Goal: Task Accomplishment & Management: Manage account settings

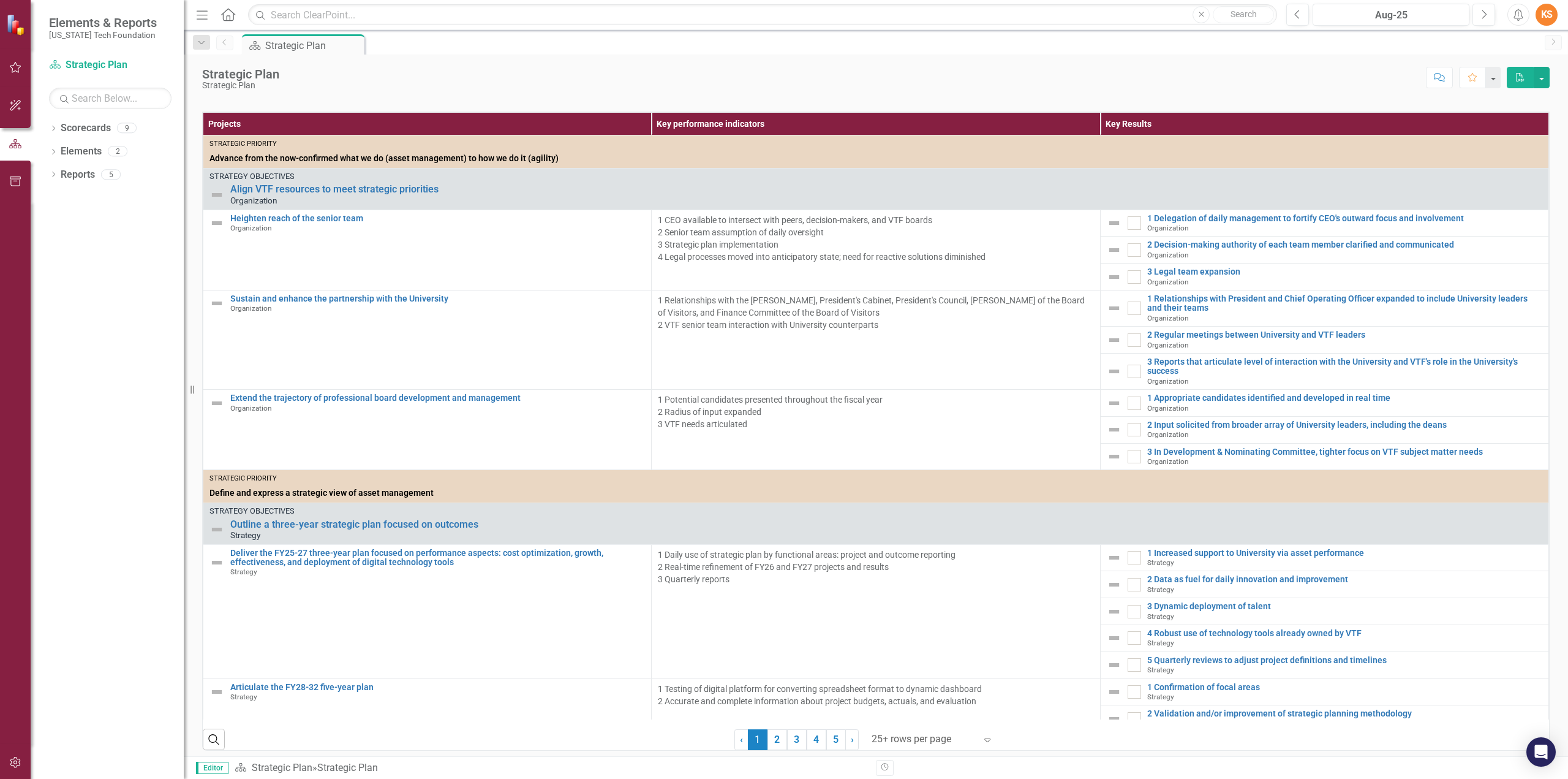
scroll to position [310, 0]
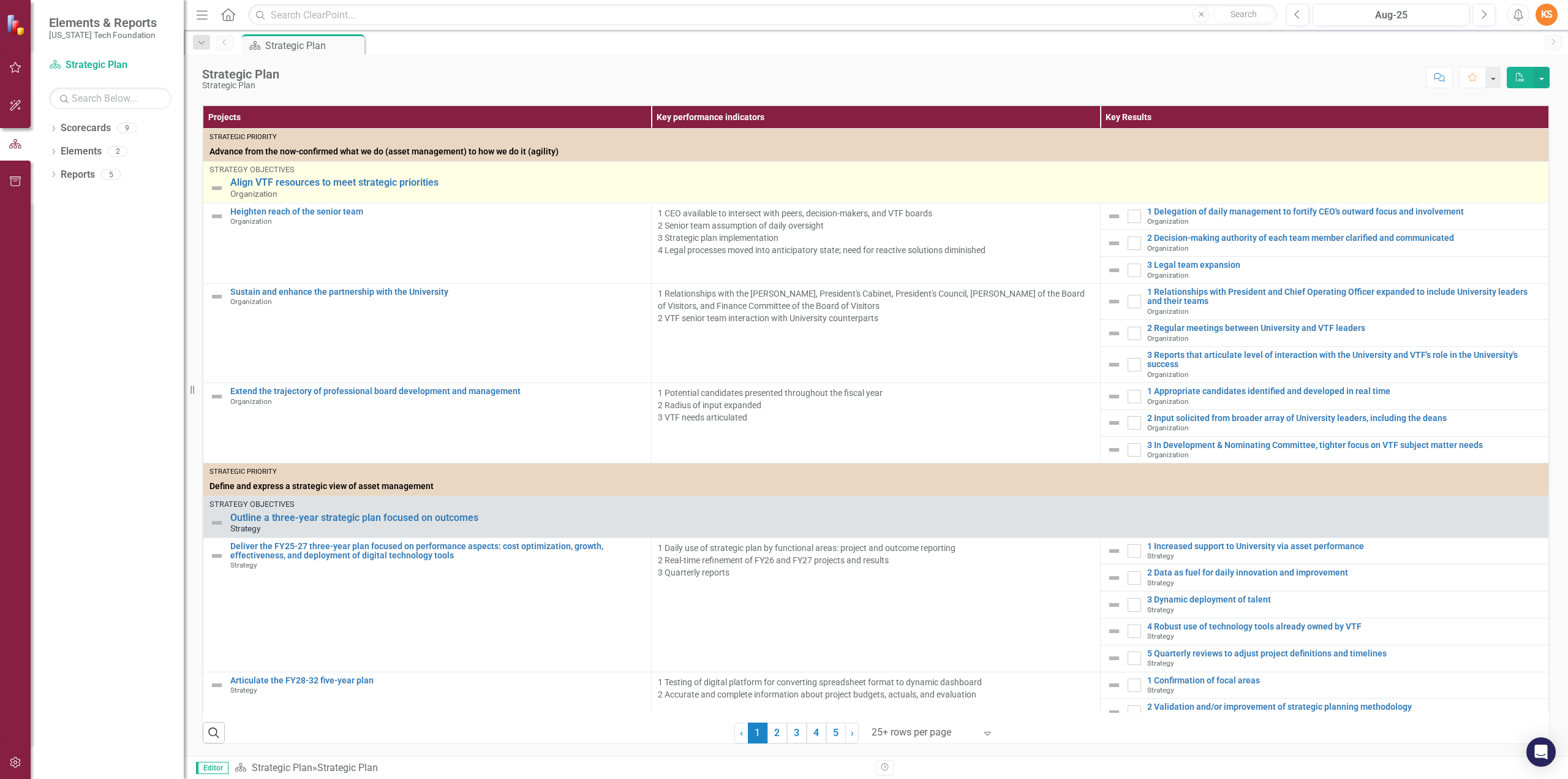
click at [214, 187] on img at bounding box center [217, 188] width 15 height 15
click at [215, 190] on img at bounding box center [217, 188] width 15 height 15
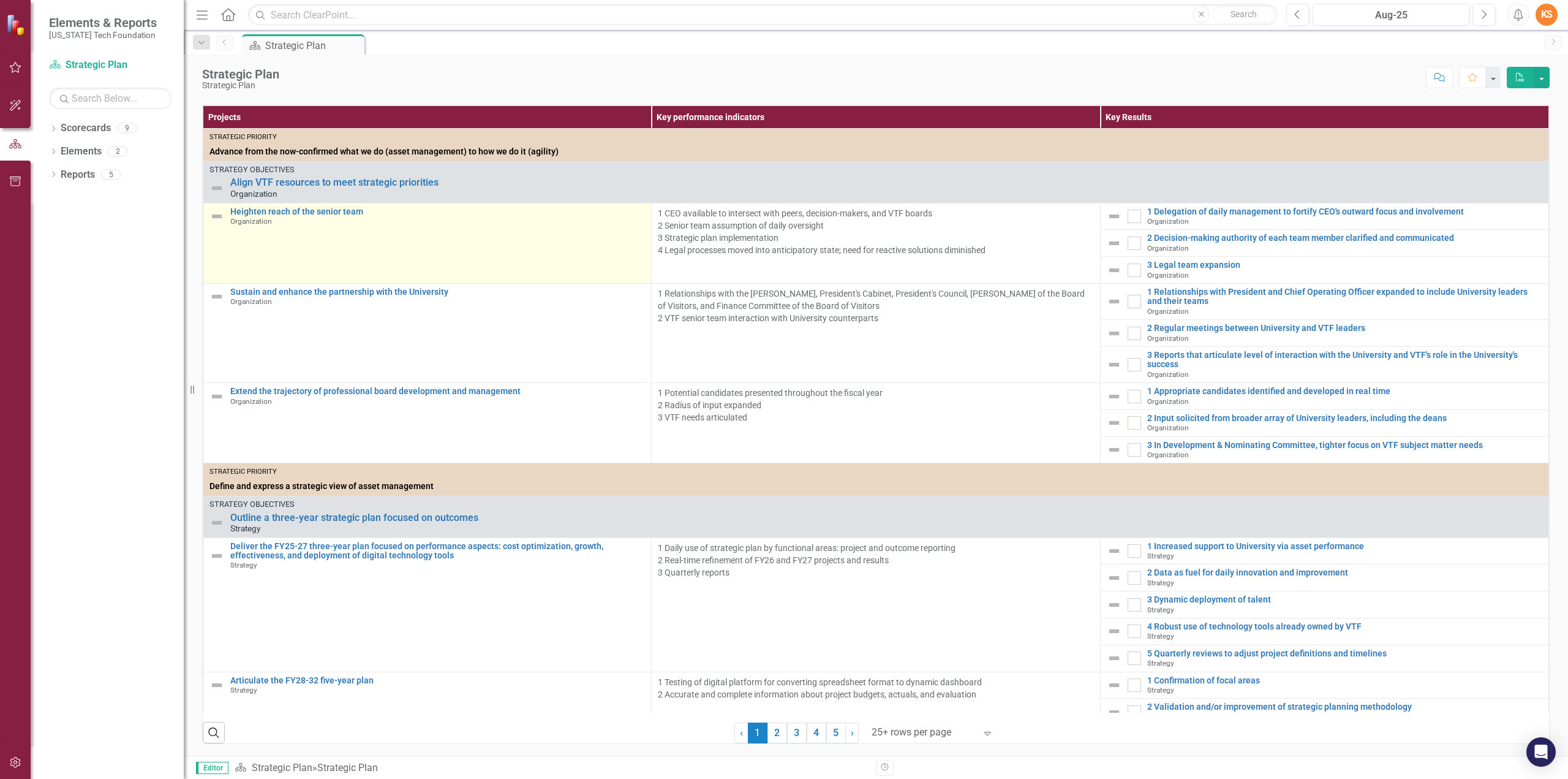
click at [214, 214] on img at bounding box center [217, 216] width 15 height 15
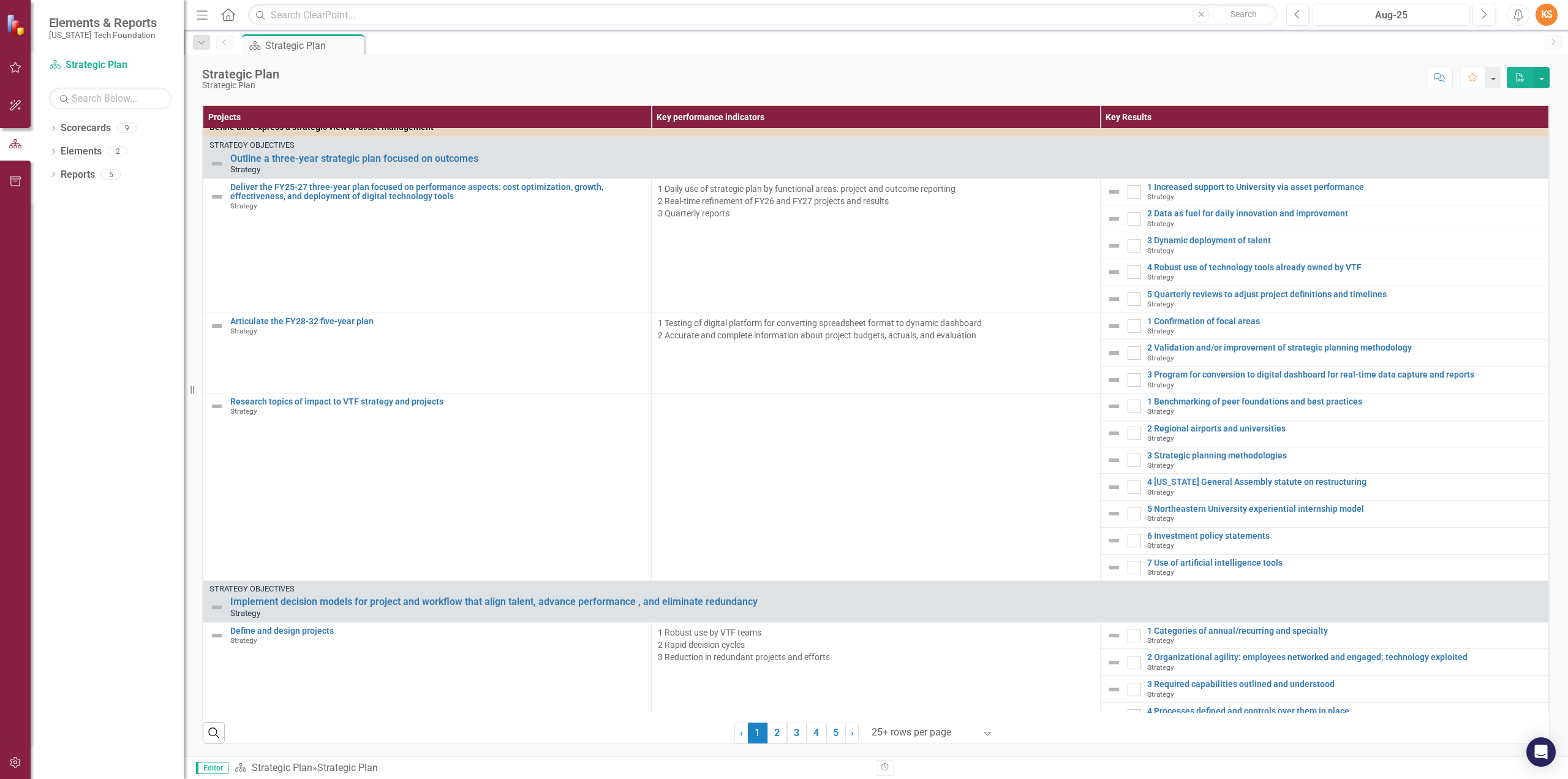
scroll to position [352, 0]
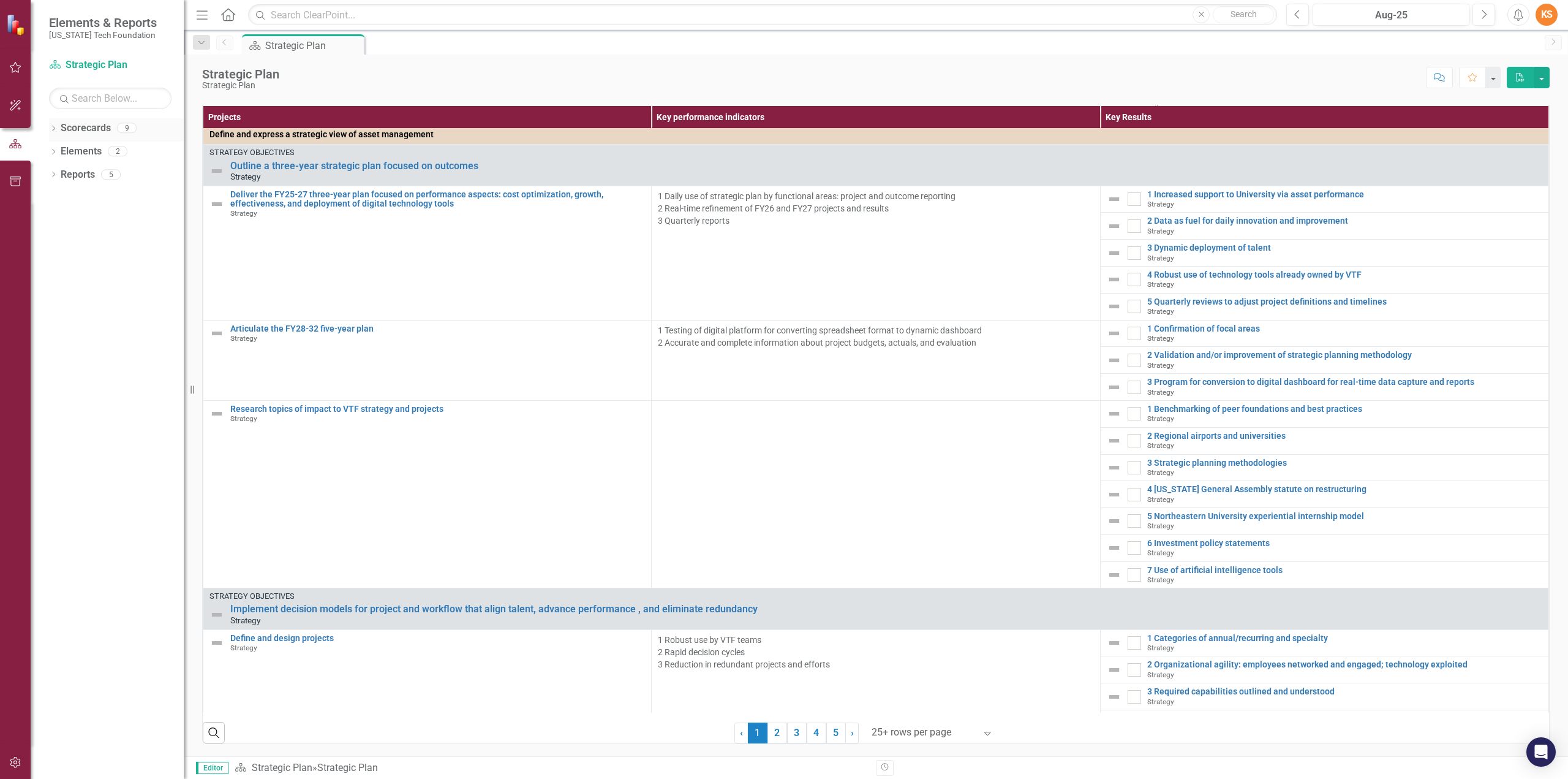
click at [54, 127] on icon "Dropdown" at bounding box center [53, 130] width 8 height 6
click at [51, 174] on icon "Dropdown" at bounding box center [53, 176] width 8 height 6
click at [53, 268] on icon "Dropdown" at bounding box center [53, 268] width 8 height 6
click at [310, 41] on div "Strategic Plan" at bounding box center [305, 46] width 81 height 15
click at [203, 43] on icon "button" at bounding box center [201, 43] width 6 height 3
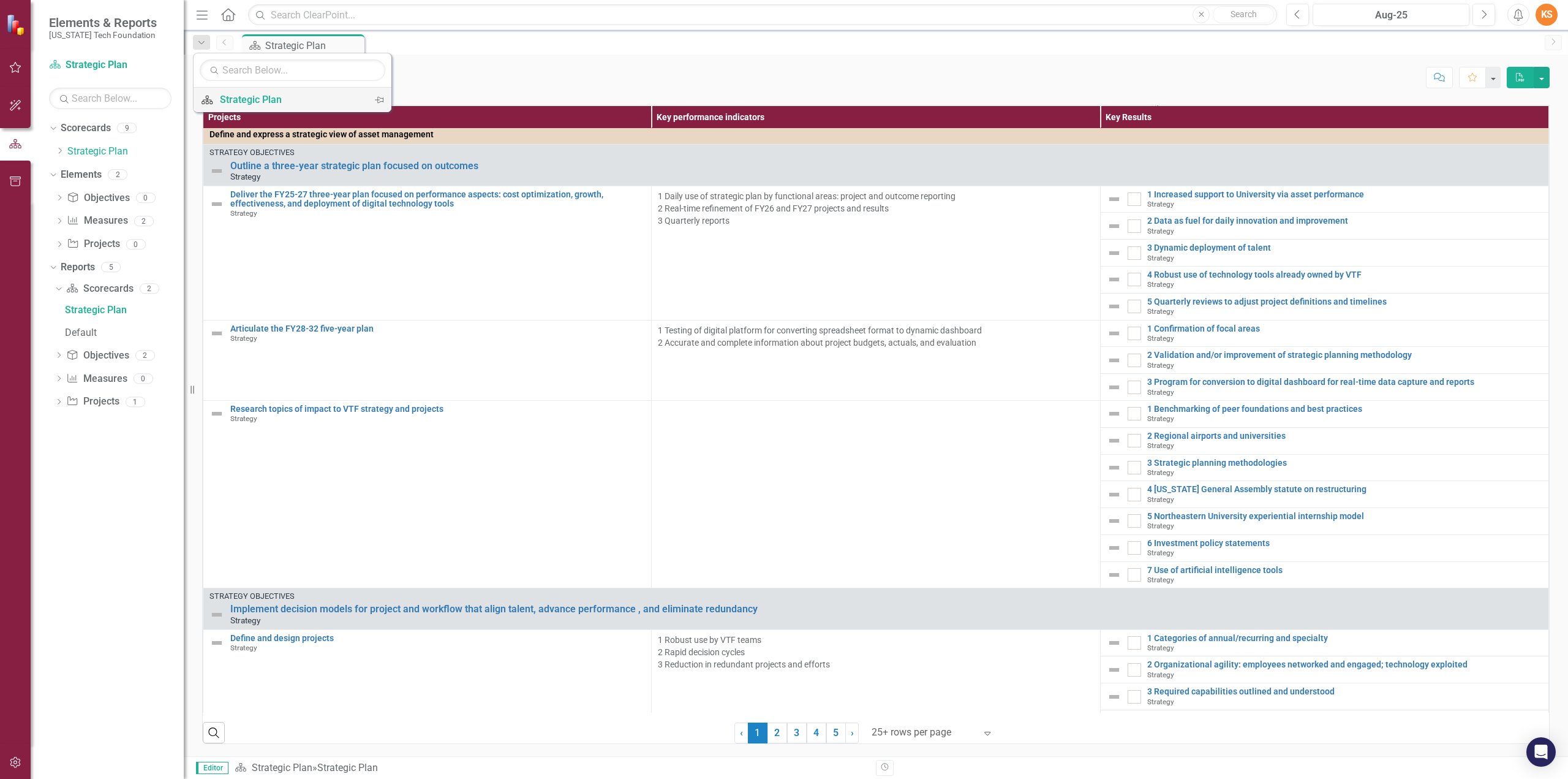
click at [250, 104] on div "Strategic Plan" at bounding box center [290, 99] width 141 height 15
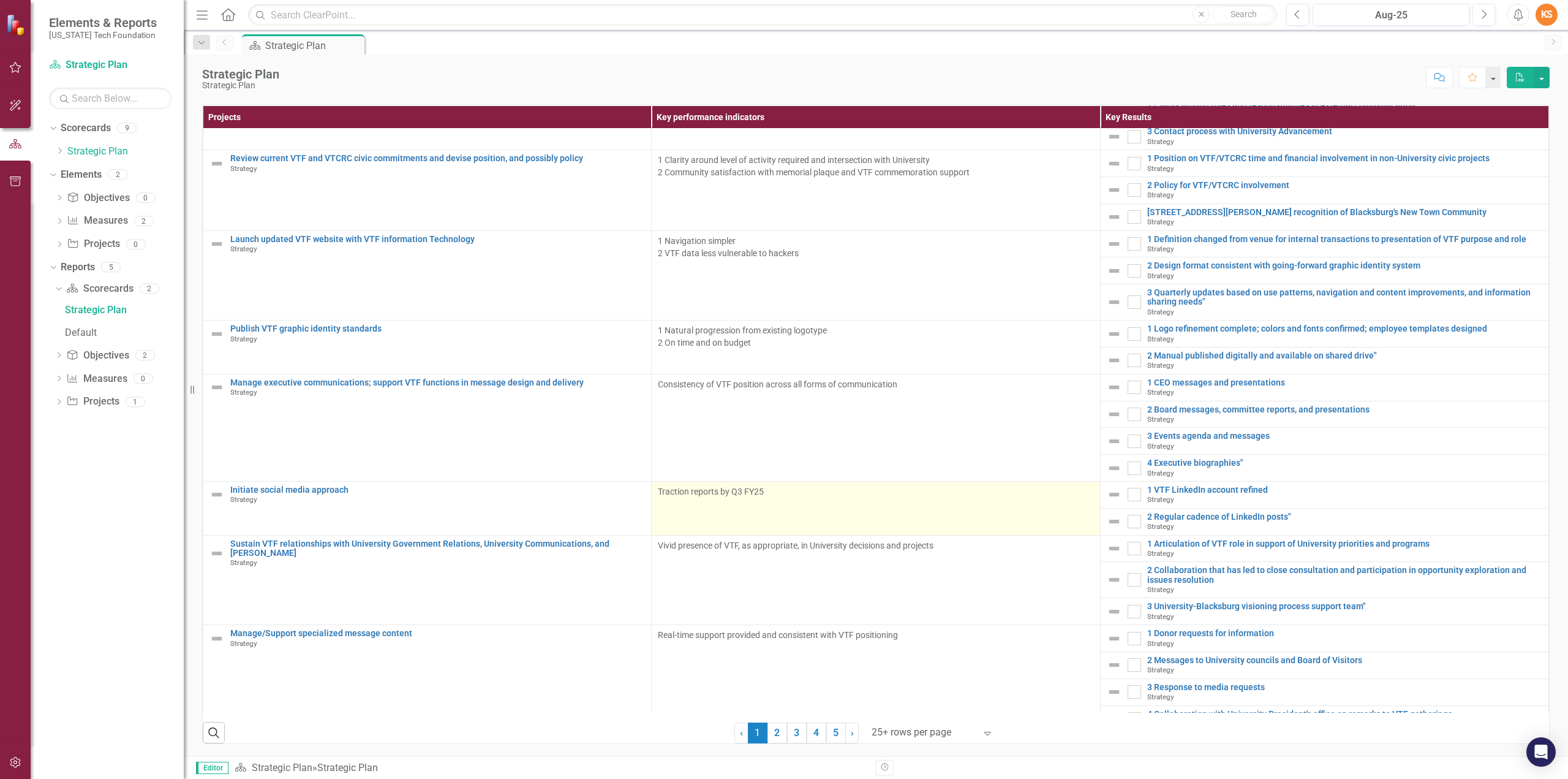
scroll to position [1210, 0]
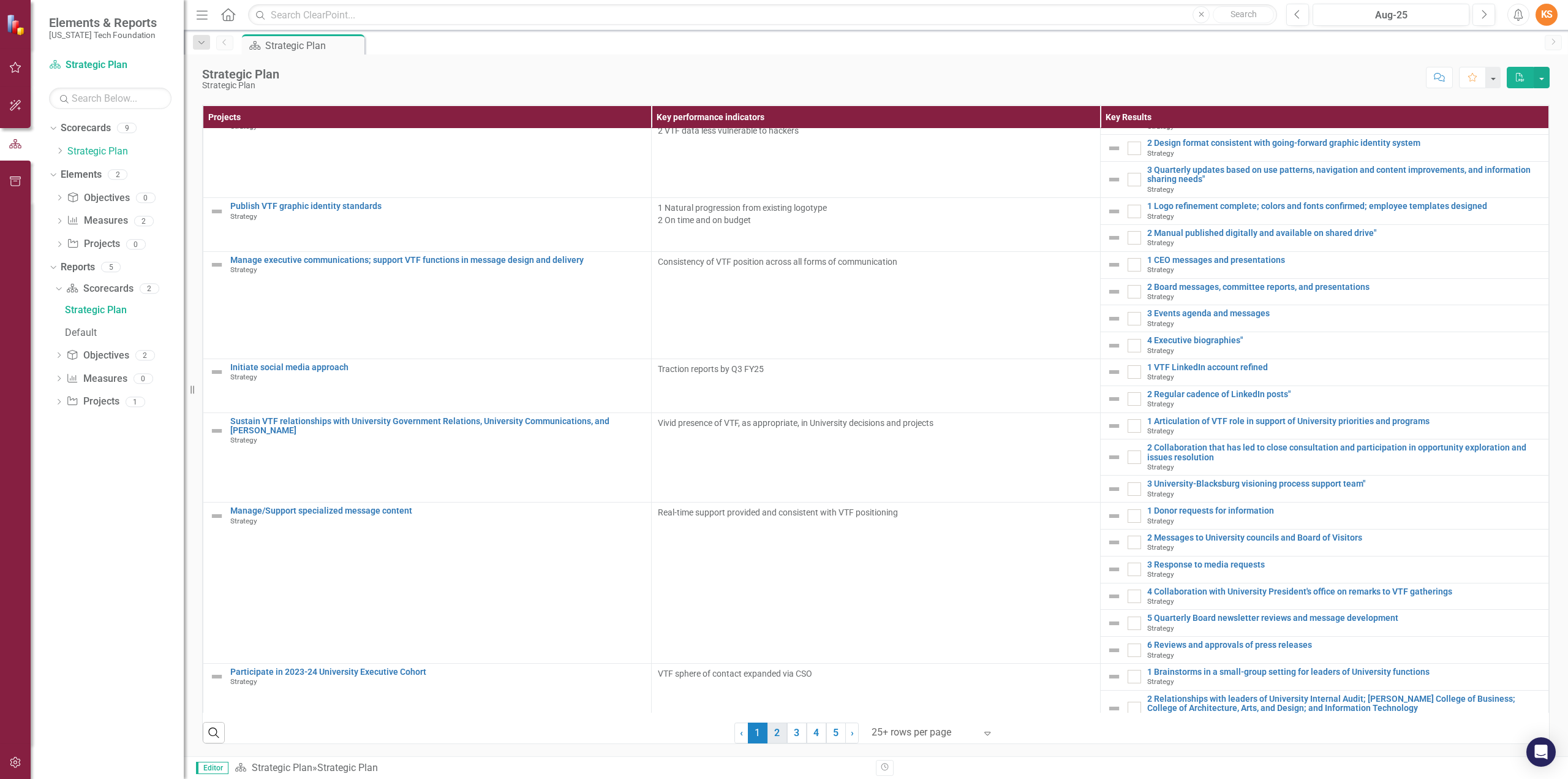
click at [772, 731] on link "2" at bounding box center [777, 733] width 19 height 21
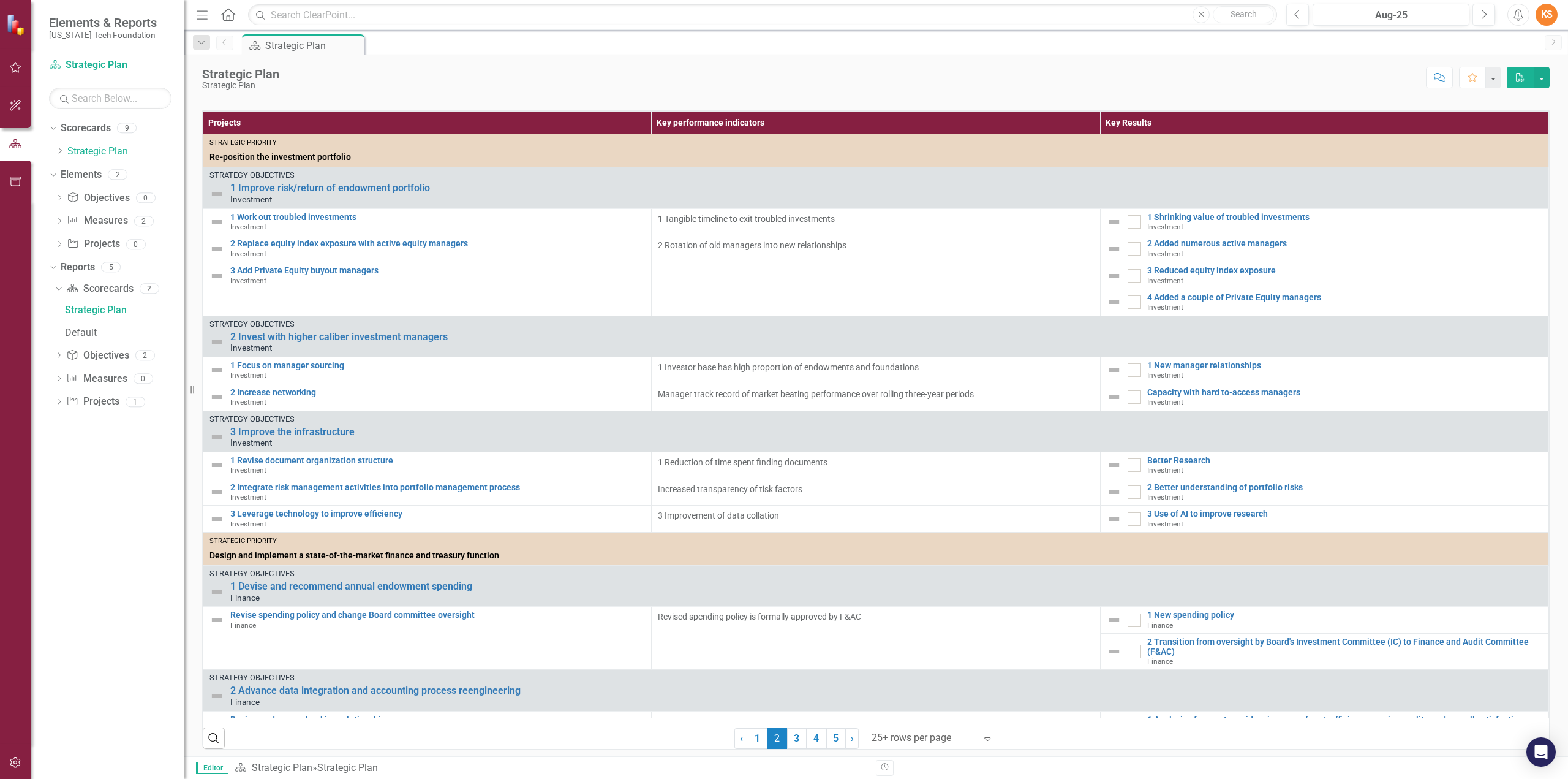
scroll to position [310, 0]
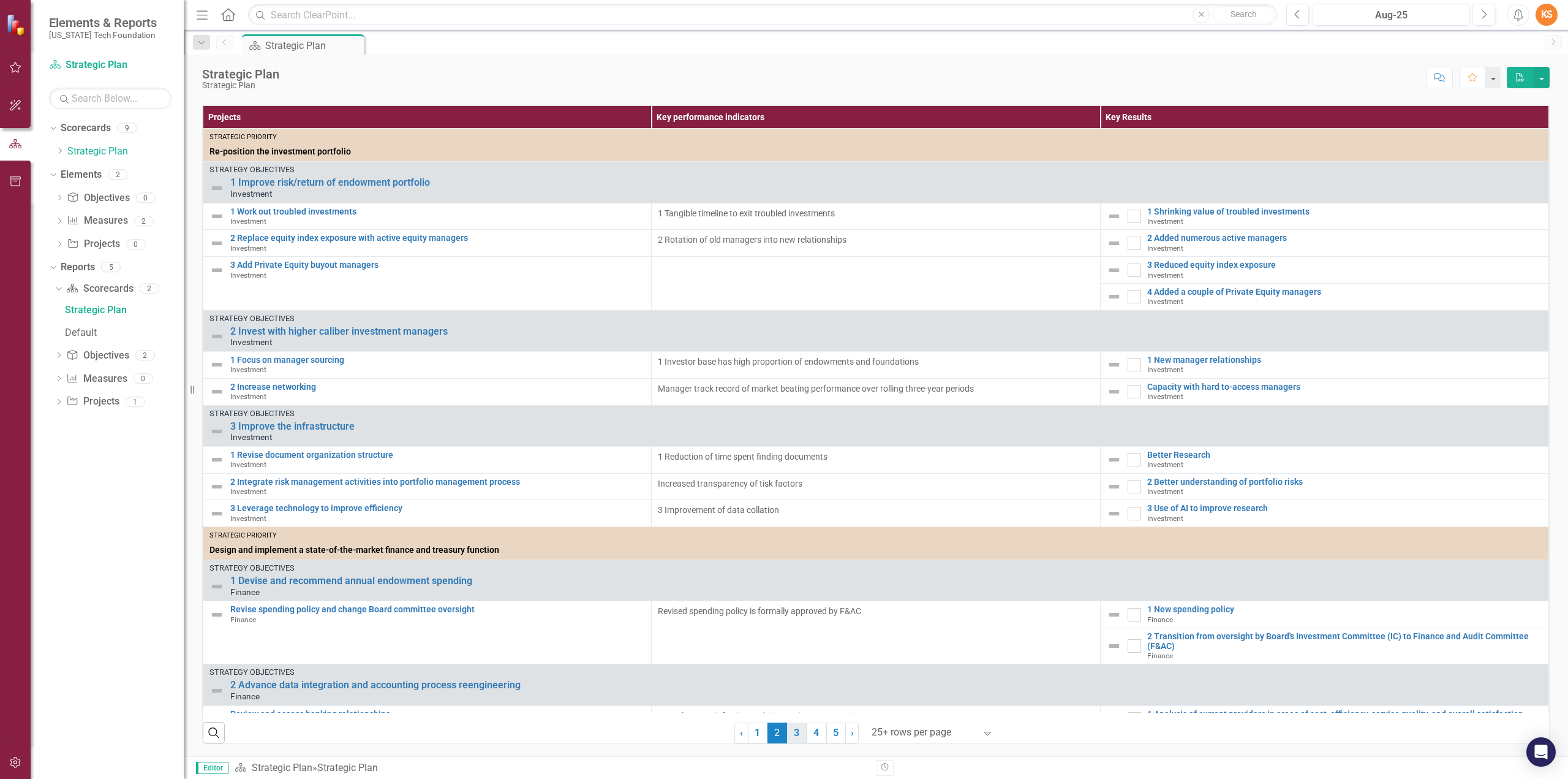
click at [790, 734] on link "3" at bounding box center [797, 733] width 19 height 21
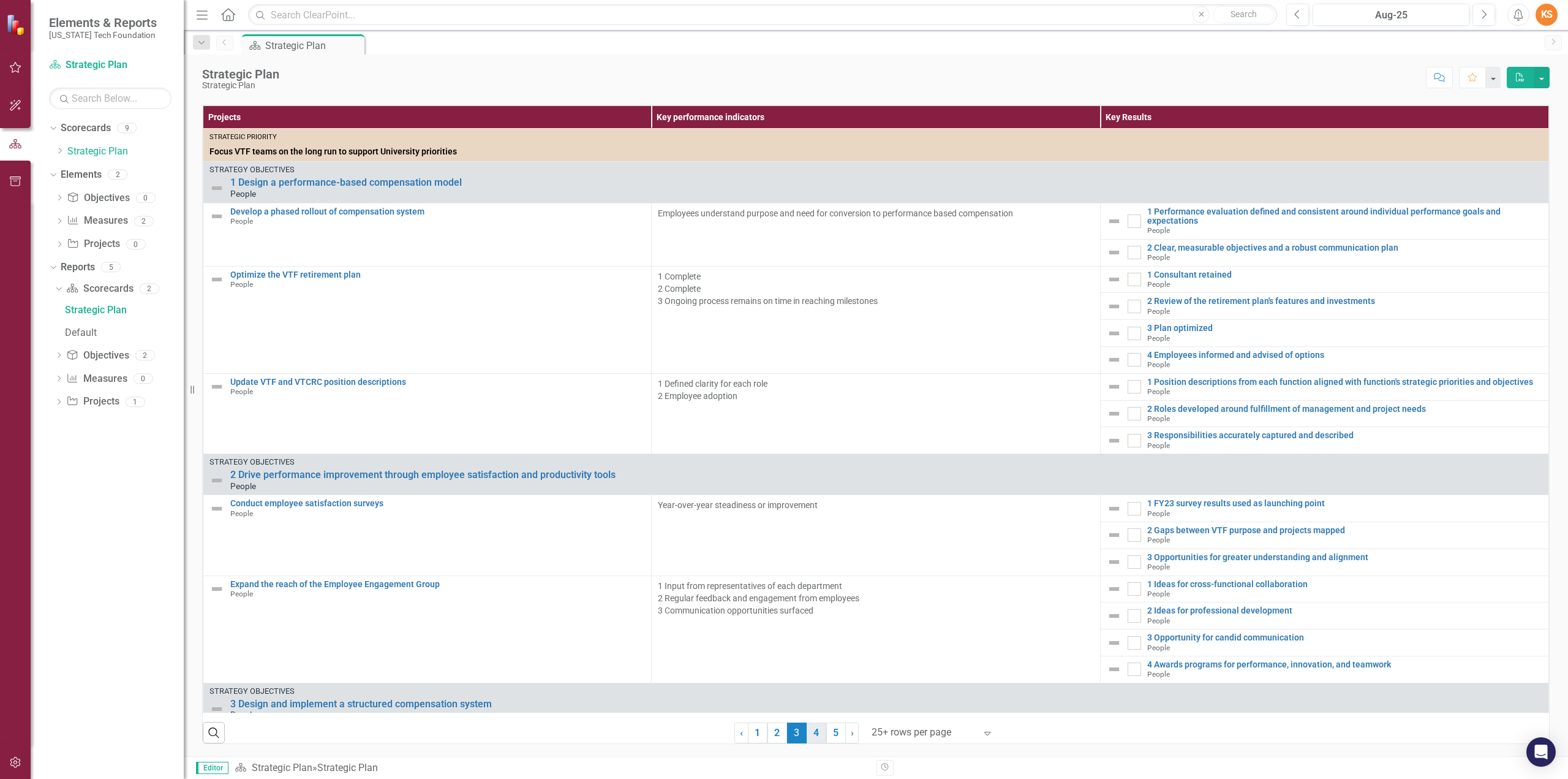
click at [811, 735] on link "4" at bounding box center [817, 733] width 19 height 21
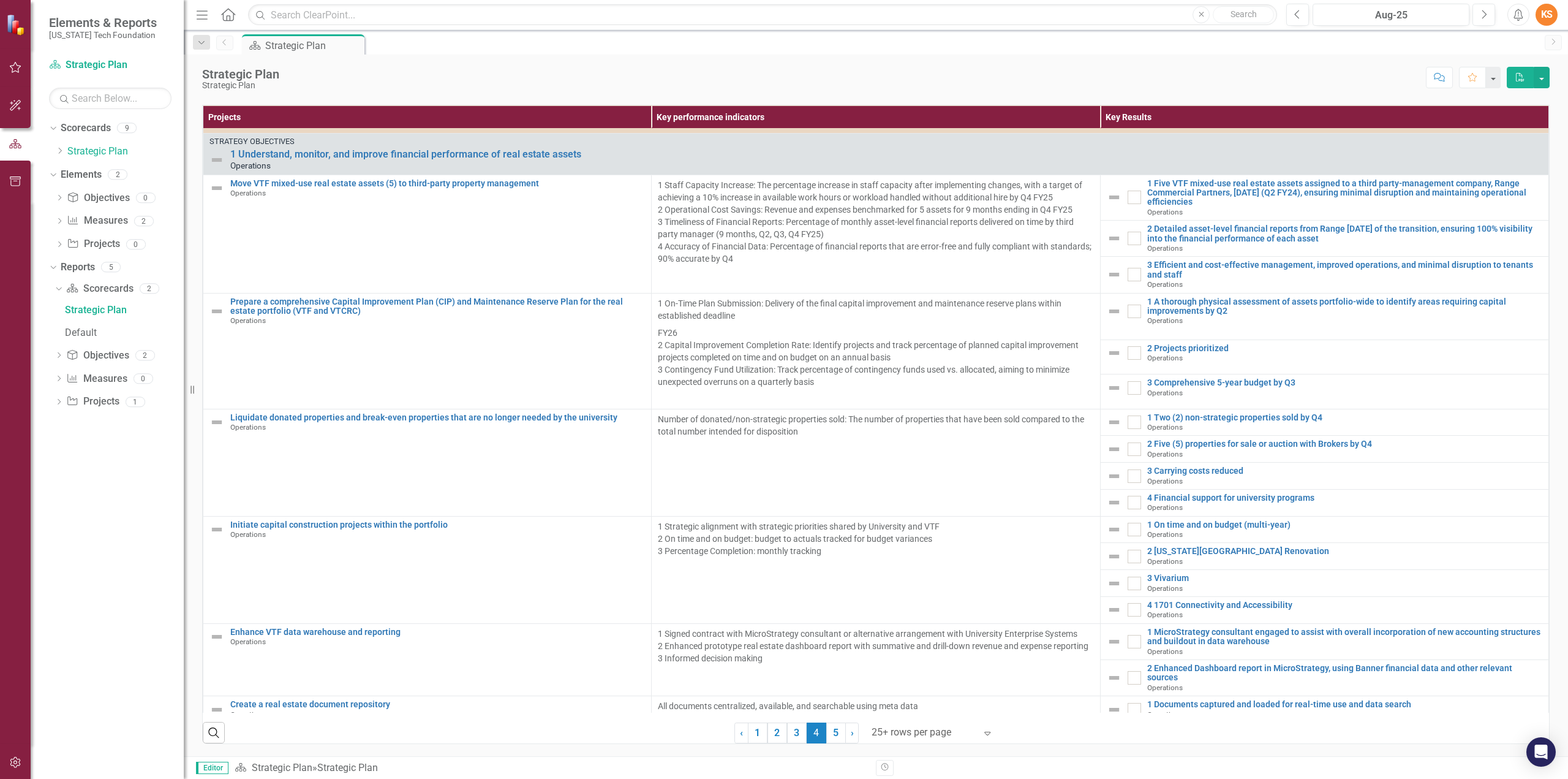
scroll to position [0, 0]
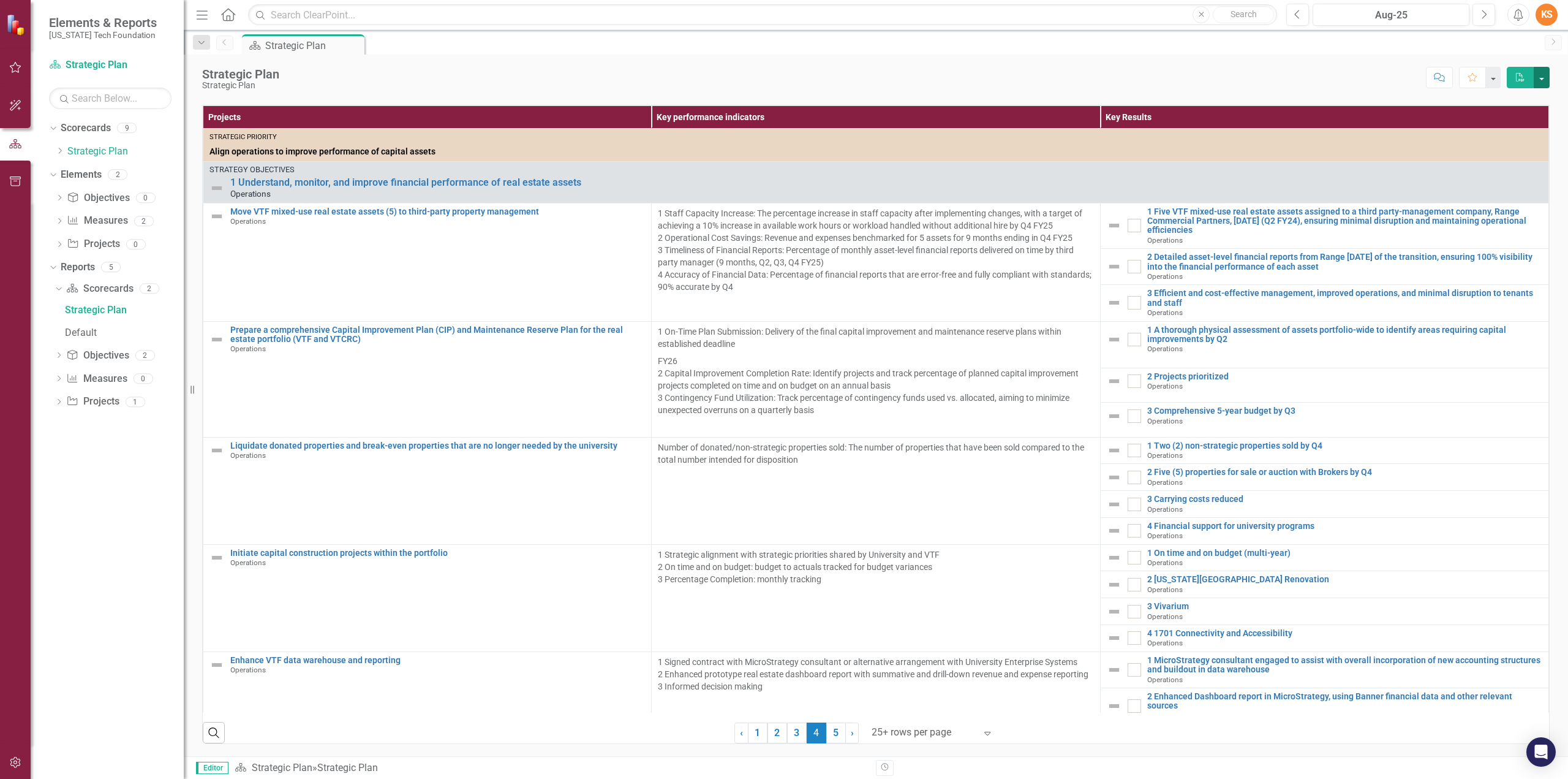
click at [1547, 76] on button "button" at bounding box center [1542, 77] width 16 height 21
click at [1492, 121] on link "PDF Export to PDF" at bounding box center [1500, 124] width 99 height 23
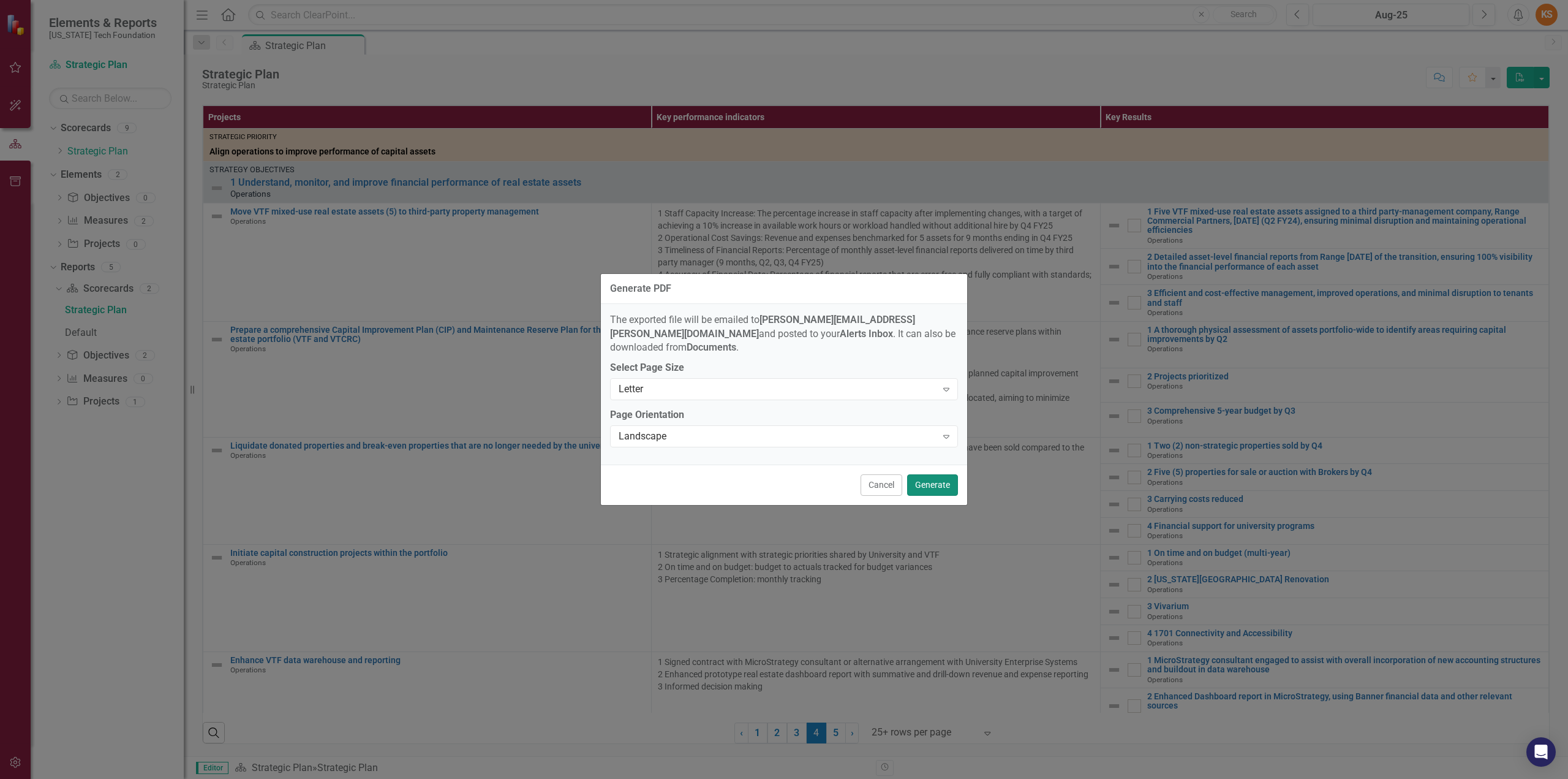
click at [931, 478] on button "Generate" at bounding box center [932, 485] width 51 height 21
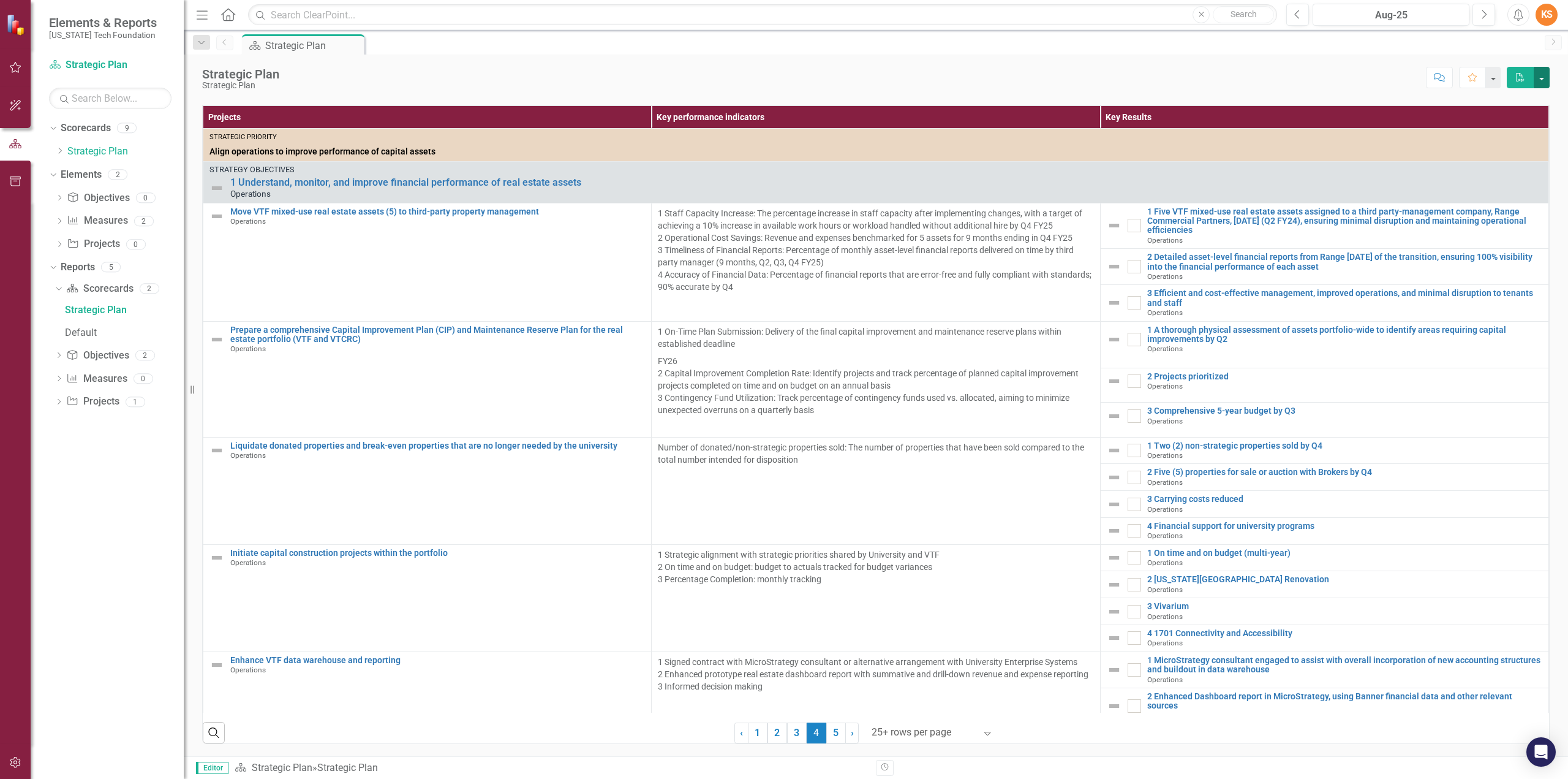
click at [1543, 77] on button "button" at bounding box center [1542, 77] width 16 height 21
click at [786, 55] on link "Click here to download." at bounding box center [775, 56] width 103 height 12
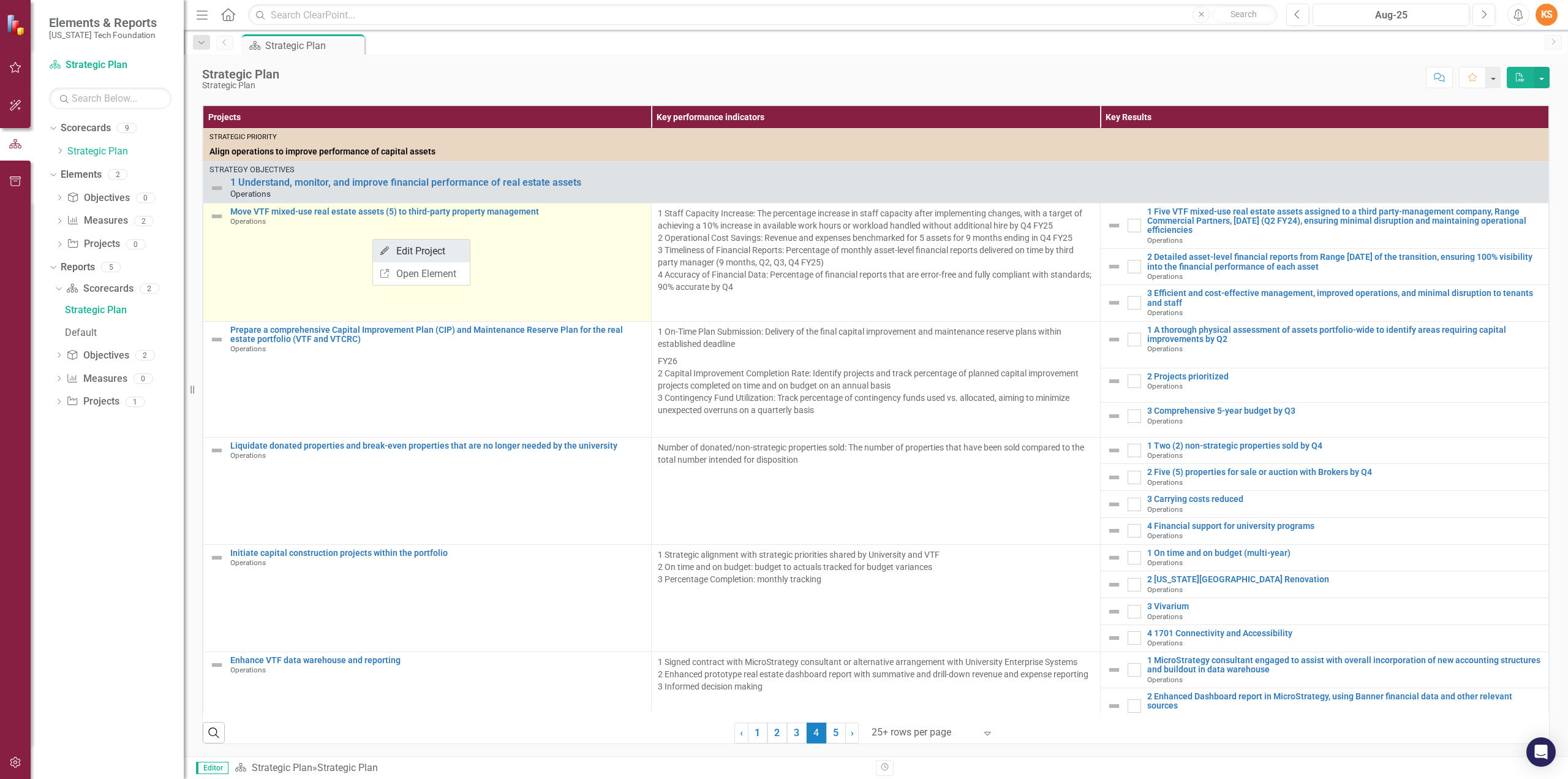
click at [425, 250] on link "Edit Edit Project" at bounding box center [421, 250] width 97 height 23
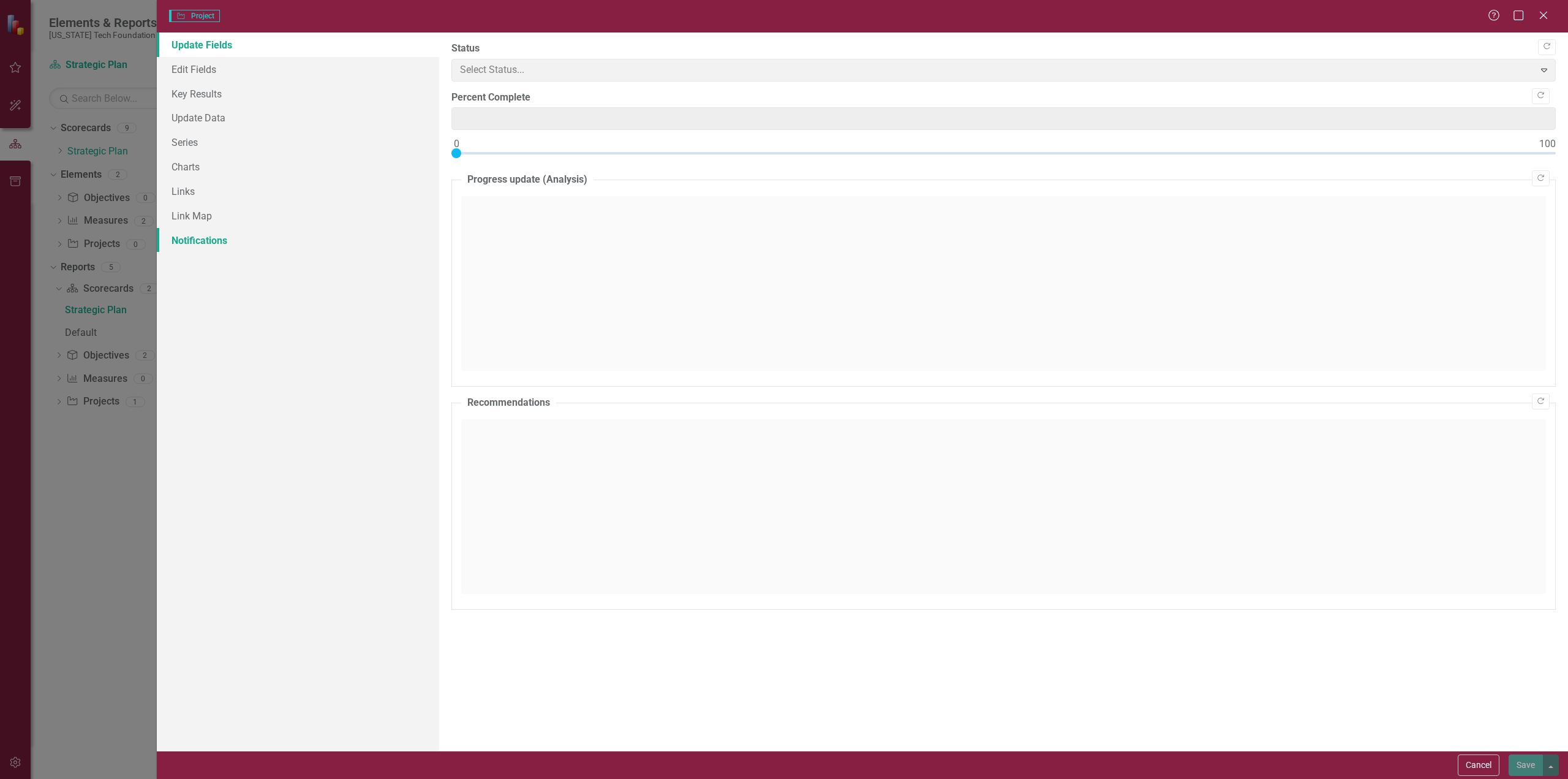
type input "0"
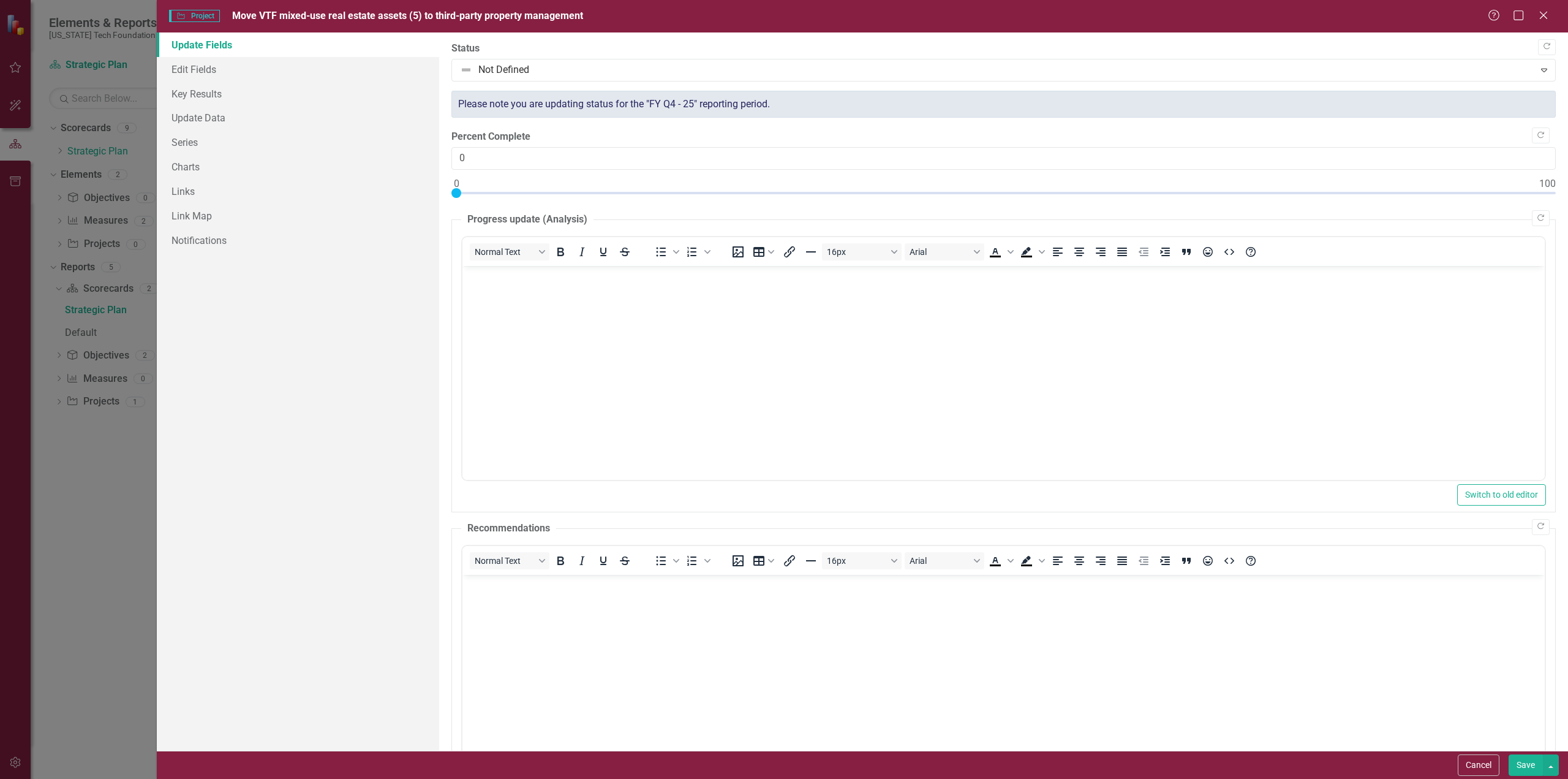
click at [532, 15] on span "Move VTF mixed-use real estate assets (5) to third-party property management" at bounding box center [408, 15] width 351 height 12
click at [395, 12] on span "Move VTF mixed-use real estate assets (5) to third-party property management" at bounding box center [408, 15] width 351 height 12
click at [203, 16] on span "Project Project" at bounding box center [194, 15] width 51 height 12
click at [1492, 14] on icon at bounding box center [1494, 15] width 14 height 14
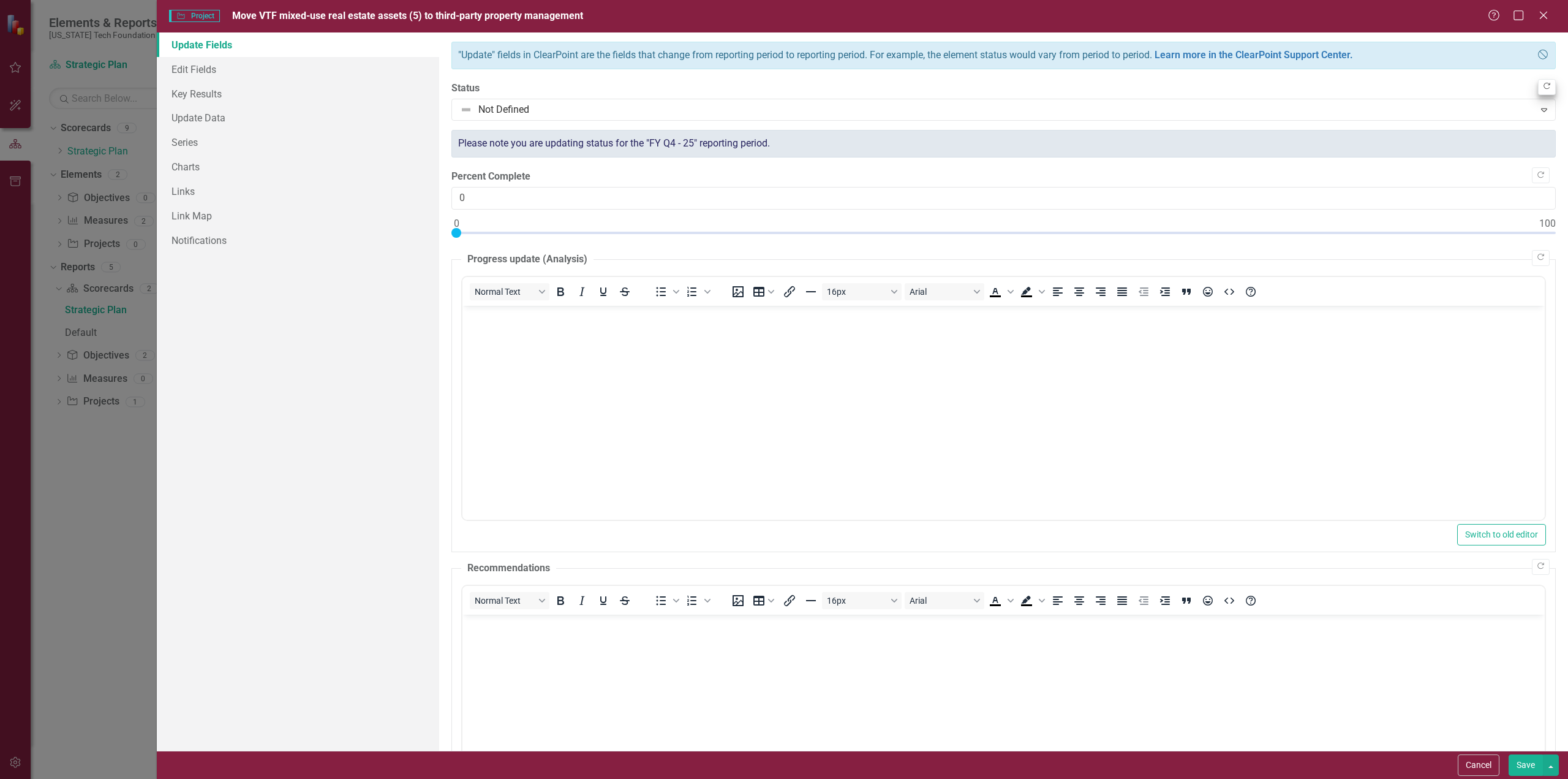
click at [1537, 52] on icon "Close Help" at bounding box center [1543, 54] width 12 height 10
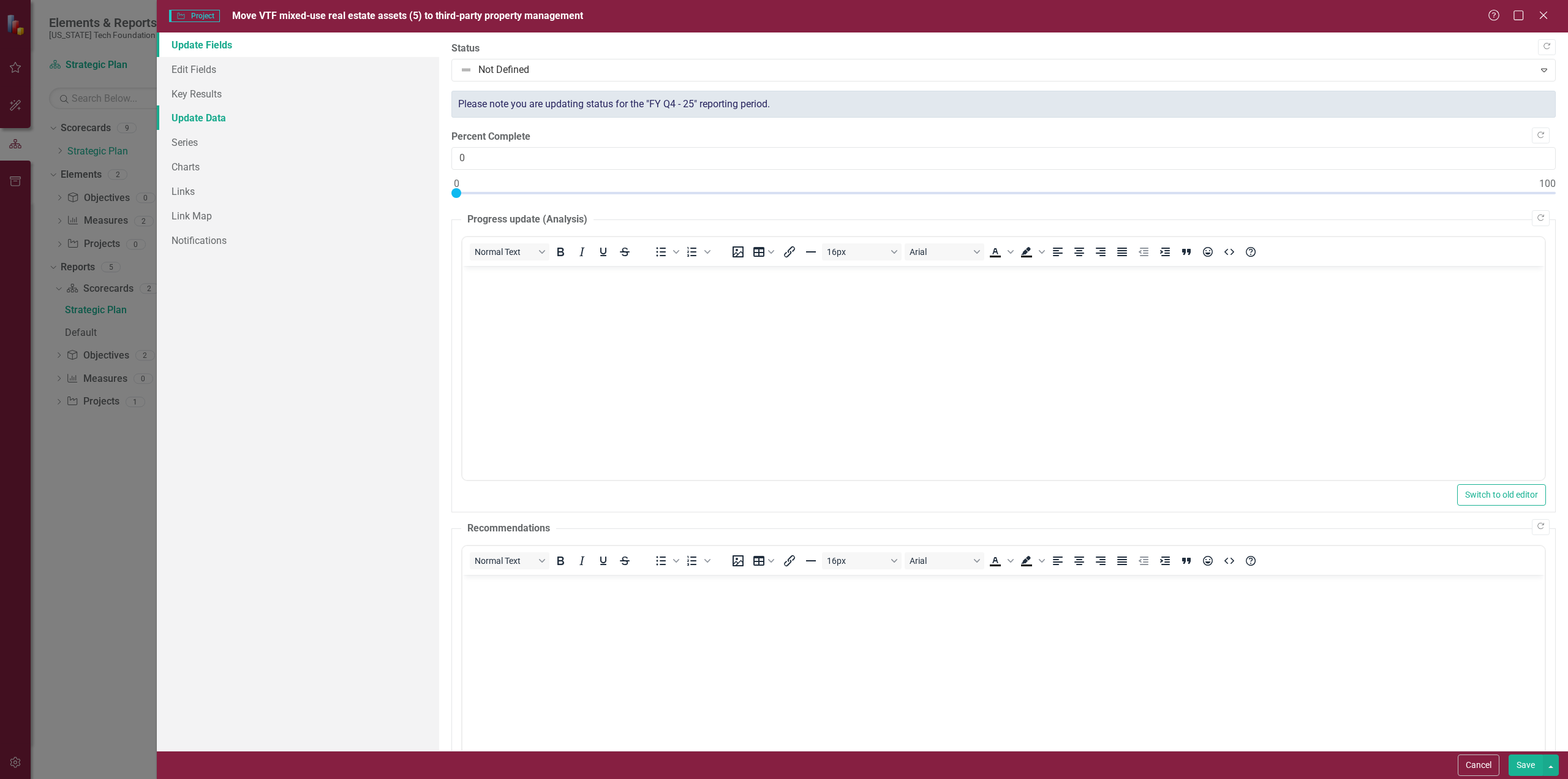
click at [184, 118] on link "Update Data" at bounding box center [298, 117] width 283 height 25
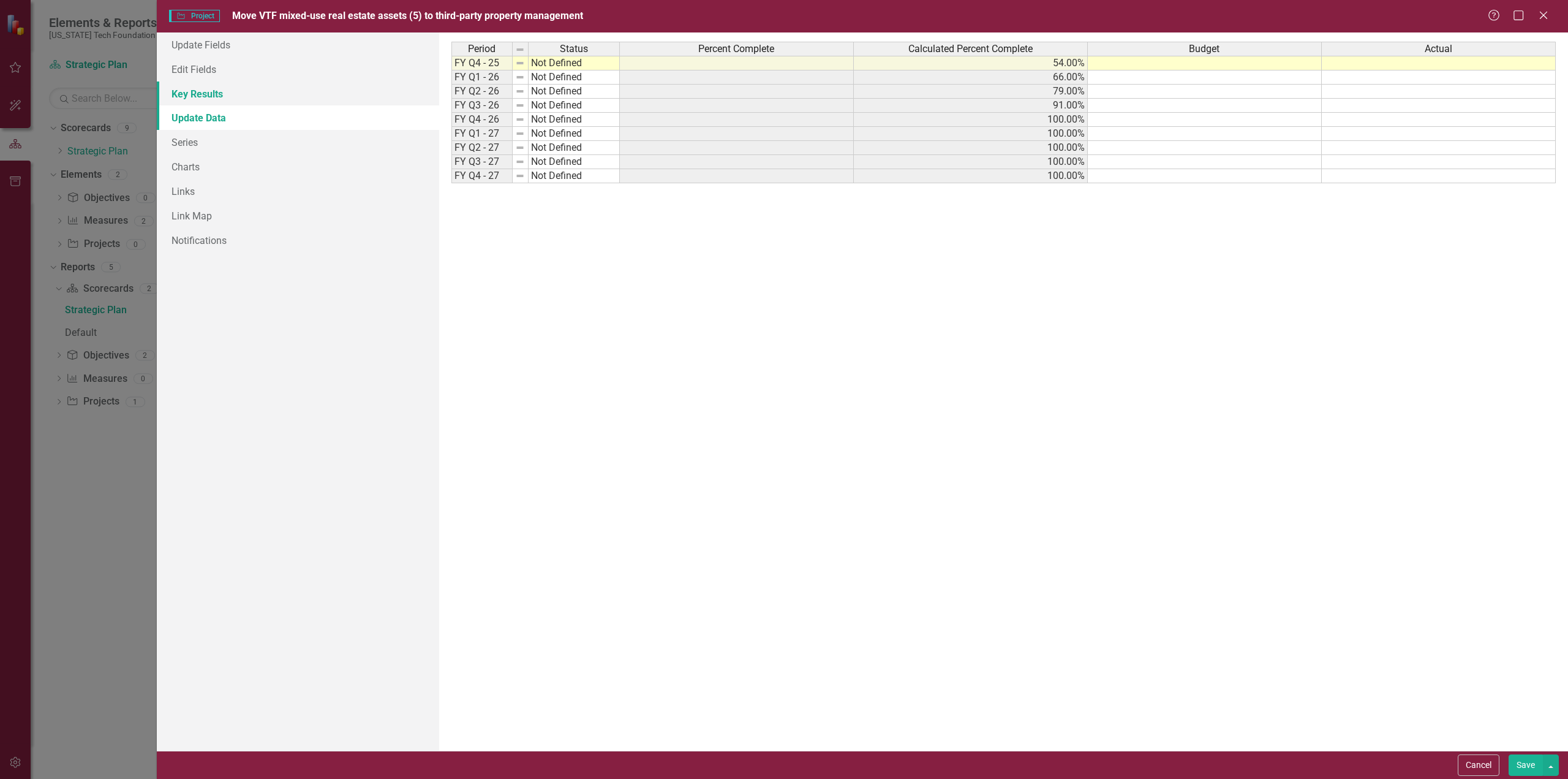
click at [187, 94] on link "Key Results" at bounding box center [298, 94] width 283 height 25
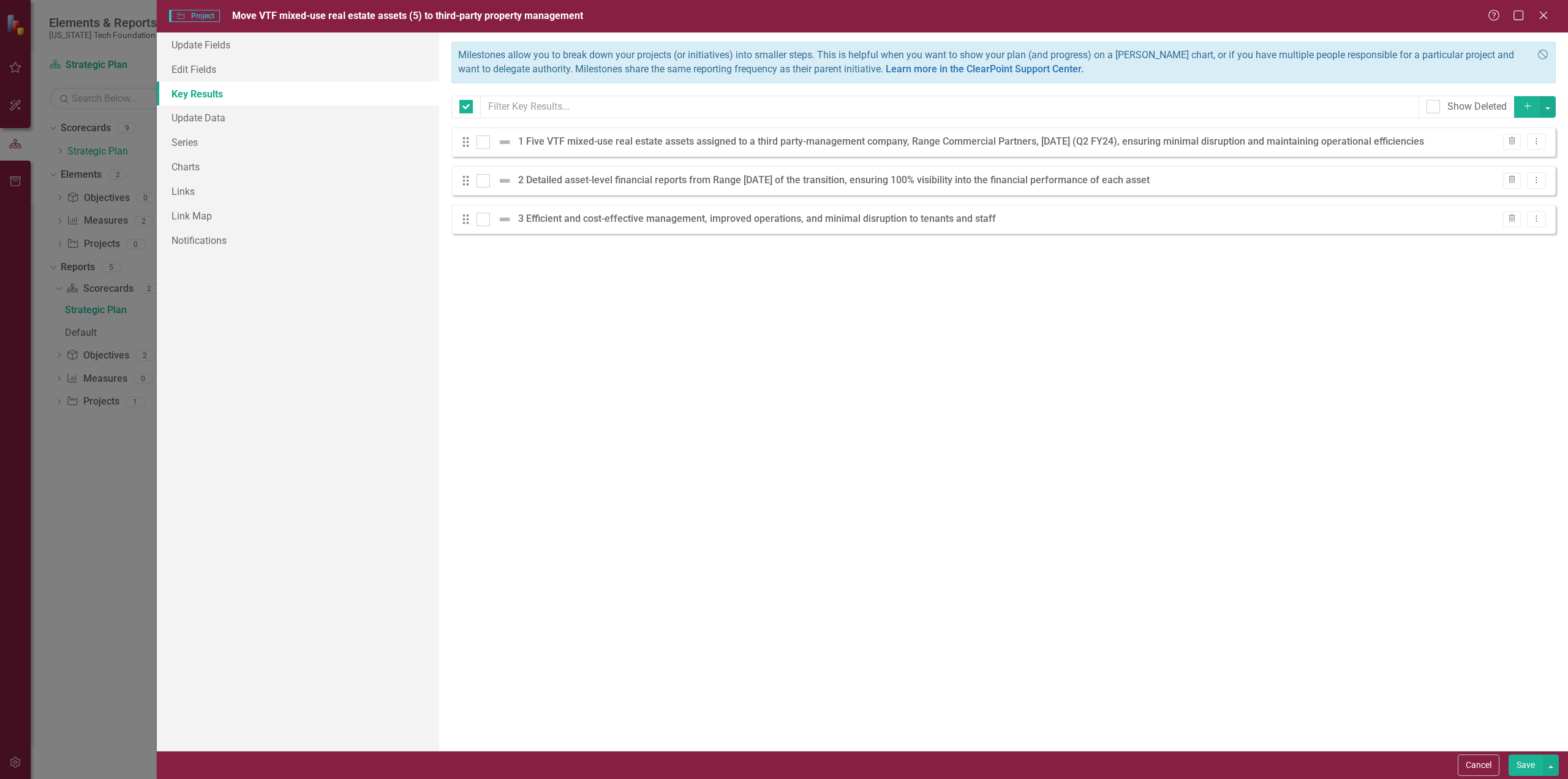
checkbox input "false"
click at [484, 143] on div at bounding box center [483, 142] width 14 height 14
click at [484, 143] on input "checkbox" at bounding box center [481, 139] width 8 height 8
checkbox input "true"
click at [1541, 140] on icon "Dropdown Menu" at bounding box center [1536, 141] width 10 height 8
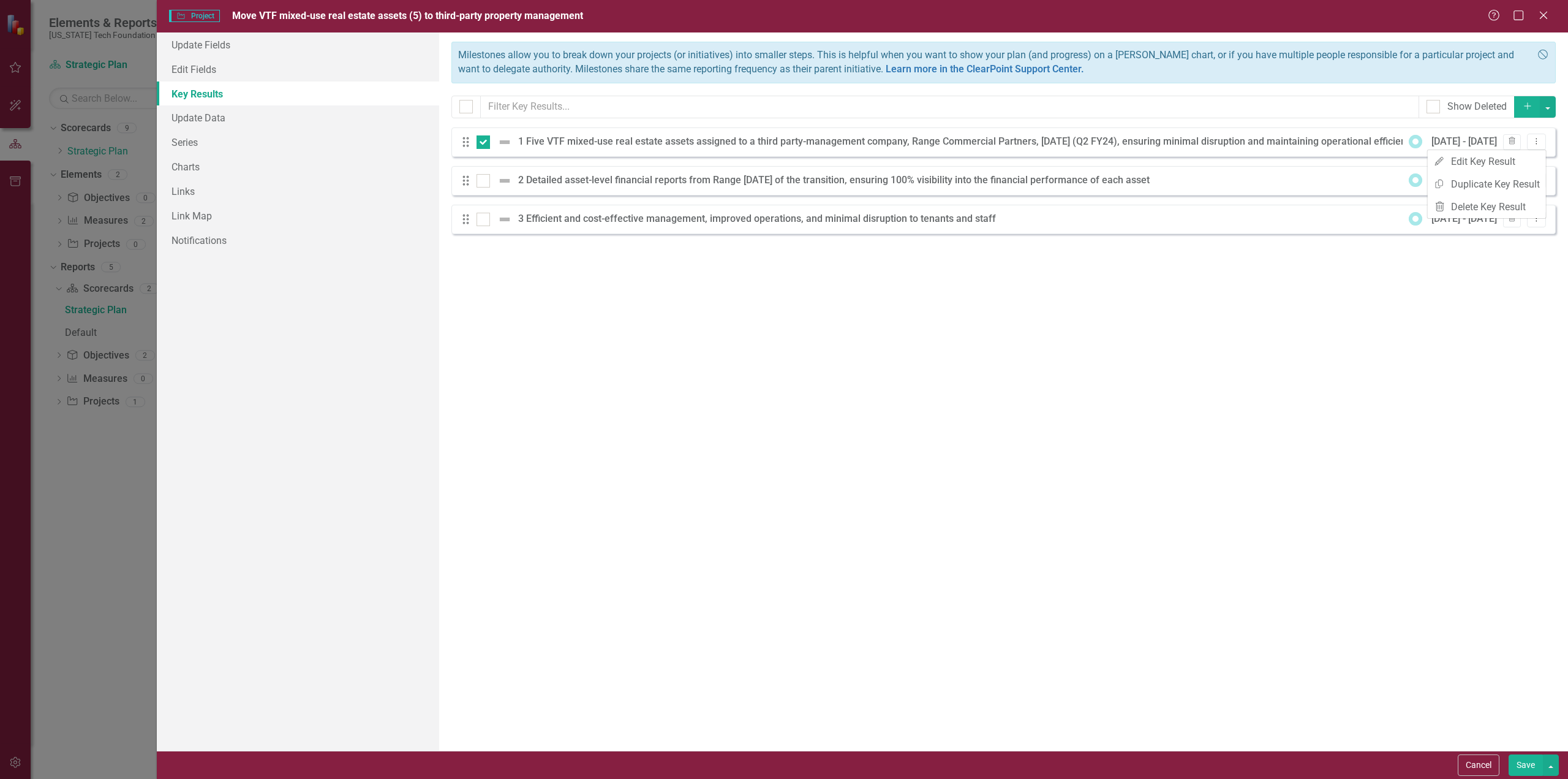
click at [1415, 140] on icon at bounding box center [1415, 141] width 14 height 14
click at [1416, 140] on icon at bounding box center [1415, 141] width 14 height 14
click at [463, 144] on icon "Drag" at bounding box center [466, 142] width 16 height 12
click at [1538, 143] on icon "Dropdown Menu" at bounding box center [1536, 141] width 10 height 8
click at [1493, 160] on link "Edit Edit Key Result" at bounding box center [1487, 161] width 118 height 23
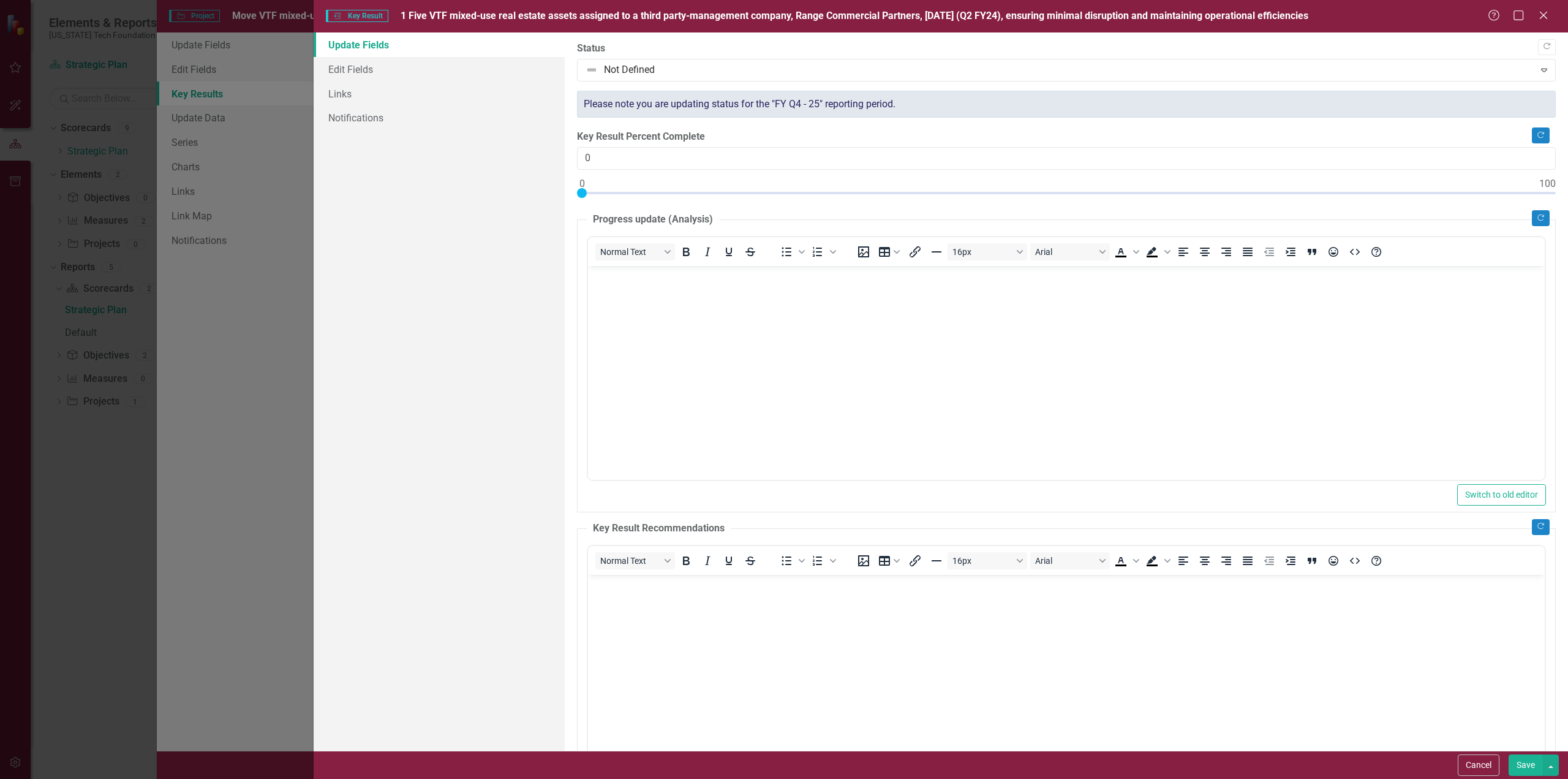
type input "100"
click at [1540, 188] on div at bounding box center [1066, 196] width 978 height 15
click at [664, 290] on body "Rich Text Area. Press ALT-0 for help." at bounding box center [1066, 357] width 957 height 184
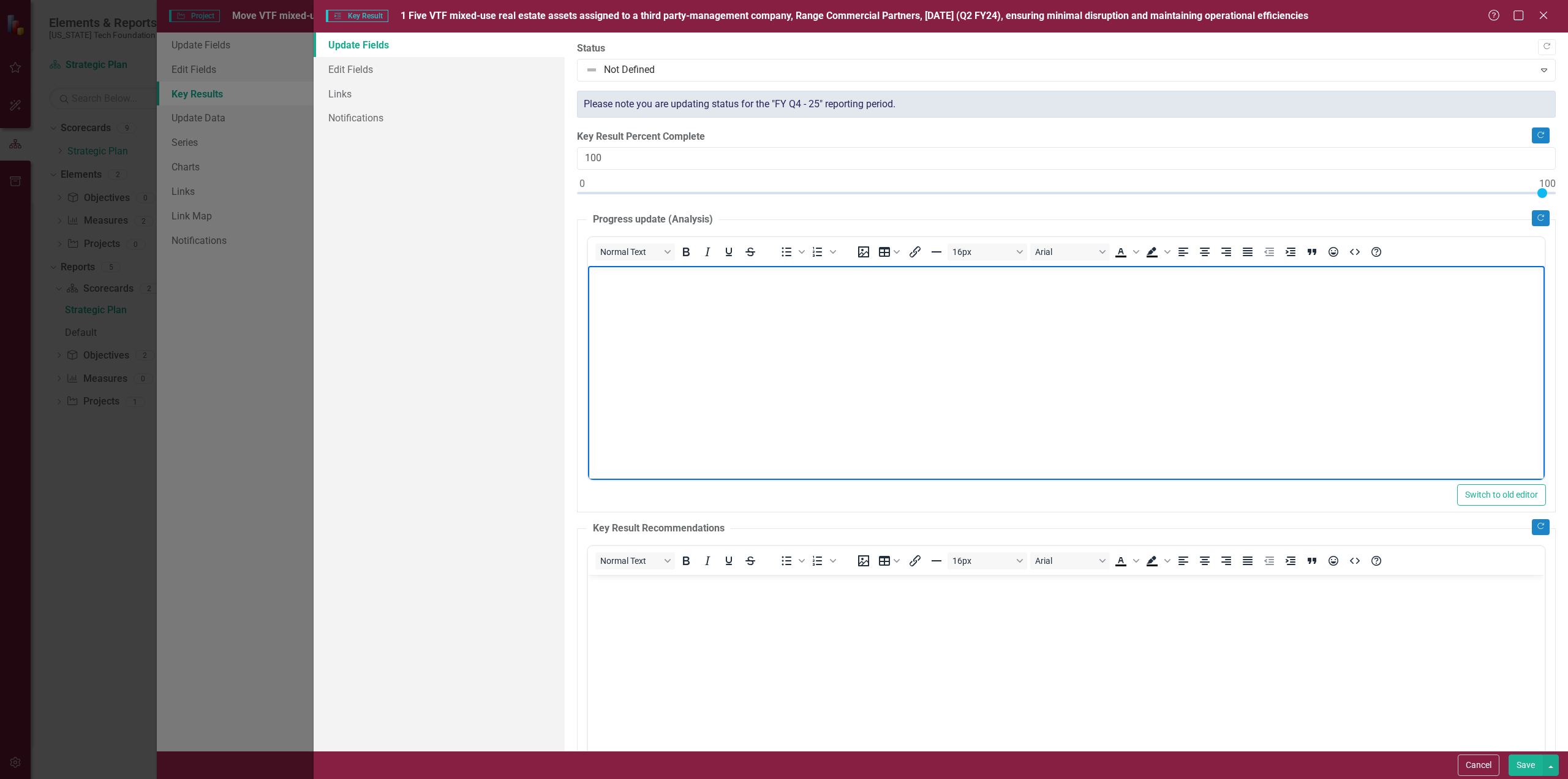
click at [680, 279] on p "Rich Text Area. Press ALT-0 for help." at bounding box center [1066, 276] width 951 height 15
click at [653, 277] on p "Six properties placed under third party management with Range Commercial partne…" at bounding box center [1066, 276] width 951 height 15
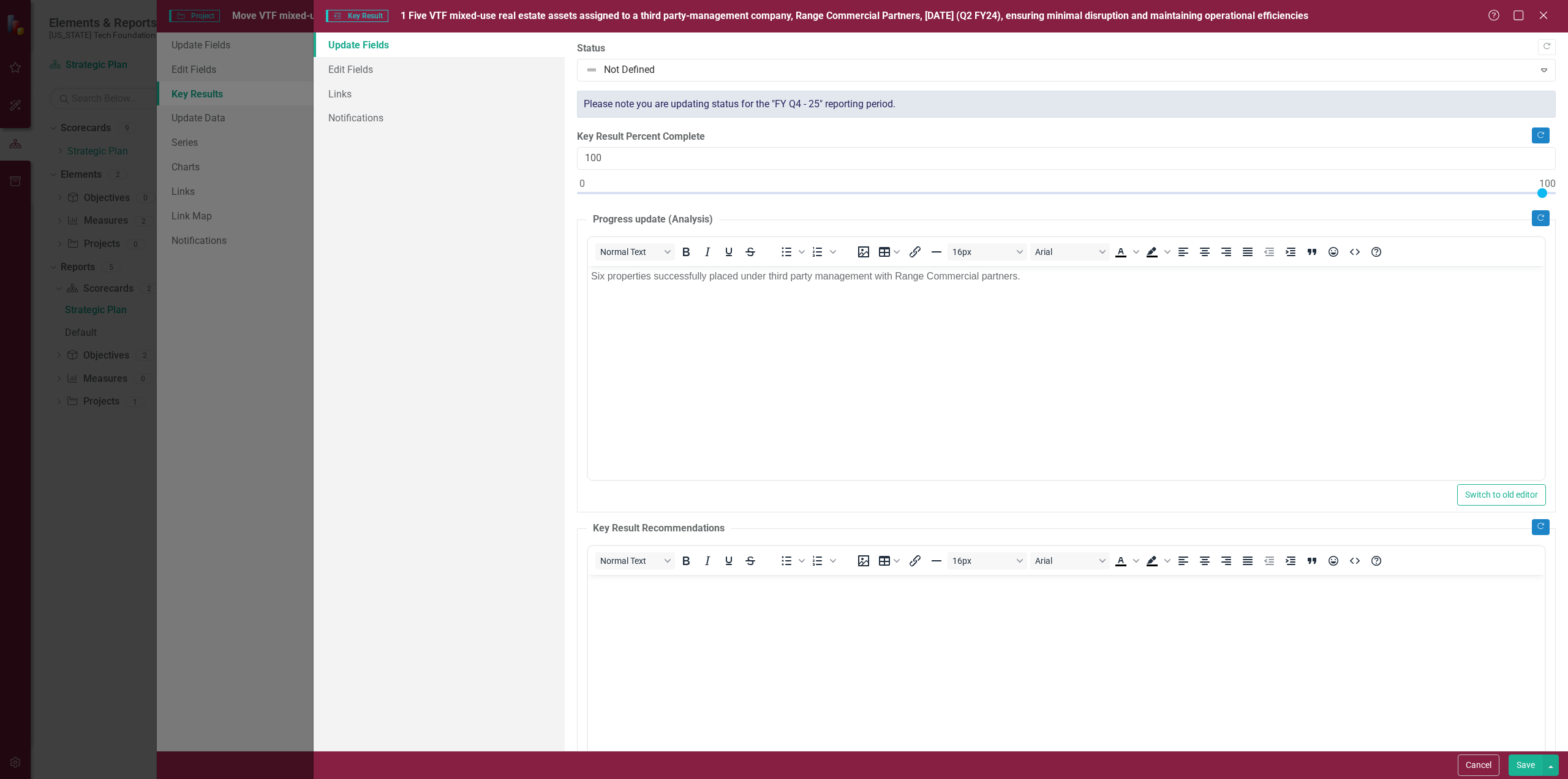
drag, startPoint x: 1565, startPoint y: 399, endPoint x: 942, endPoint y: 6, distance: 736.6
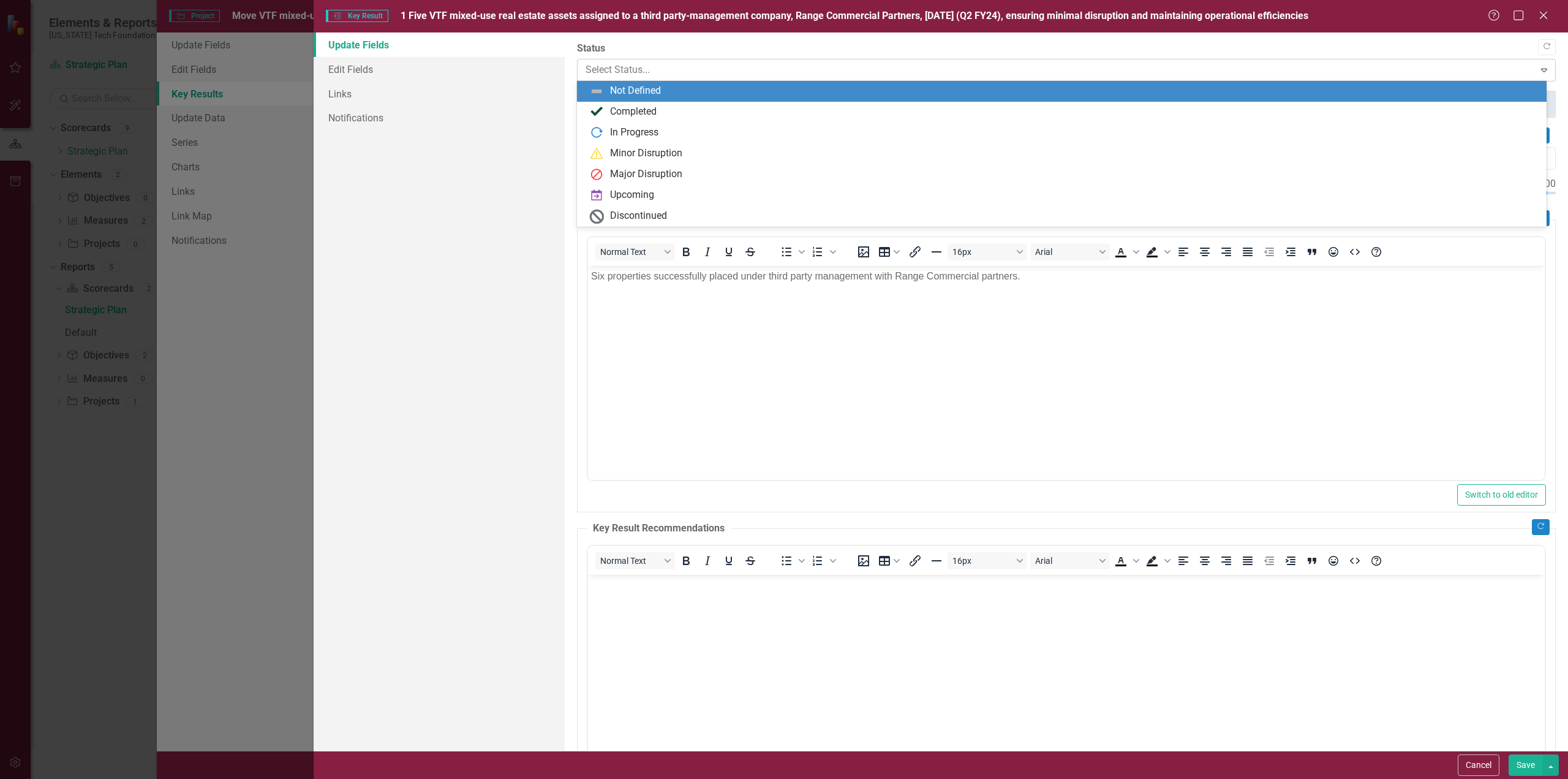
click at [1538, 68] on icon "Expand" at bounding box center [1543, 70] width 12 height 10
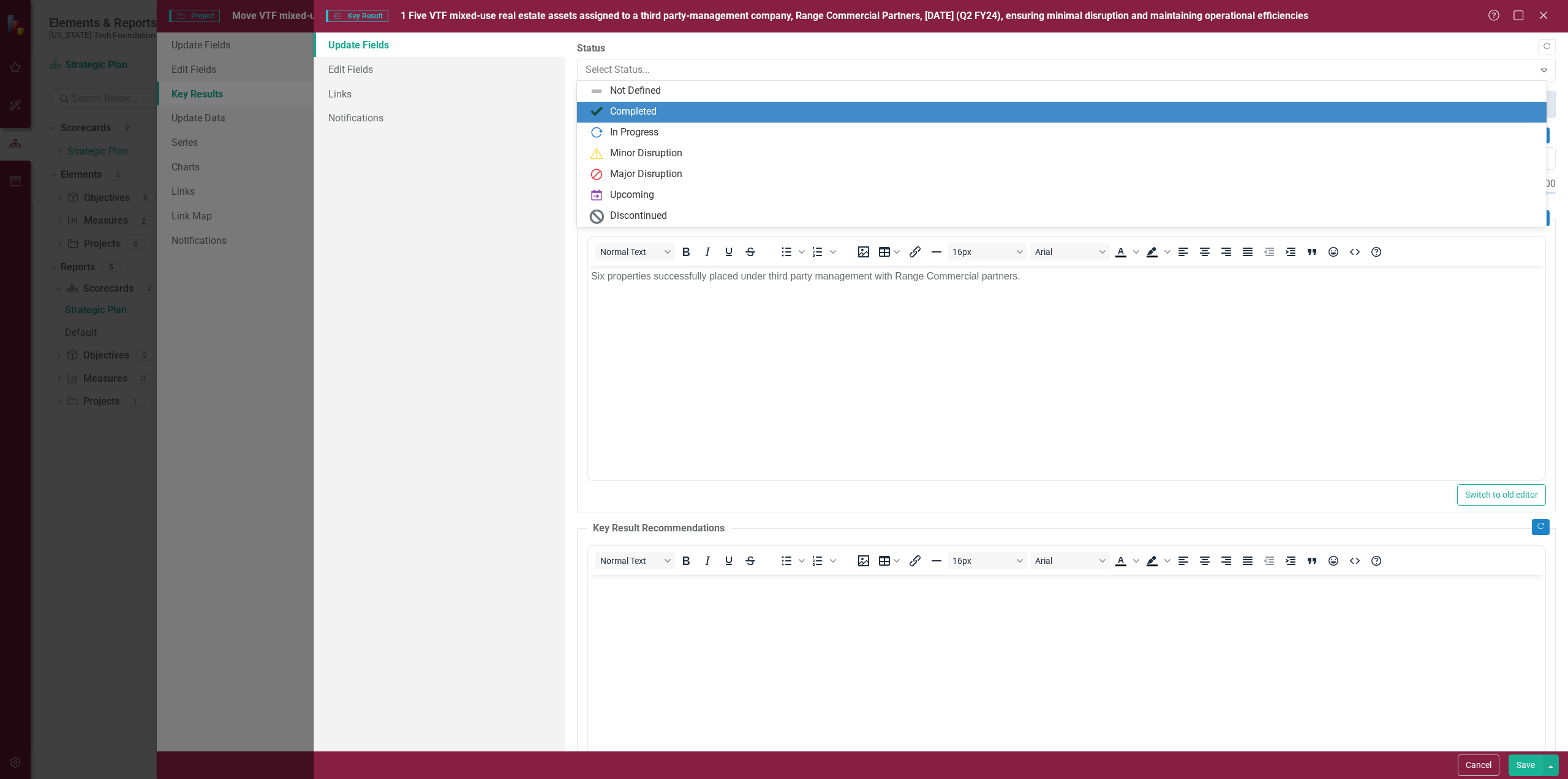
click at [628, 109] on div "Completed" at bounding box center [633, 112] width 46 height 14
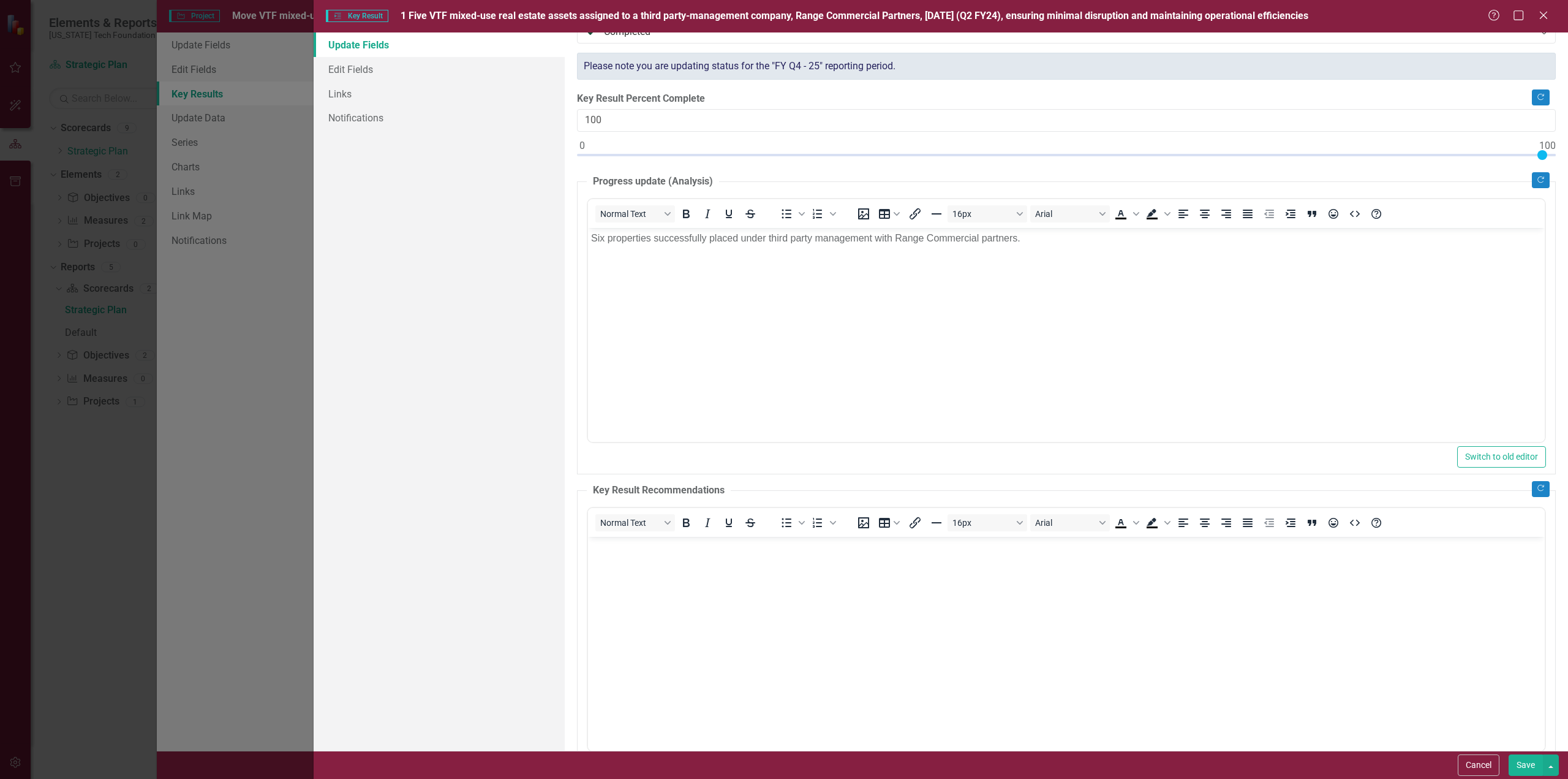
scroll to position [86, 0]
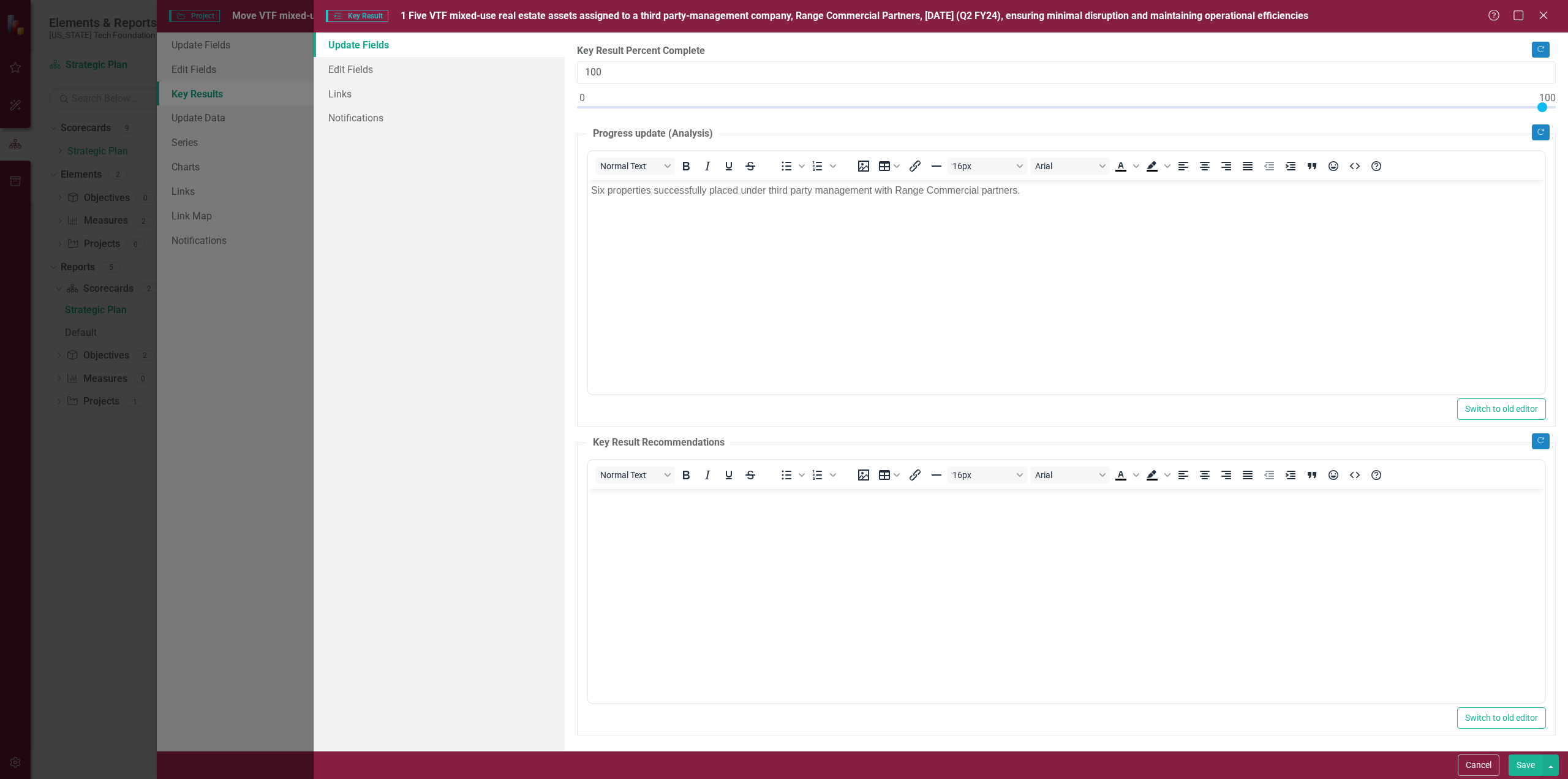
click at [1529, 765] on button "Save" at bounding box center [1525, 765] width 34 height 21
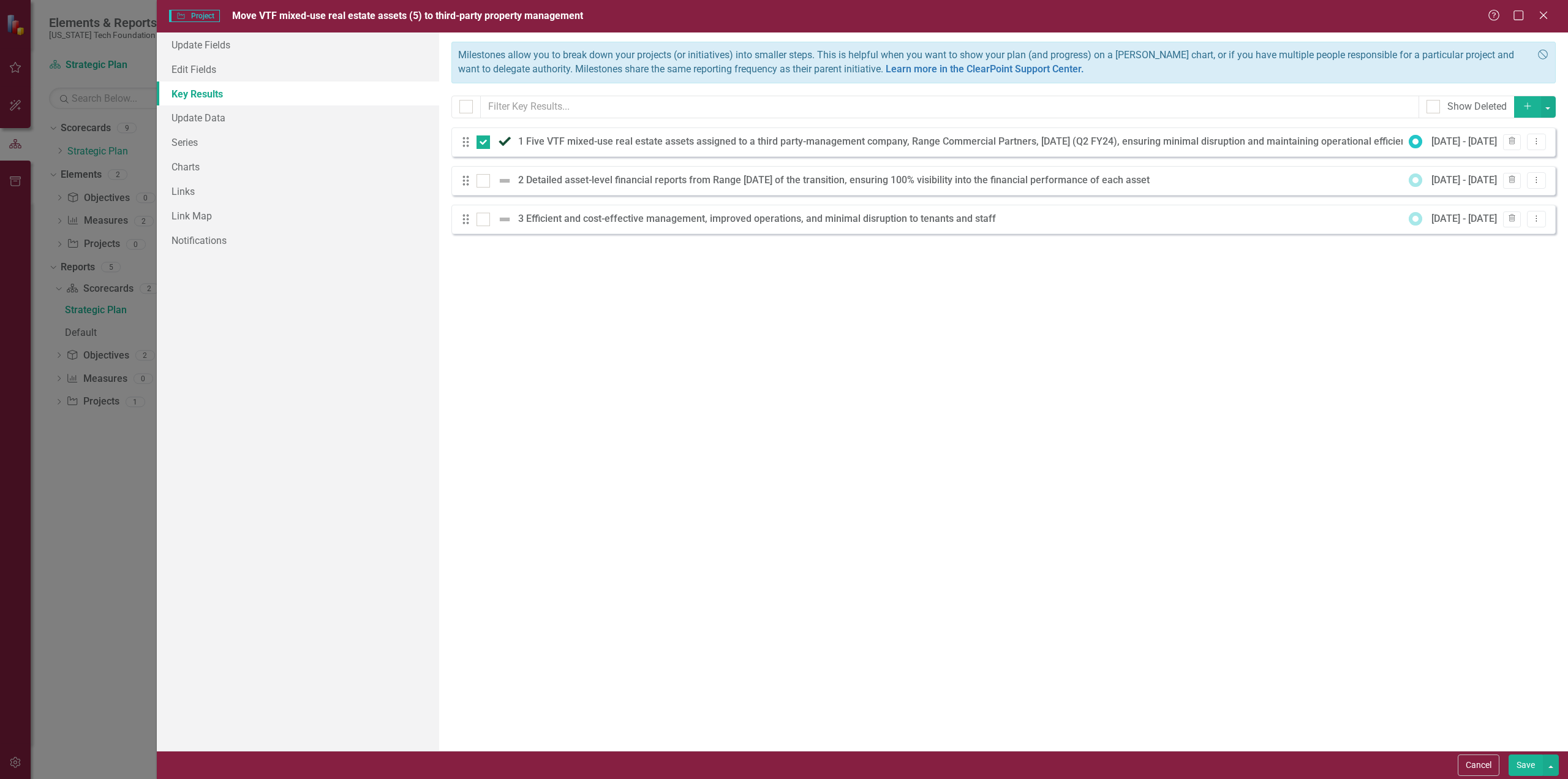
click at [1529, 105] on icon "Add" at bounding box center [1527, 106] width 11 height 8
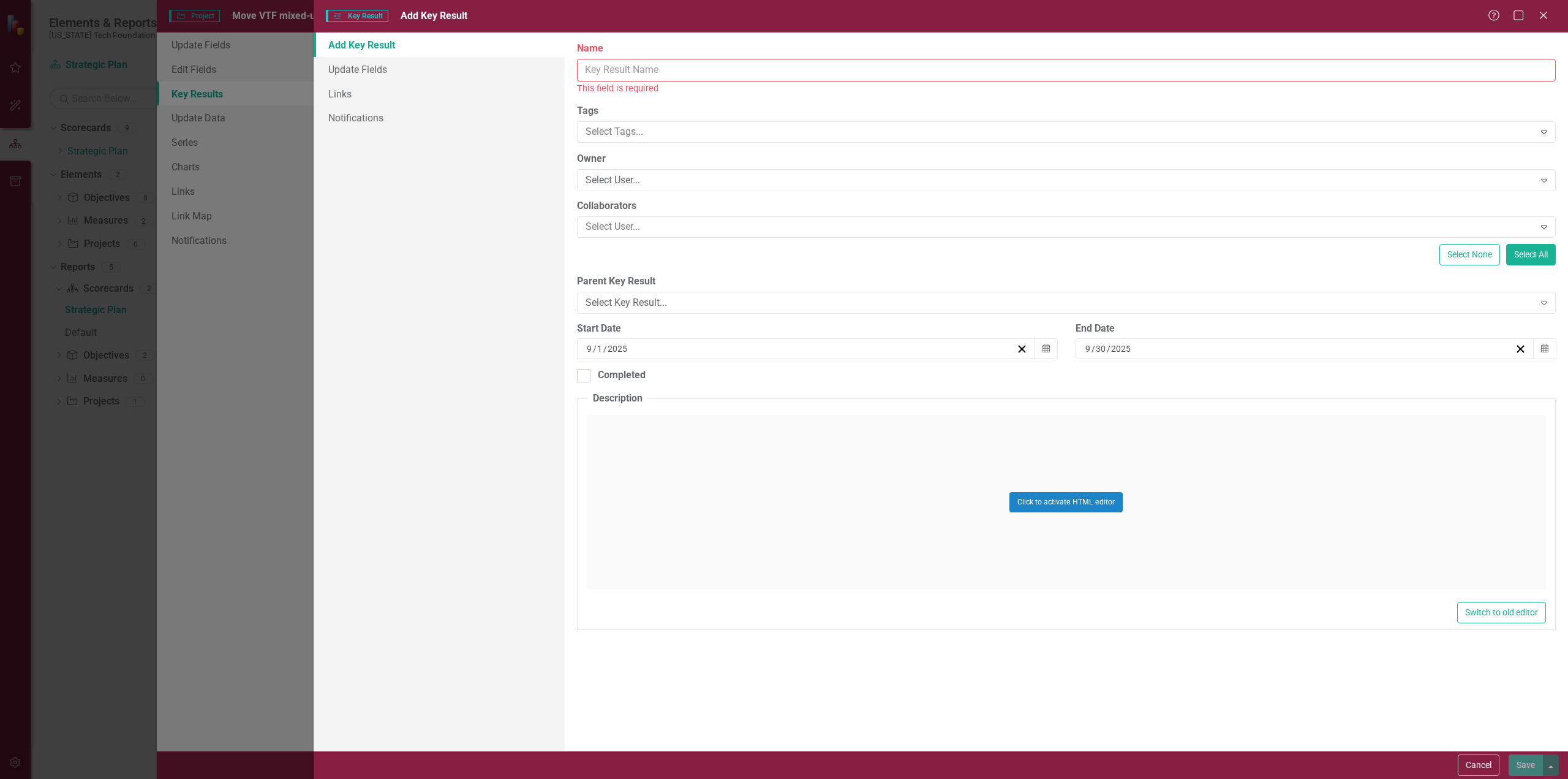
click at [665, 67] on input "Name" at bounding box center [1066, 70] width 978 height 23
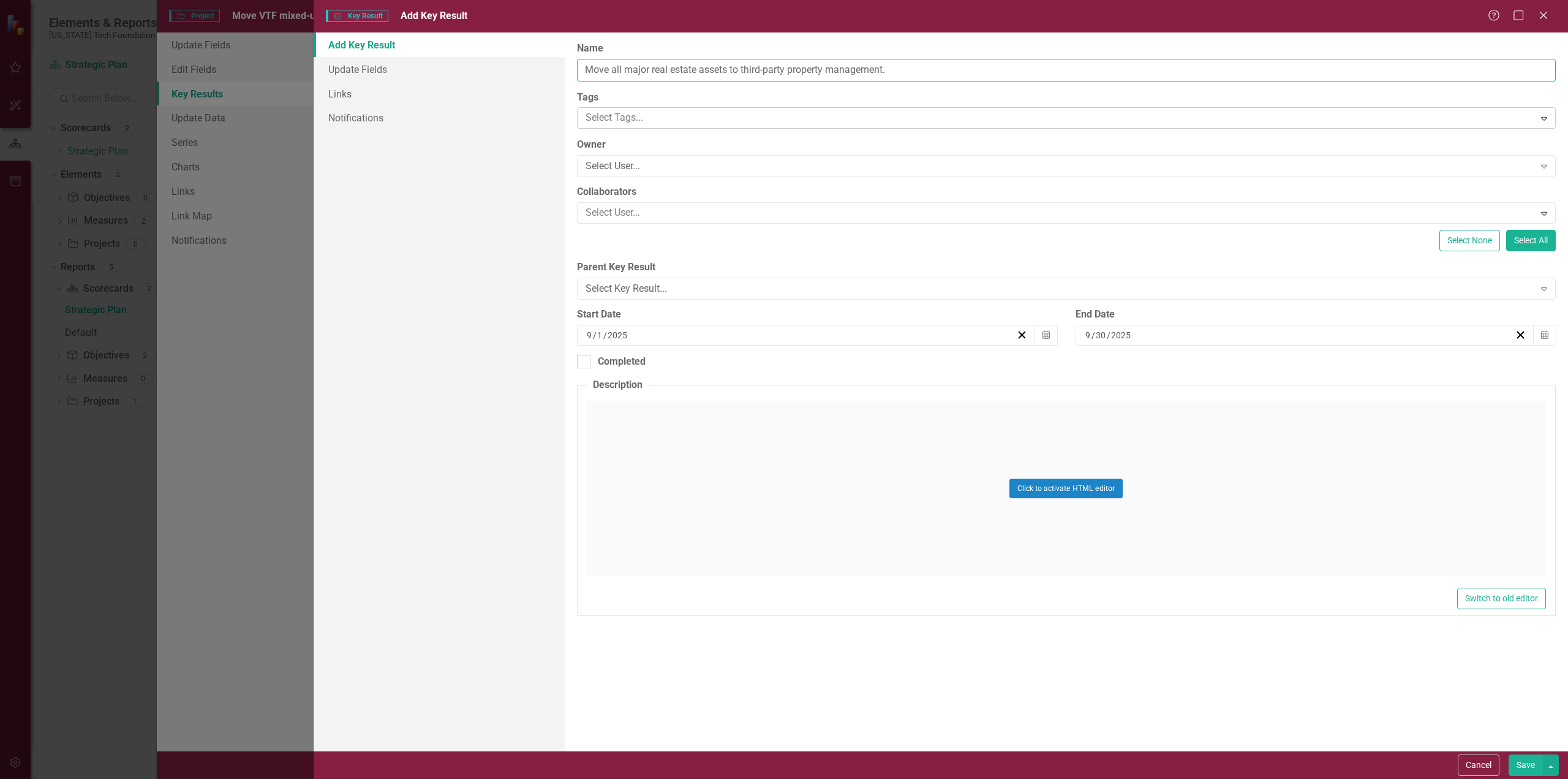
type input "Move all major real estate assets to third-party property management."
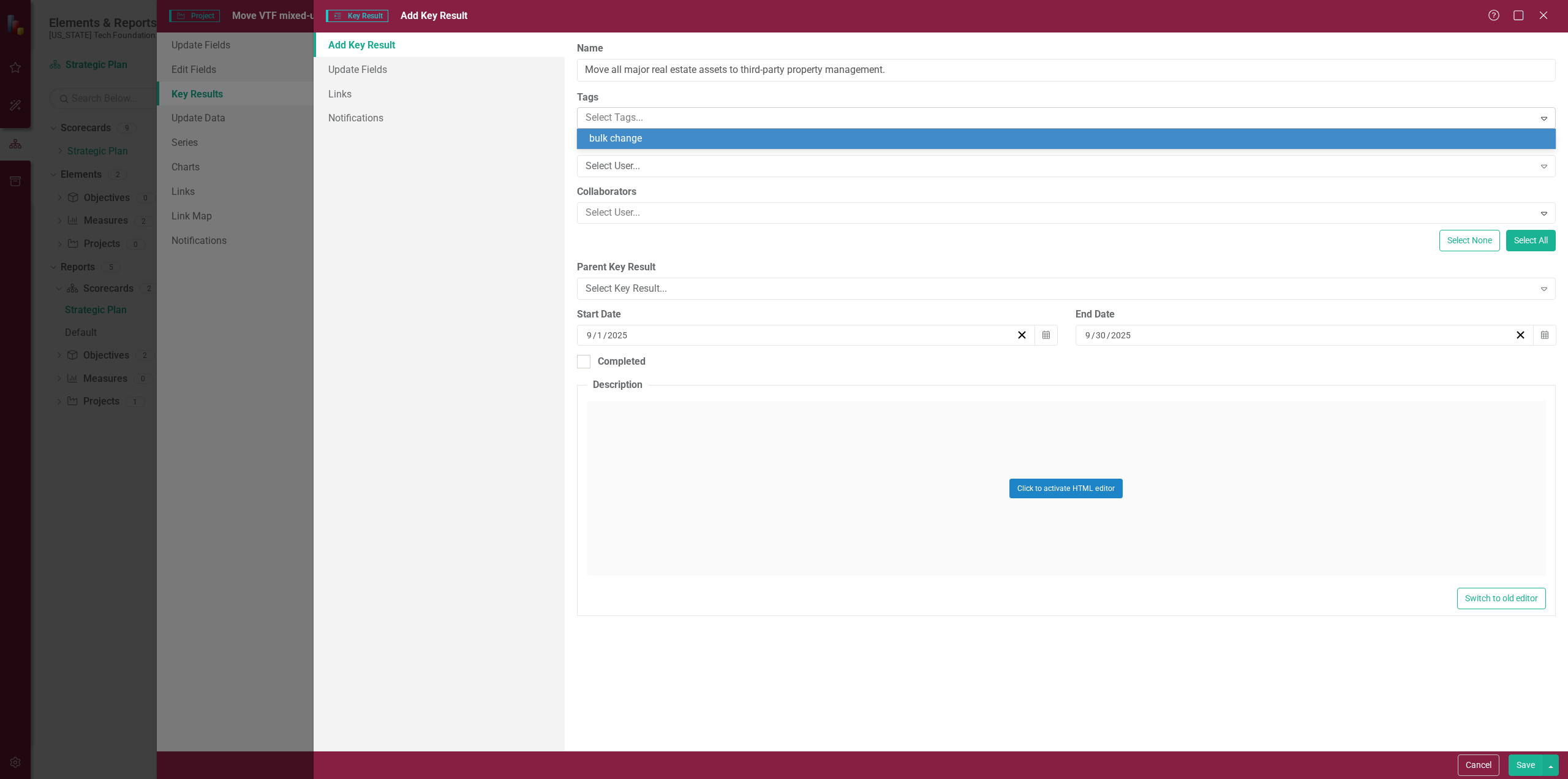
click at [1545, 119] on icon "Expand" at bounding box center [1543, 118] width 12 height 10
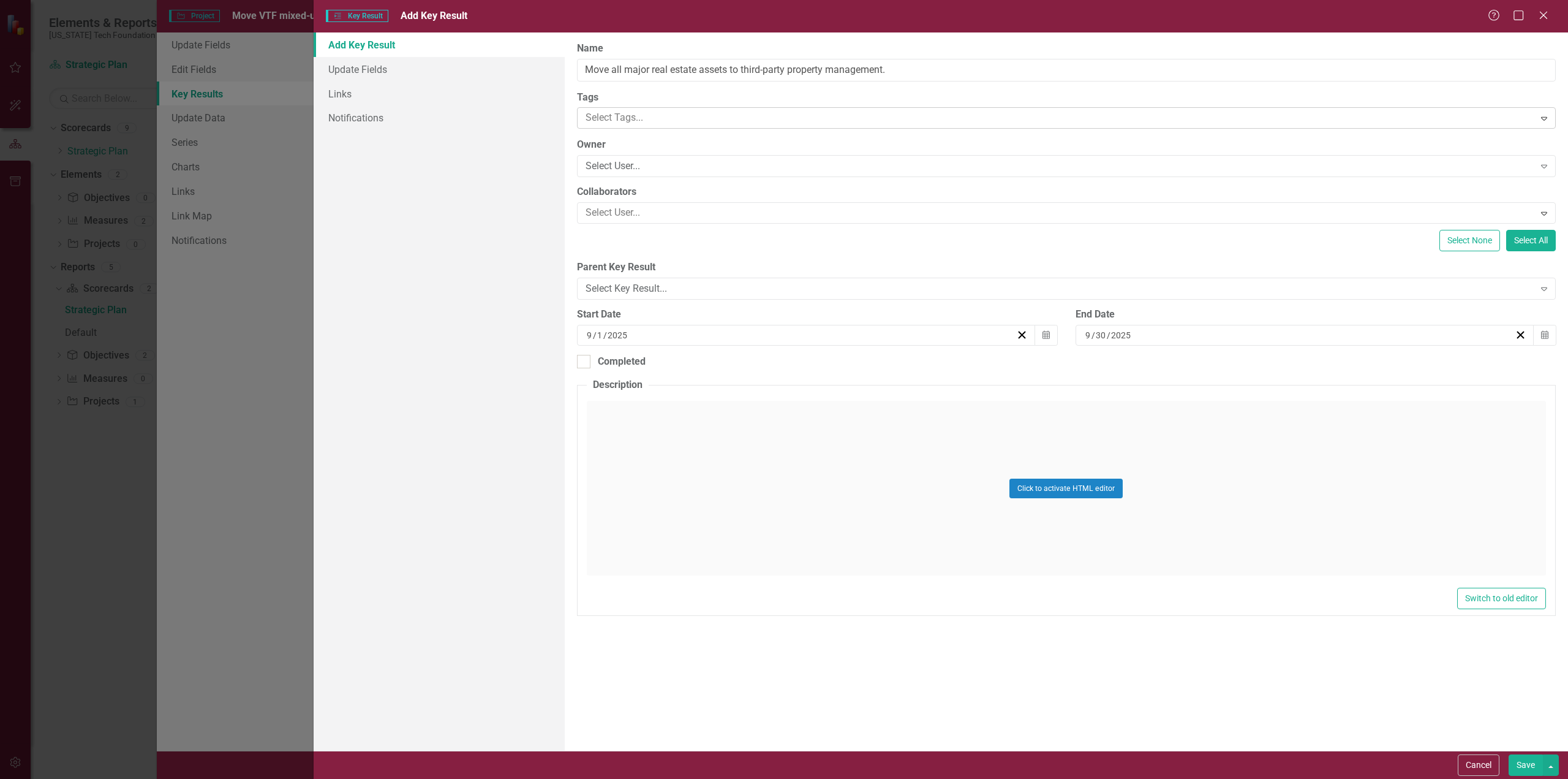
click at [1545, 119] on icon at bounding box center [1543, 119] width 6 height 4
click at [1545, 163] on icon "Expand" at bounding box center [1543, 166] width 12 height 10
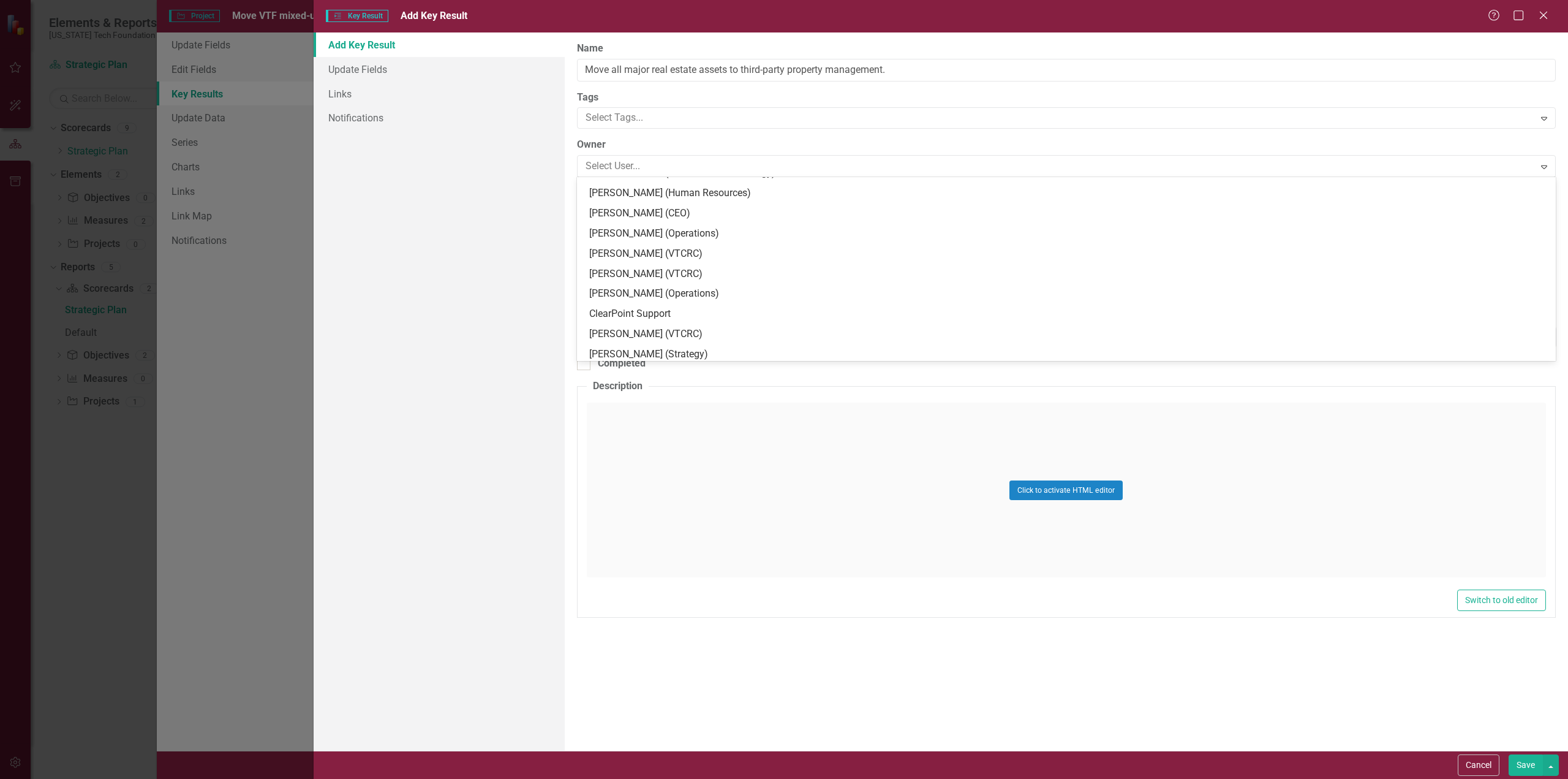
scroll to position [348, 0]
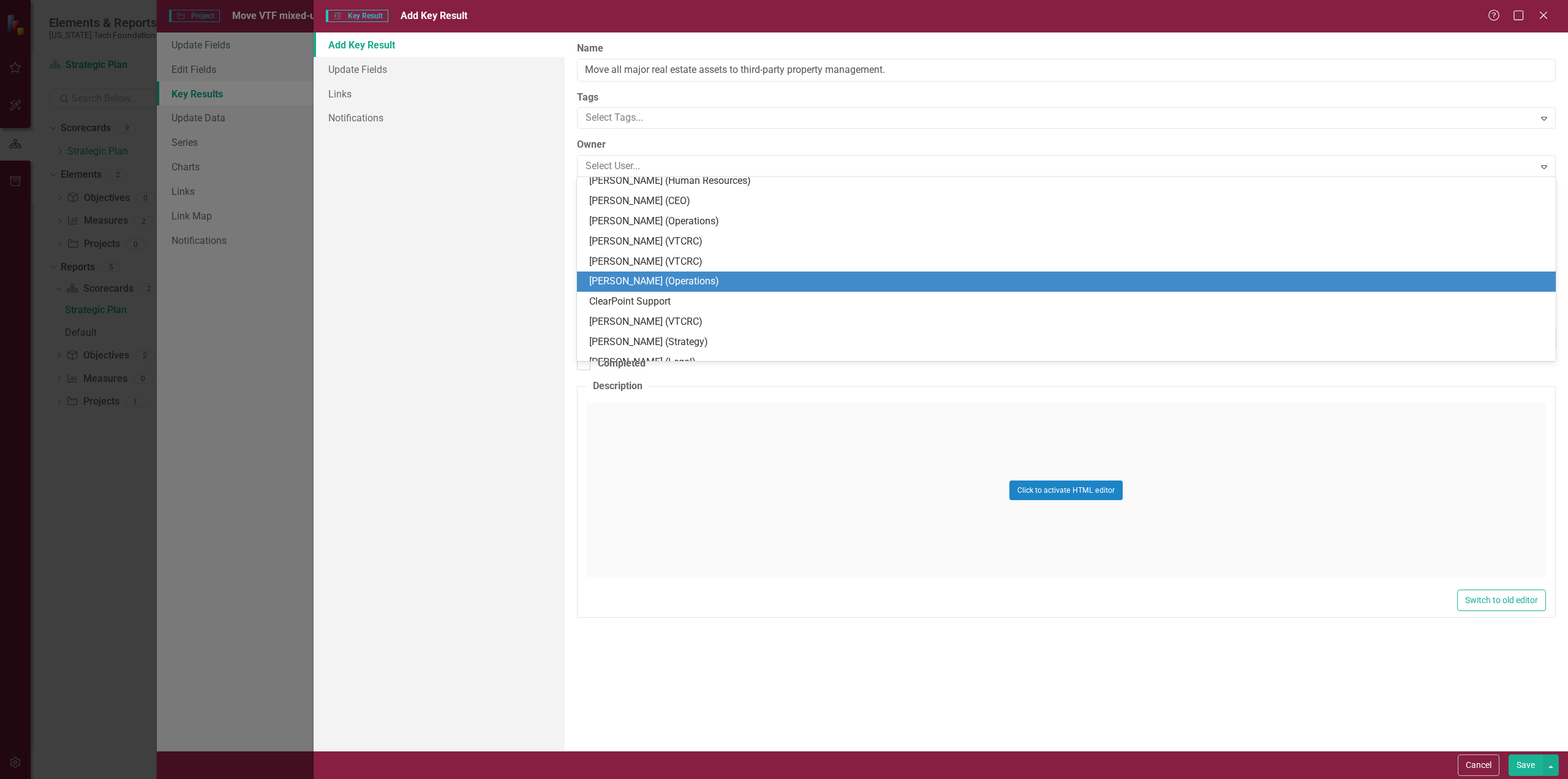
click at [616, 281] on div "Ken Smith (Operations)" at bounding box center [1069, 281] width 959 height 14
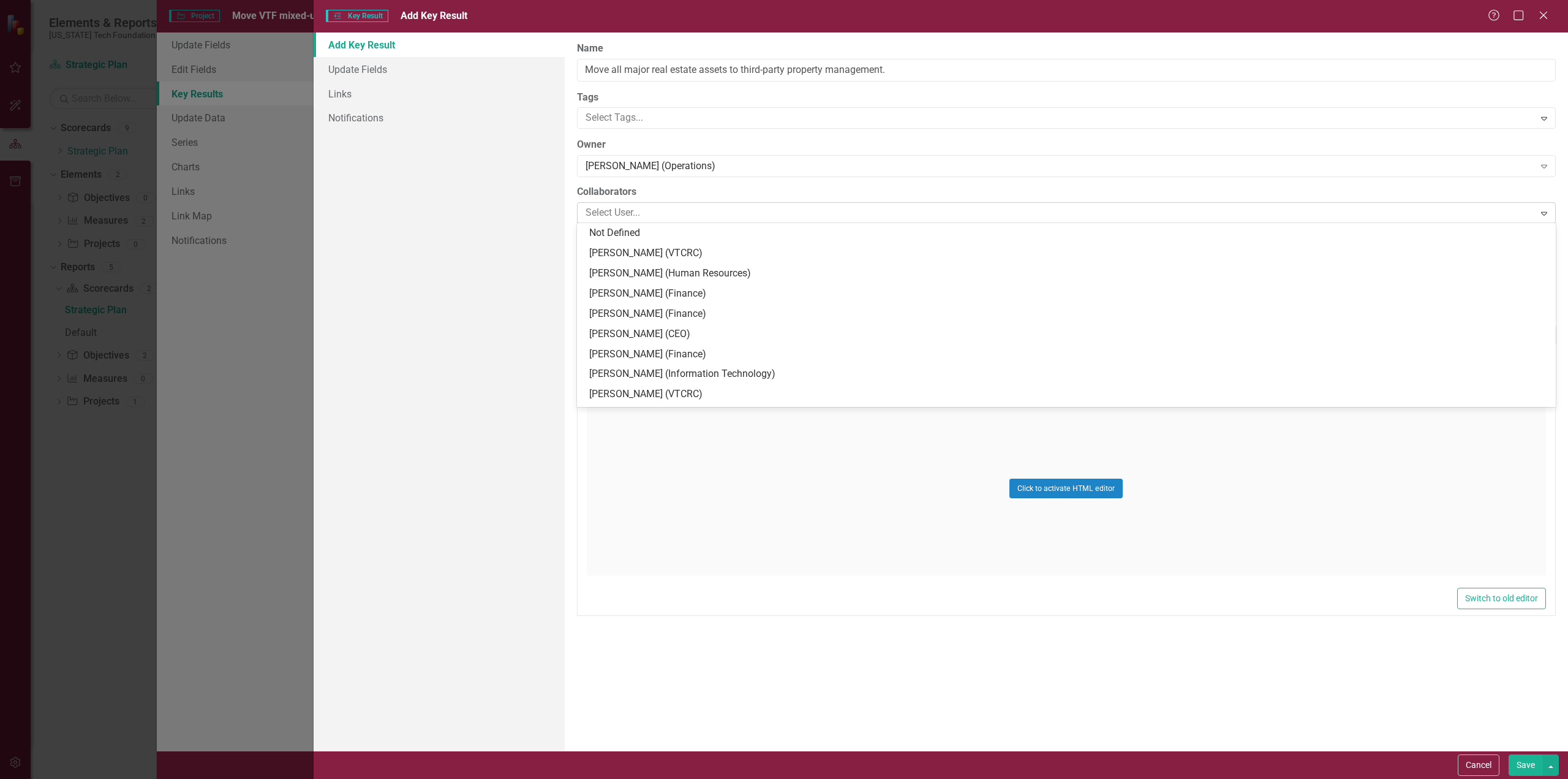
click at [1543, 213] on icon "Expand" at bounding box center [1543, 213] width 12 height 10
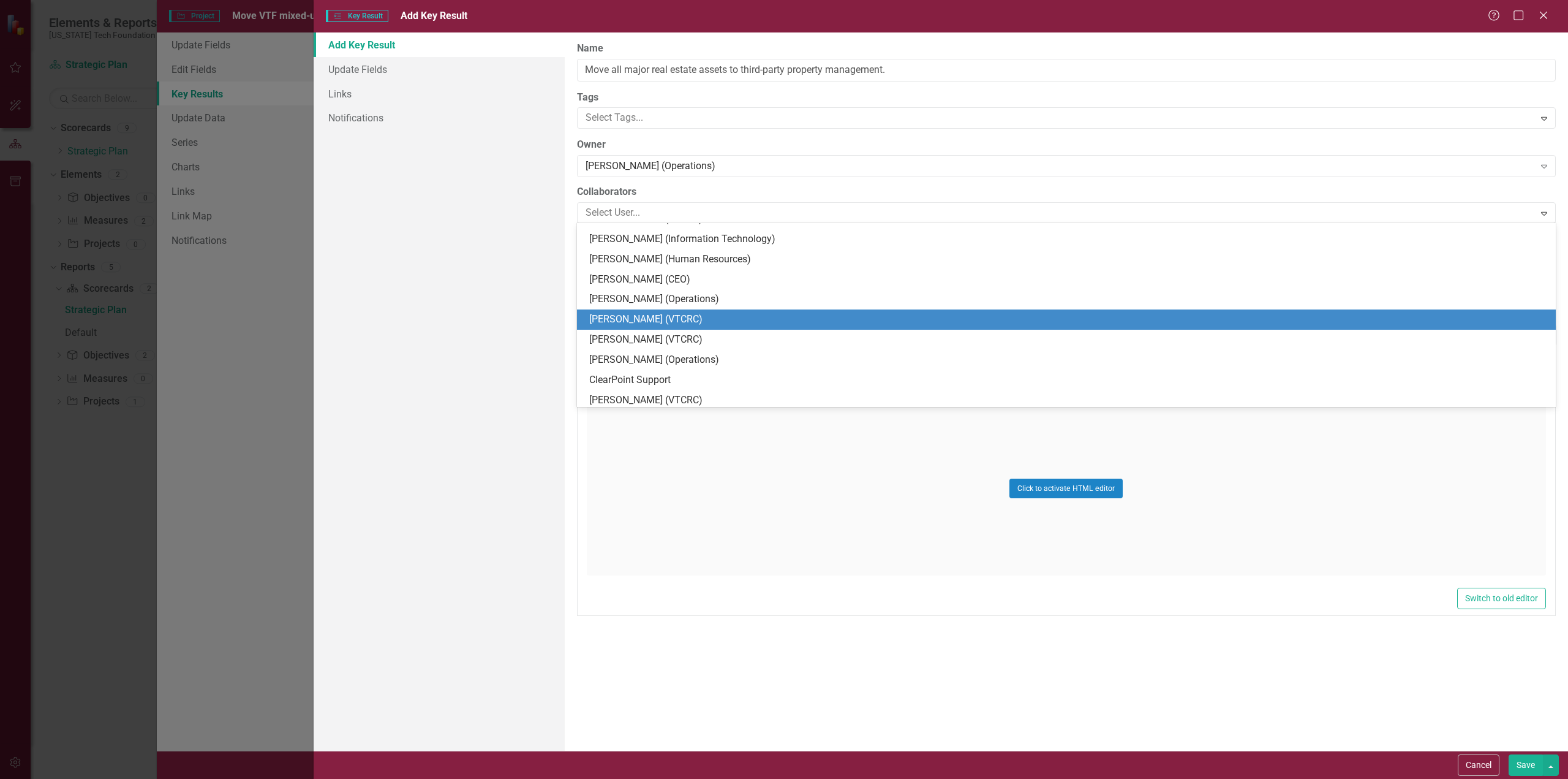
click at [621, 322] on div "Pat Morris (VTCRC)" at bounding box center [1069, 319] width 959 height 14
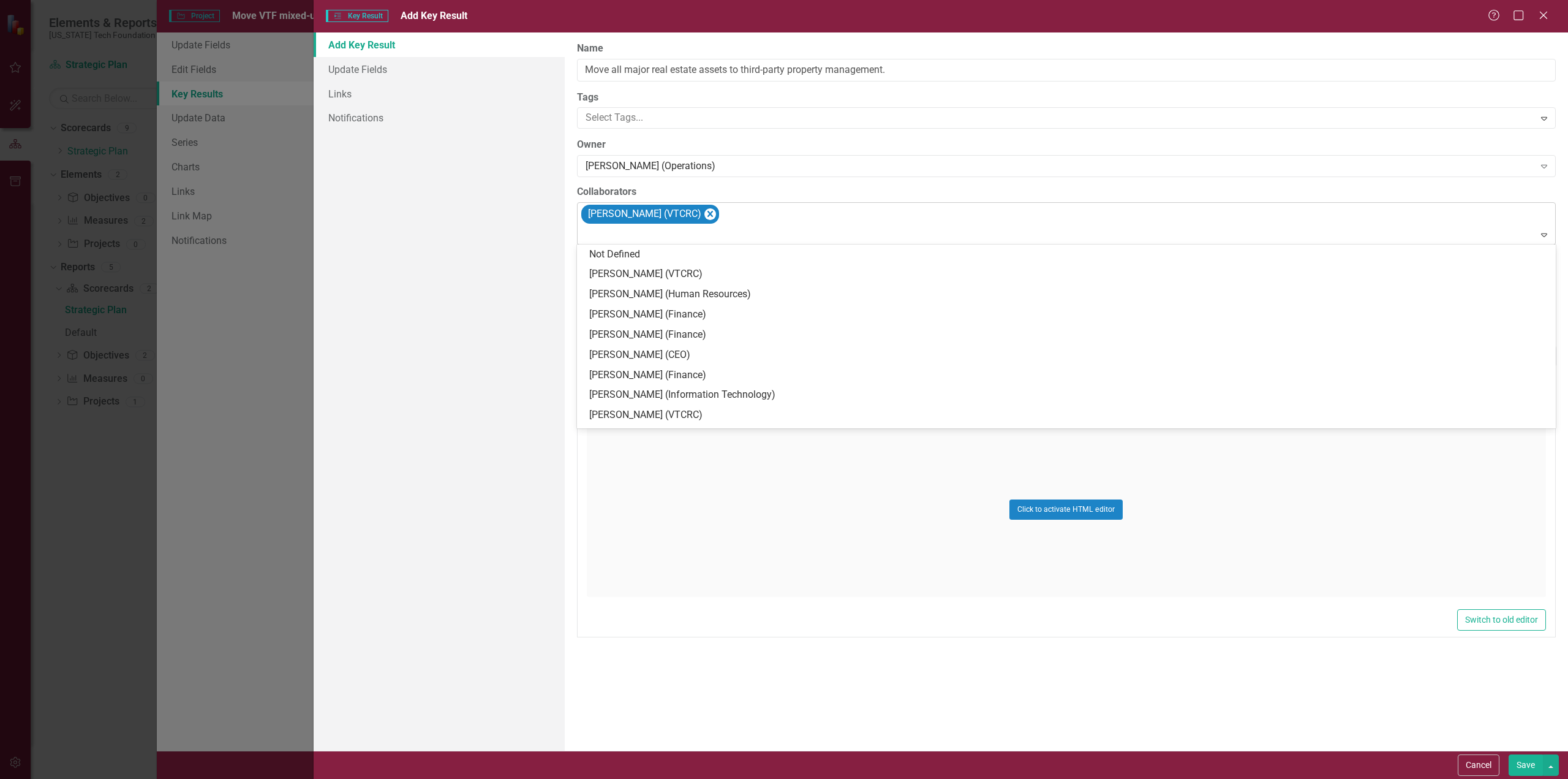
click at [1545, 234] on icon "Expand" at bounding box center [1543, 234] width 12 height 10
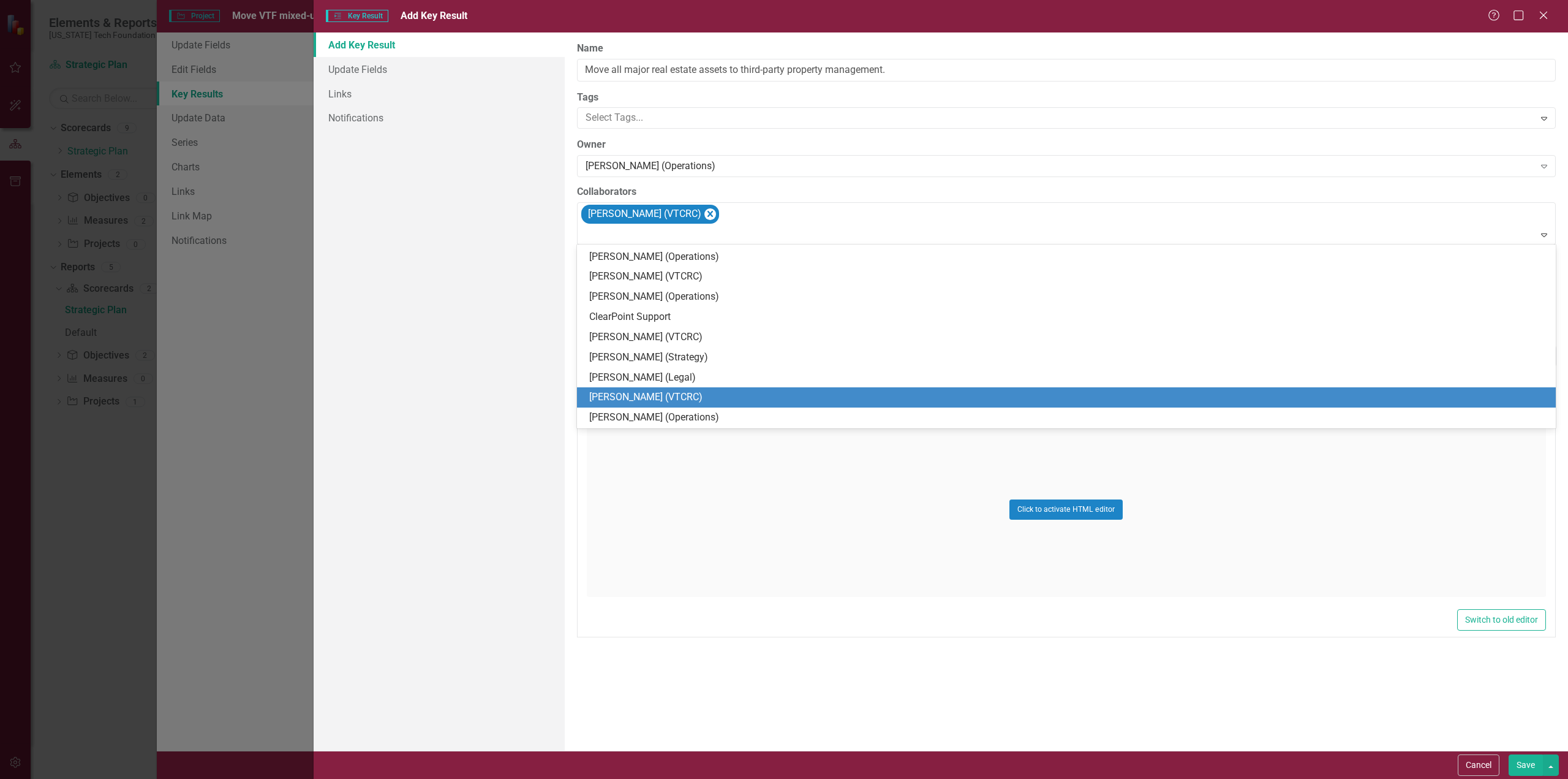
click at [630, 397] on div "Eddie Williams (VTCRC)" at bounding box center [1069, 398] width 959 height 14
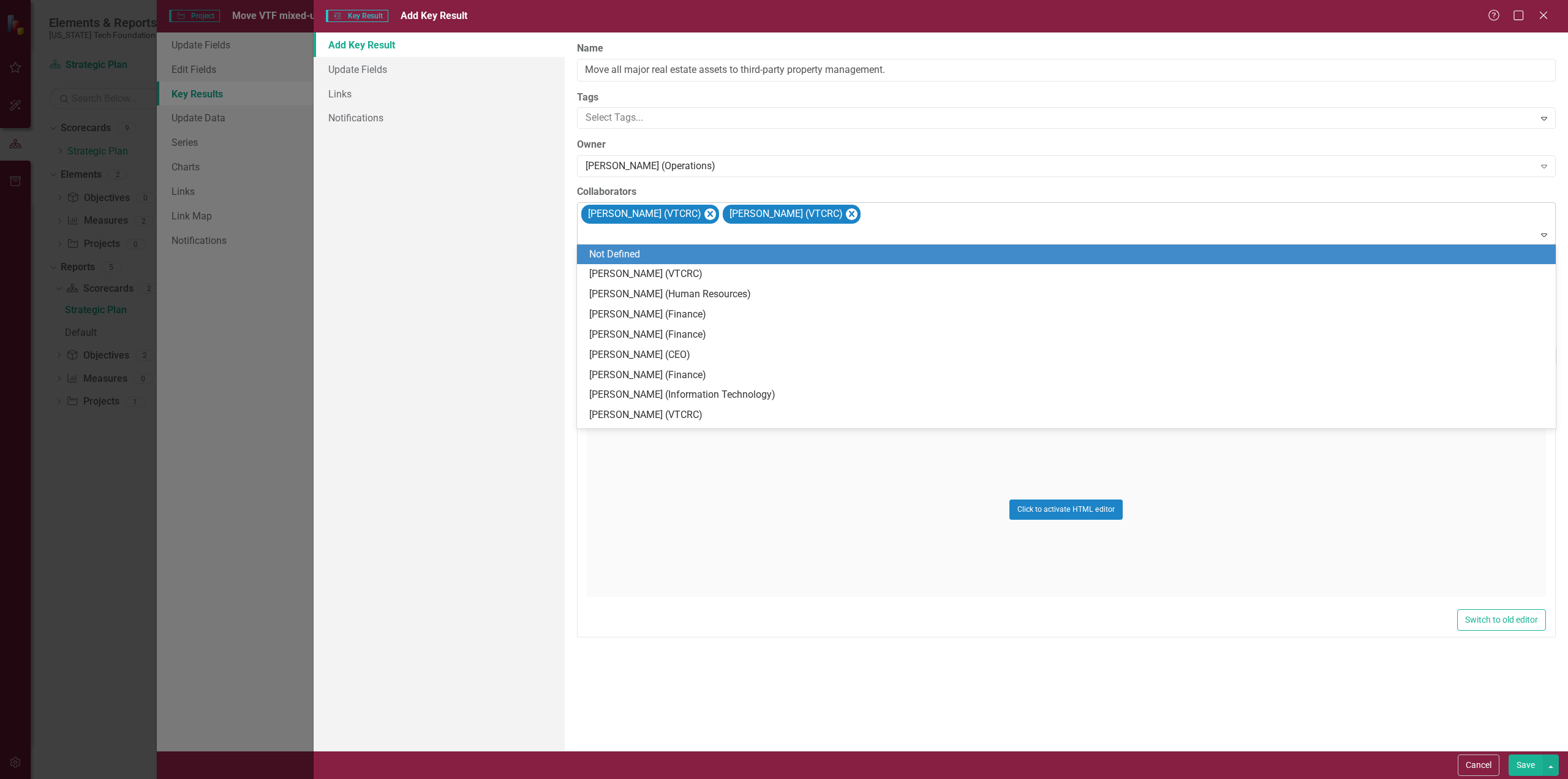
click at [1545, 235] on icon "Expand" at bounding box center [1543, 234] width 12 height 10
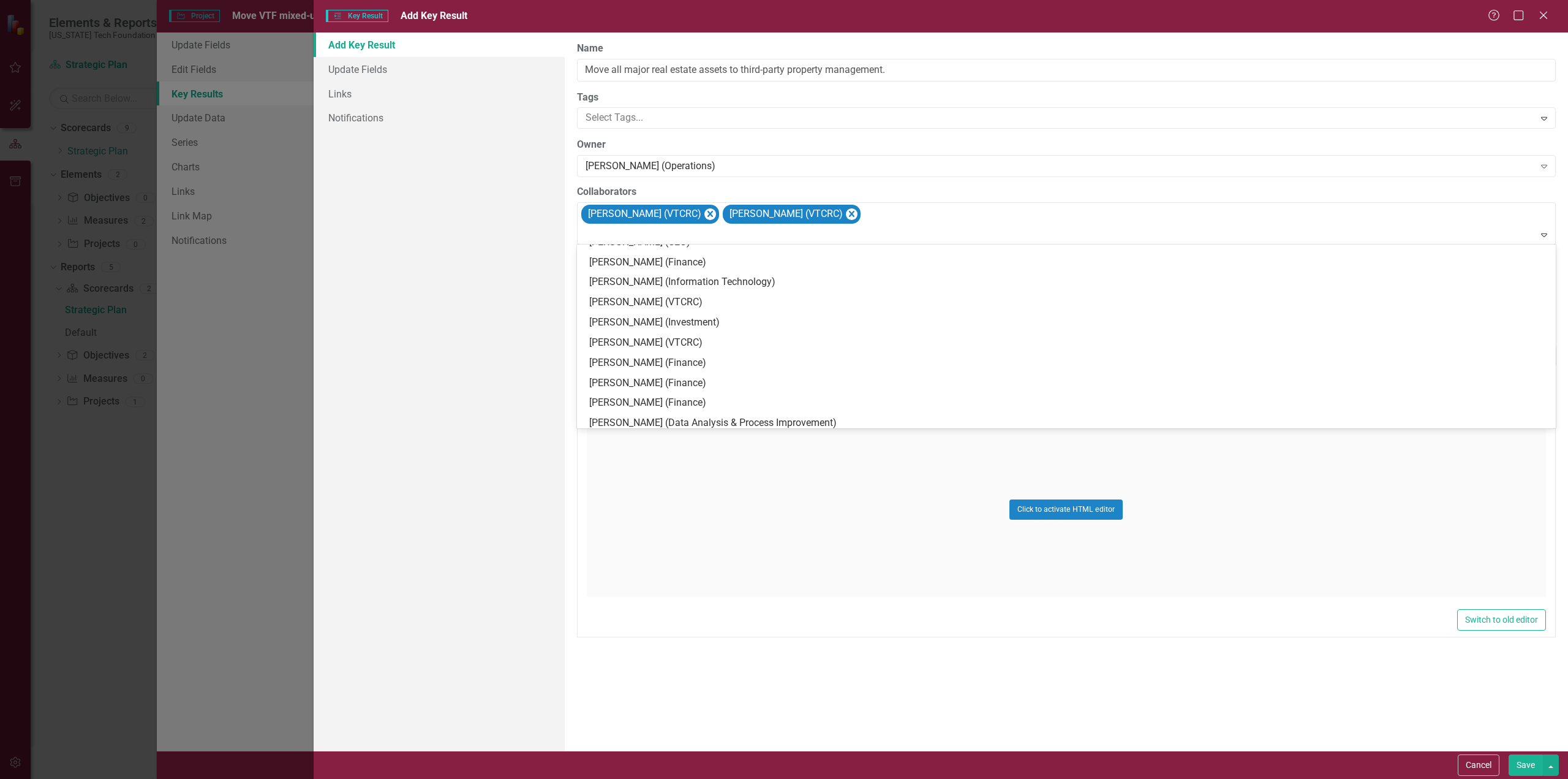
scroll to position [126, 0]
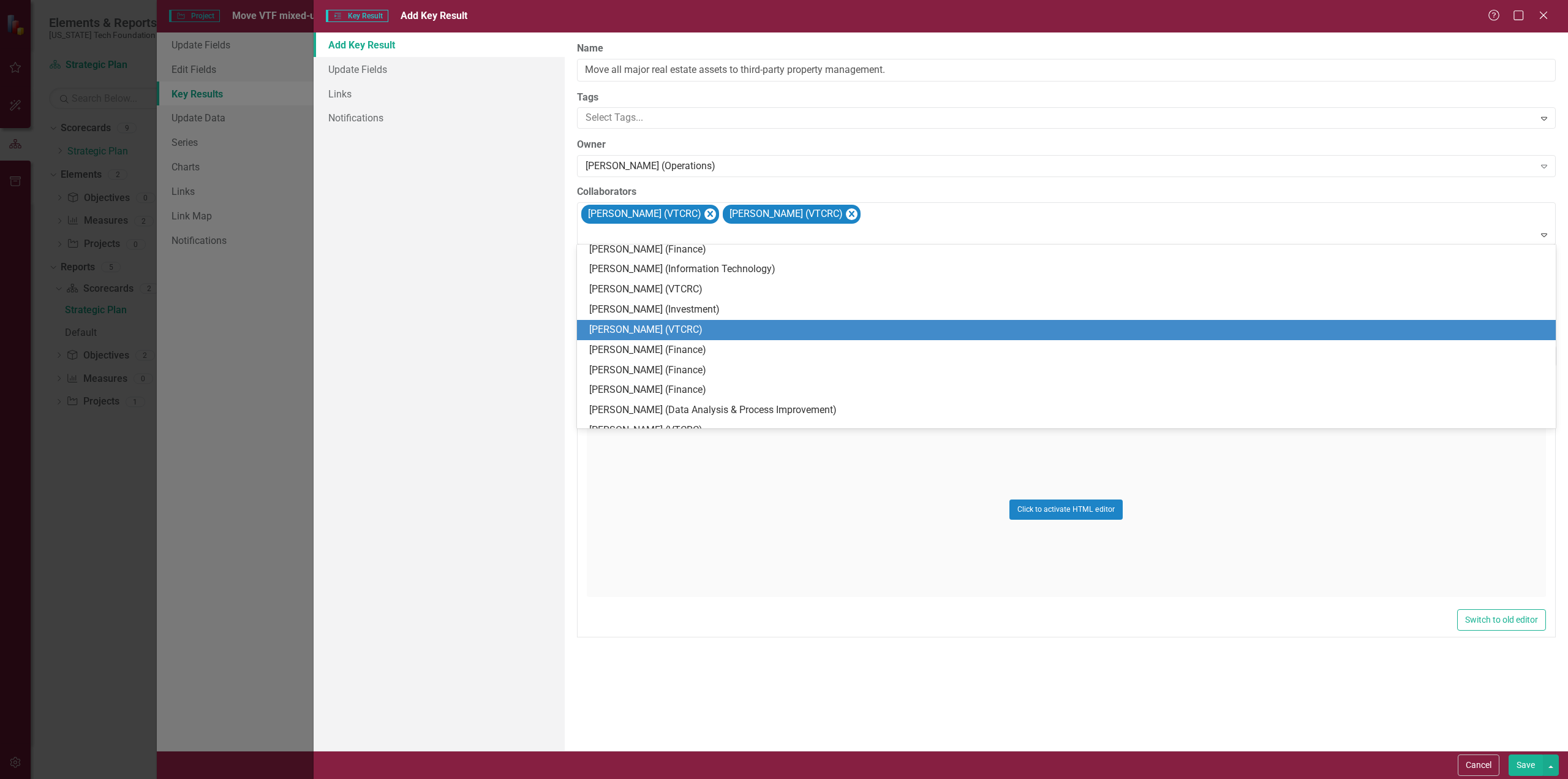
click at [615, 328] on div "Terri Harris (VTCRC)" at bounding box center [1069, 330] width 959 height 14
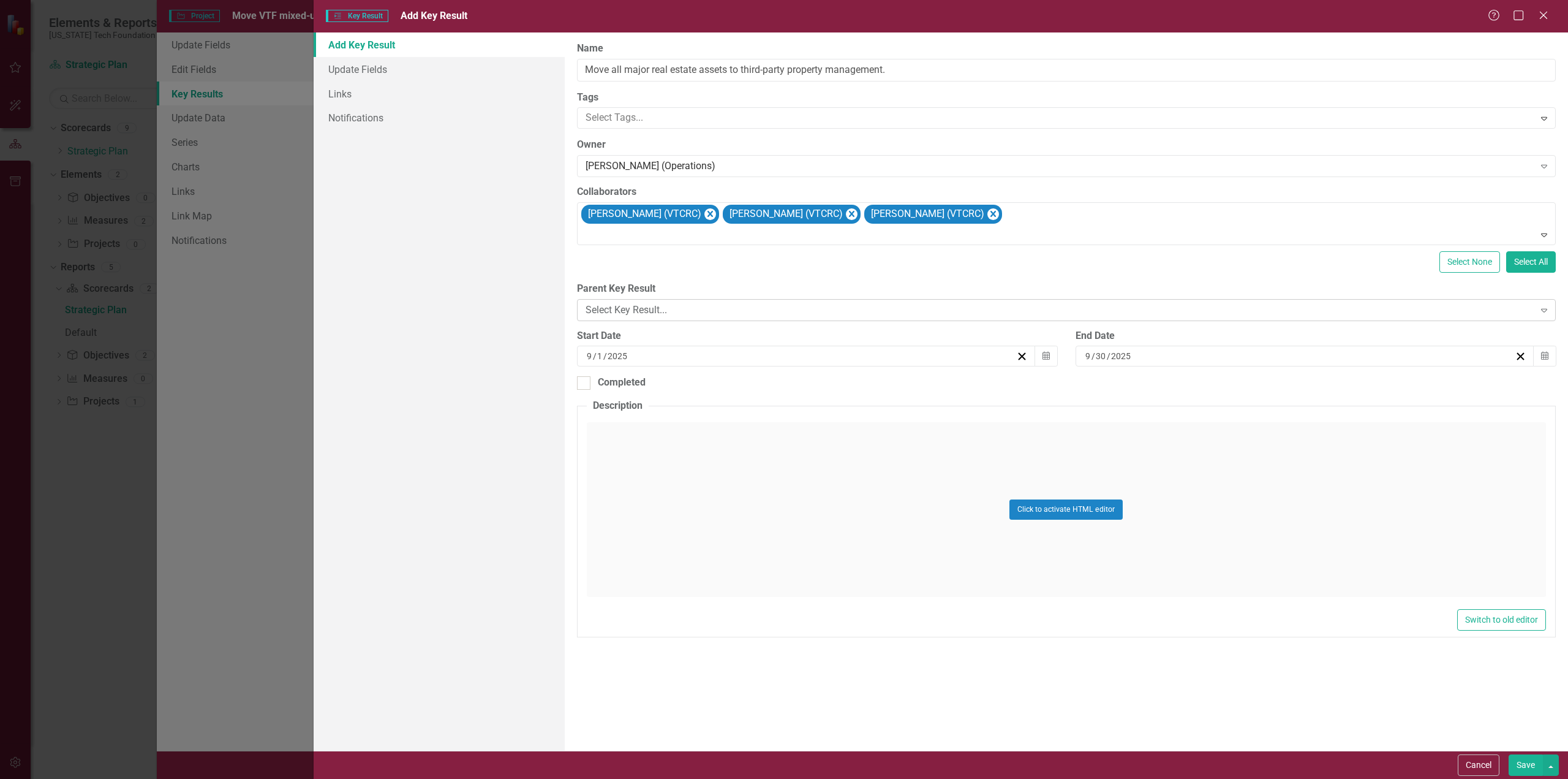
click at [1544, 307] on icon "Expand" at bounding box center [1543, 310] width 12 height 10
click at [1044, 354] on icon "Calendar" at bounding box center [1046, 356] width 7 height 8
click at [740, 386] on button "‹" at bounding box center [740, 385] width 27 height 27
click at [740, 385] on button "‹" at bounding box center [740, 385] width 27 height 27
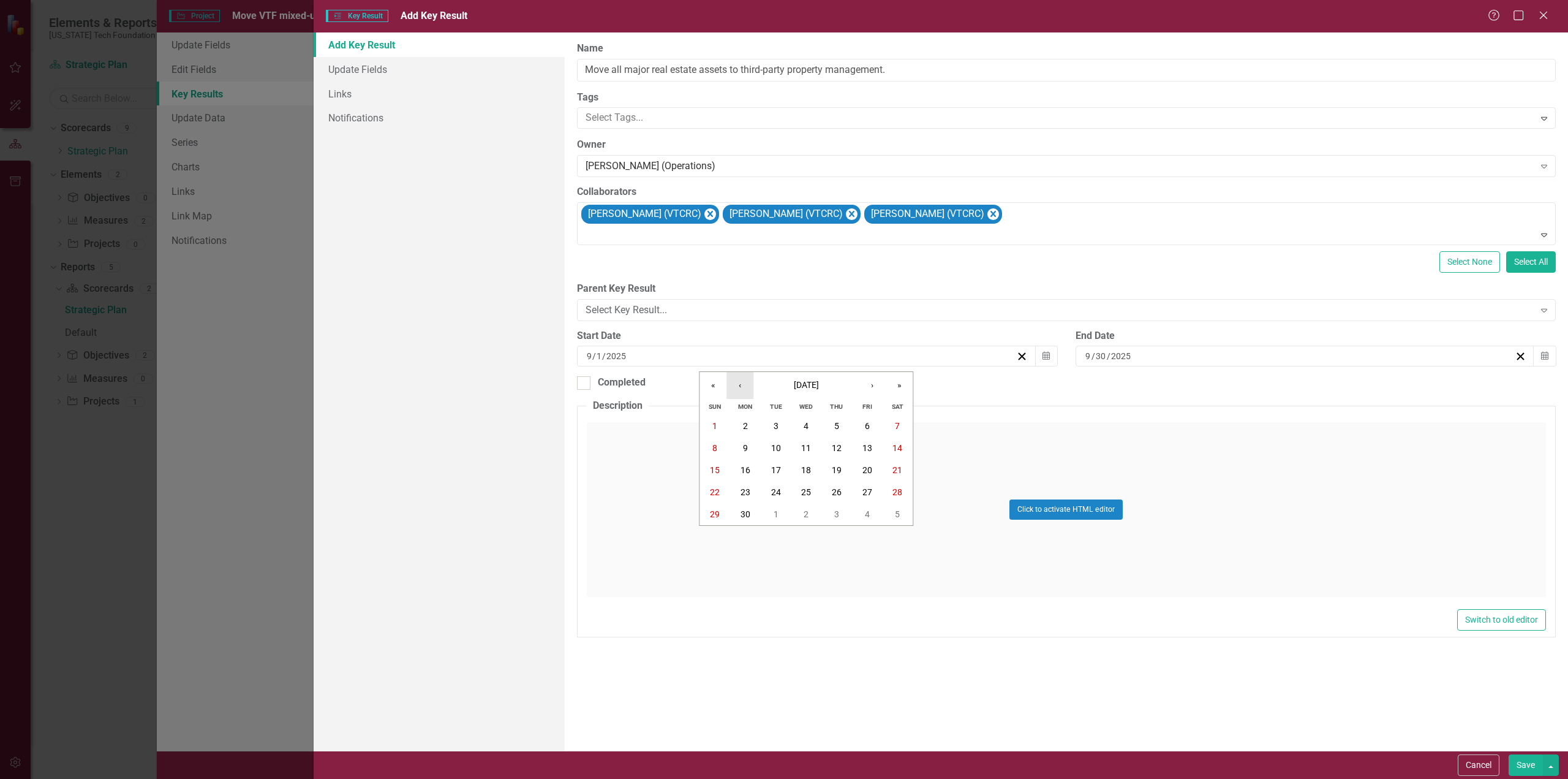
click at [740, 385] on button "‹" at bounding box center [740, 385] width 27 height 27
click at [740, 385] on button "‹" at bounding box center [740, 385] width 27 height 27
click at [740, 384] on button "‹" at bounding box center [740, 385] width 27 height 27
click at [897, 423] on abbr "1" at bounding box center [897, 425] width 5 height 10
click at [1545, 352] on icon "Calendar" at bounding box center [1544, 356] width 7 height 8
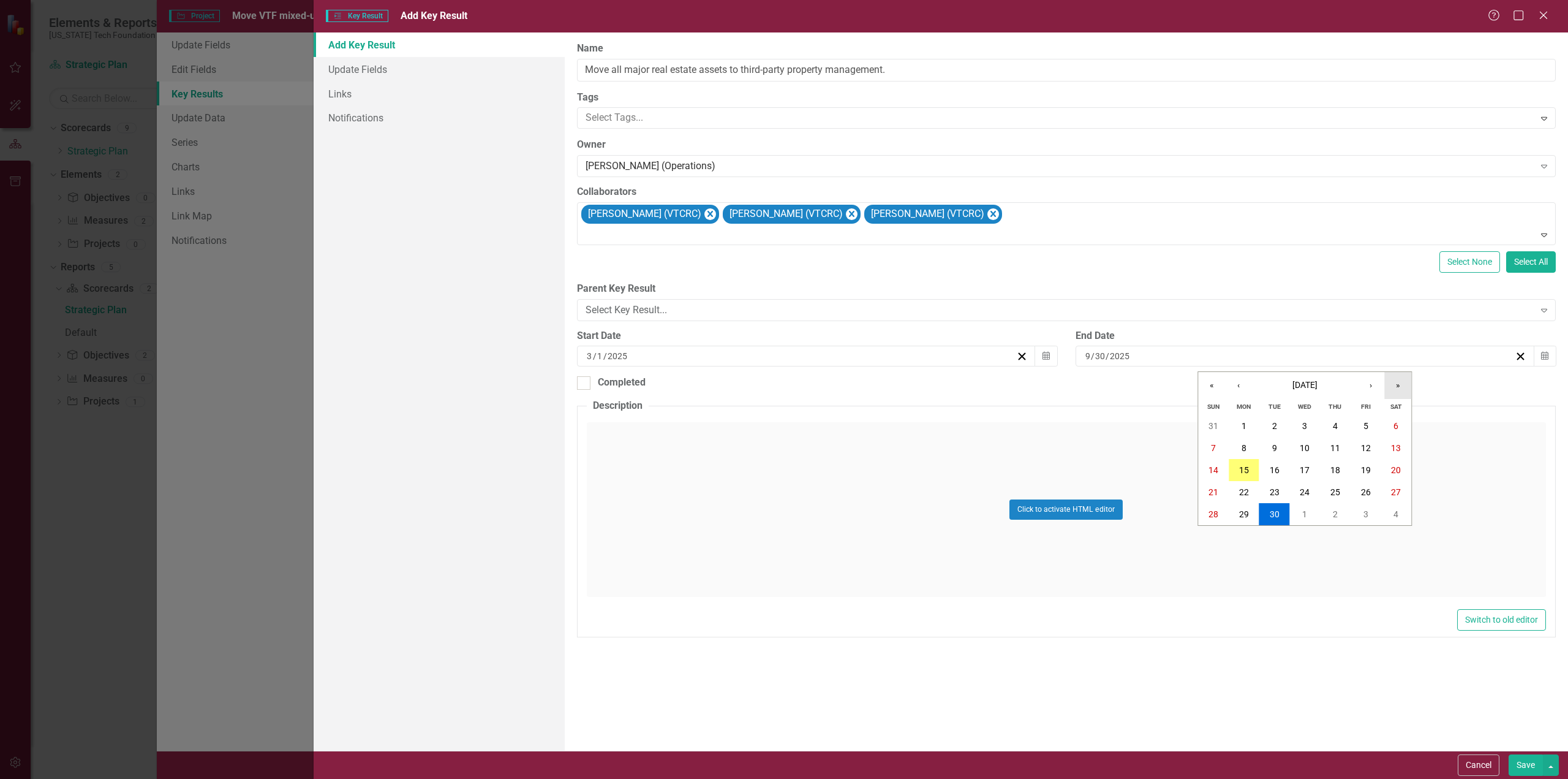
click at [1396, 383] on button "»" at bounding box center [1398, 385] width 27 height 27
click at [1211, 385] on button "«" at bounding box center [1211, 385] width 27 height 27
click at [1211, 385] on button "«" at bounding box center [1211, 385] width 27 height 27
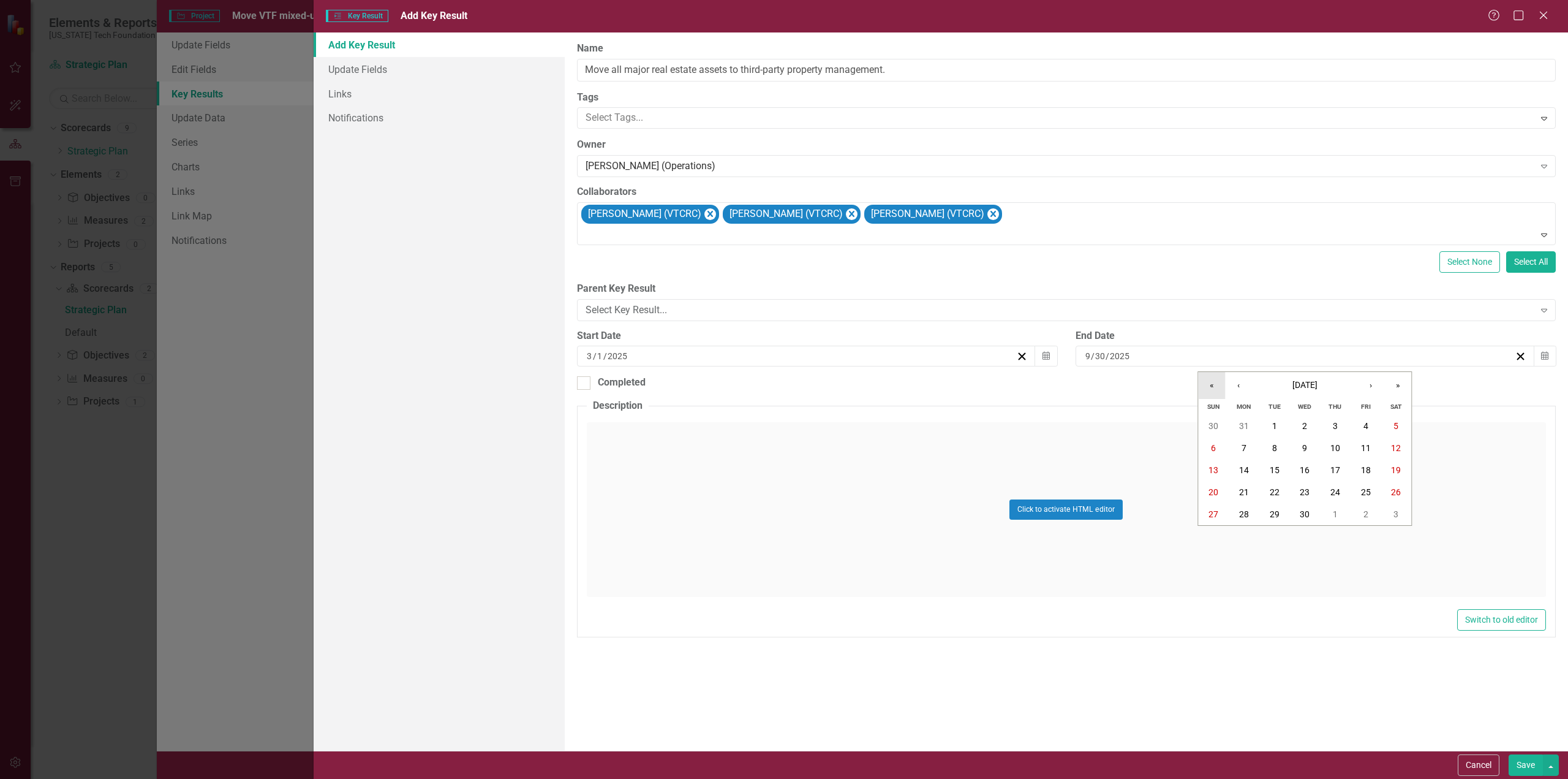
click at [1211, 385] on button "«" at bounding box center [1211, 385] width 27 height 27
click at [1211, 385] on button "«" at bounding box center [1211, 385] width 27 height 27
click at [1402, 383] on button "»" at bounding box center [1398, 385] width 27 height 27
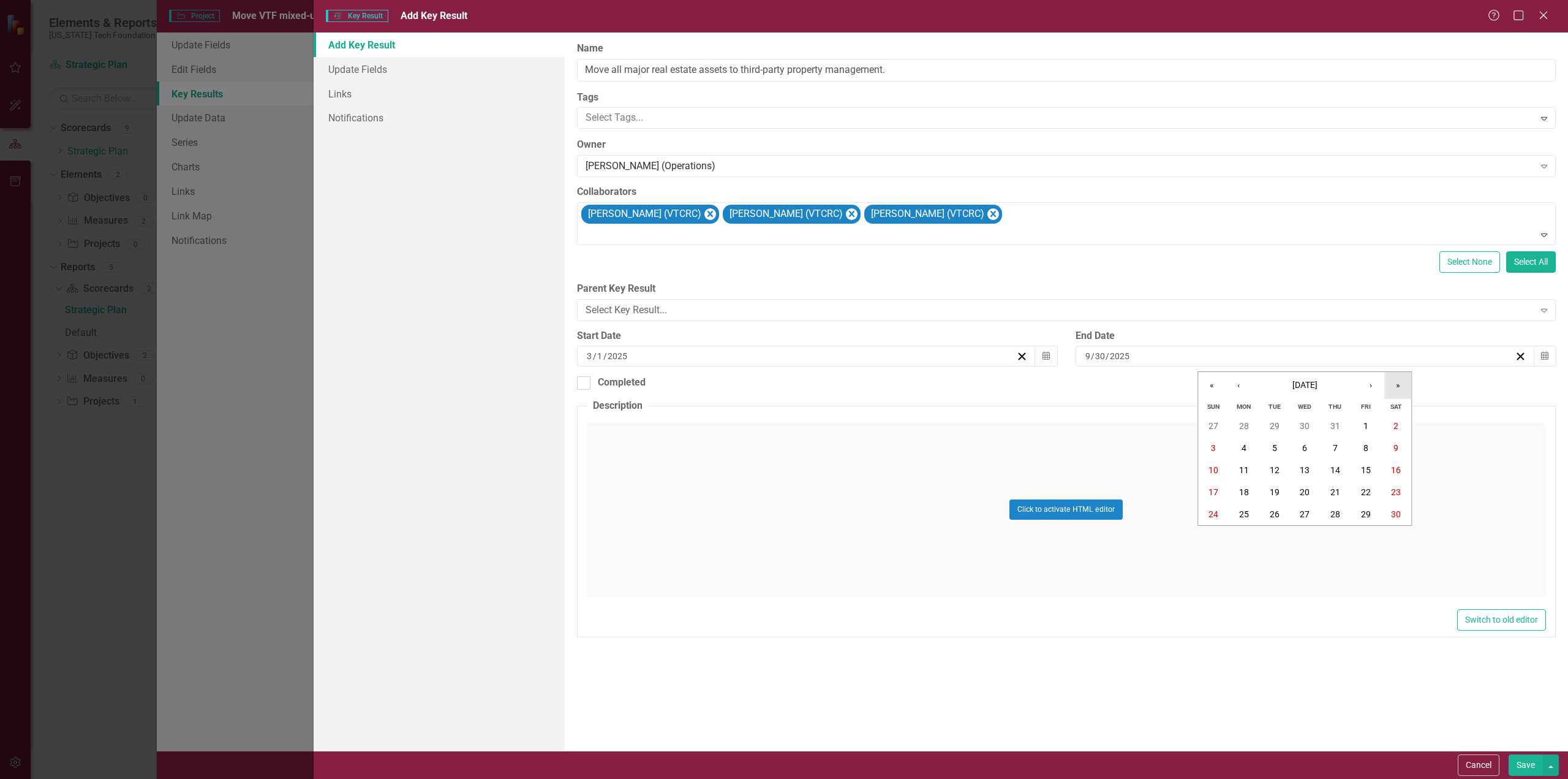
click at [1402, 383] on button "»" at bounding box center [1398, 385] width 27 height 27
click at [1244, 384] on button "‹" at bounding box center [1238, 385] width 27 height 27
click at [1243, 384] on button "‹" at bounding box center [1238, 385] width 27 height 27
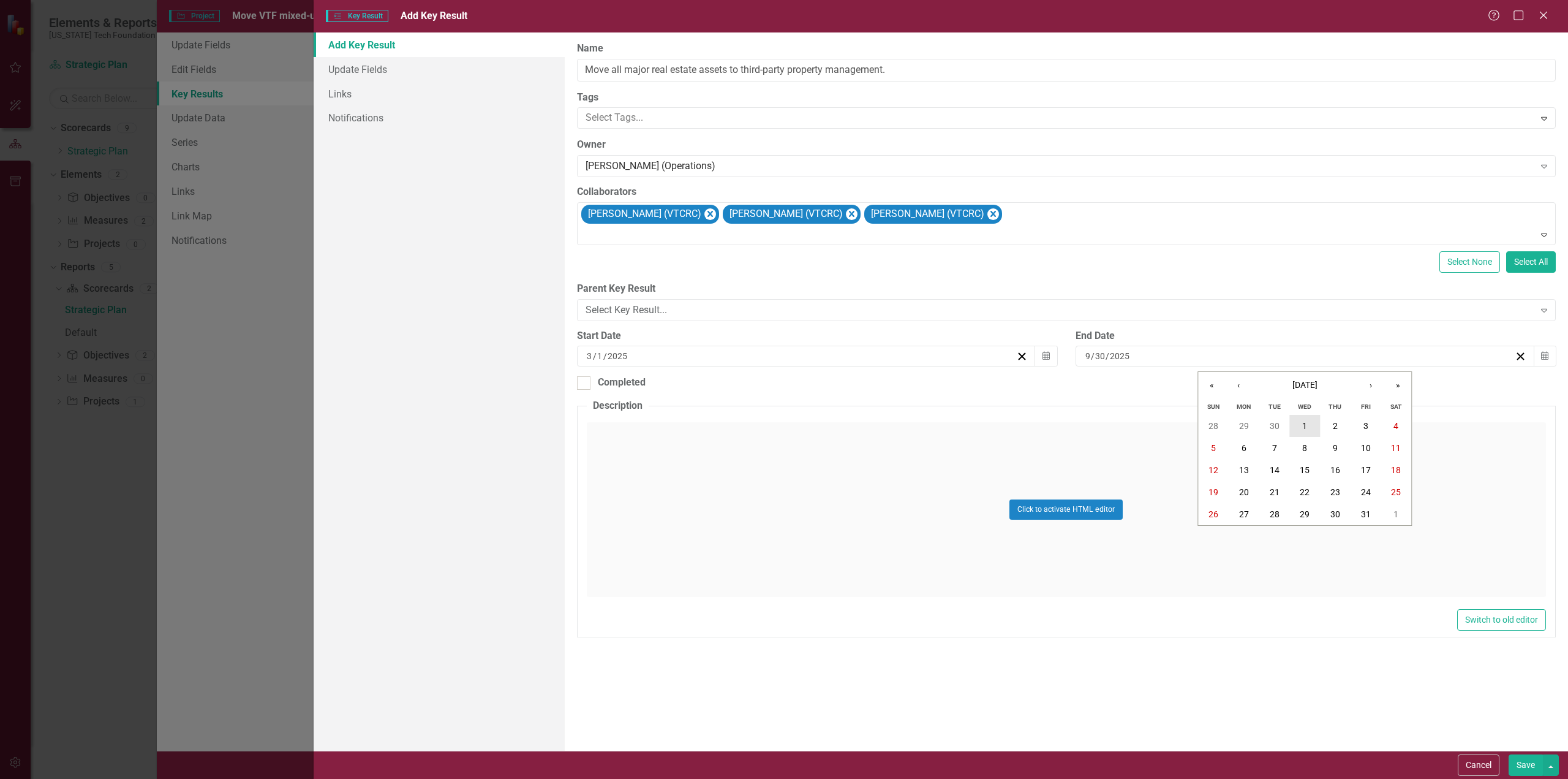
click at [1305, 421] on abbr "1" at bounding box center [1305, 425] width 5 height 10
click at [660, 433] on div "Click to activate HTML editor" at bounding box center [1066, 509] width 959 height 175
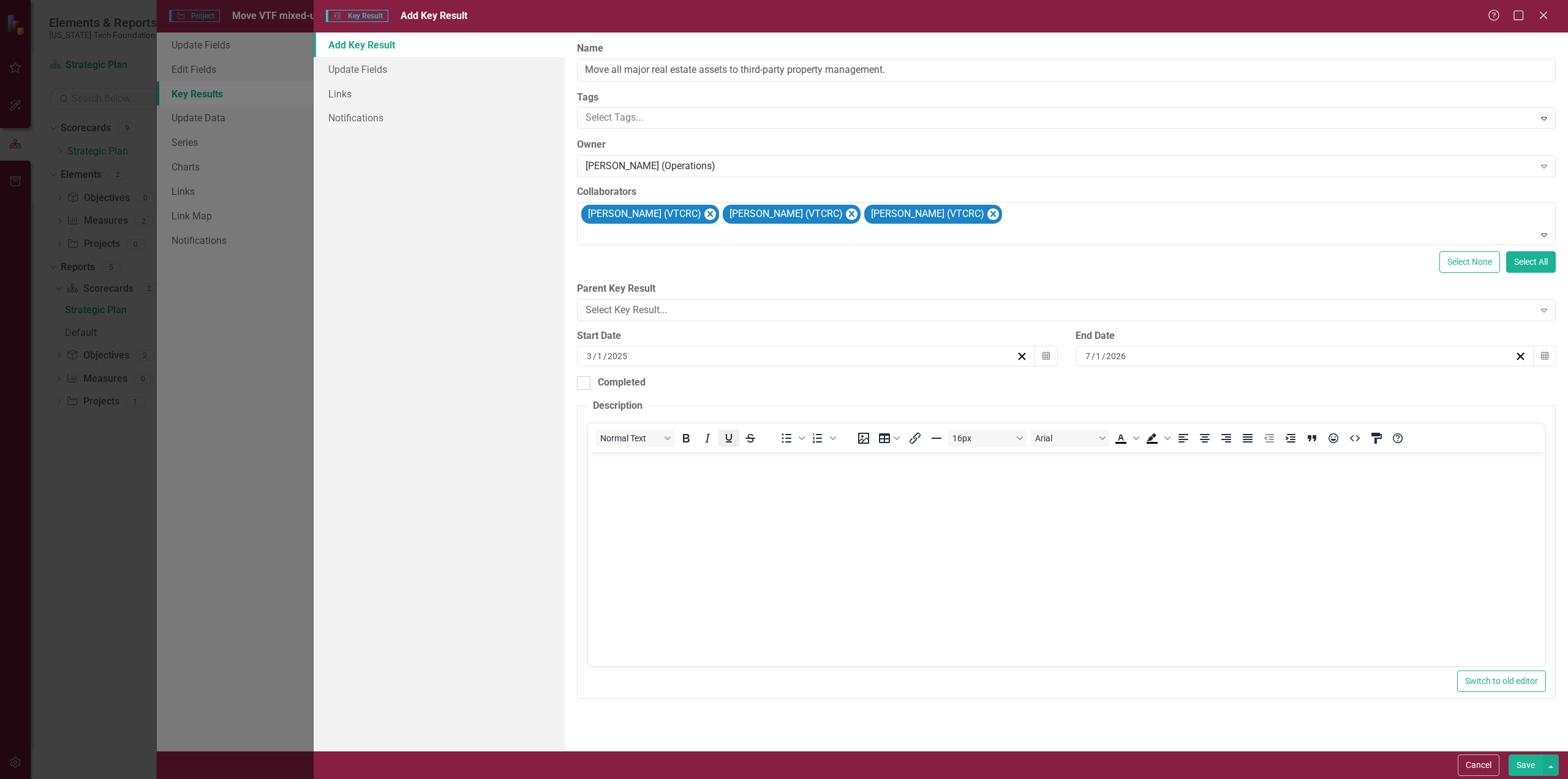
scroll to position [0, 0]
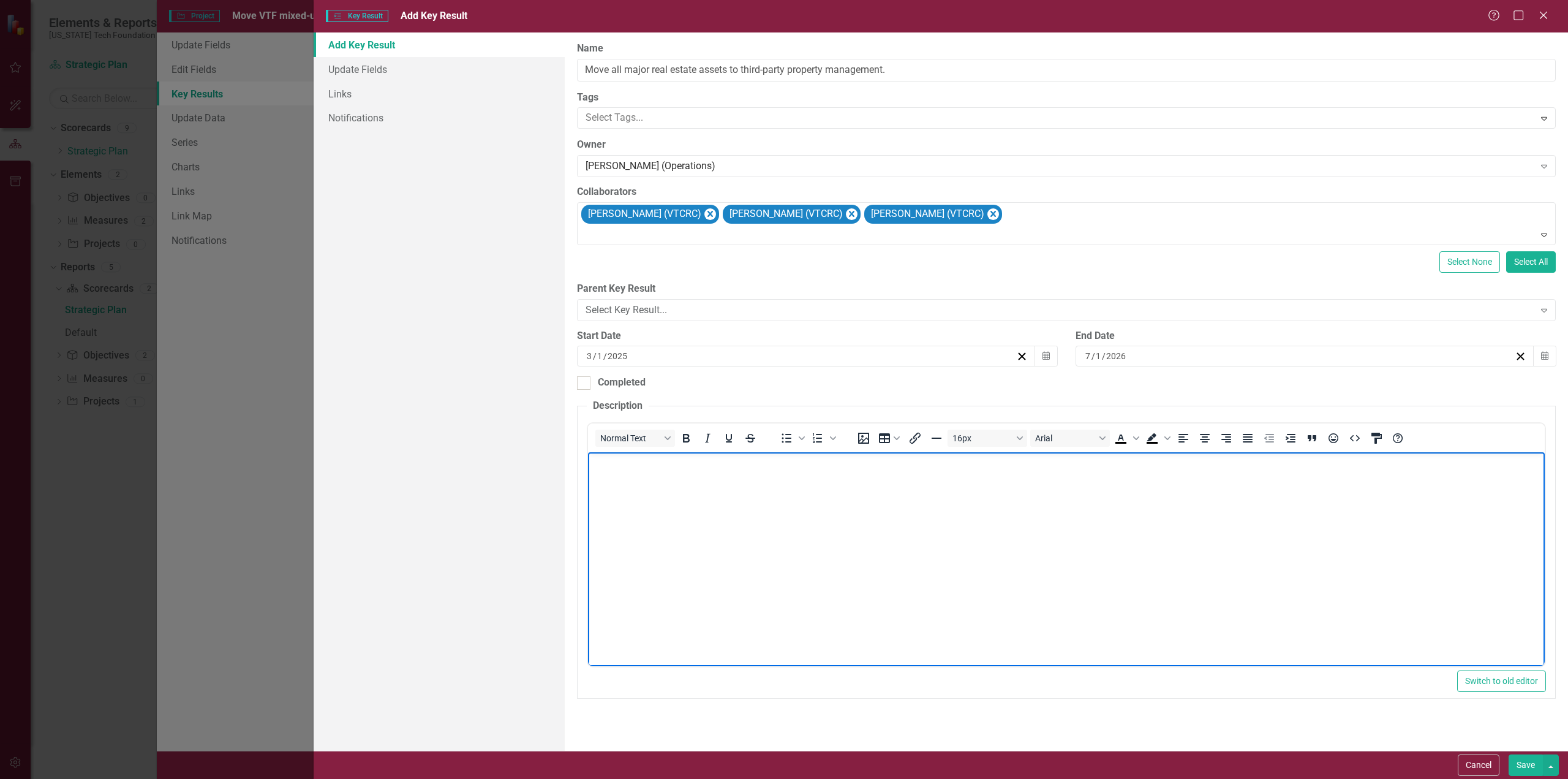
click at [666, 488] on body "Rich Text Area. Press ALT-0 for help." at bounding box center [1066, 544] width 957 height 184
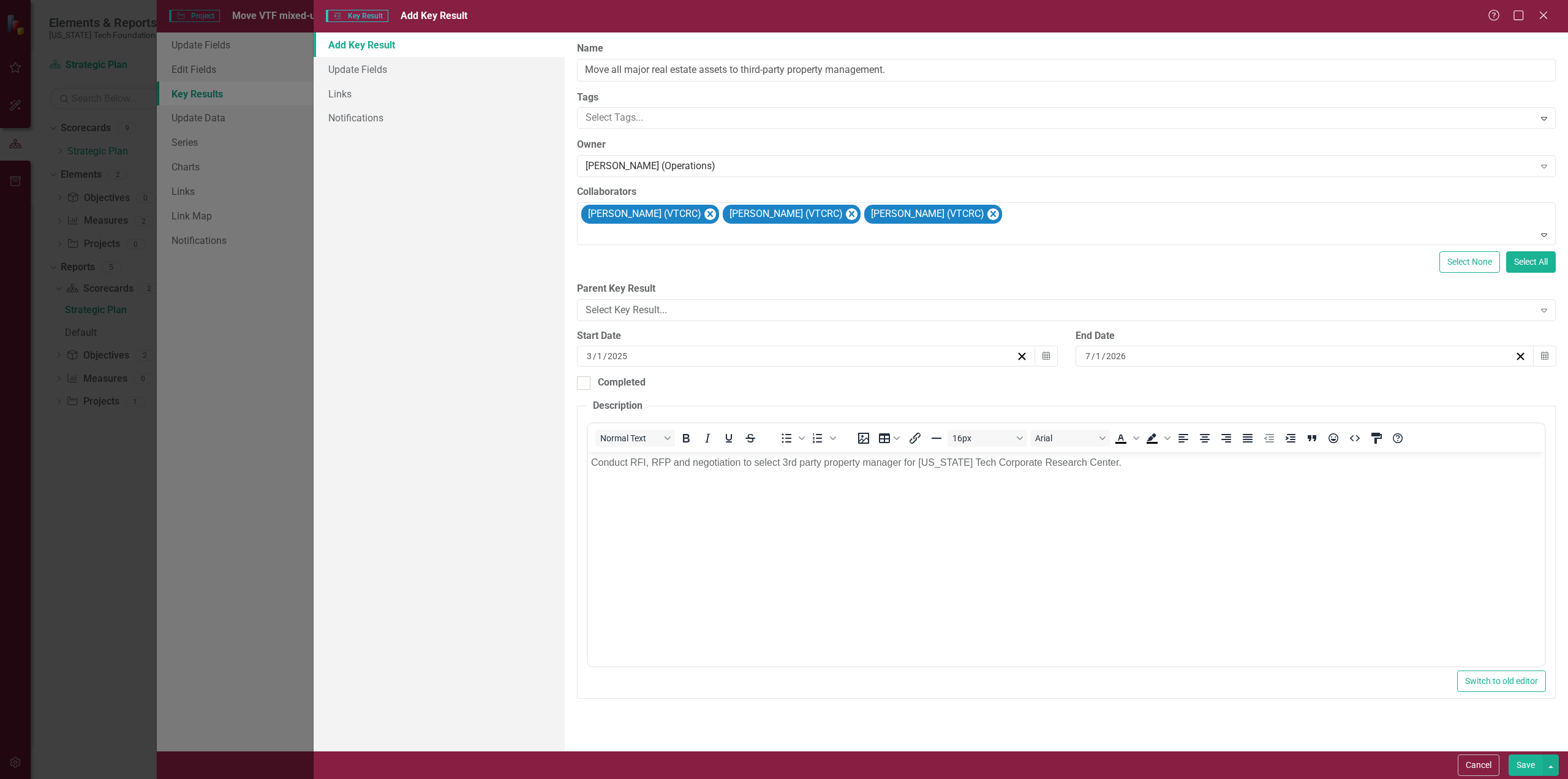
click at [1531, 766] on button "Save" at bounding box center [1525, 765] width 34 height 21
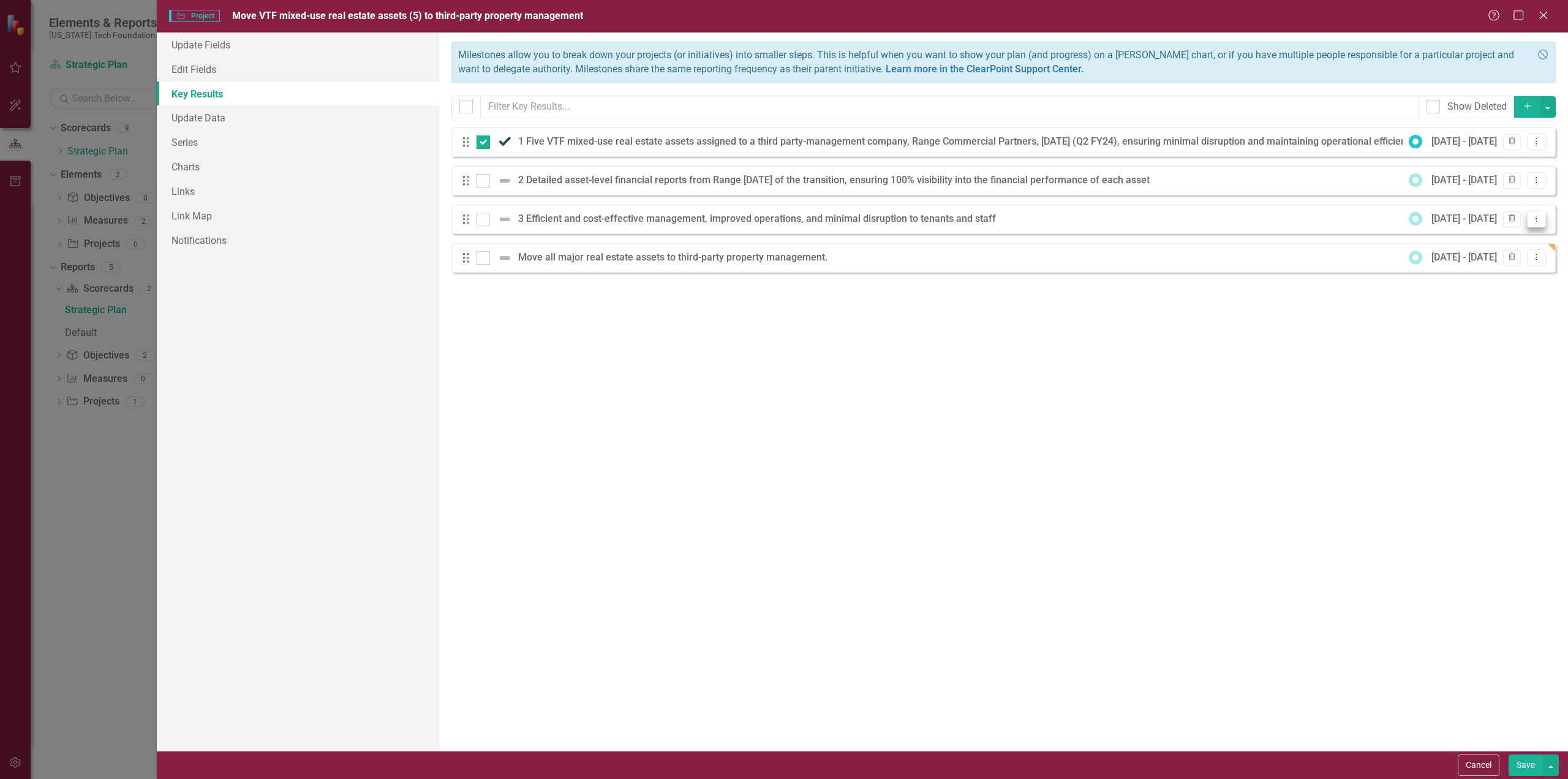
click at [1538, 217] on icon "Dropdown Menu" at bounding box center [1536, 218] width 10 height 8
click at [1496, 237] on link "Edit Edit Key Result" at bounding box center [1487, 238] width 118 height 23
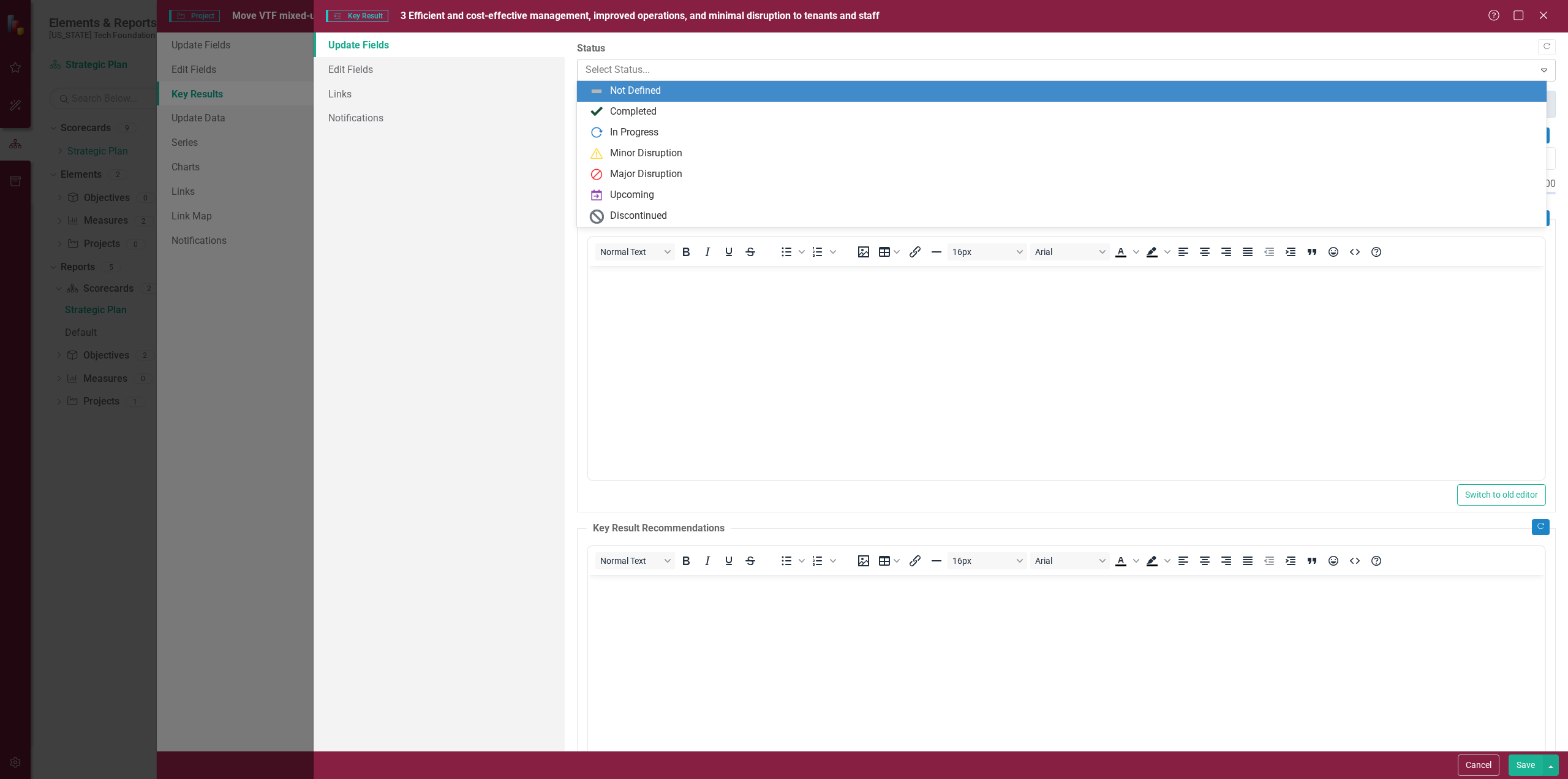
click at [1539, 67] on icon "Expand" at bounding box center [1543, 70] width 12 height 10
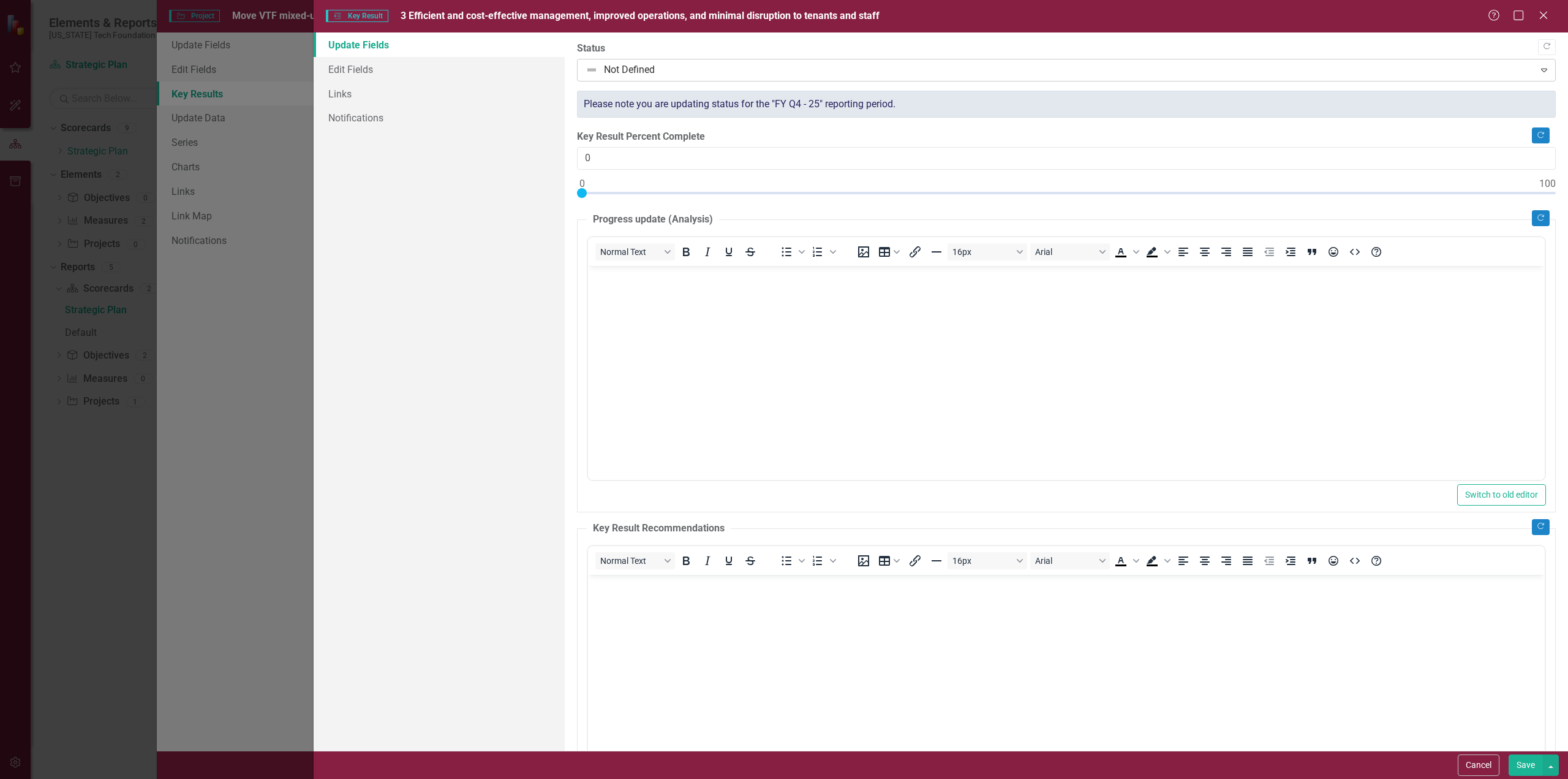
click at [1538, 72] on icon "Expand" at bounding box center [1543, 70] width 12 height 10
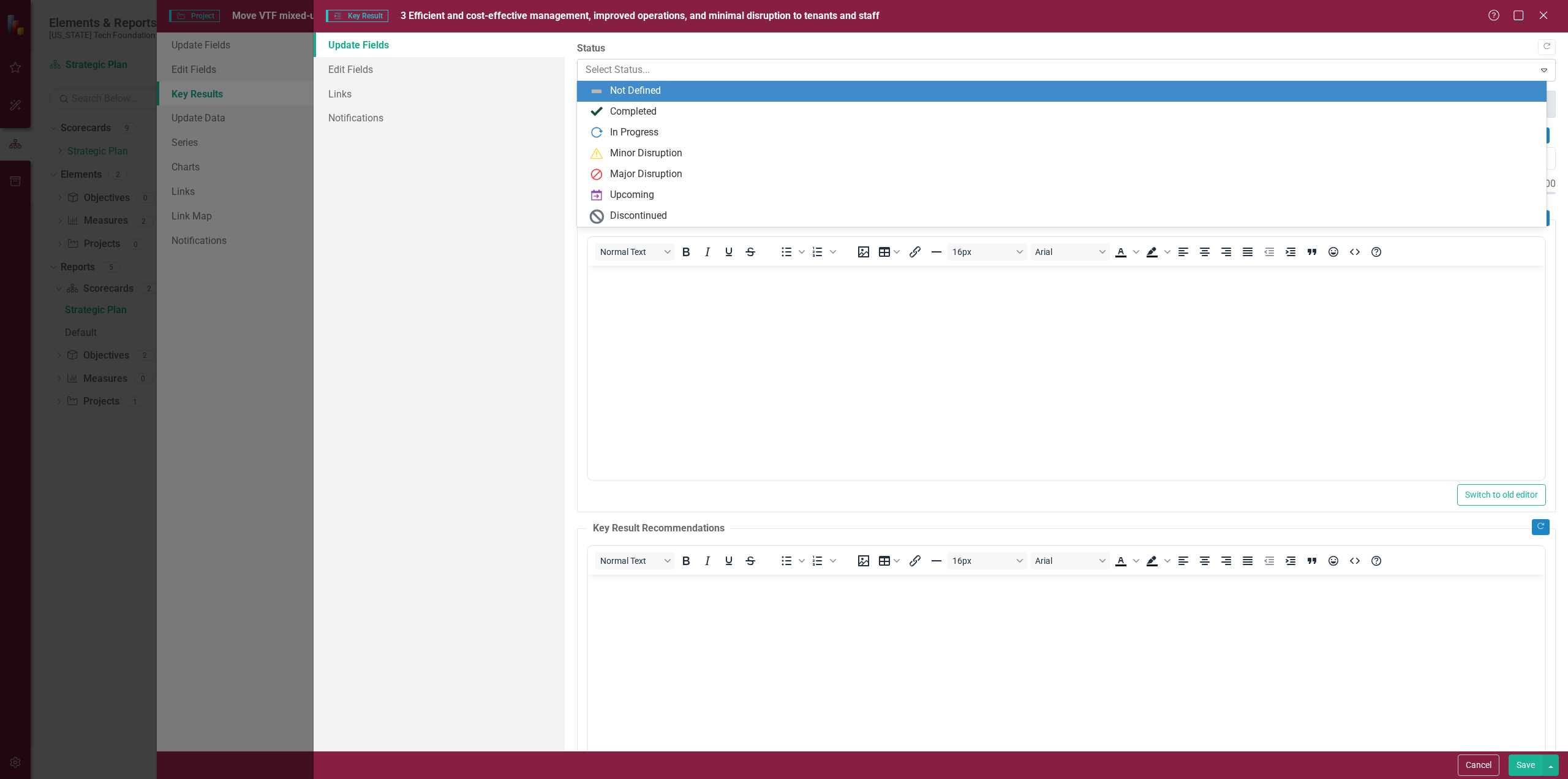
click at [1538, 72] on icon "Expand" at bounding box center [1543, 70] width 12 height 10
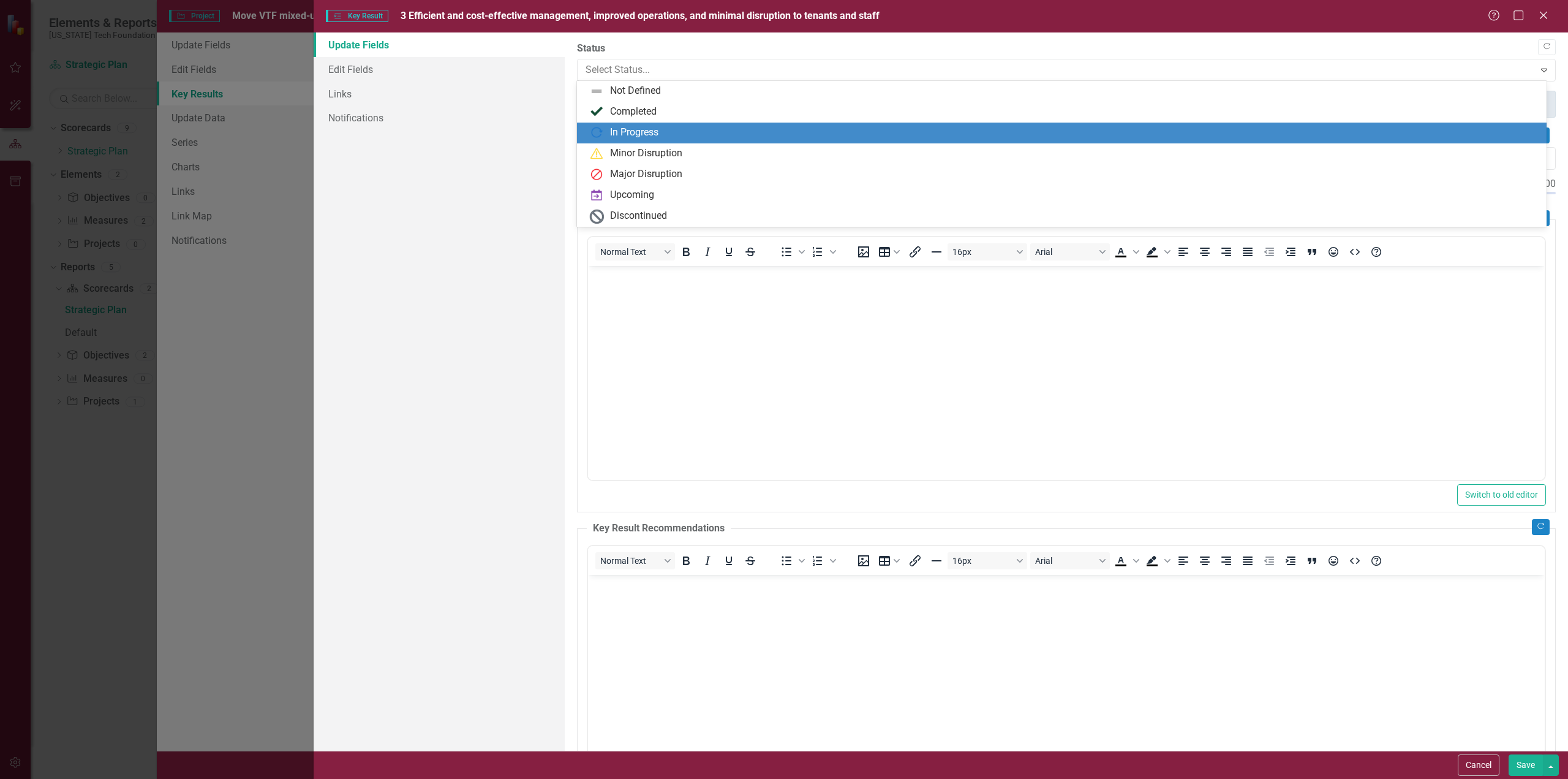
click at [632, 132] on div "In Progress" at bounding box center [634, 133] width 48 height 14
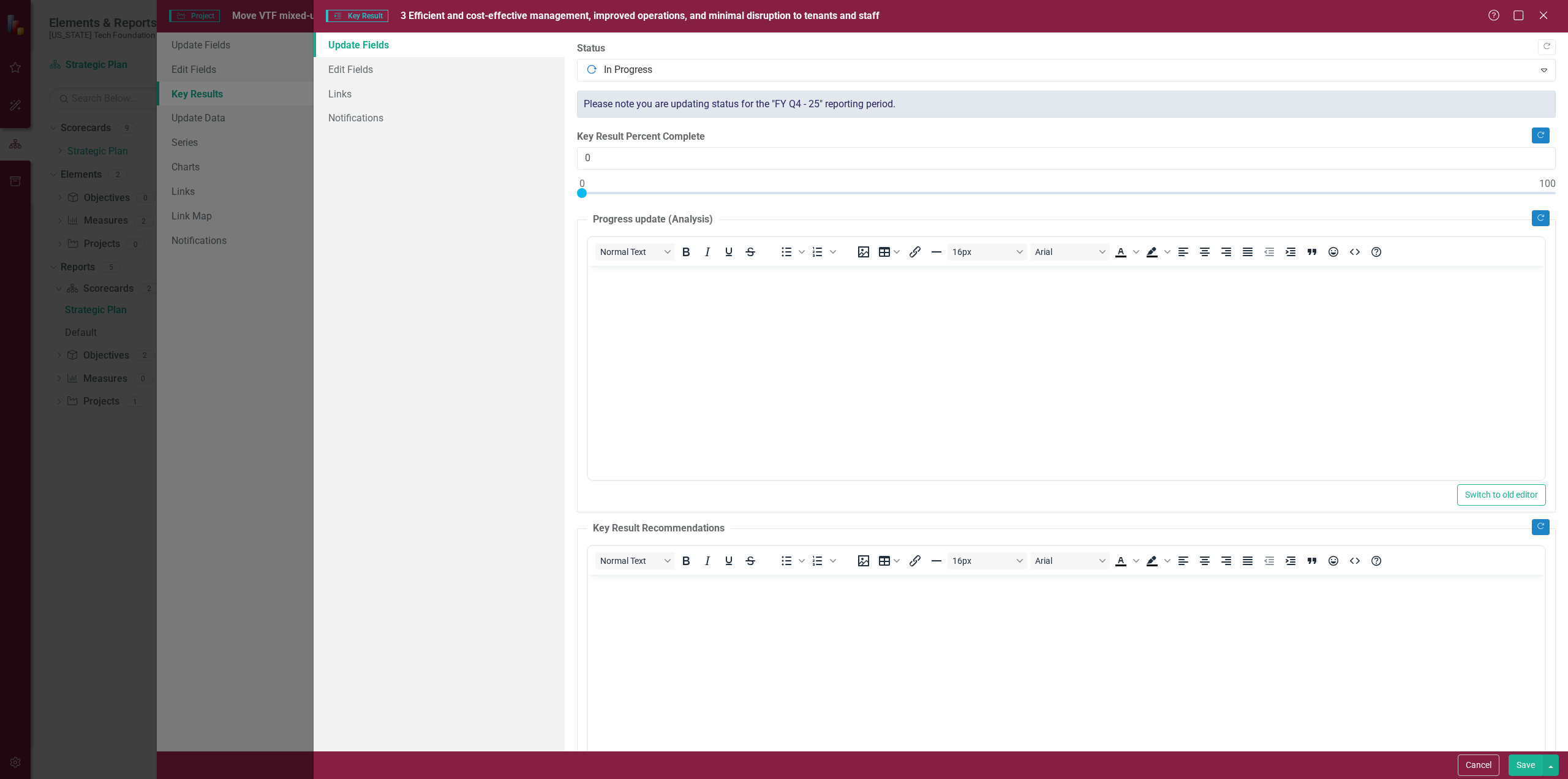
type input "30"
click at [868, 193] on div at bounding box center [1066, 196] width 978 height 15
click at [719, 303] on body "Rich Text Area. Press ALT-0 for help." at bounding box center [1066, 357] width 957 height 184
drag, startPoint x: 1530, startPoint y: 764, endPoint x: 773, endPoint y: 64, distance: 1031.0
click at [1530, 764] on button "Save" at bounding box center [1525, 765] width 34 height 21
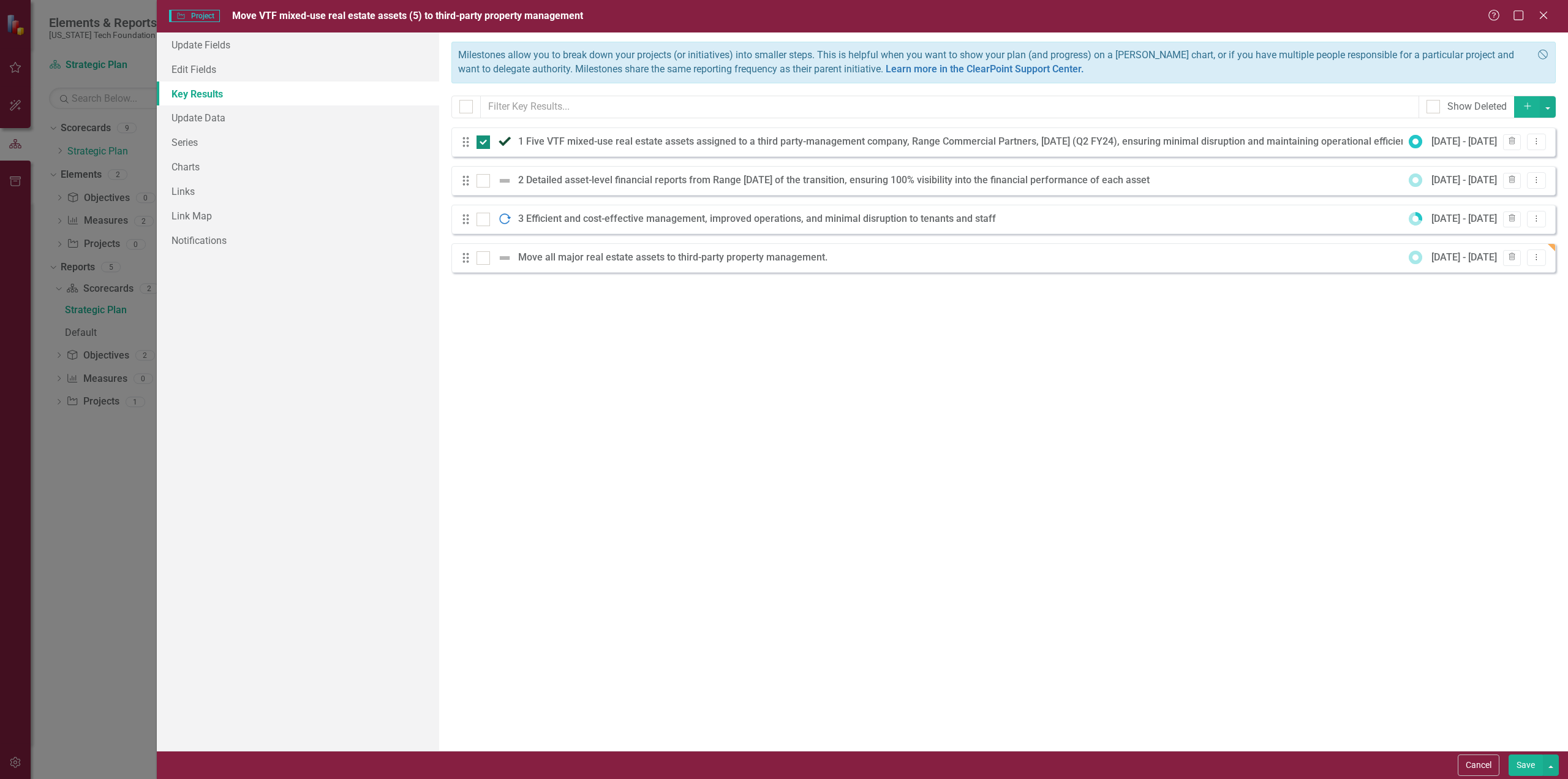
click at [485, 143] on div at bounding box center [483, 142] width 14 height 14
click at [484, 143] on input "checkbox" at bounding box center [481, 139] width 8 height 8
checkbox input "false"
click at [1538, 179] on icon "Dropdown Menu" at bounding box center [1536, 180] width 10 height 8
click at [1478, 196] on link "Edit Edit Key Result" at bounding box center [1487, 199] width 118 height 23
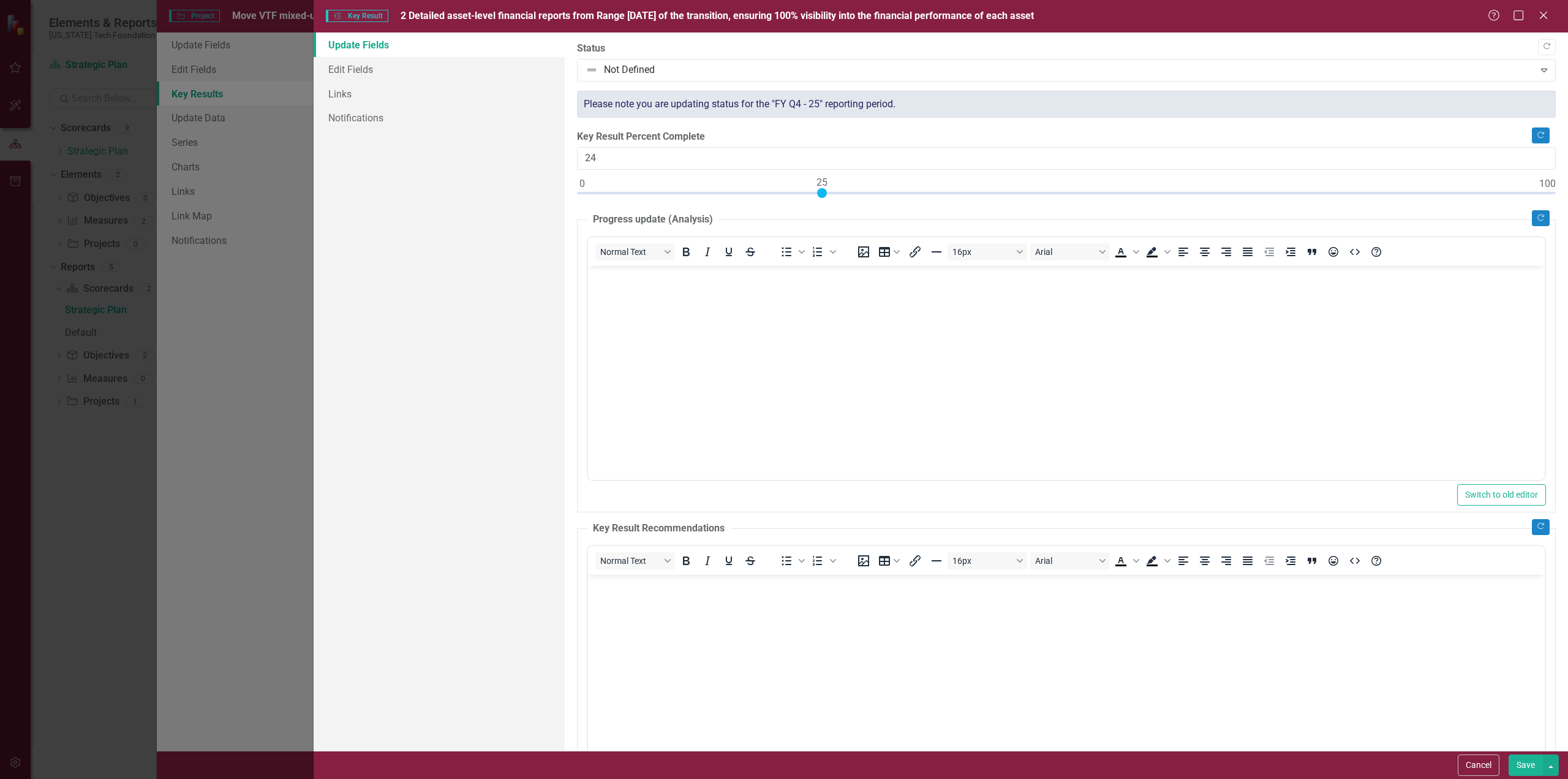
type input "25"
drag, startPoint x: 581, startPoint y: 192, endPoint x: 819, endPoint y: 197, distance: 238.1
click at [819, 197] on div at bounding box center [1066, 196] width 978 height 15
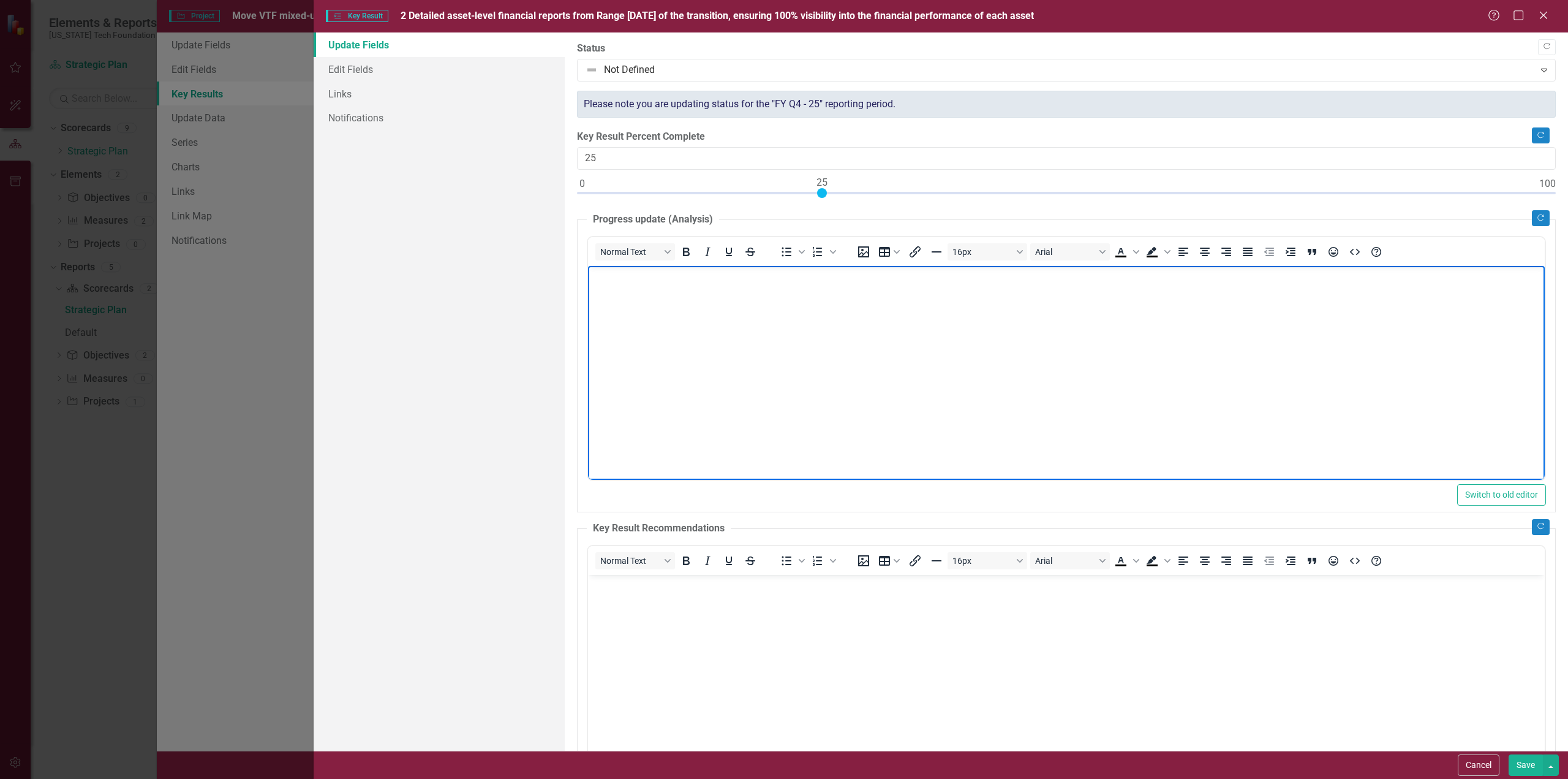
click at [656, 310] on body "Rich Text Area. Press ALT-0 for help." at bounding box center [1066, 357] width 957 height 184
click at [1088, 378] on body "Extracts received from Range. Uploaded to Snowflake Lincoln? Capitol? New 3rd P…" at bounding box center [1066, 357] width 957 height 184
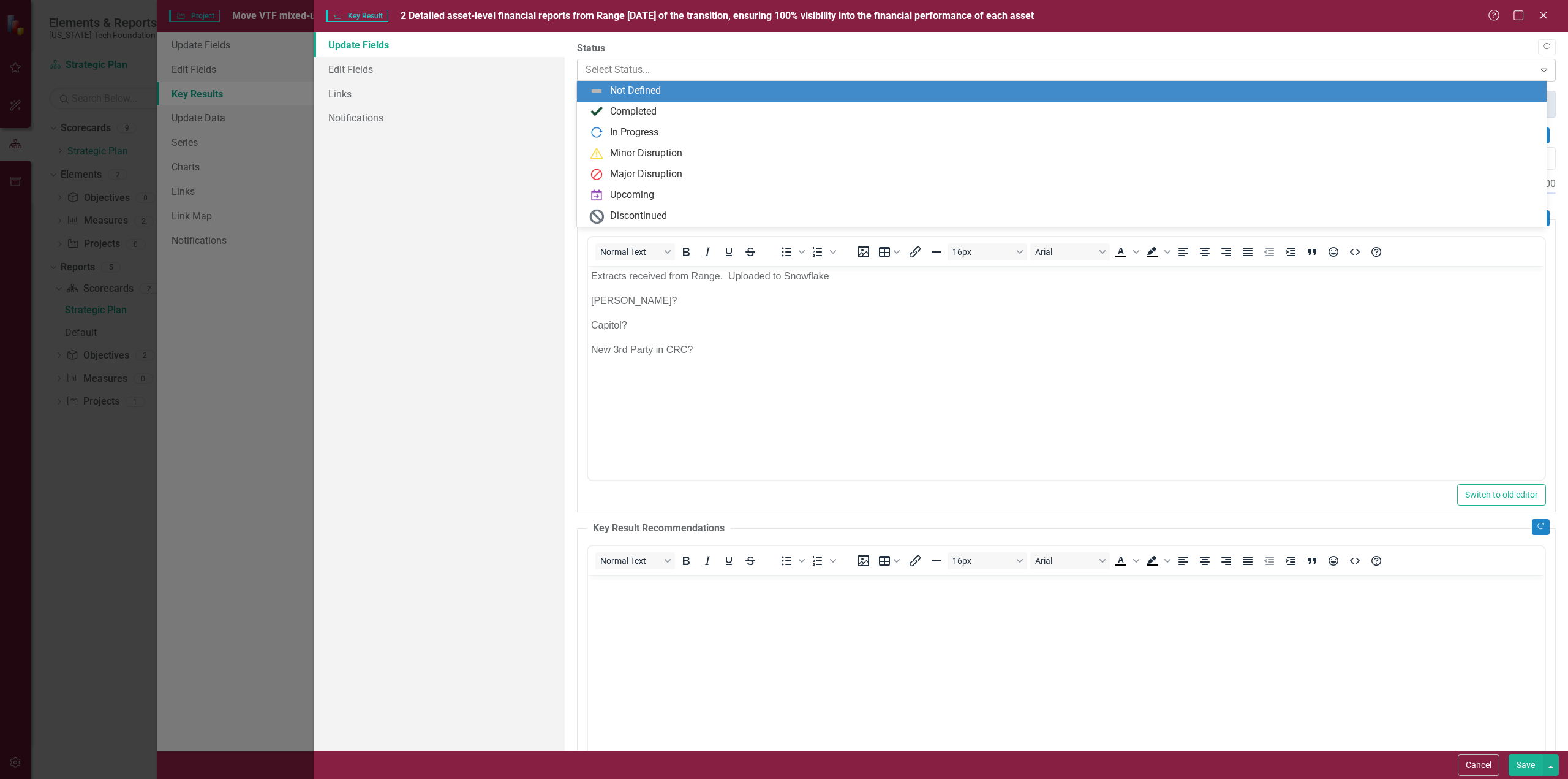
click at [1538, 68] on icon "Expand" at bounding box center [1543, 70] width 12 height 10
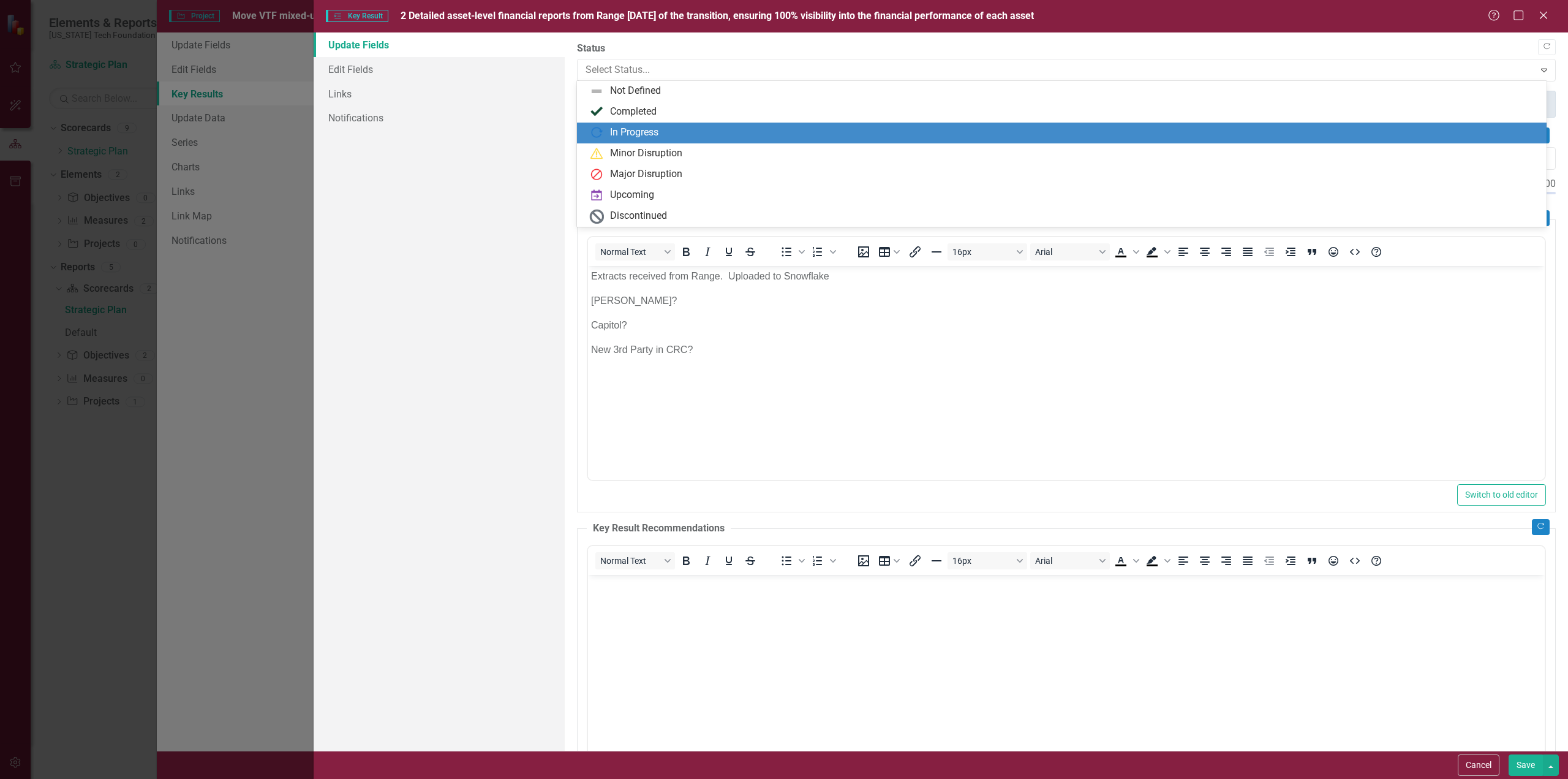
click at [630, 132] on div "In Progress" at bounding box center [634, 133] width 48 height 14
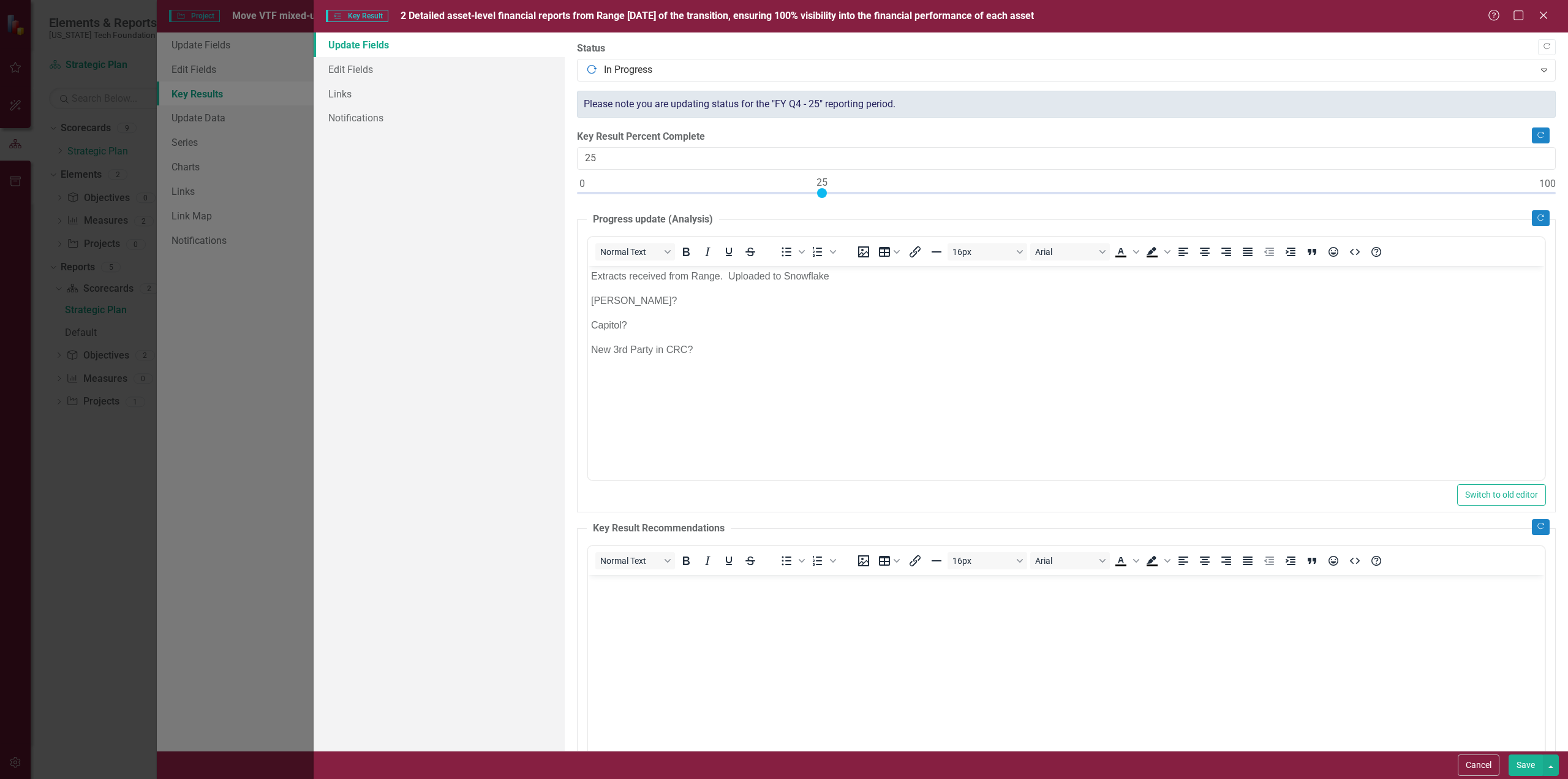
click at [1530, 760] on button "Save" at bounding box center [1525, 765] width 34 height 21
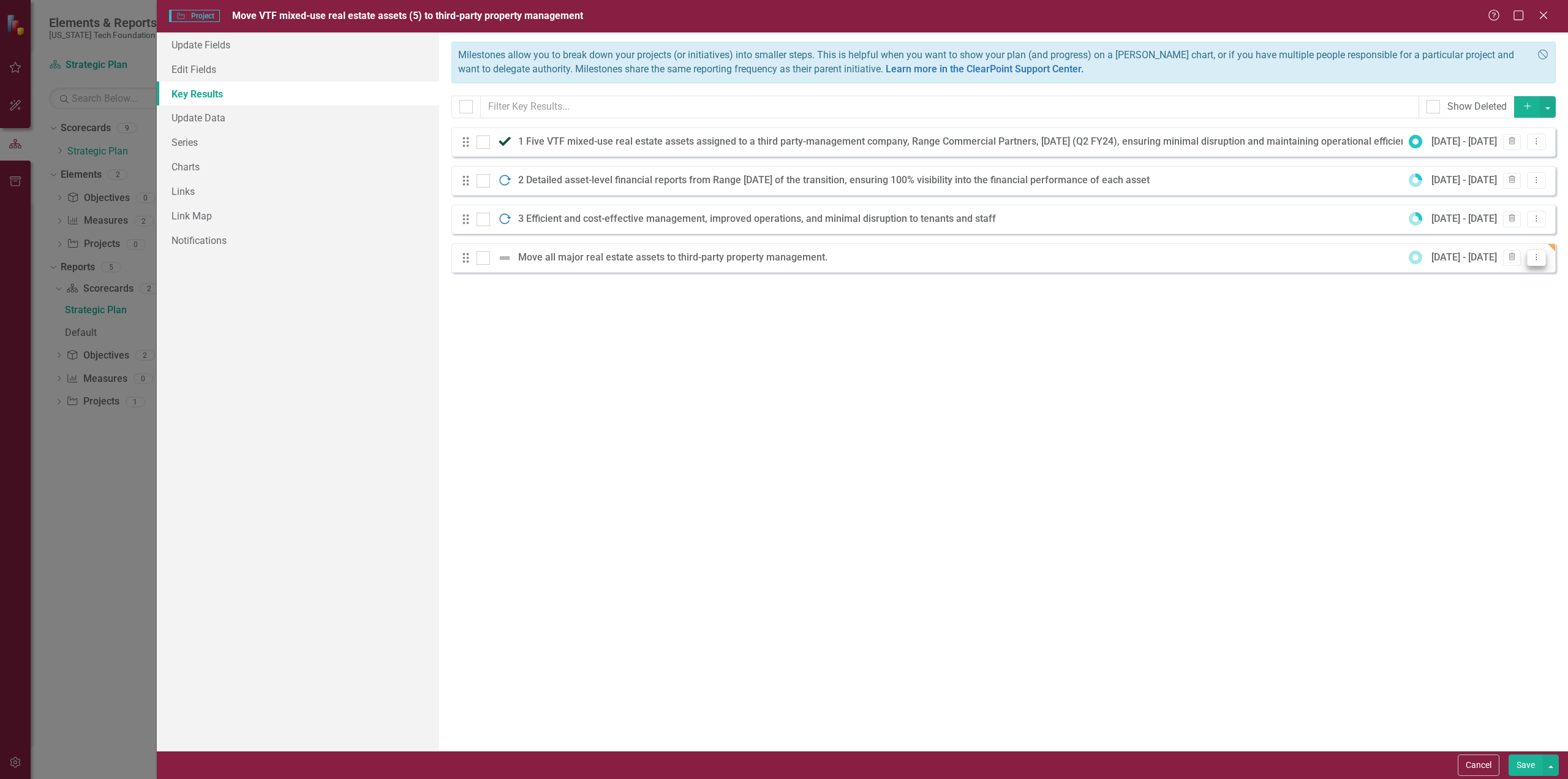
click at [1538, 254] on icon "Dropdown Menu" at bounding box center [1536, 257] width 10 height 8
click at [1482, 274] on link "Edit Edit Key Result" at bounding box center [1487, 277] width 118 height 23
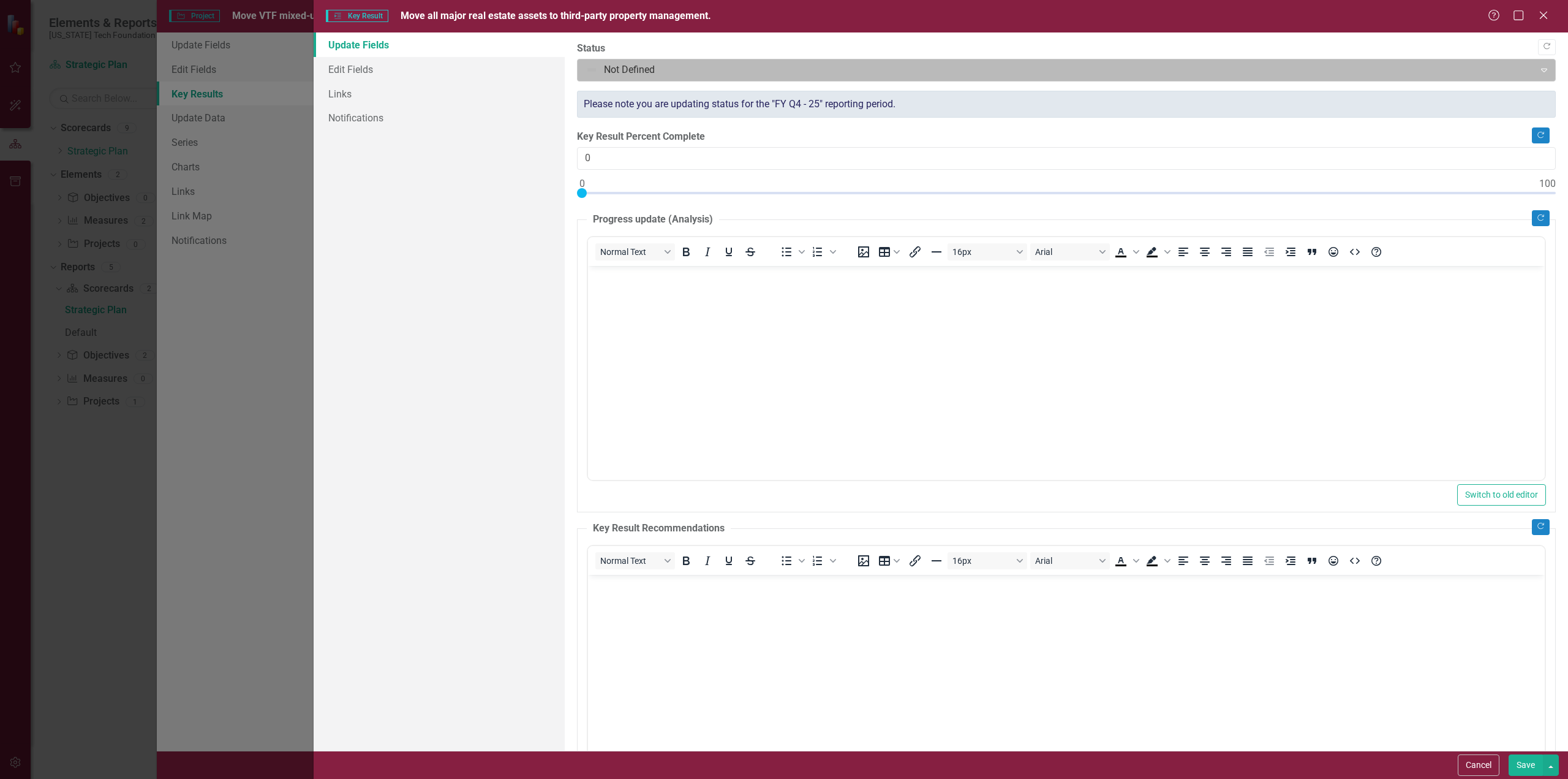
click at [1538, 67] on icon "Expand" at bounding box center [1543, 70] width 12 height 10
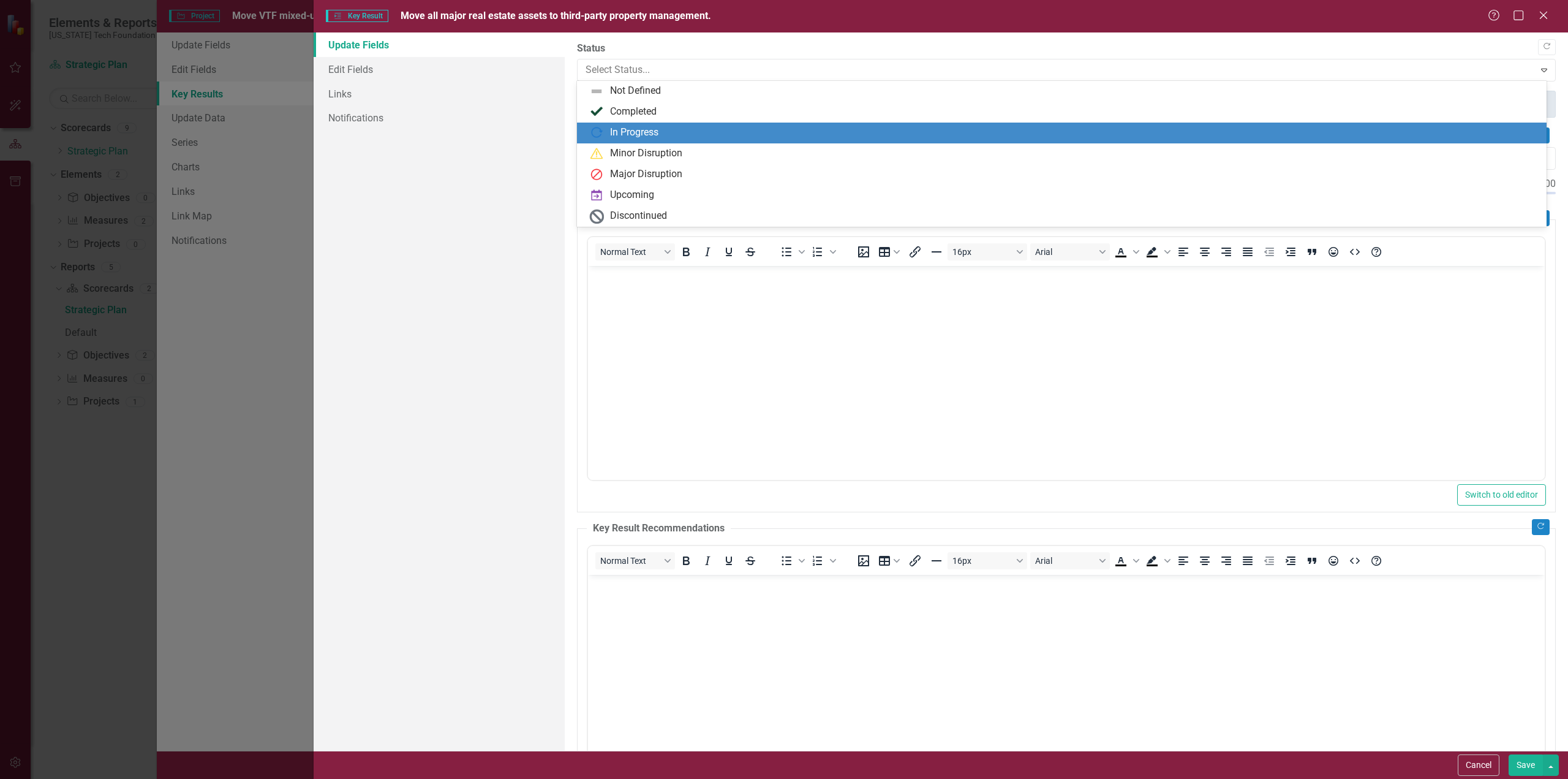
click at [639, 132] on div "In Progress" at bounding box center [634, 133] width 48 height 14
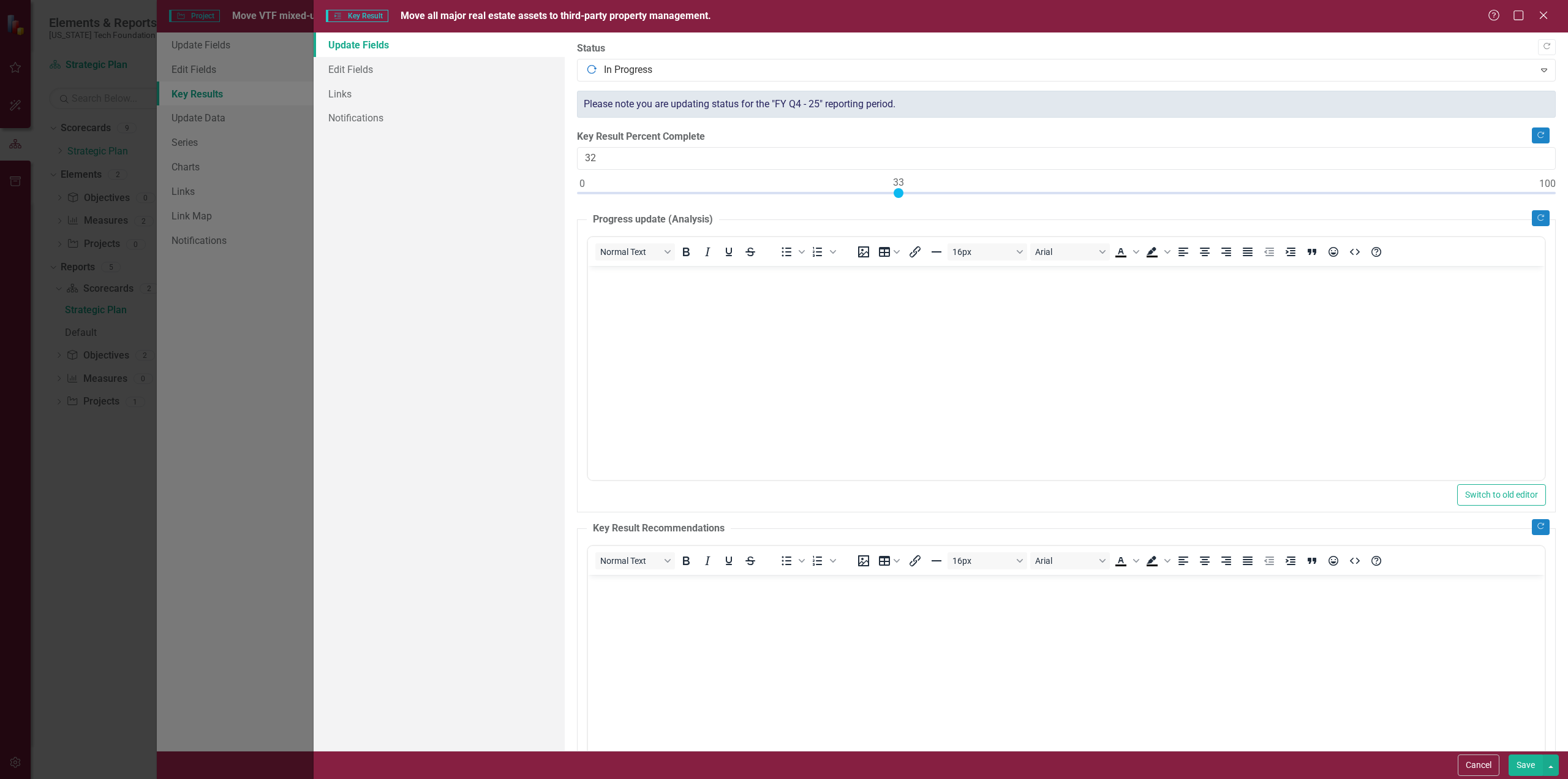
type input "33"
drag, startPoint x: 582, startPoint y: 192, endPoint x: 902, endPoint y: 197, distance: 320.0
click at [902, 197] on div at bounding box center [1066, 196] width 978 height 15
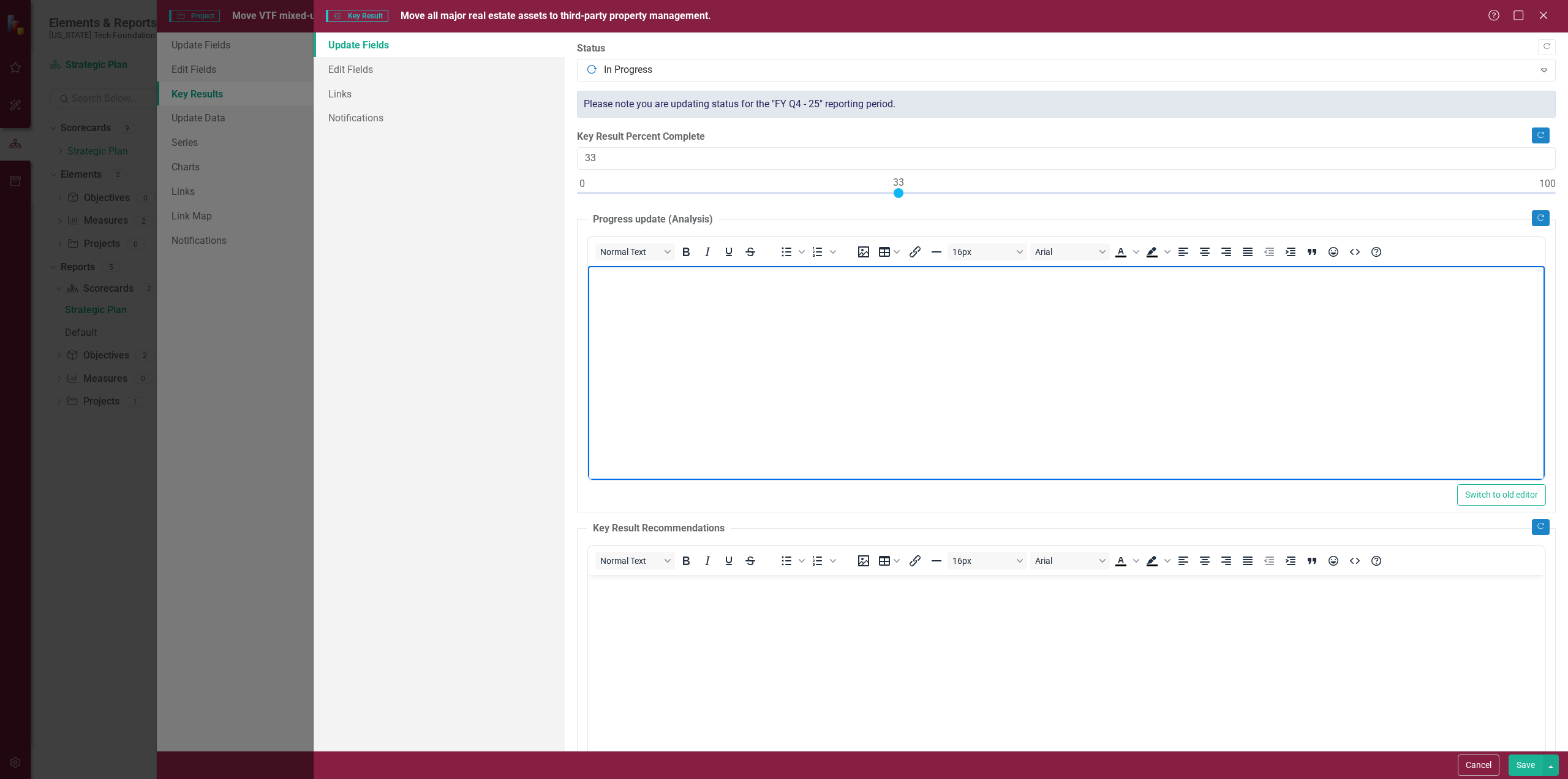
click at [693, 274] on p "Rich Text Area. Press ALT-0 for help." at bounding box center [1066, 276] width 951 height 15
click at [1527, 767] on button "Save" at bounding box center [1525, 765] width 34 height 21
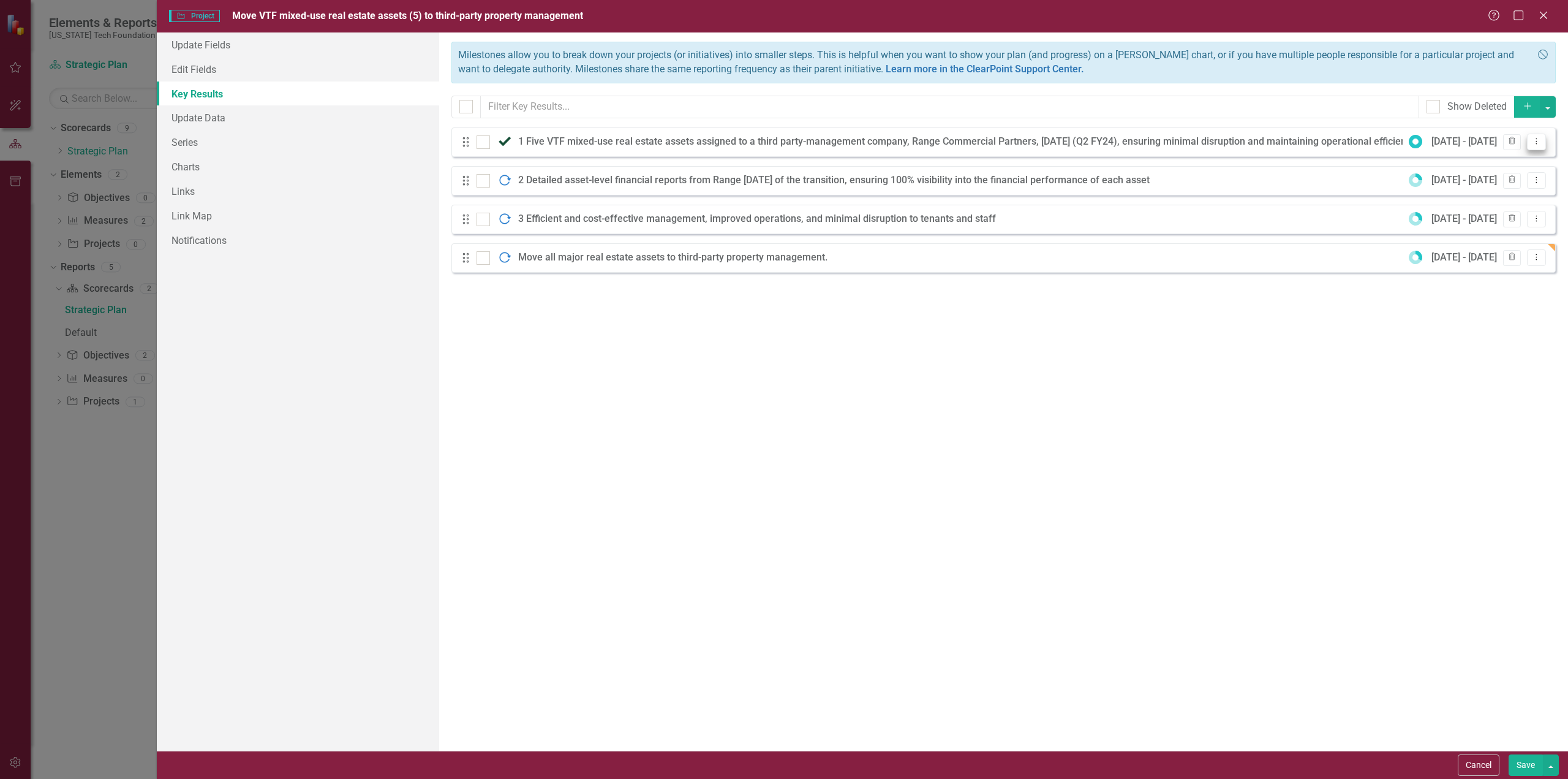
click at [1540, 141] on icon "Dropdown Menu" at bounding box center [1536, 141] width 10 height 8
click at [1522, 307] on div "Milestones allow you to break down your projects (or initiatives) into smaller …" at bounding box center [1004, 391] width 1129 height 718
click at [293, 14] on span "Move VTF mixed-use real estate assets (5) to third-party property management" at bounding box center [408, 15] width 351 height 12
click at [1543, 14] on icon "Close" at bounding box center [1543, 15] width 15 height 12
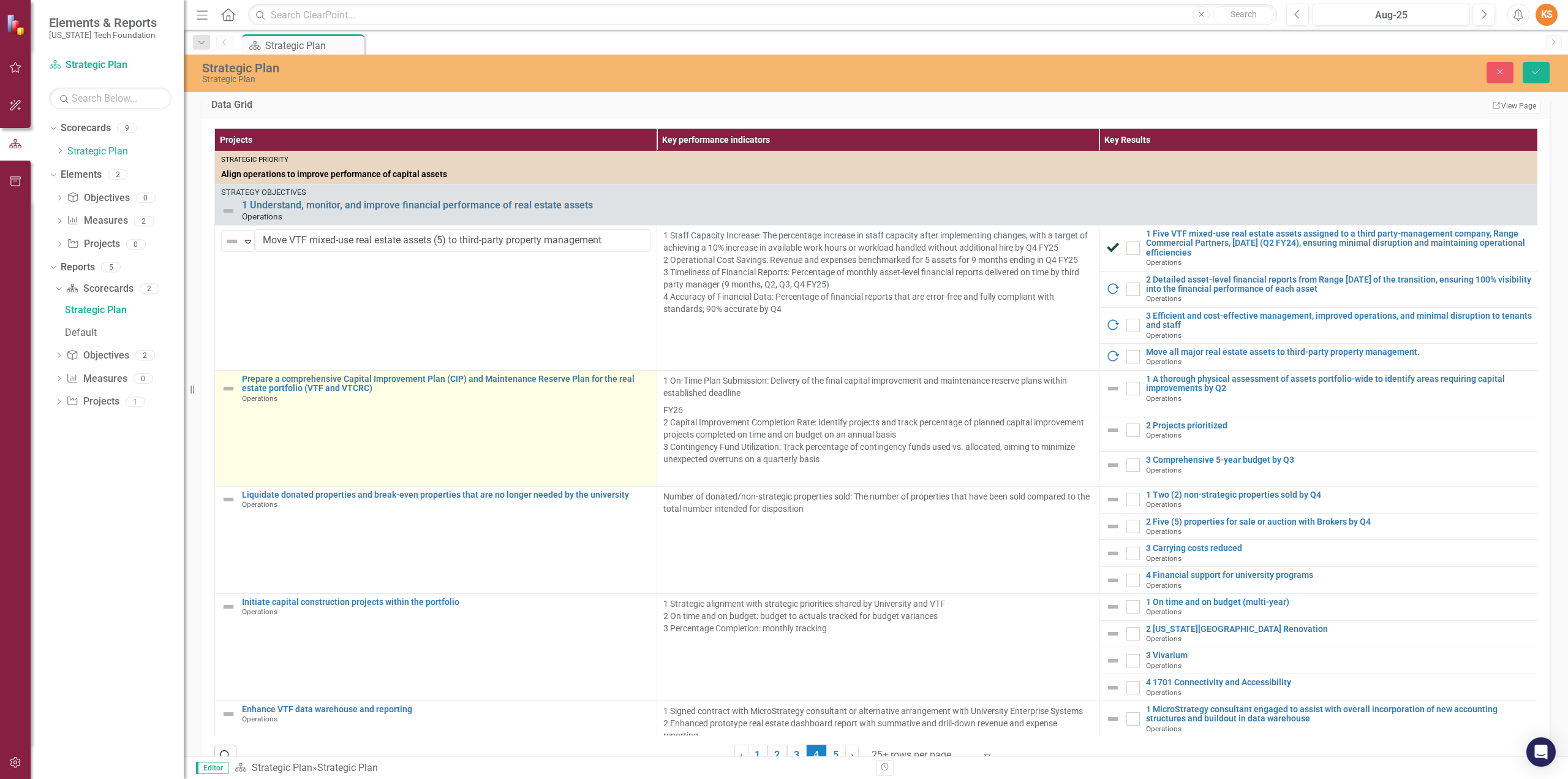
click at [437, 445] on td "Prepare a comprehensive Capital Improvement Plan (CIP) and Maintenance Reserve …" at bounding box center [436, 428] width 442 height 116
click at [602, 453] on td "Prepare a comprehensive Capital Improvement Plan (CIP) and Maintenance Reserve …" at bounding box center [436, 428] width 442 height 116
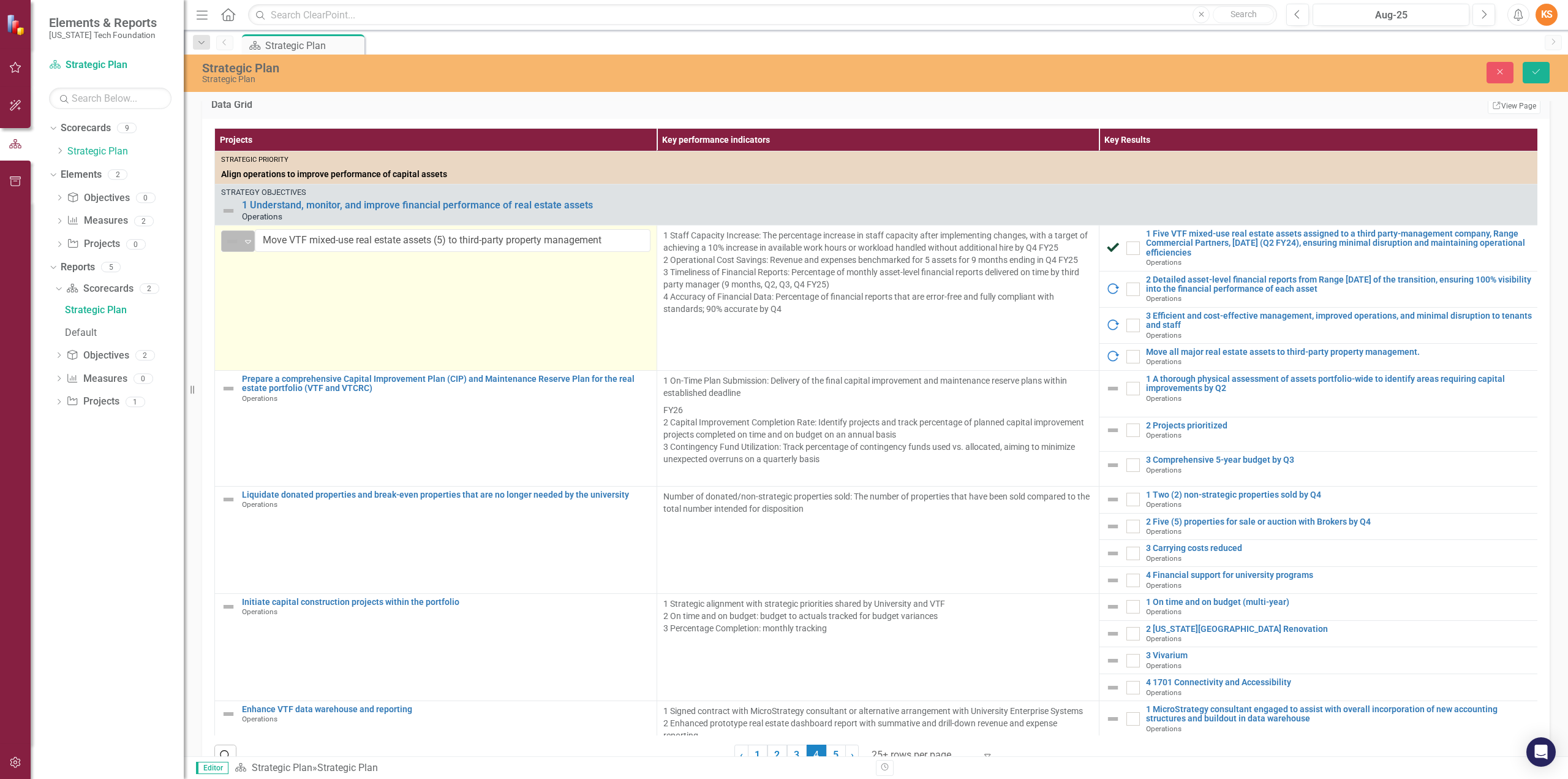
click at [248, 244] on icon at bounding box center [248, 242] width 6 height 4
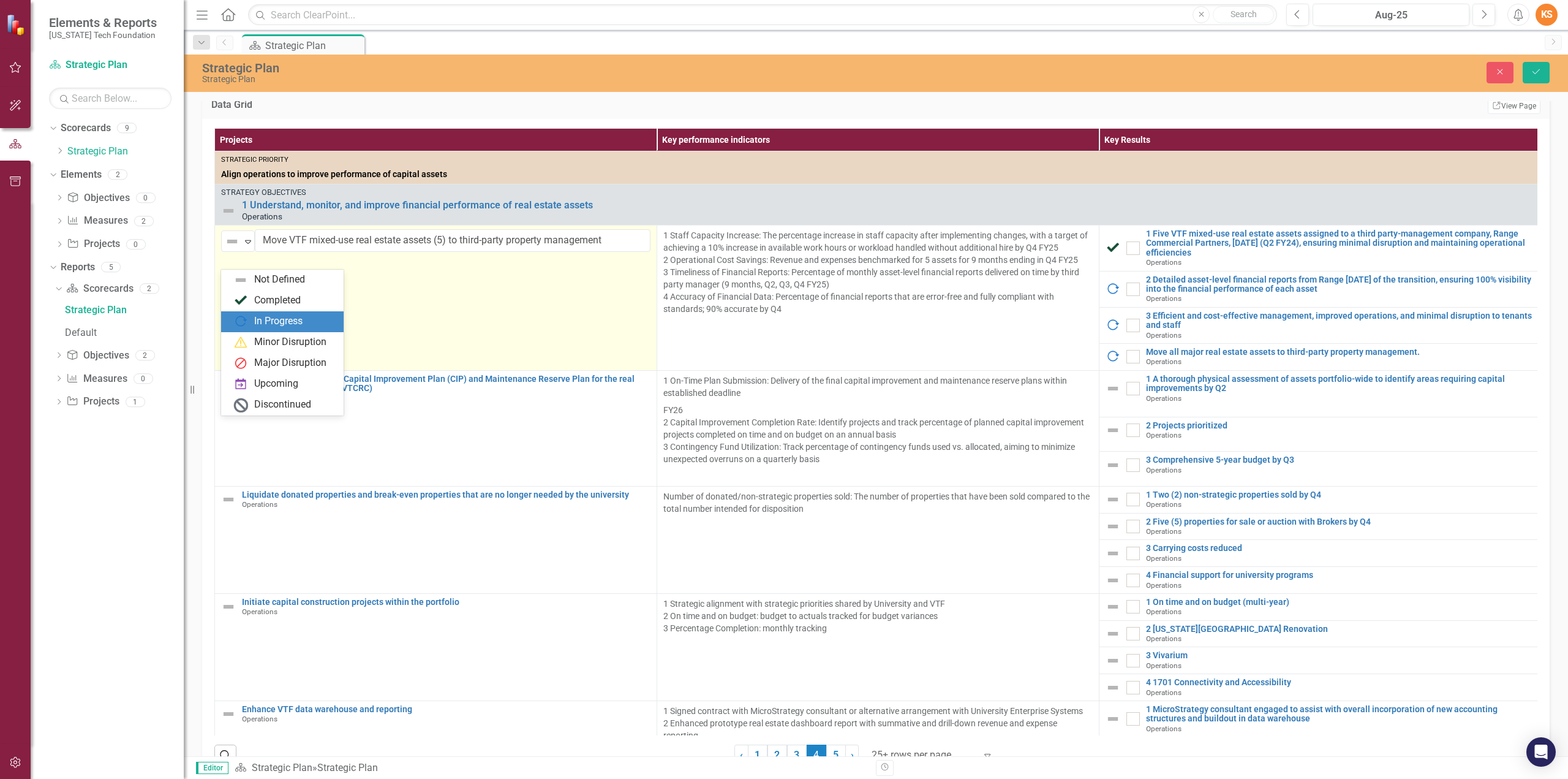
click at [261, 320] on div "In Progress" at bounding box center [278, 321] width 48 height 14
click at [388, 252] on input "Move VTF mixed-use real estate assets (5) to third-party property management" at bounding box center [452, 240] width 395 height 23
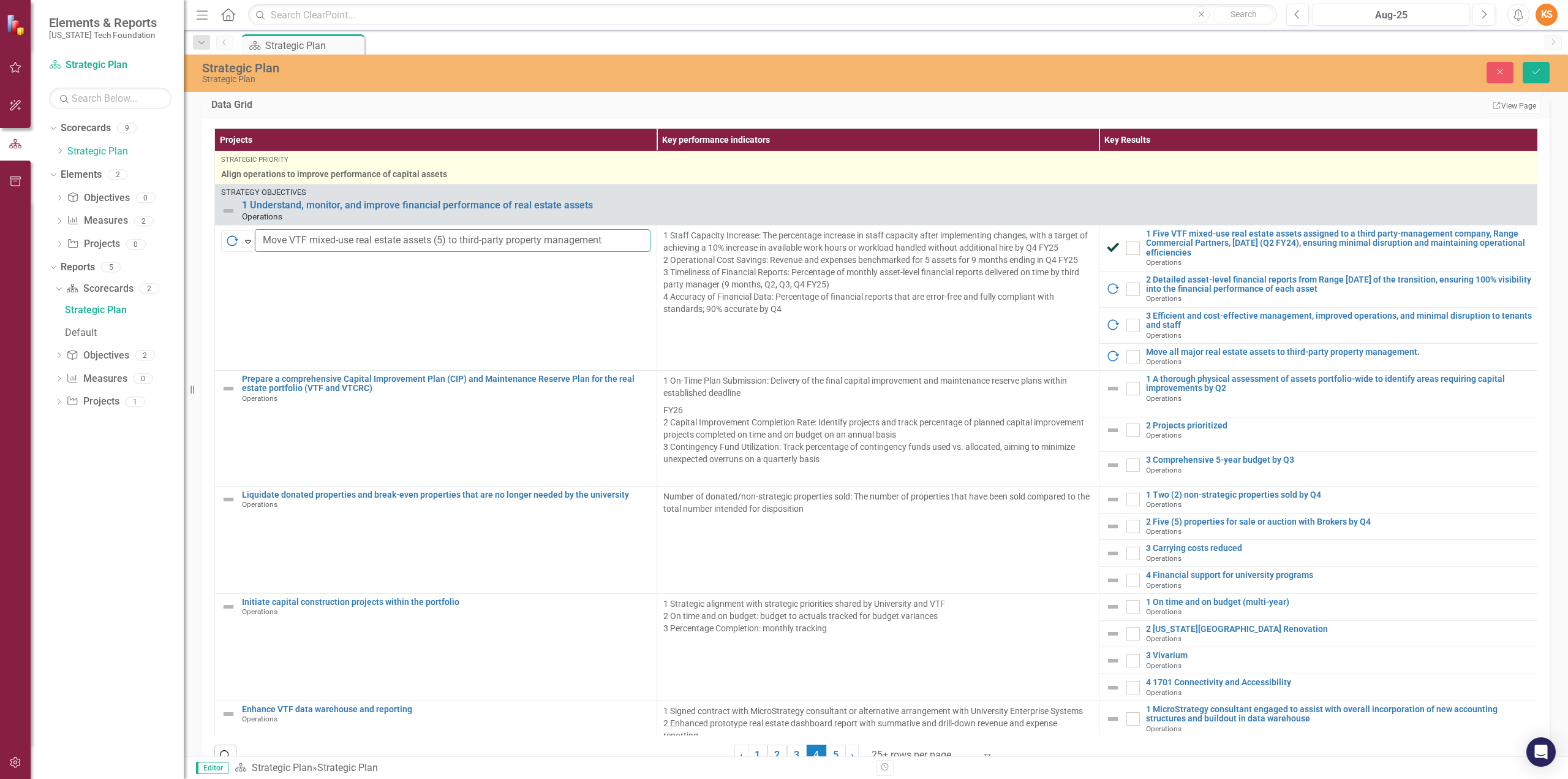
drag, startPoint x: 437, startPoint y: 258, endPoint x: 499, endPoint y: 188, distance: 93.5
click at [451, 252] on input "Move VTF mixed-use real estate assets (5) to third-party property management" at bounding box center [452, 240] width 395 height 23
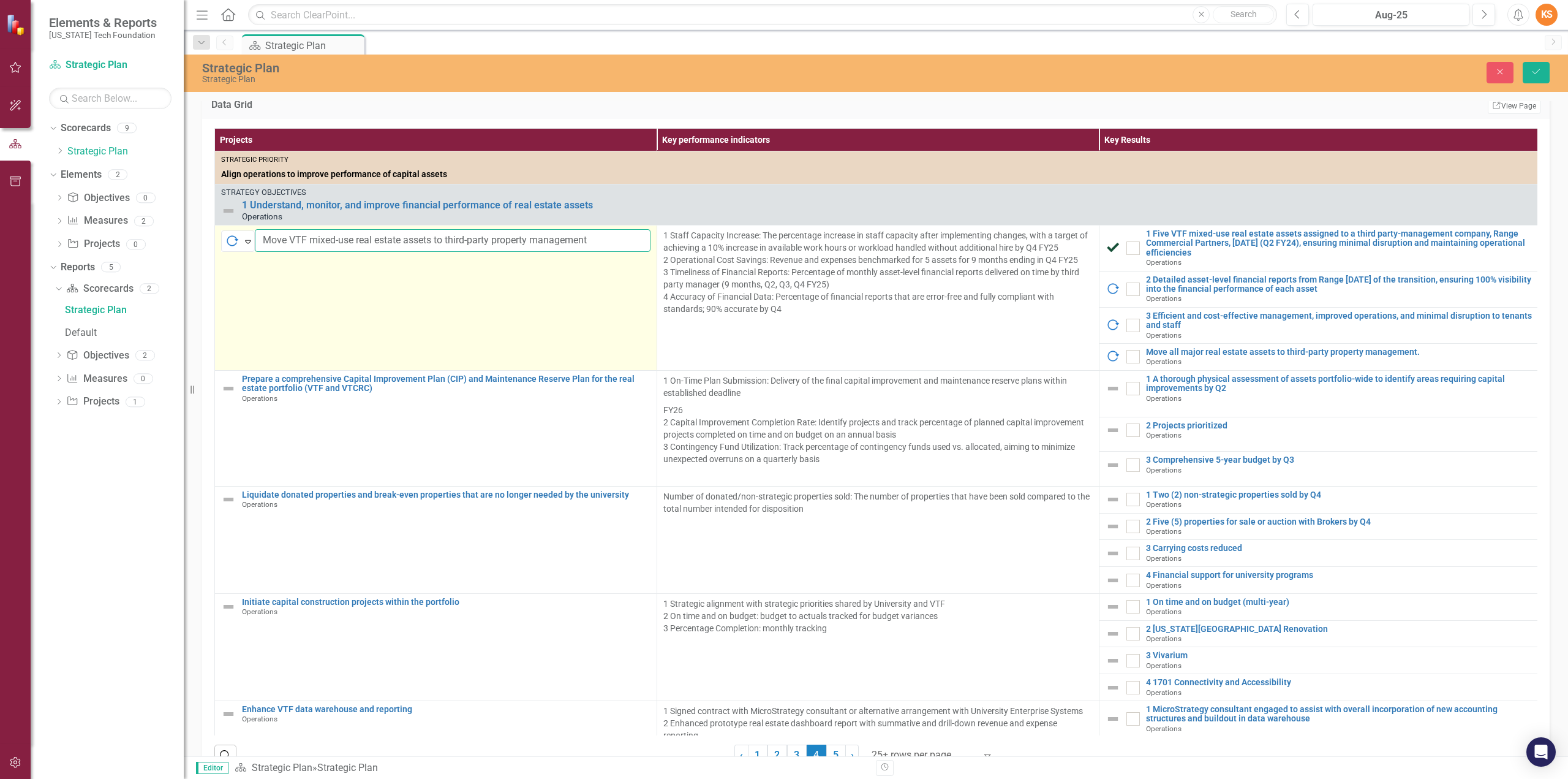
drag, startPoint x: 290, startPoint y: 256, endPoint x: 358, endPoint y: 254, distance: 68.0
click at [356, 252] on input "Move VTF mixed-use real estate assets to third-party property management" at bounding box center [452, 240] width 395 height 23
type input "Move all major real estate assets to third-party property management"
click at [555, 325] on td "In Progress Expand Move all major real estate assets to third-party property ma…" at bounding box center [436, 298] width 442 height 145
click at [538, 329] on td "In Progress Expand Move all major real estate assets to third-party property ma…" at bounding box center [436, 298] width 442 height 145
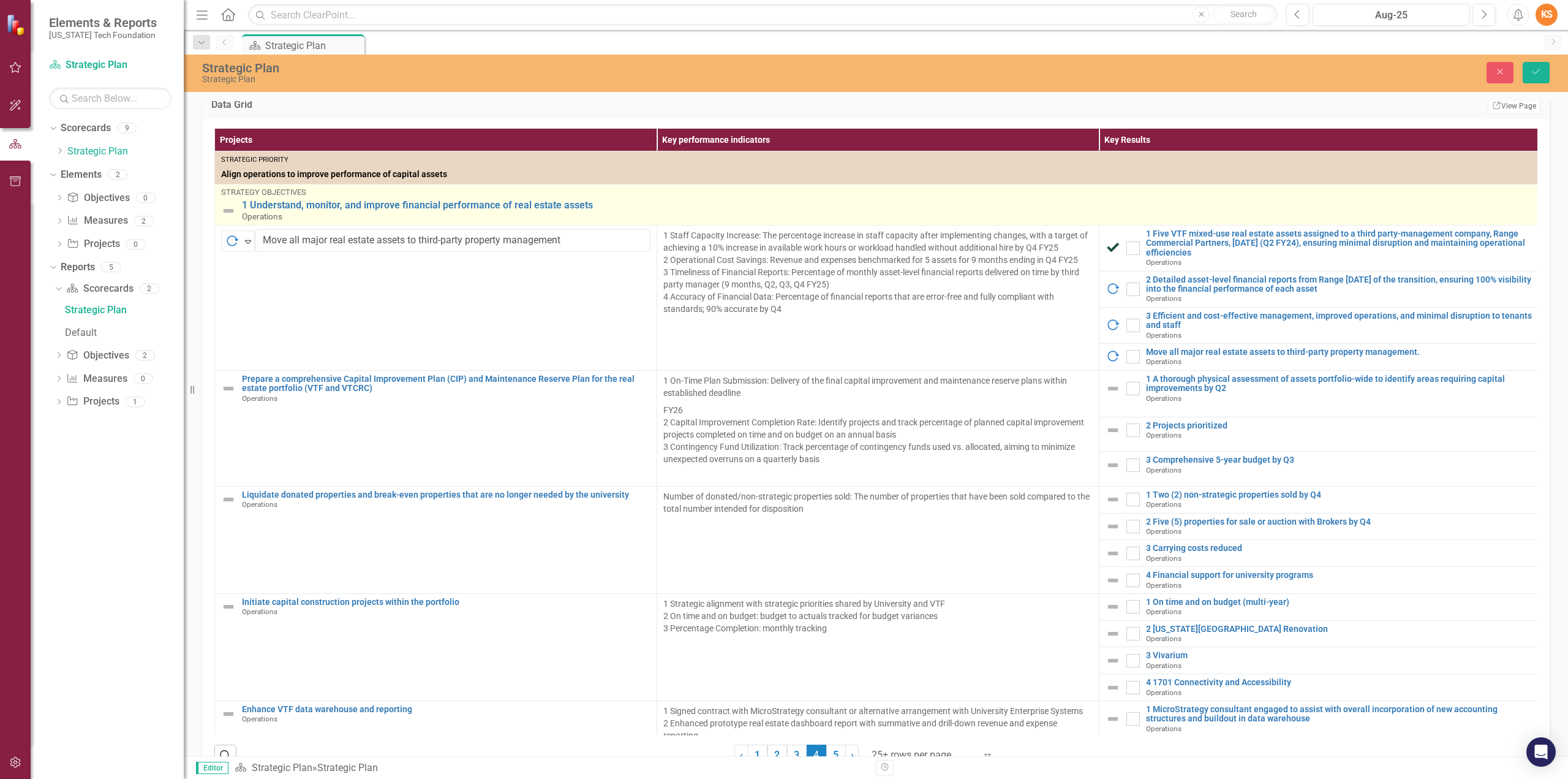
click at [633, 197] on div "Strategy Objectives" at bounding box center [878, 192] width 1314 height 8
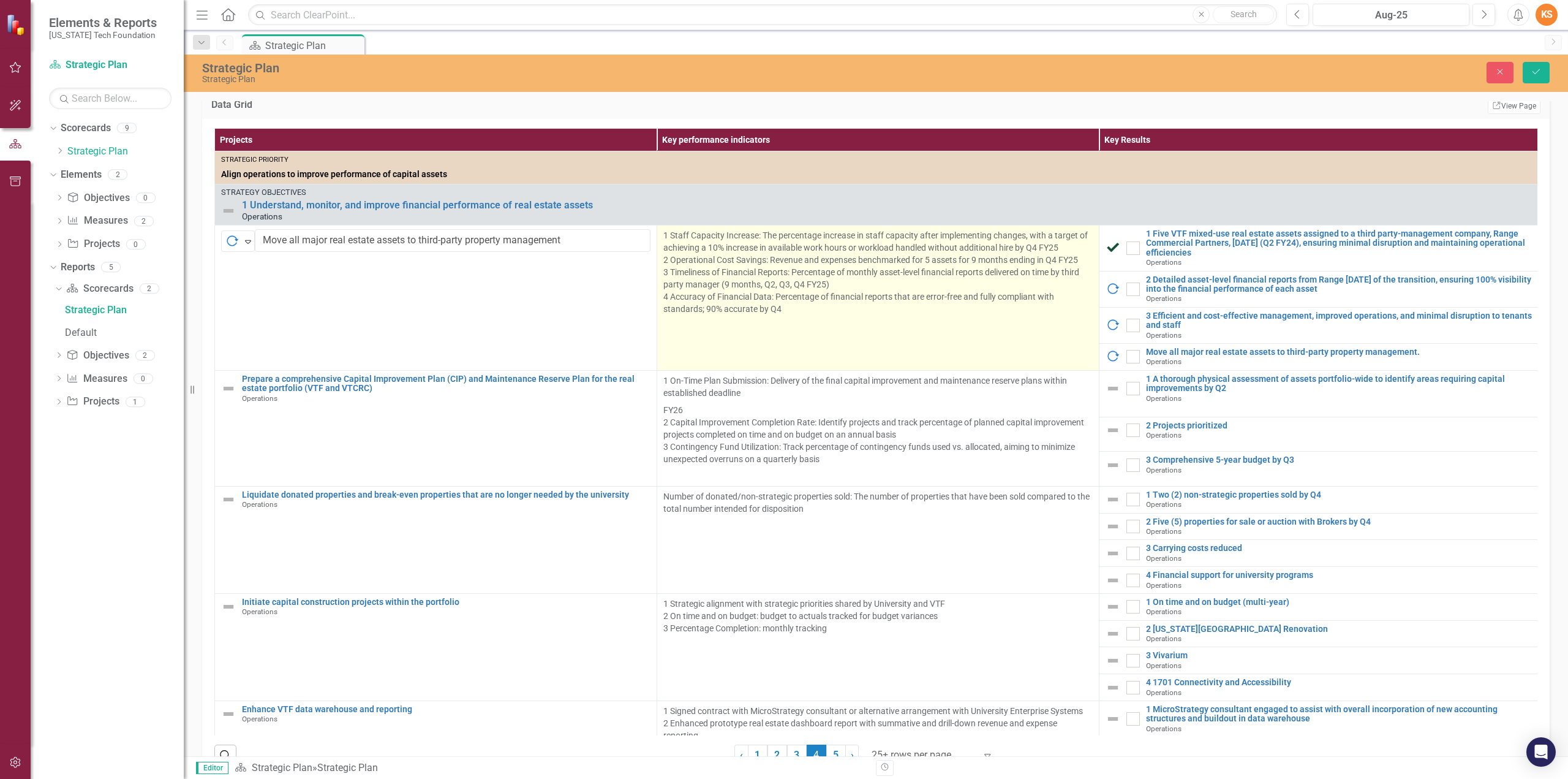
click at [829, 272] on p "1 Staff Capacity Increase: The percentage increase in staff capacity after impl…" at bounding box center [878, 272] width 430 height 86
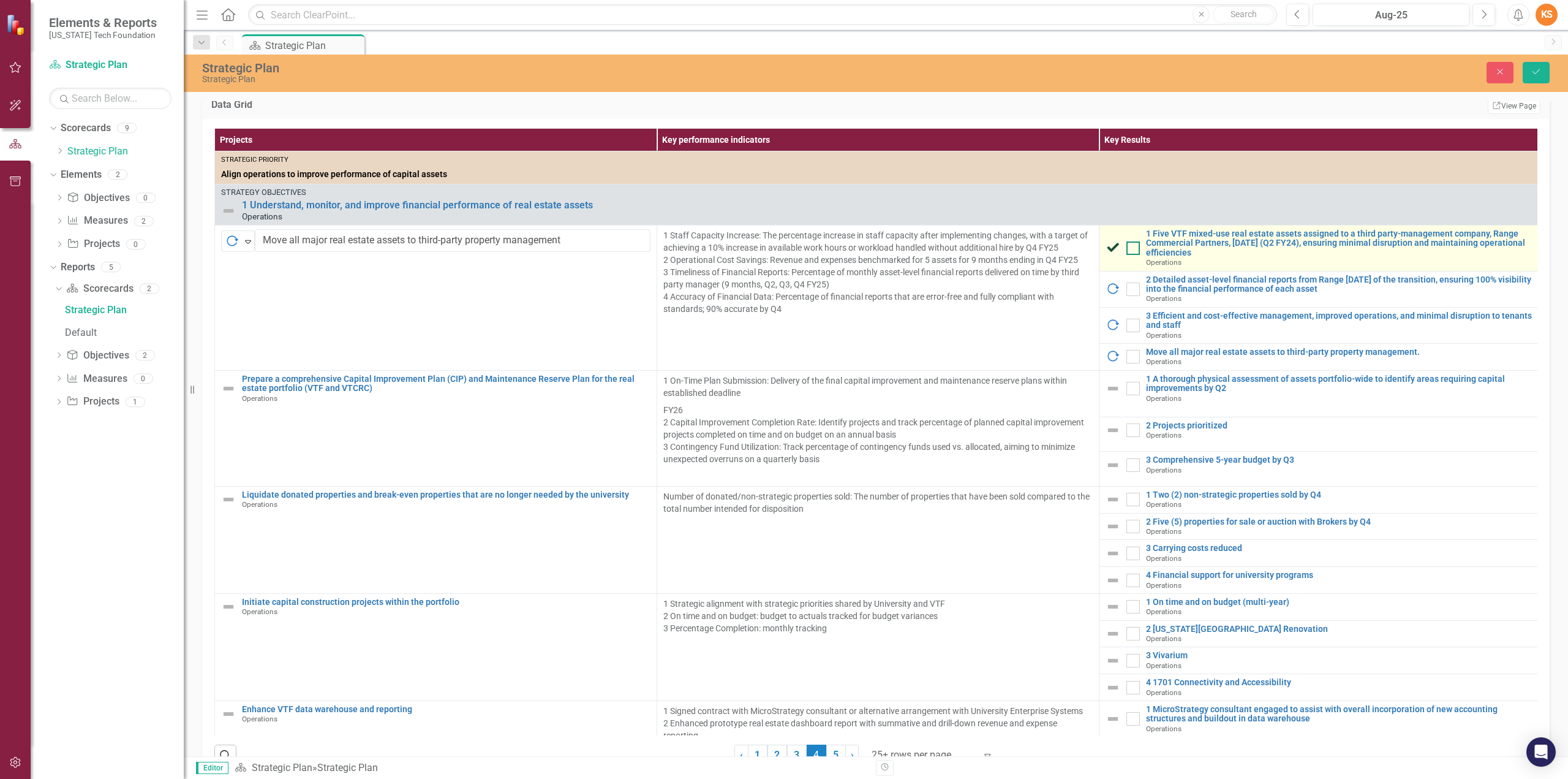
click at [1135, 255] on div at bounding box center [1133, 248] width 14 height 14
click at [1135, 249] on input "checkbox" at bounding box center [1130, 245] width 8 height 8
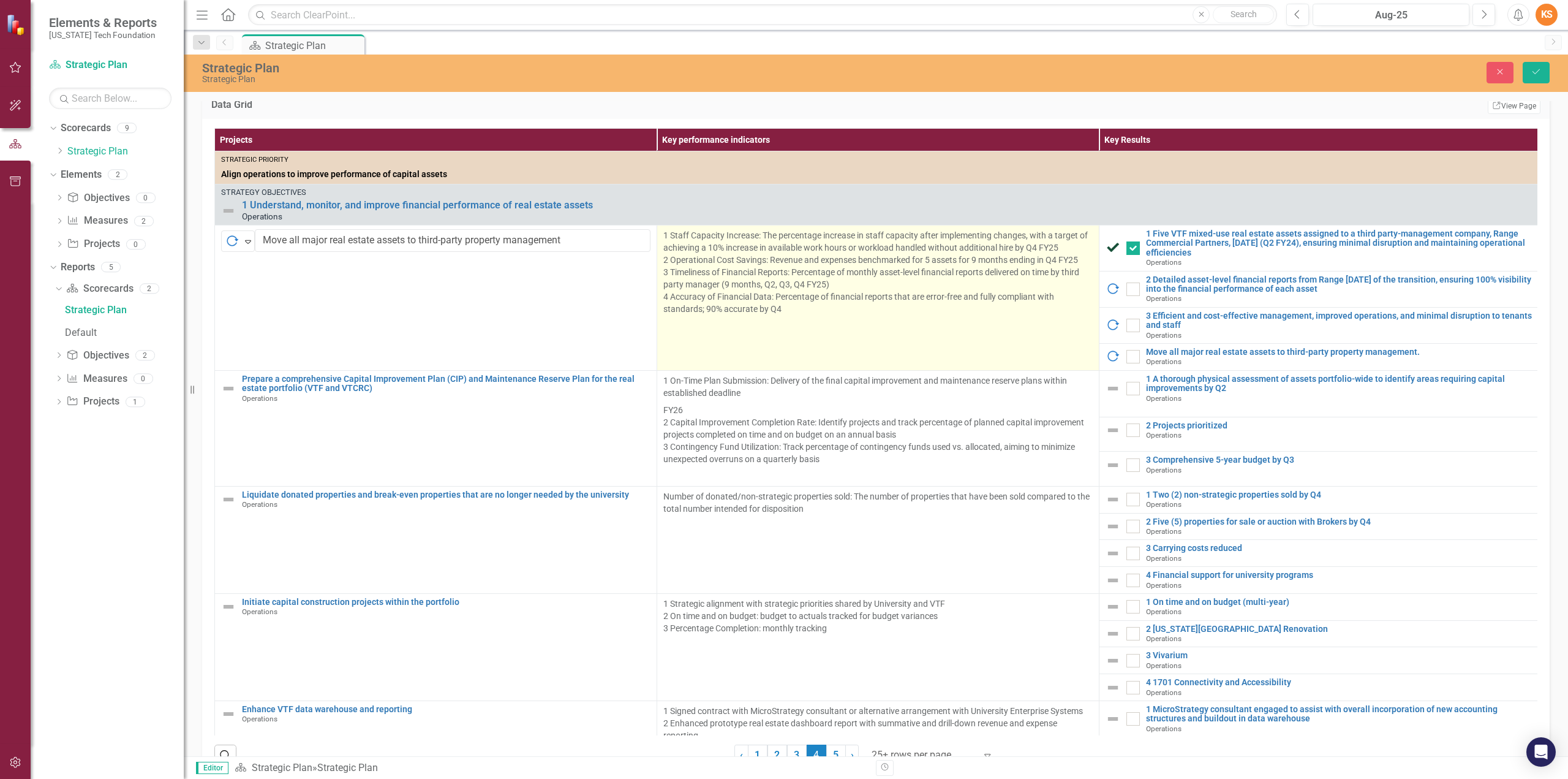
click at [1018, 363] on td "1 Staff Capacity Increase: The percentage increase in staff capacity after impl…" at bounding box center [878, 298] width 442 height 145
click at [834, 305] on p "1 Staff Capacity Increase: The percentage increase in staff capacity after impl…" at bounding box center [878, 272] width 430 height 86
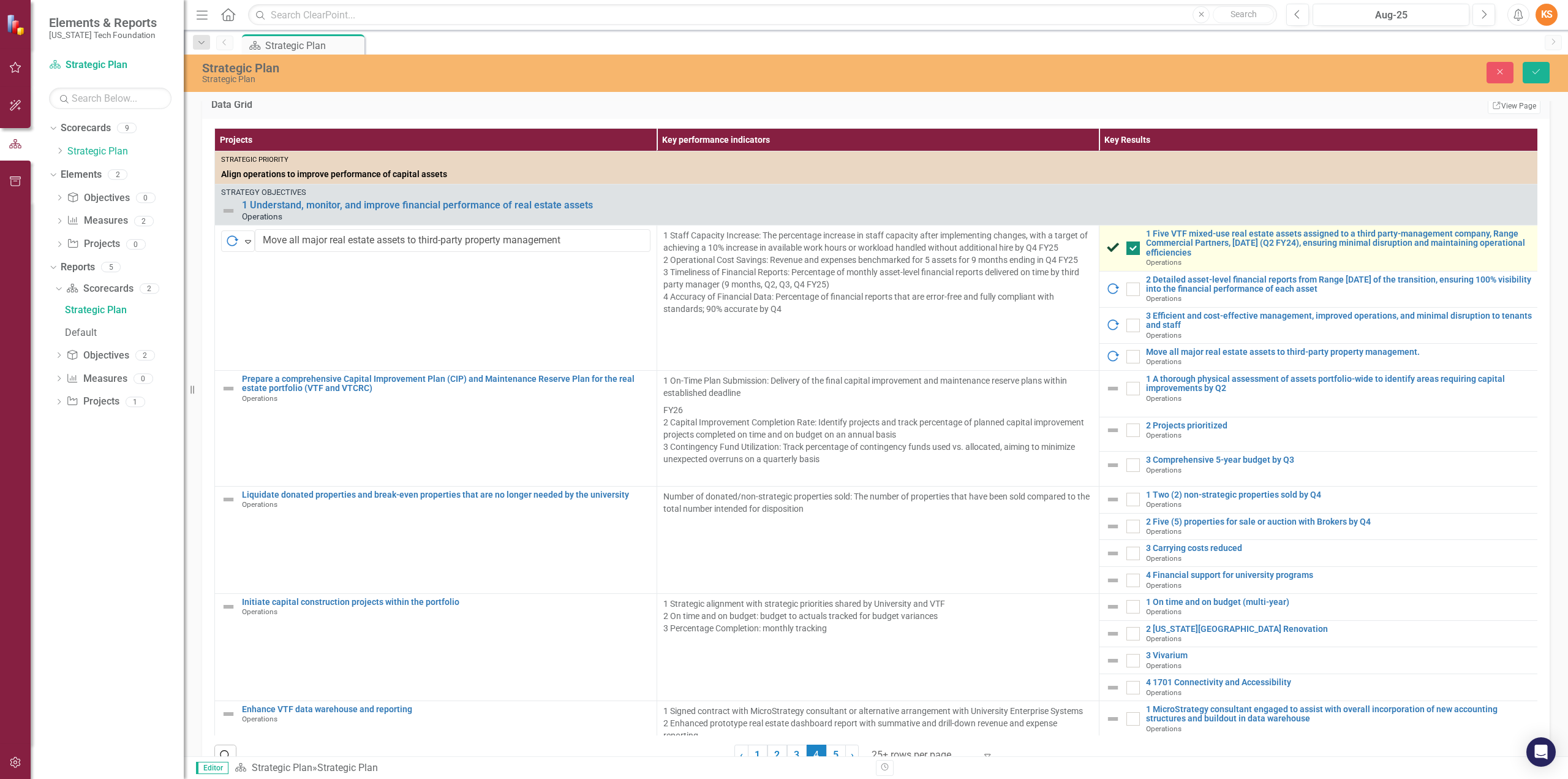
click at [1131, 249] on input "checkbox" at bounding box center [1130, 245] width 8 height 8
checkbox input "false"
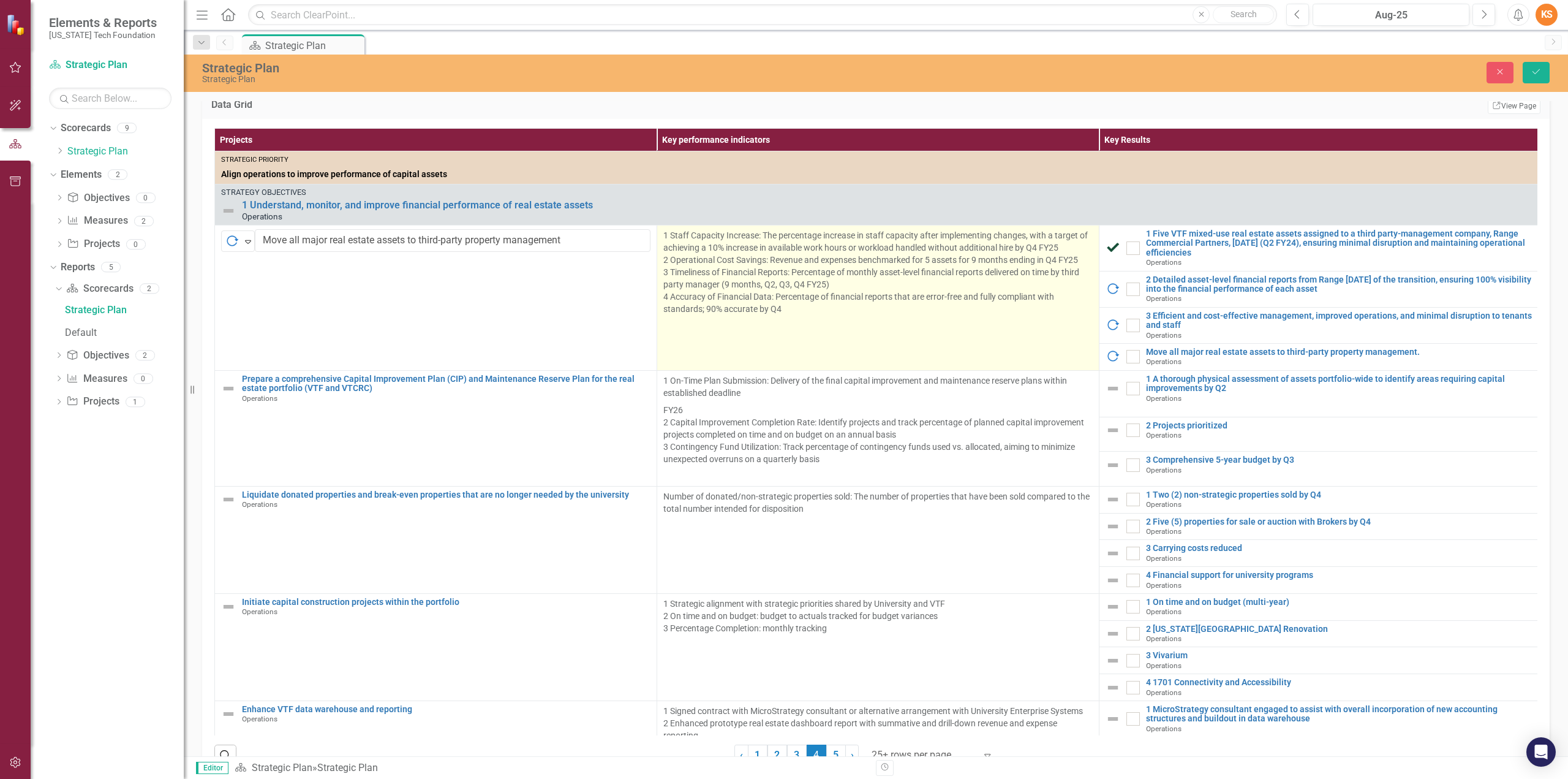
click at [690, 261] on p "1 Staff Capacity Increase: The percentage increase in staff capacity after impl…" at bounding box center [878, 272] width 430 height 86
click at [797, 272] on p "1 Staff Capacity Increase: The percentage increase in staff capacity after impl…" at bounding box center [878, 272] width 430 height 86
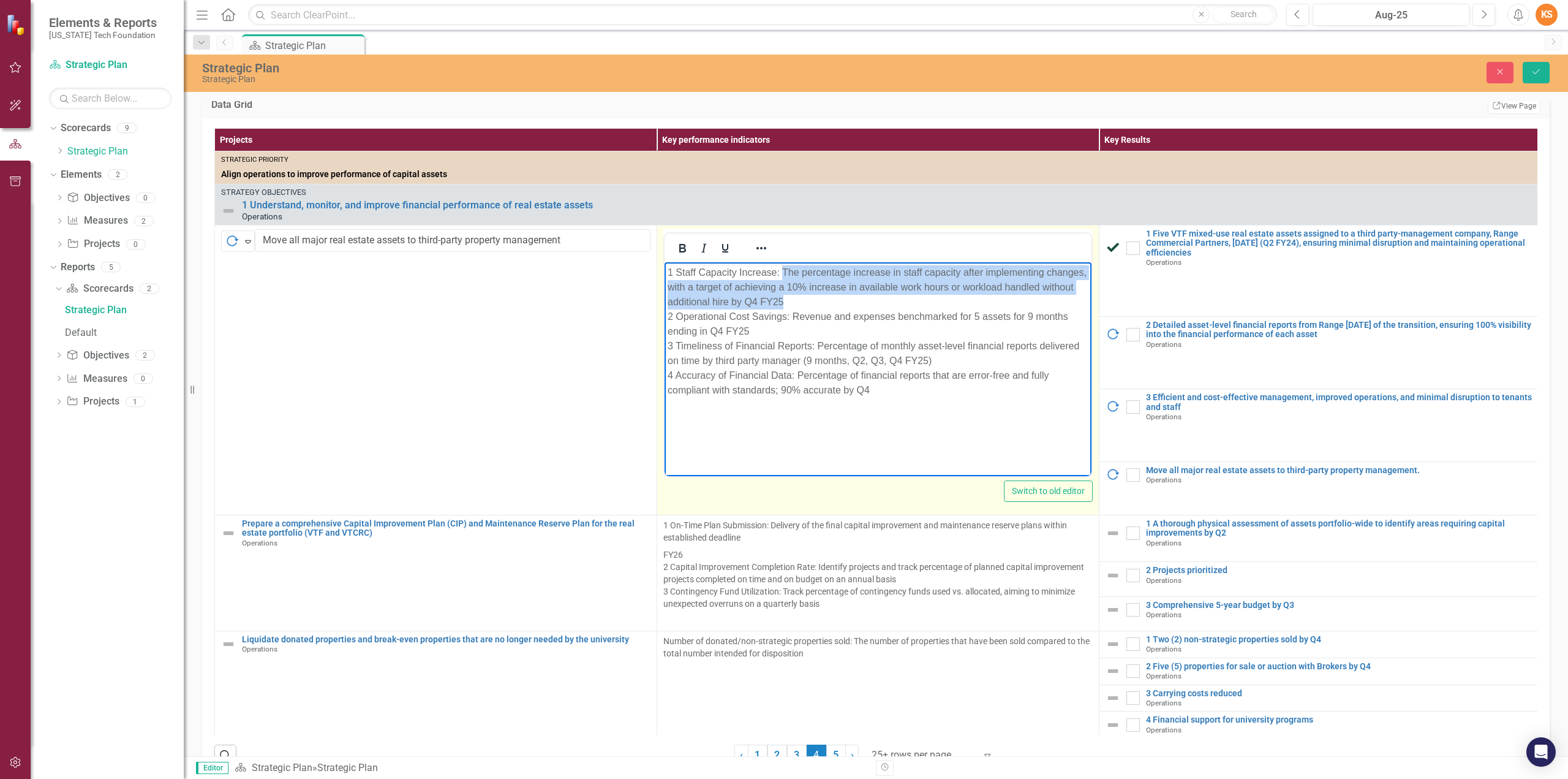
drag, startPoint x: 784, startPoint y: 274, endPoint x: 818, endPoint y: 301, distance: 43.4
click at [797, 298] on p "1 Staff Capacity Increase: The percentage increase in staff capacity after impl…" at bounding box center [878, 331] width 421 height 132
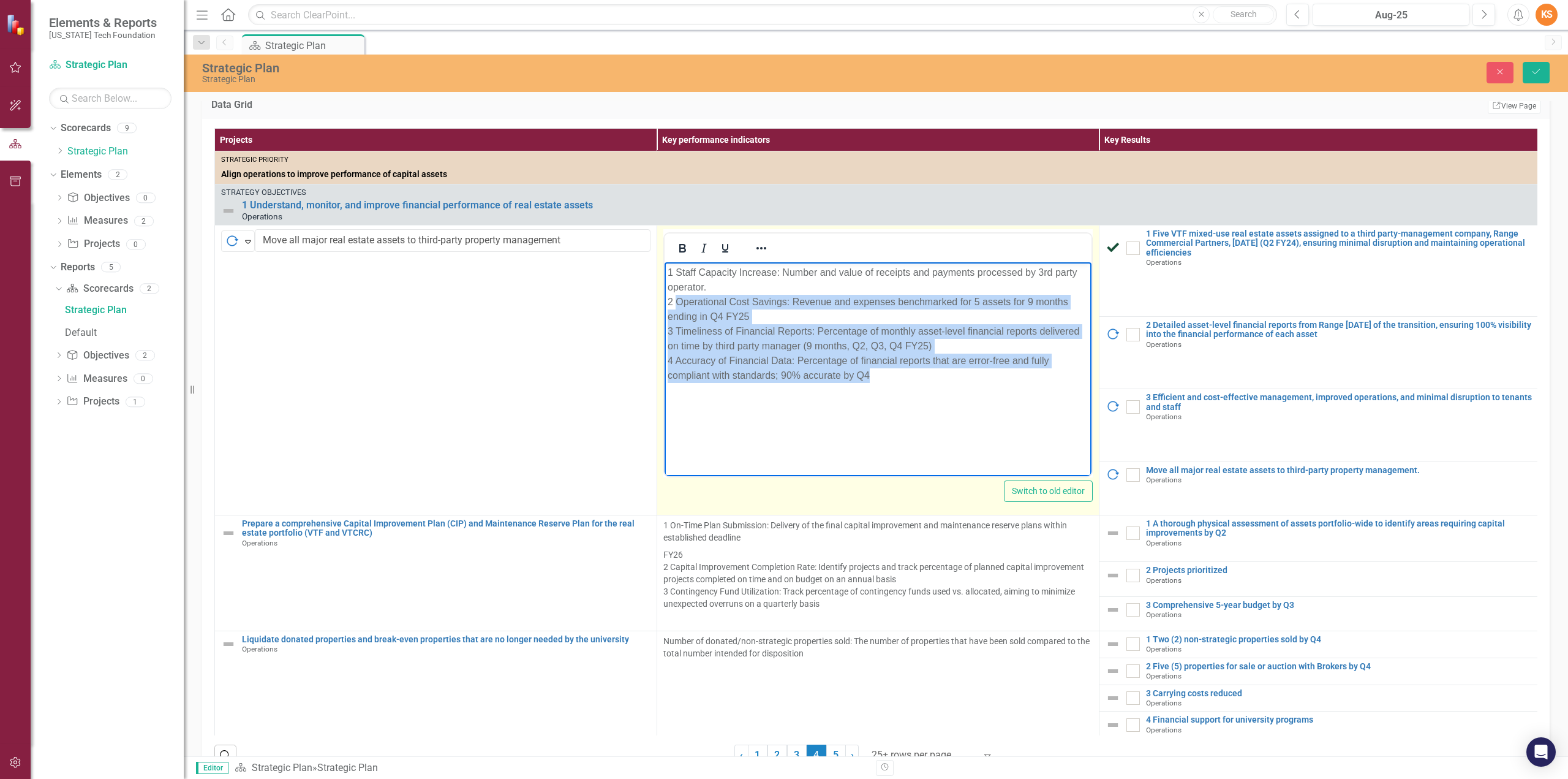
drag, startPoint x: 679, startPoint y: 302, endPoint x: 891, endPoint y: 378, distance: 225.2
click at [891, 378] on p "1 Staff Capacity Increase: Number and value of receipts and payments processed …" at bounding box center [878, 324] width 421 height 117
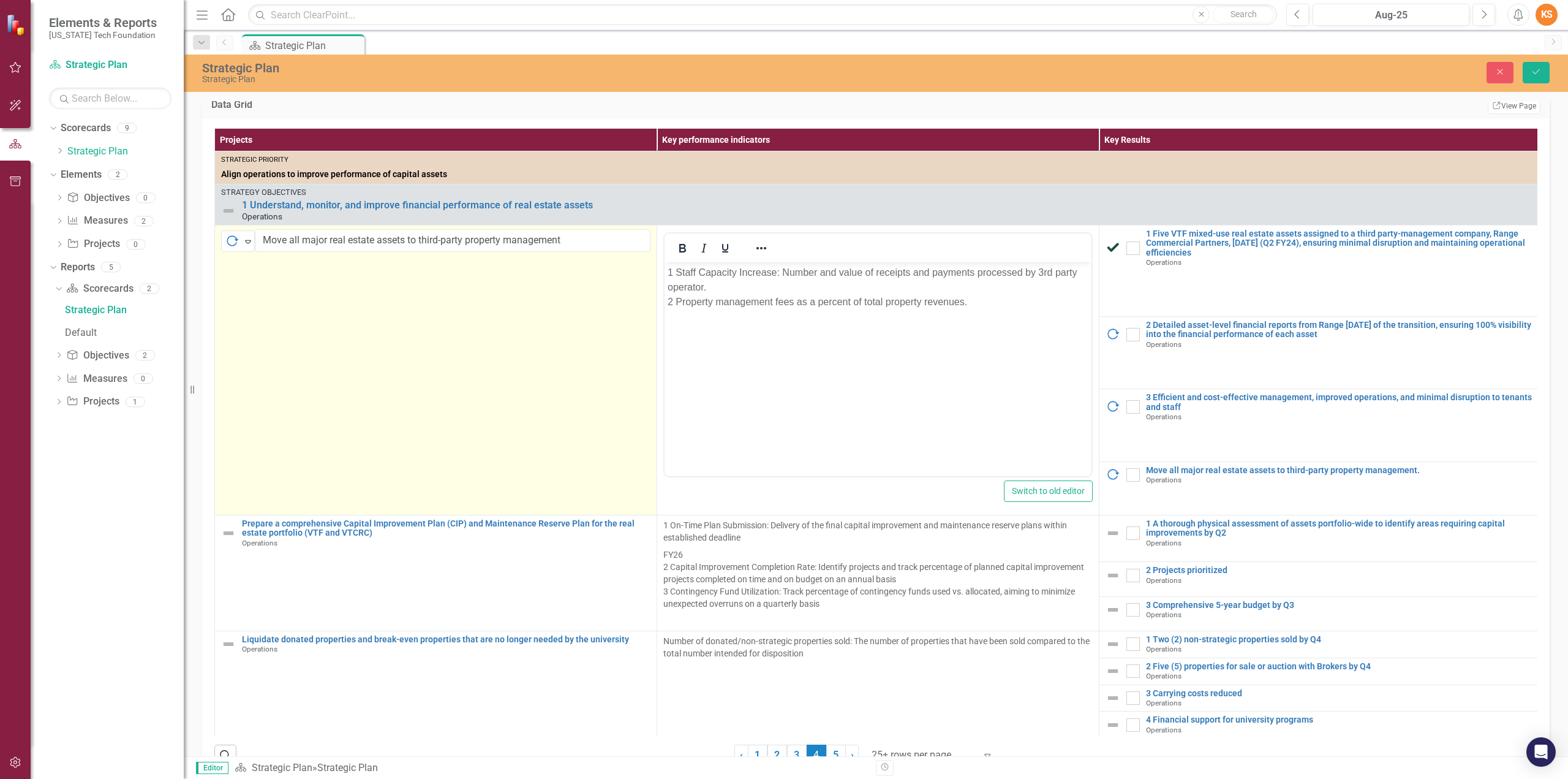
click at [579, 367] on td "In Progress Expand Move all major real estate assets to third-party property ma…" at bounding box center [436, 370] width 442 height 290
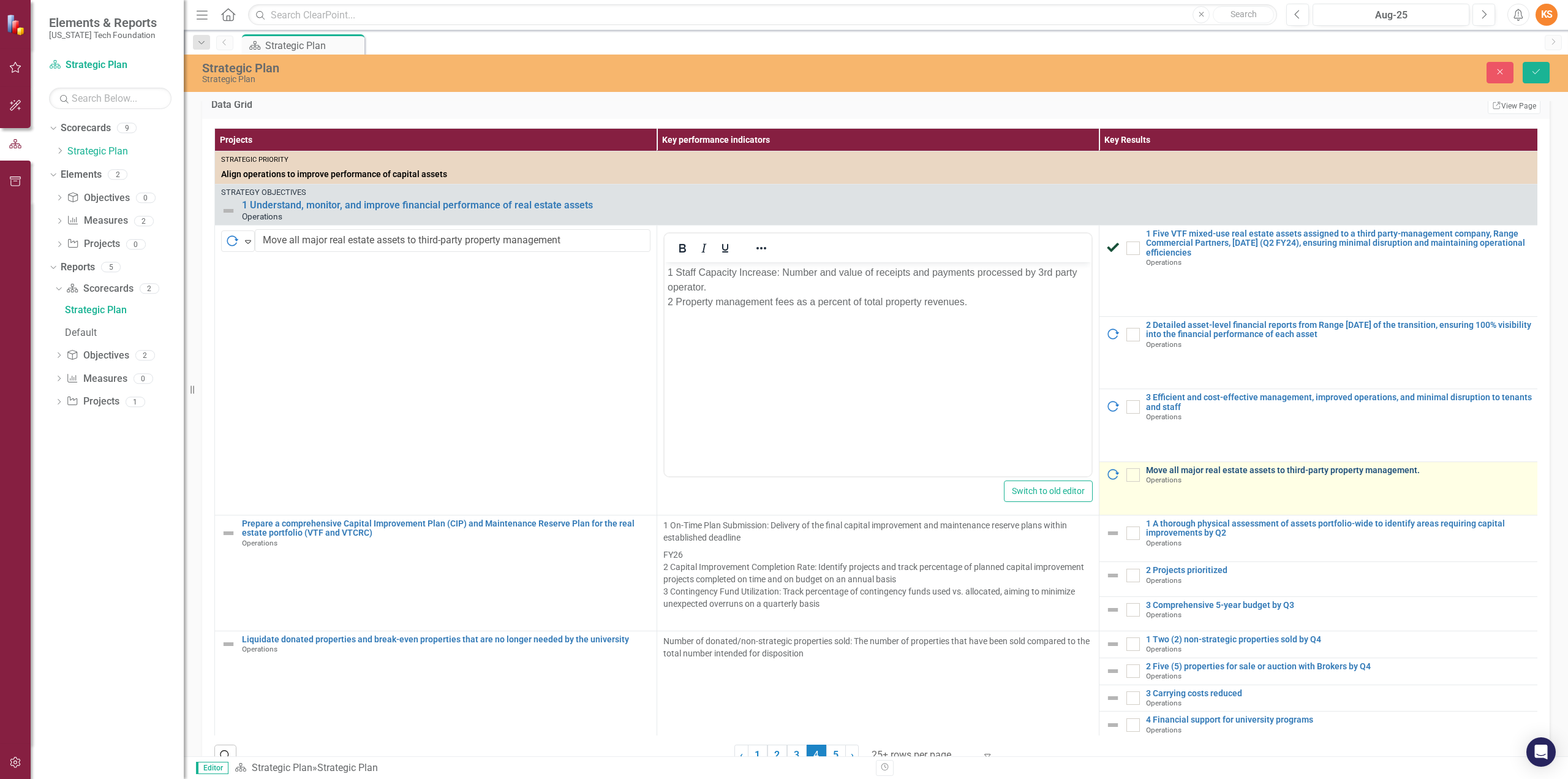
click at [1215, 475] on link "Move all major real estate assets to third-party property management." at bounding box center [1340, 470] width 389 height 9
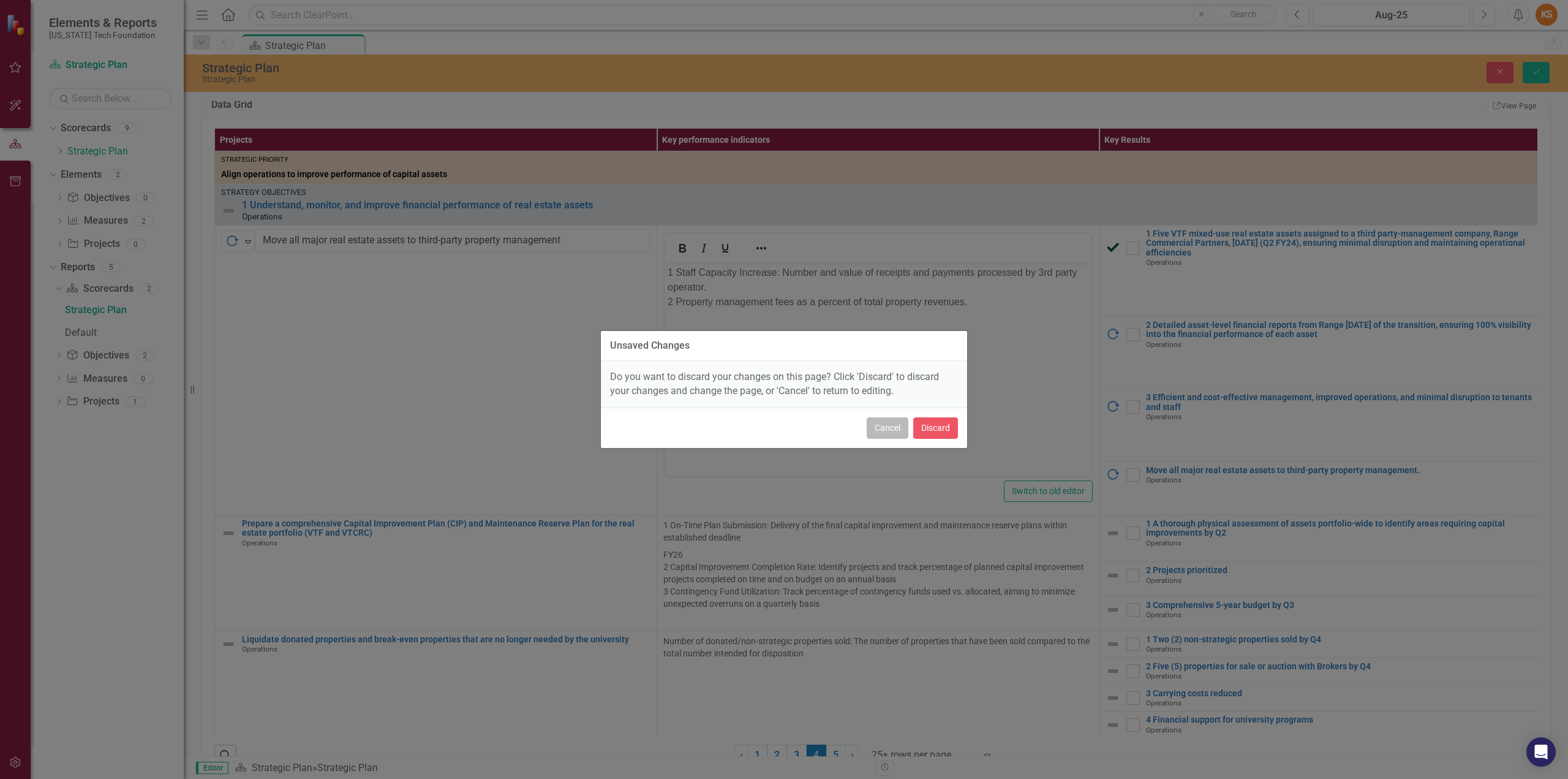
click at [894, 430] on button "Cancel" at bounding box center [888, 428] width 42 height 21
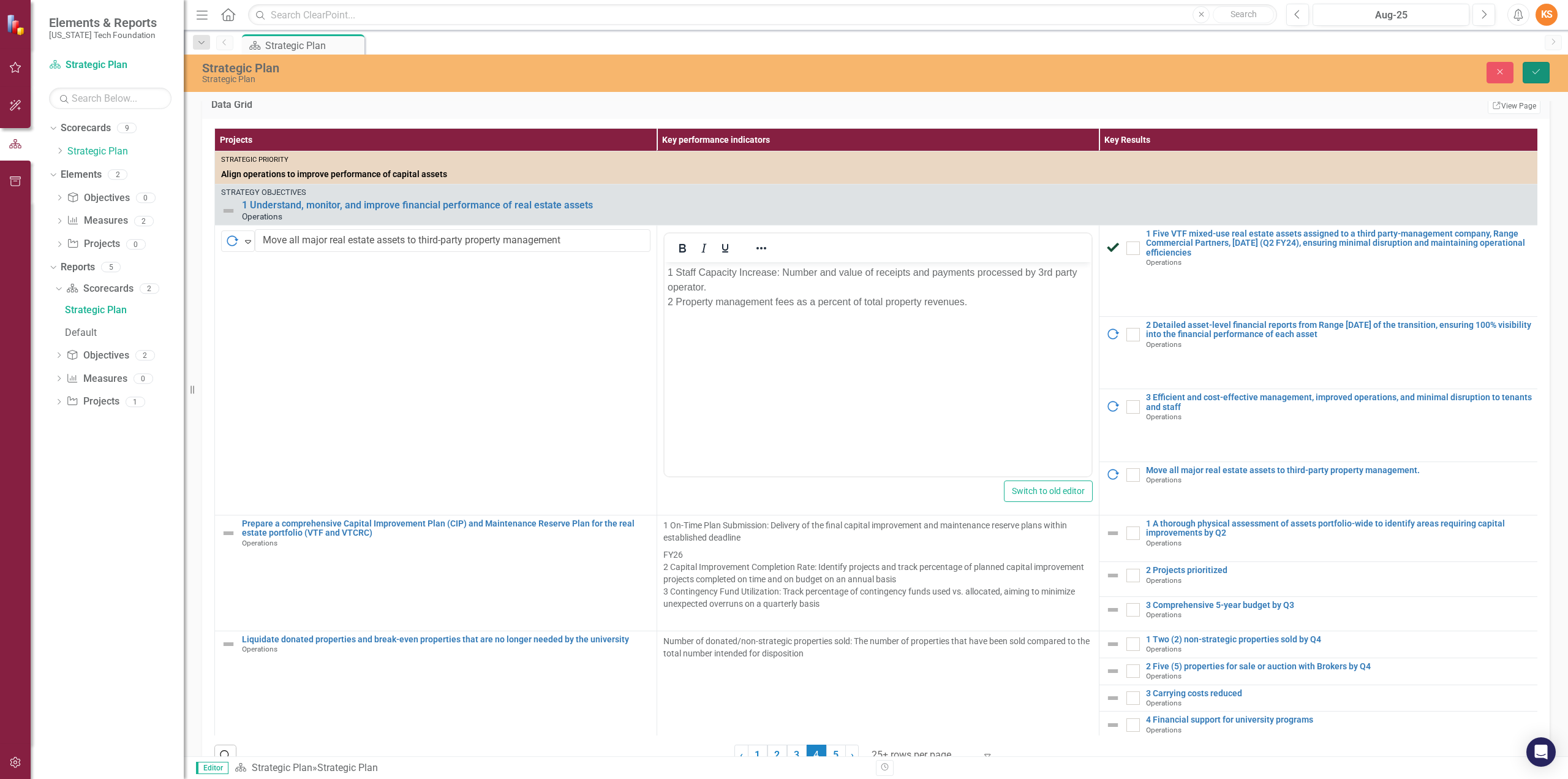
drag, startPoint x: 1534, startPoint y: 66, endPoint x: 1508, endPoint y: 133, distance: 71.9
click at [1534, 66] on button "Save" at bounding box center [1536, 72] width 27 height 21
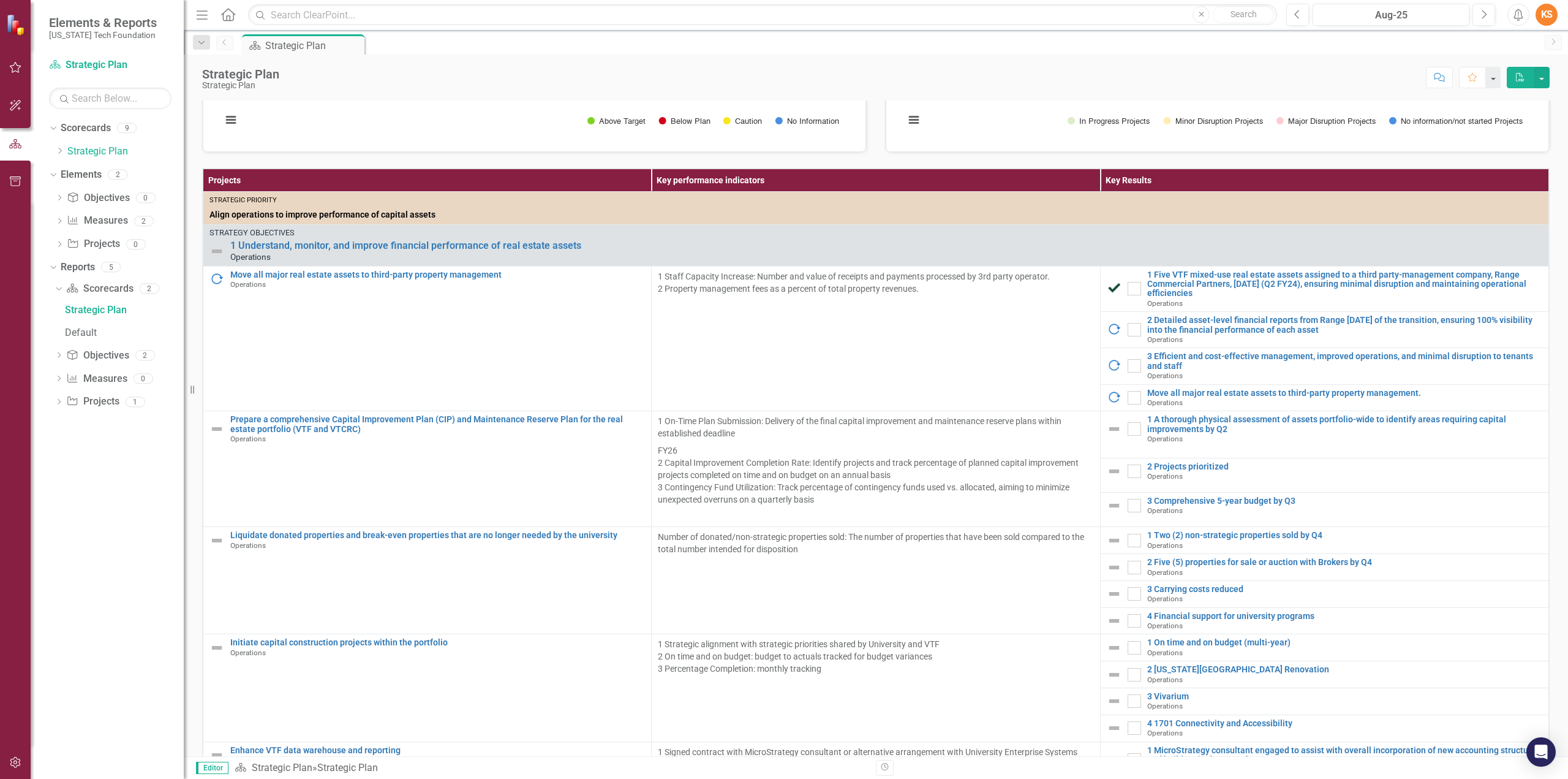
scroll to position [310, 0]
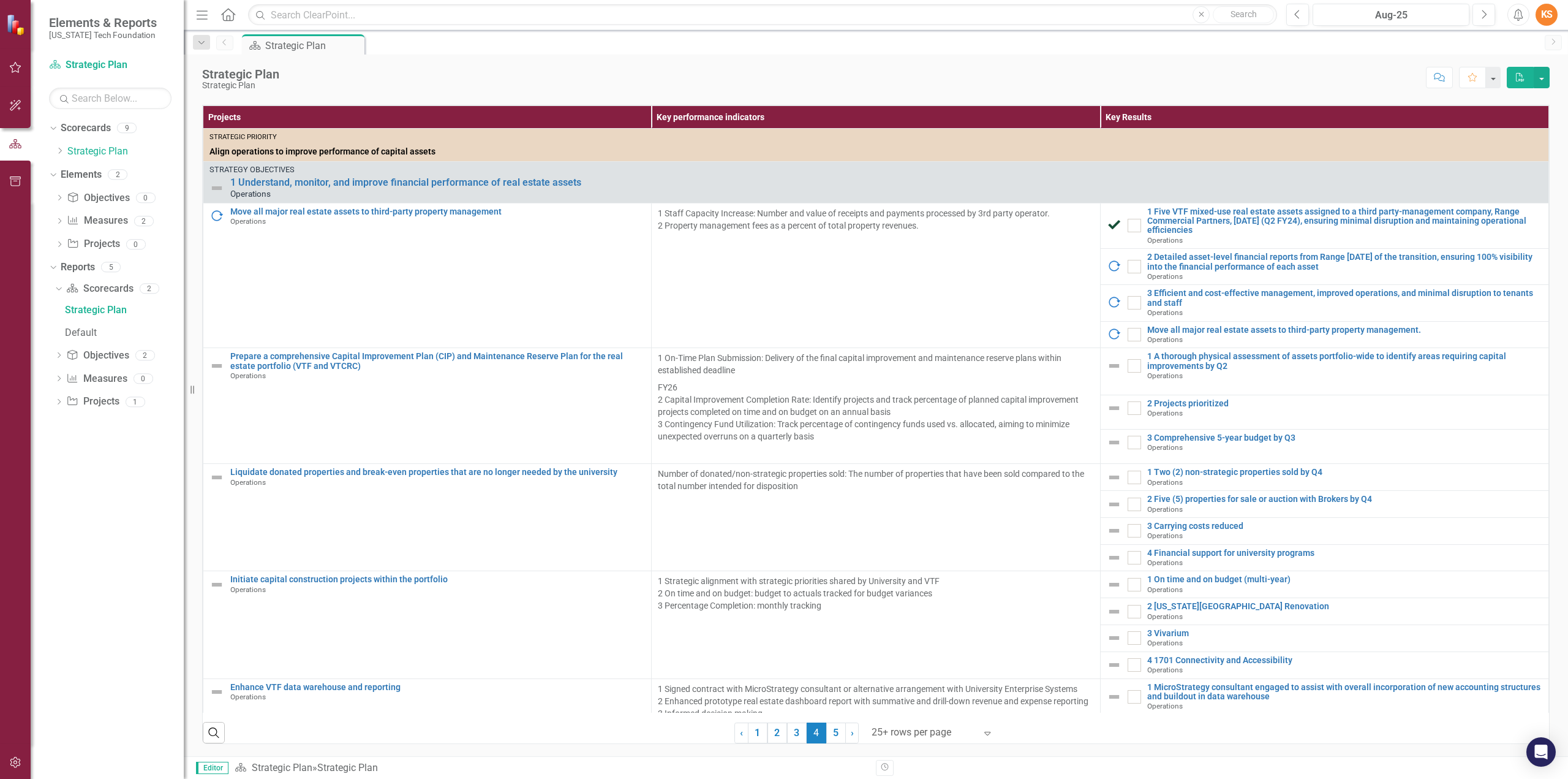
click at [808, 734] on span "4 (current)" at bounding box center [817, 733] width 19 height 21
click at [828, 736] on link "5" at bounding box center [836, 733] width 19 height 21
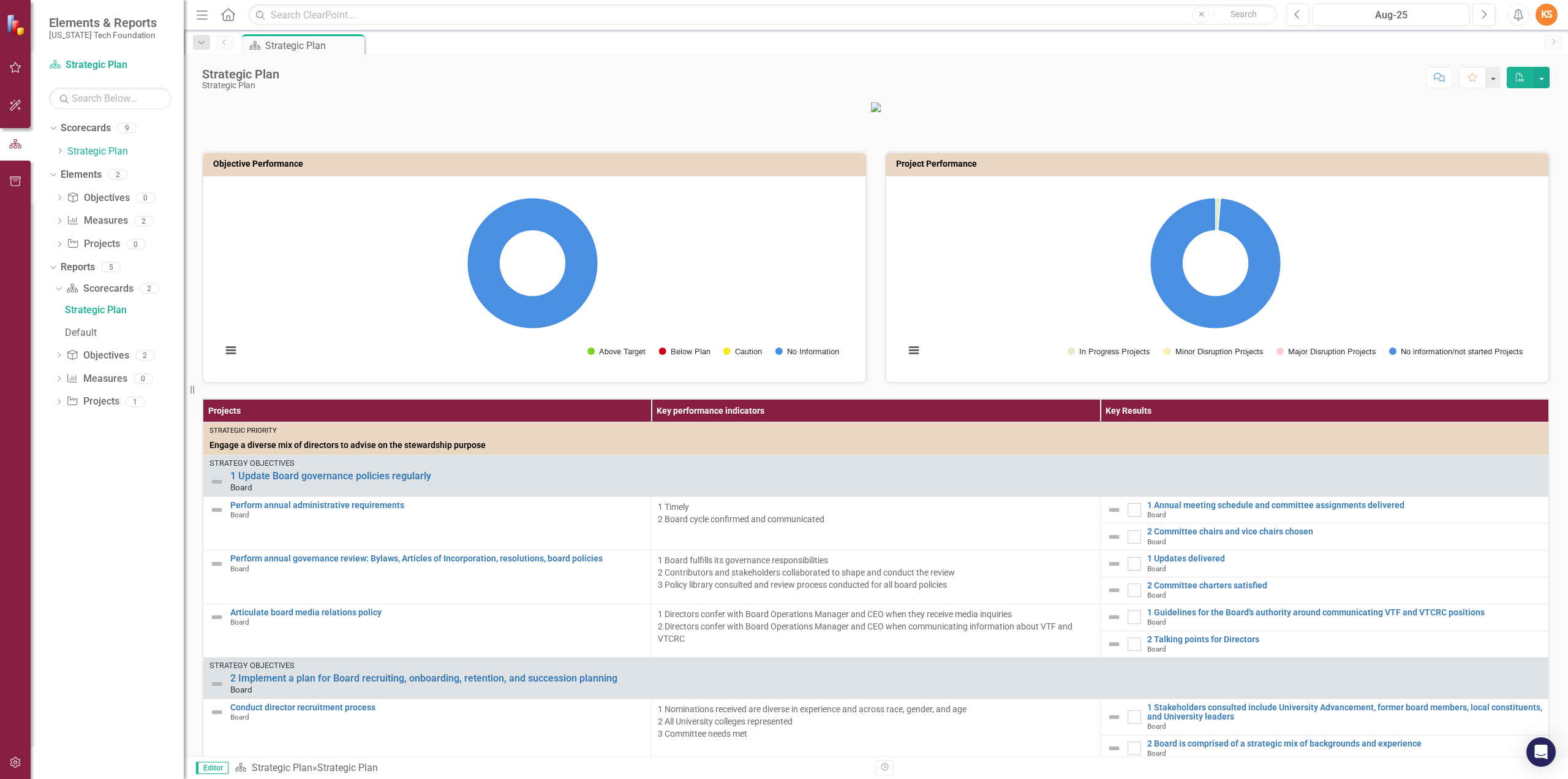
scroll to position [310, 0]
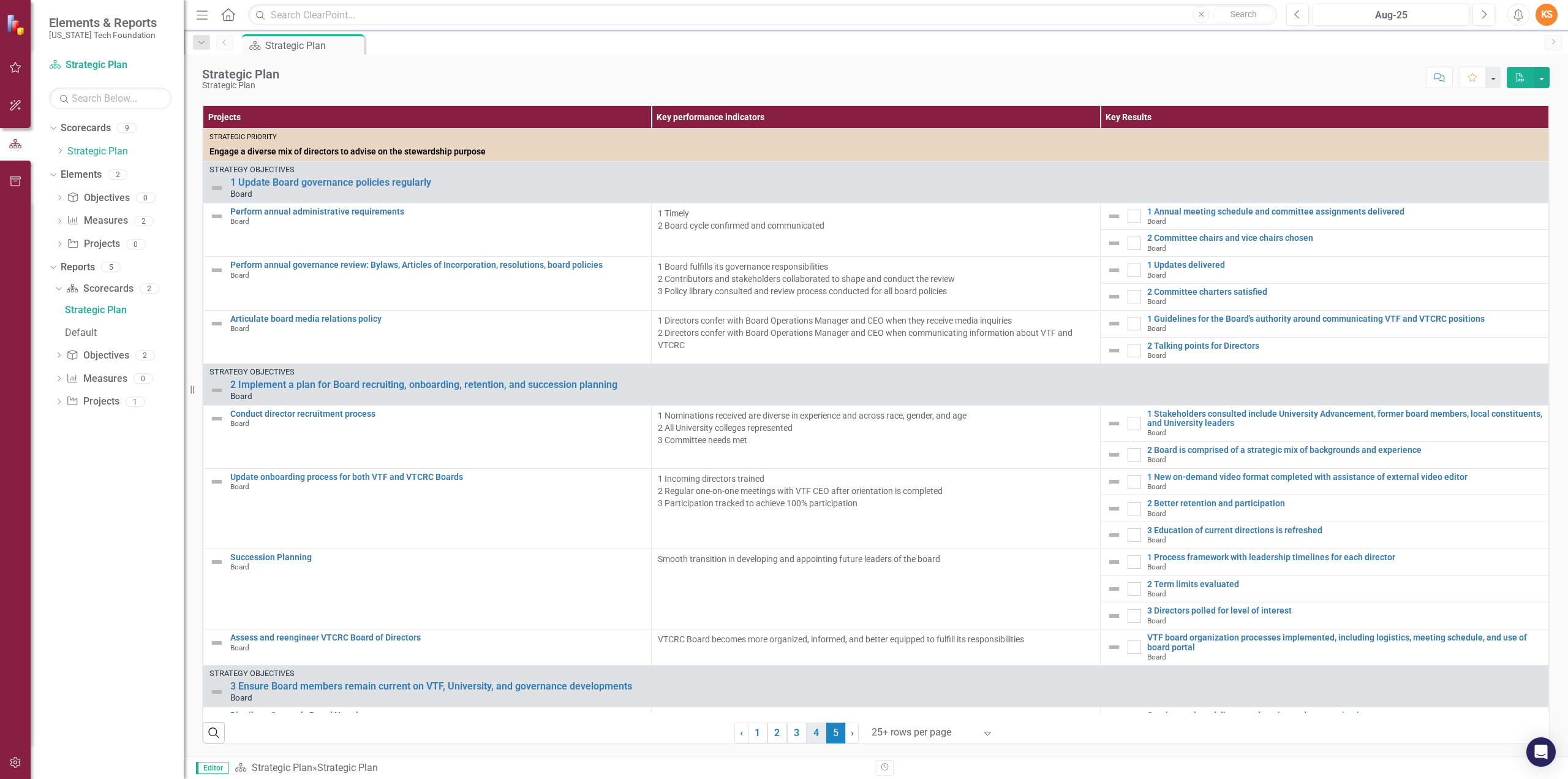
click at [809, 733] on link "4" at bounding box center [817, 733] width 19 height 21
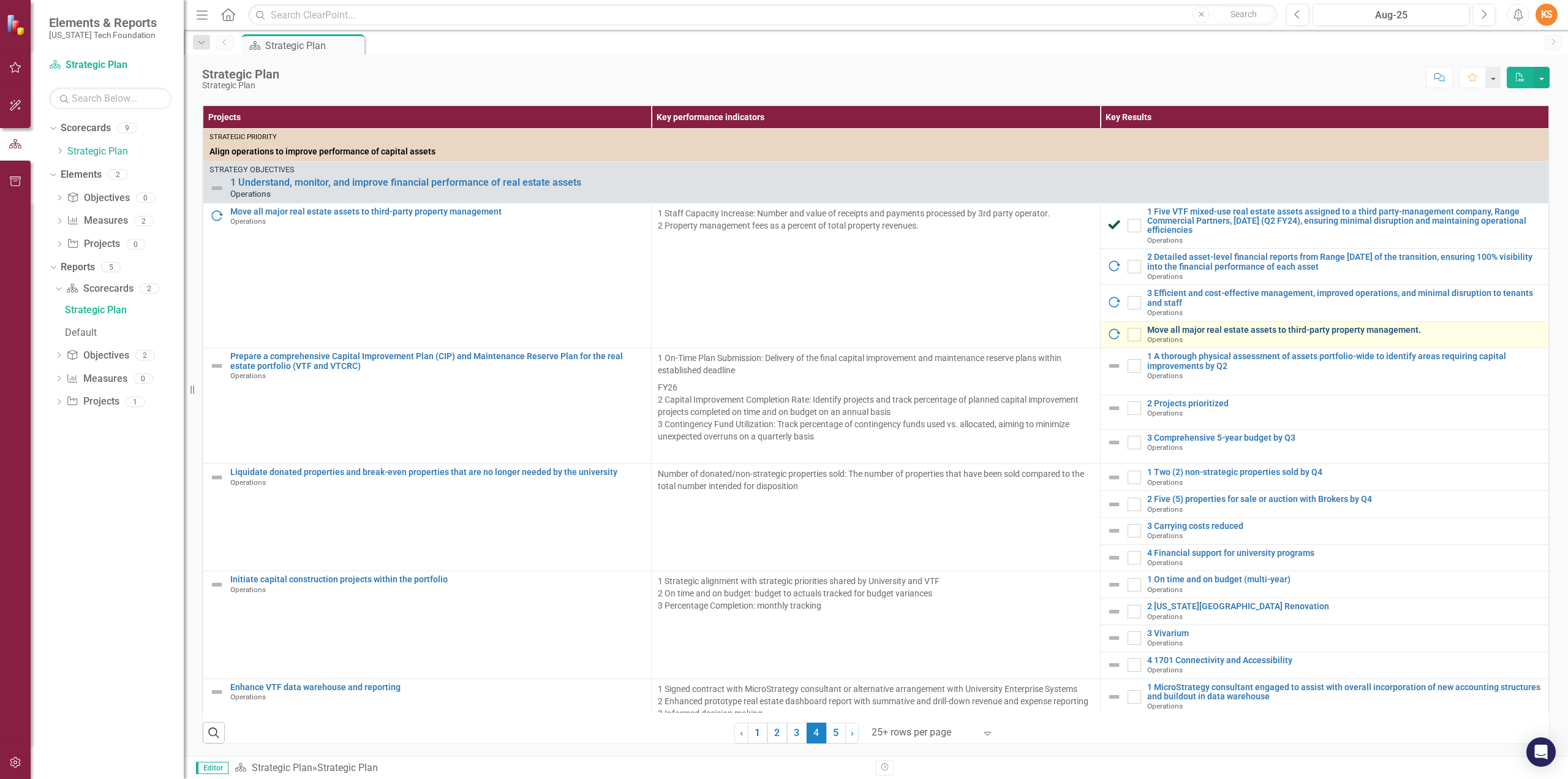
click at [1184, 329] on link "Move all major real estate assets to third-party property management." at bounding box center [1345, 330] width 395 height 9
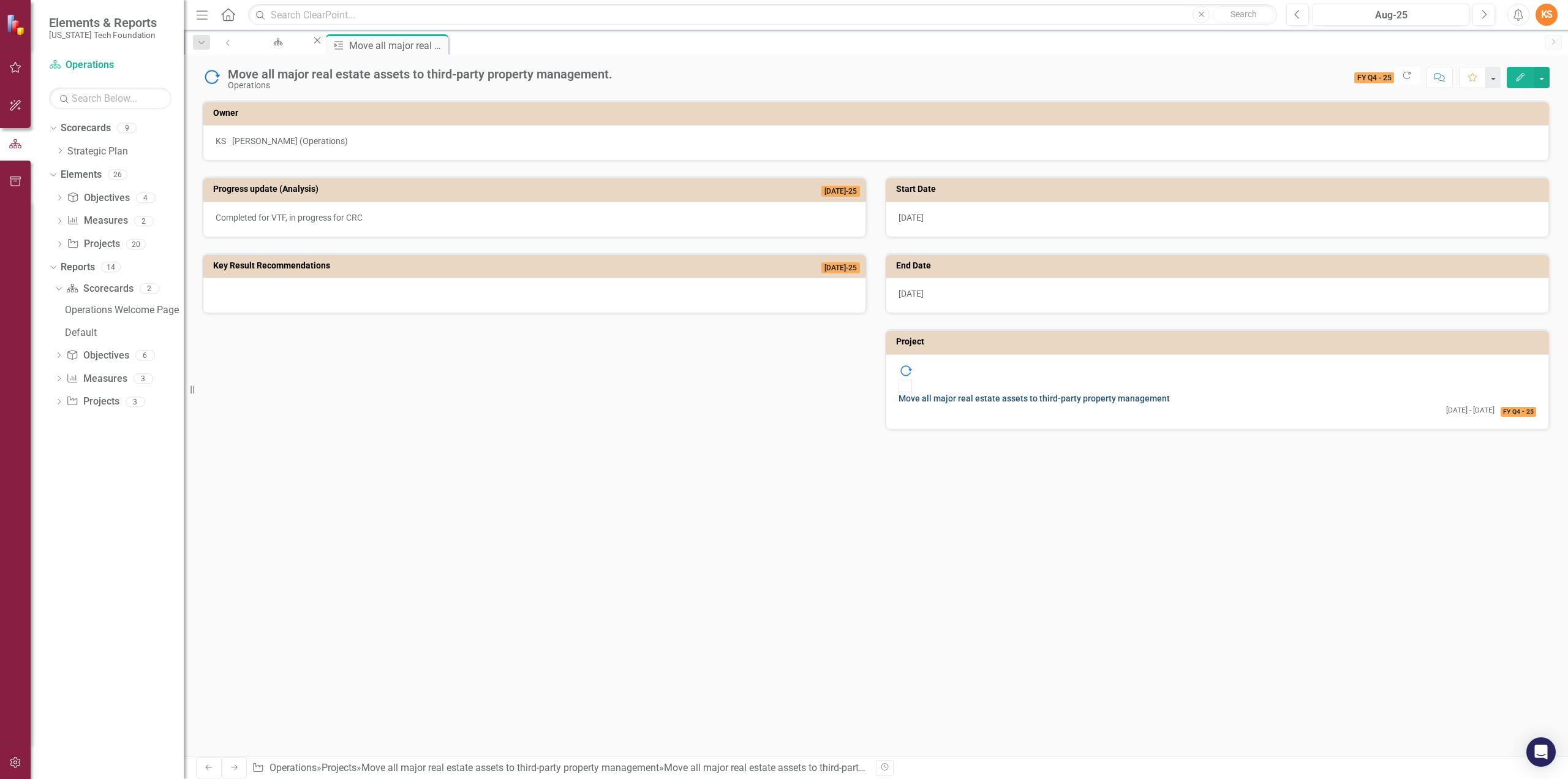
click at [1091, 394] on link "Move all major real estate assets to third-party property management" at bounding box center [1034, 398] width 272 height 10
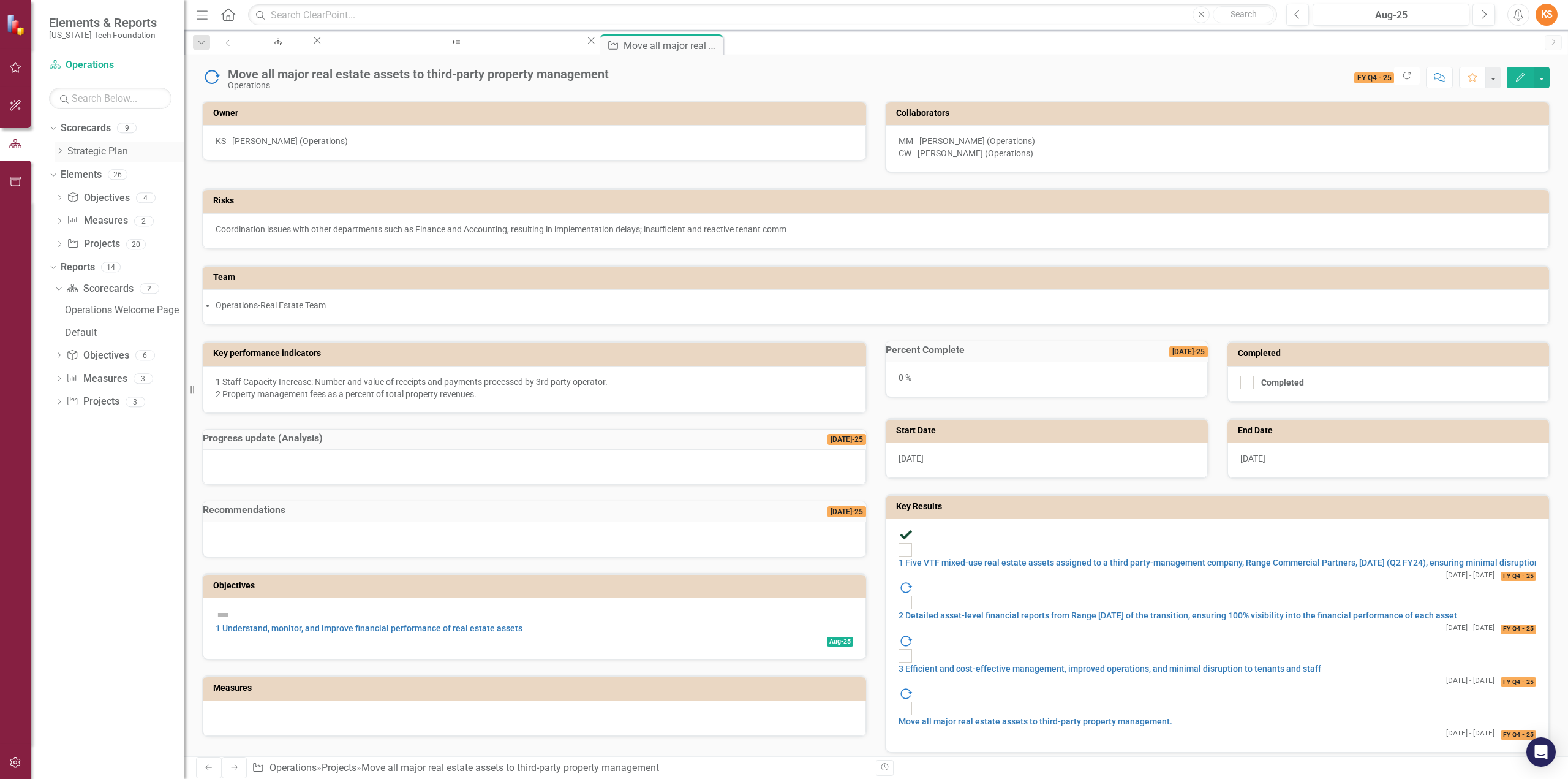
click at [92, 149] on link "Strategic Plan" at bounding box center [125, 152] width 116 height 14
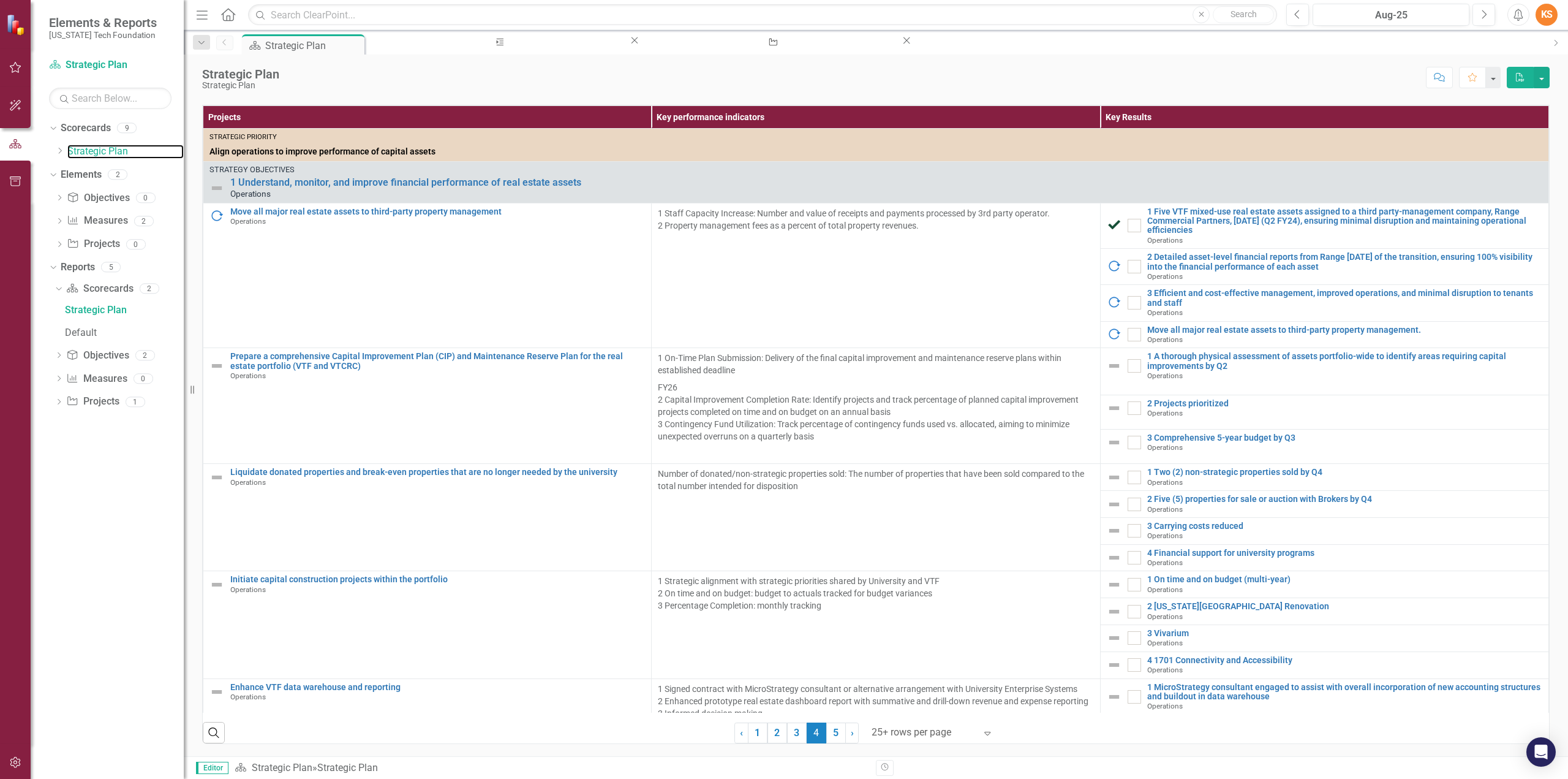
scroll to position [310, 0]
click at [1127, 331] on input "checkbox" at bounding box center [1131, 332] width 8 height 8
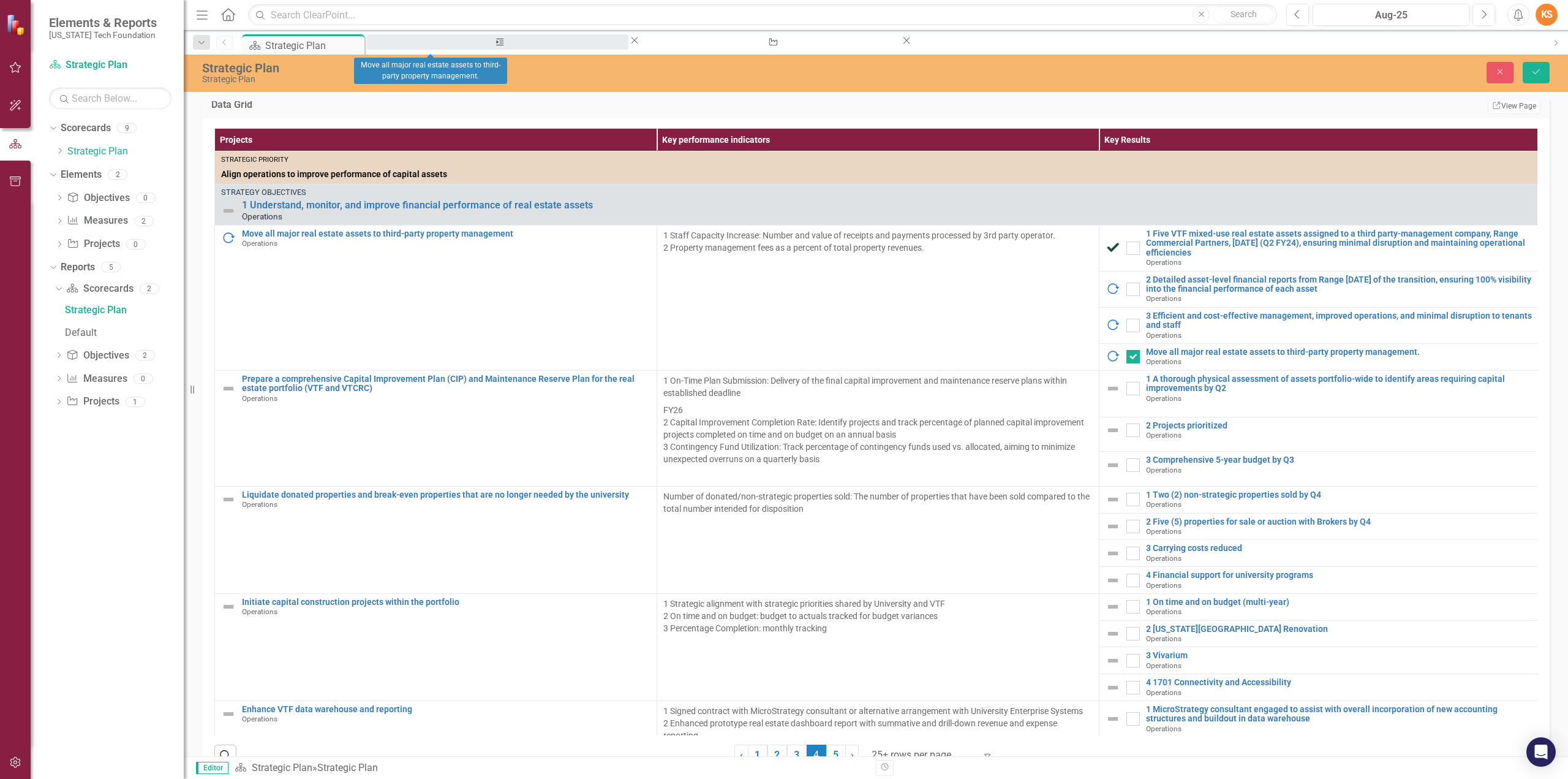
click at [433, 46] on div "Move all major real estate assets to third-party property management." at bounding box center [497, 54] width 239 height 15
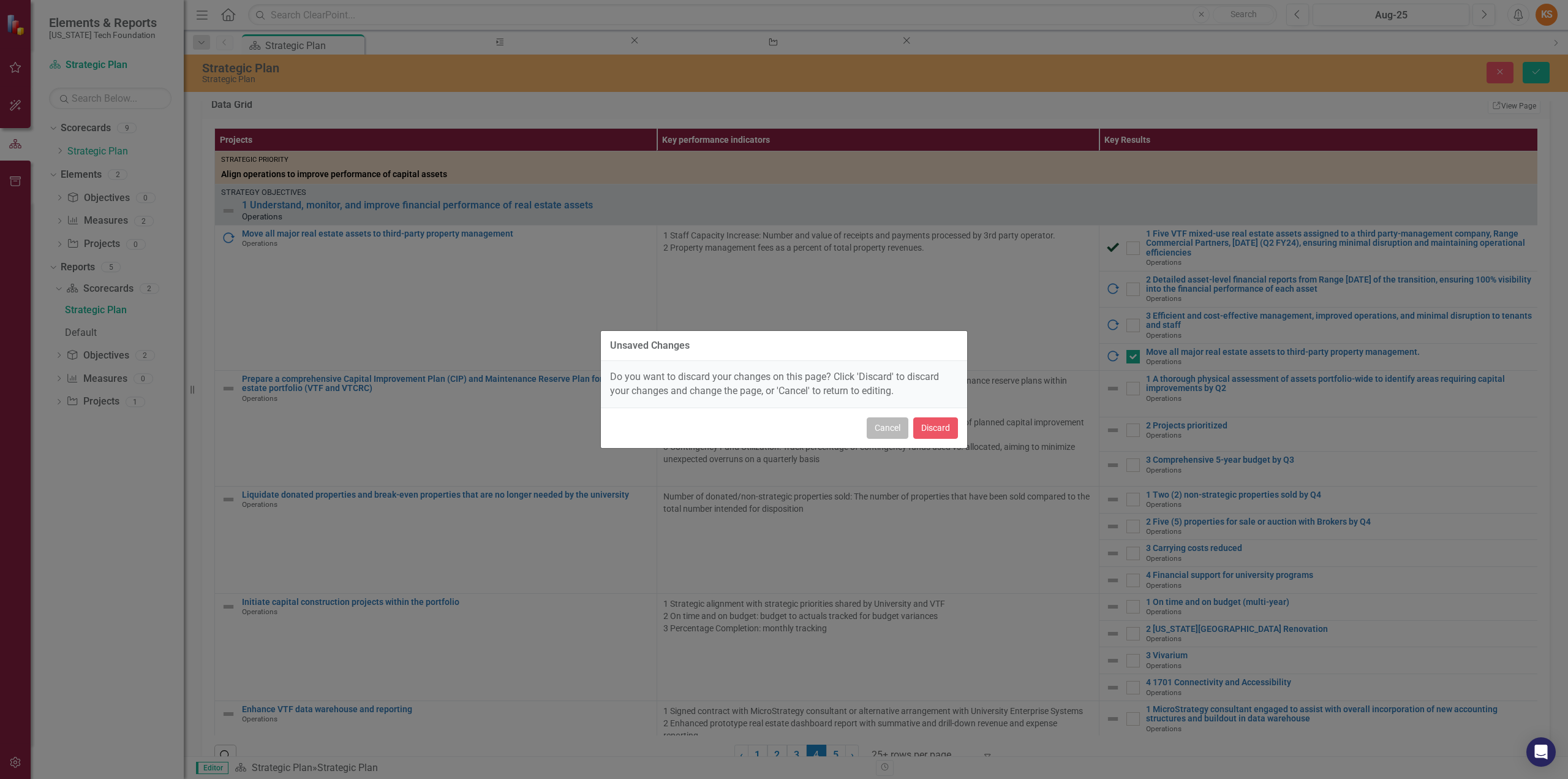
click at [893, 430] on button "Cancel" at bounding box center [888, 428] width 42 height 21
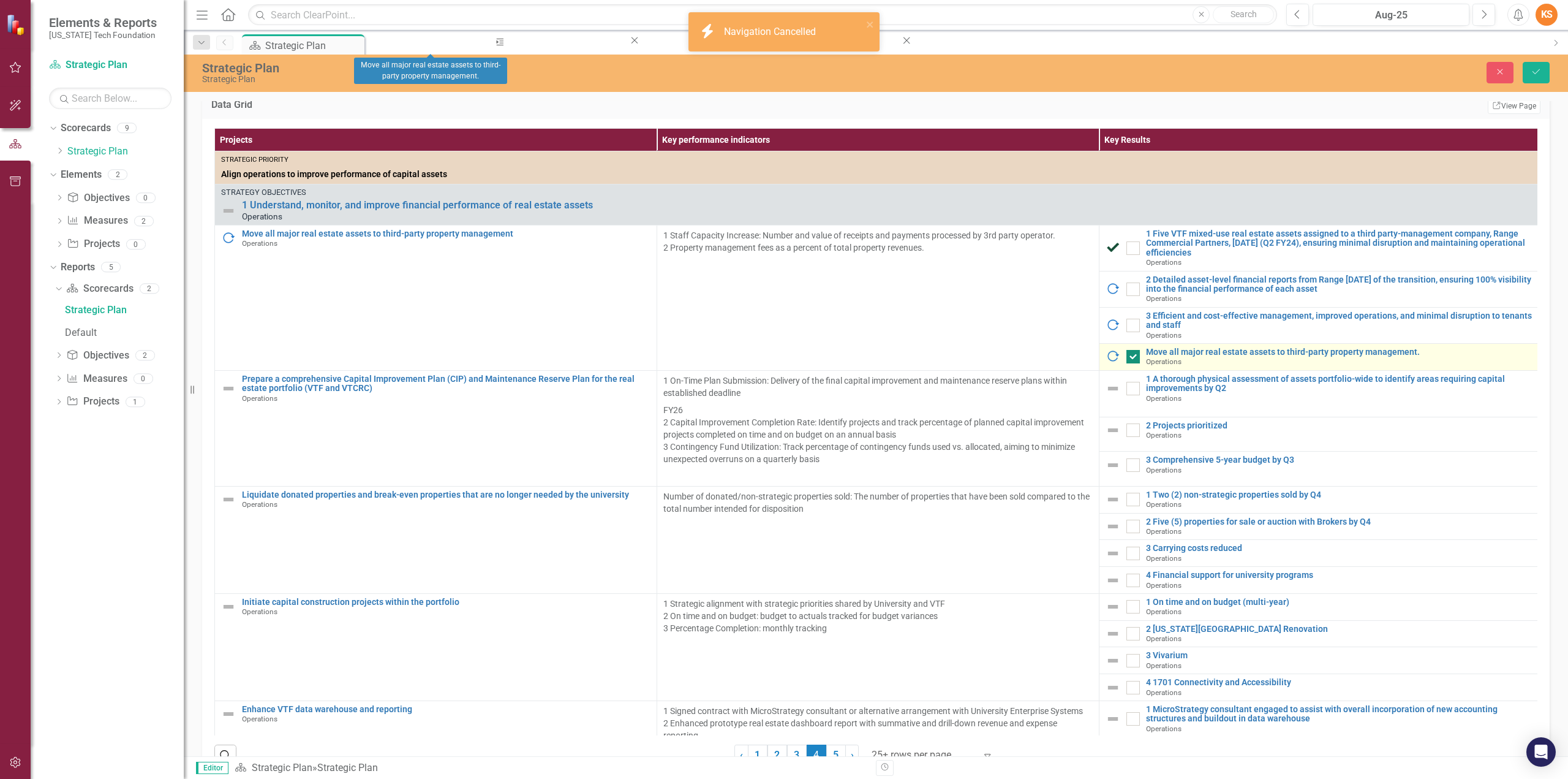
click at [1135, 363] on div at bounding box center [1133, 356] width 14 height 14
click at [1135, 358] on input "checkbox" at bounding box center [1130, 354] width 8 height 8
checkbox input "false"
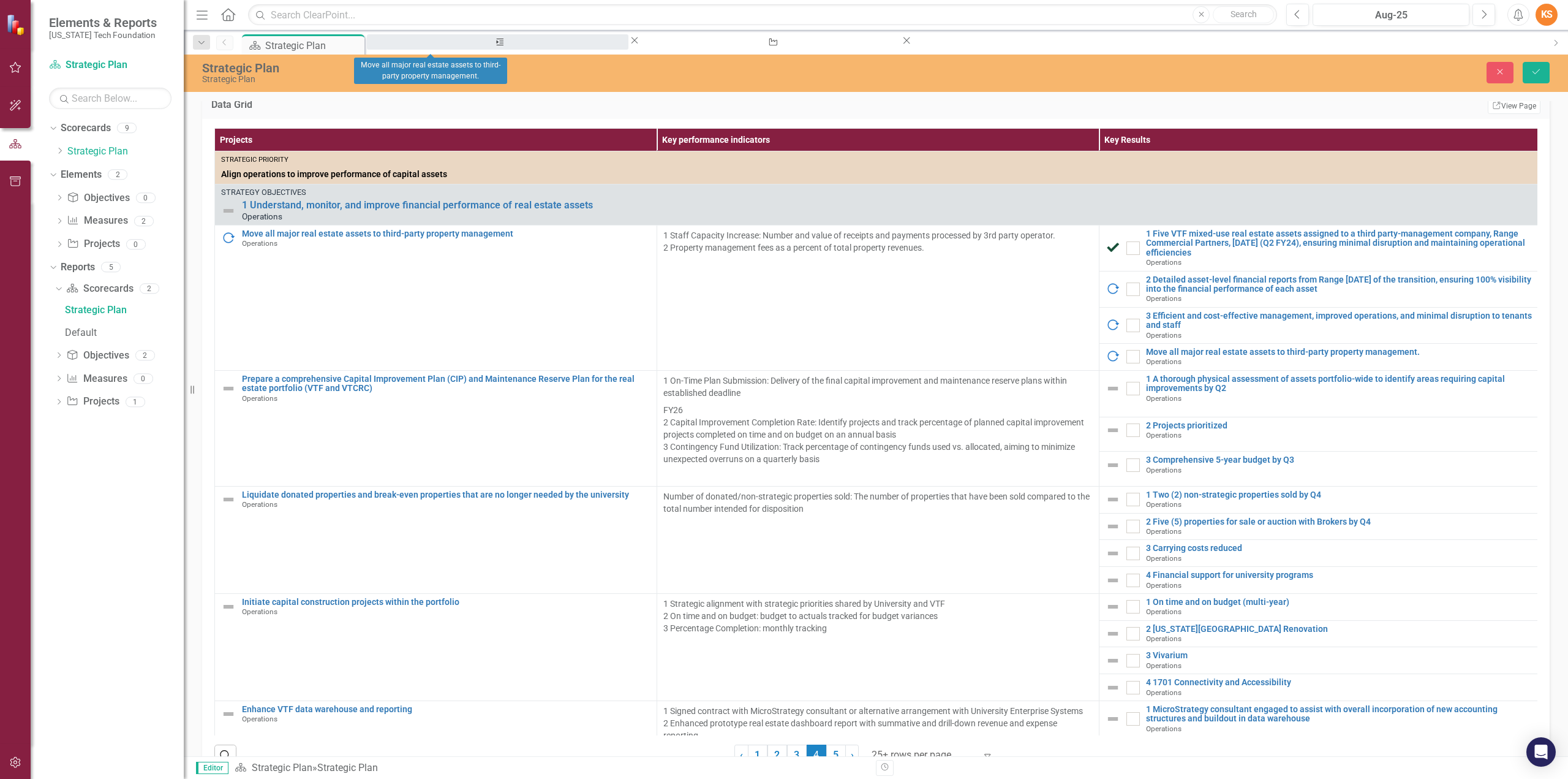
click at [435, 46] on div "Move all major real estate assets to third-party property management." at bounding box center [497, 54] width 239 height 15
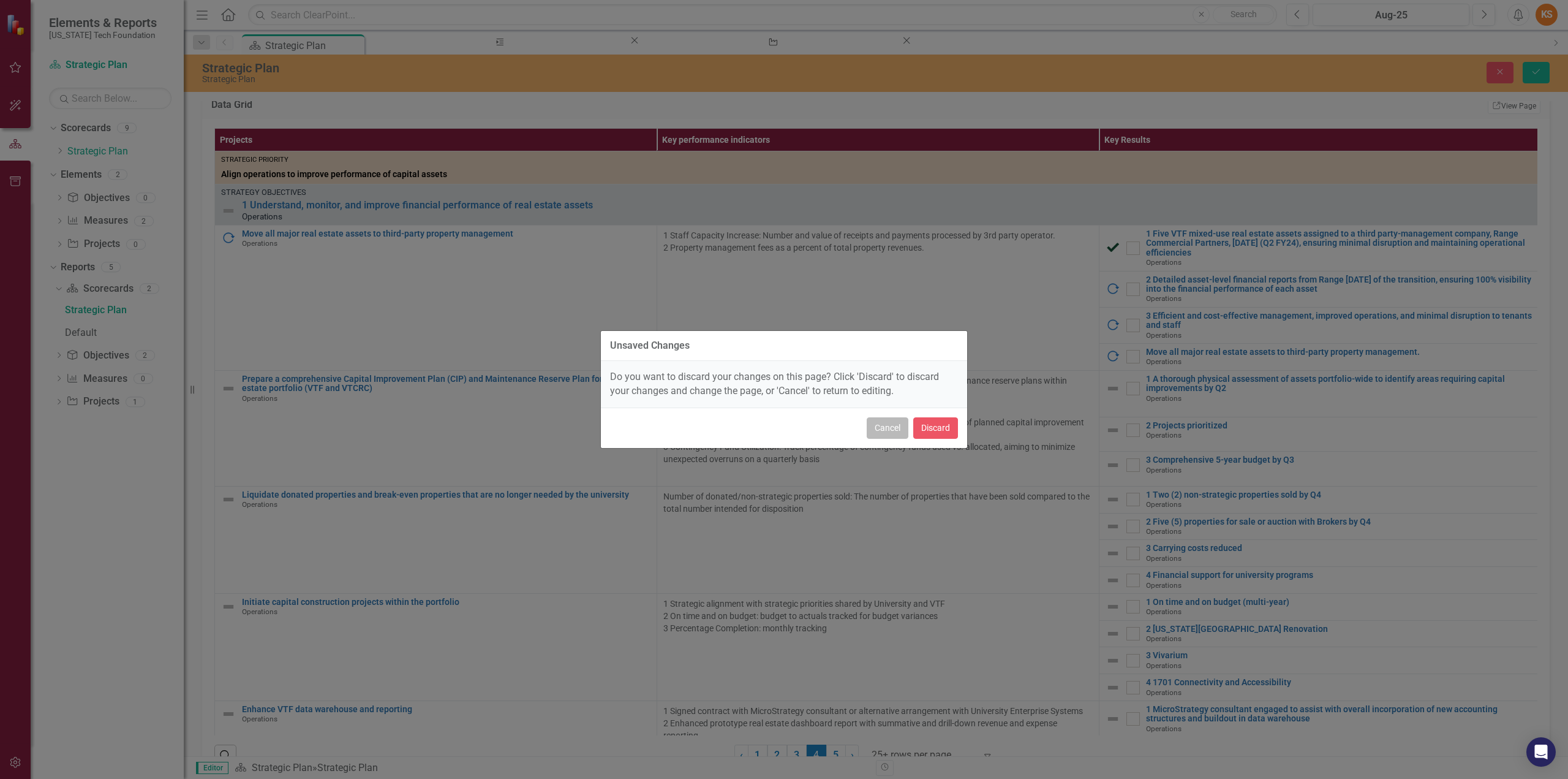
click at [898, 429] on button "Cancel" at bounding box center [888, 428] width 42 height 21
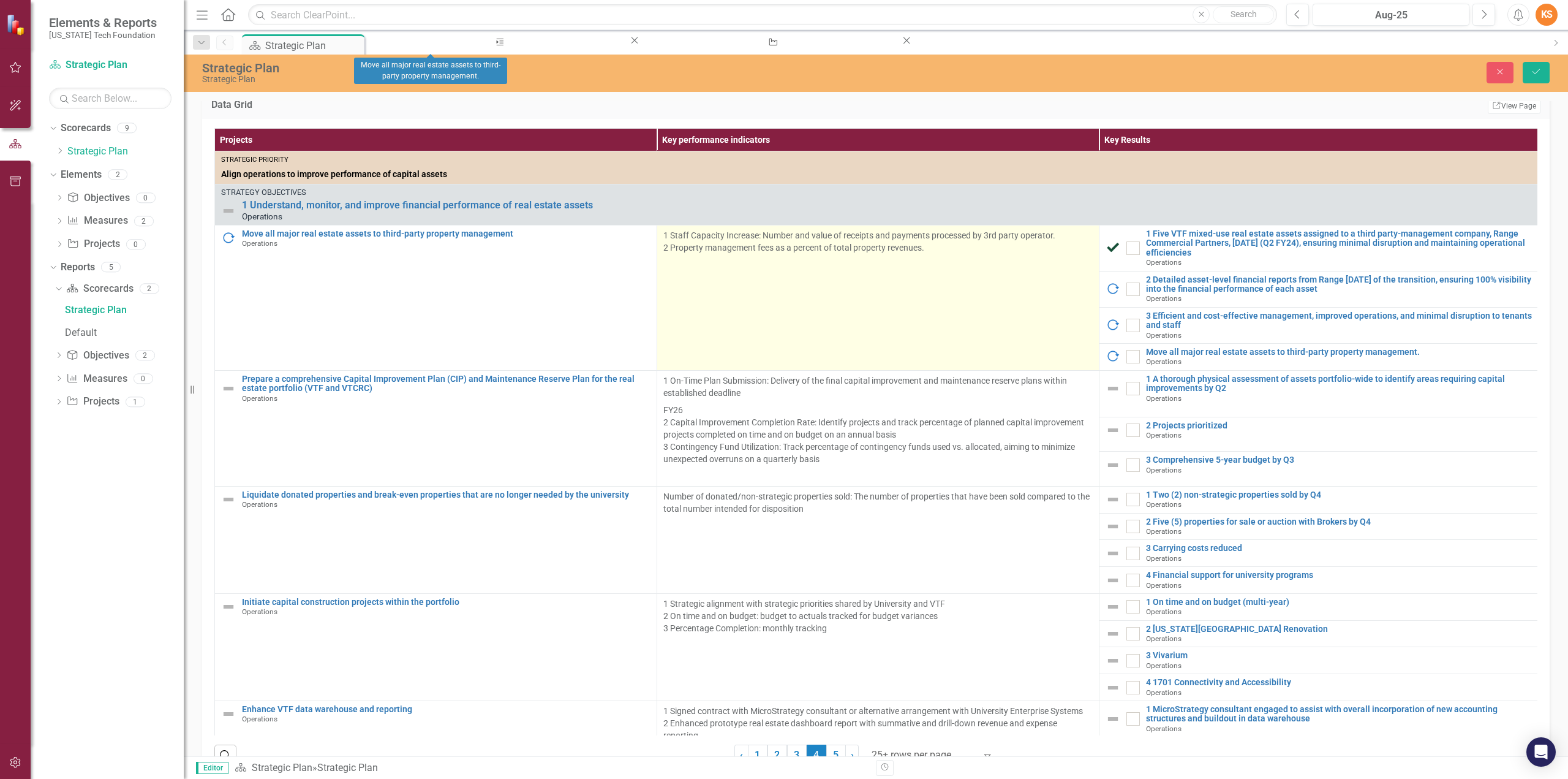
click at [840, 323] on td "1 Staff Capacity Increase: Number and value of receipts and payments processed …" at bounding box center [878, 298] width 442 height 145
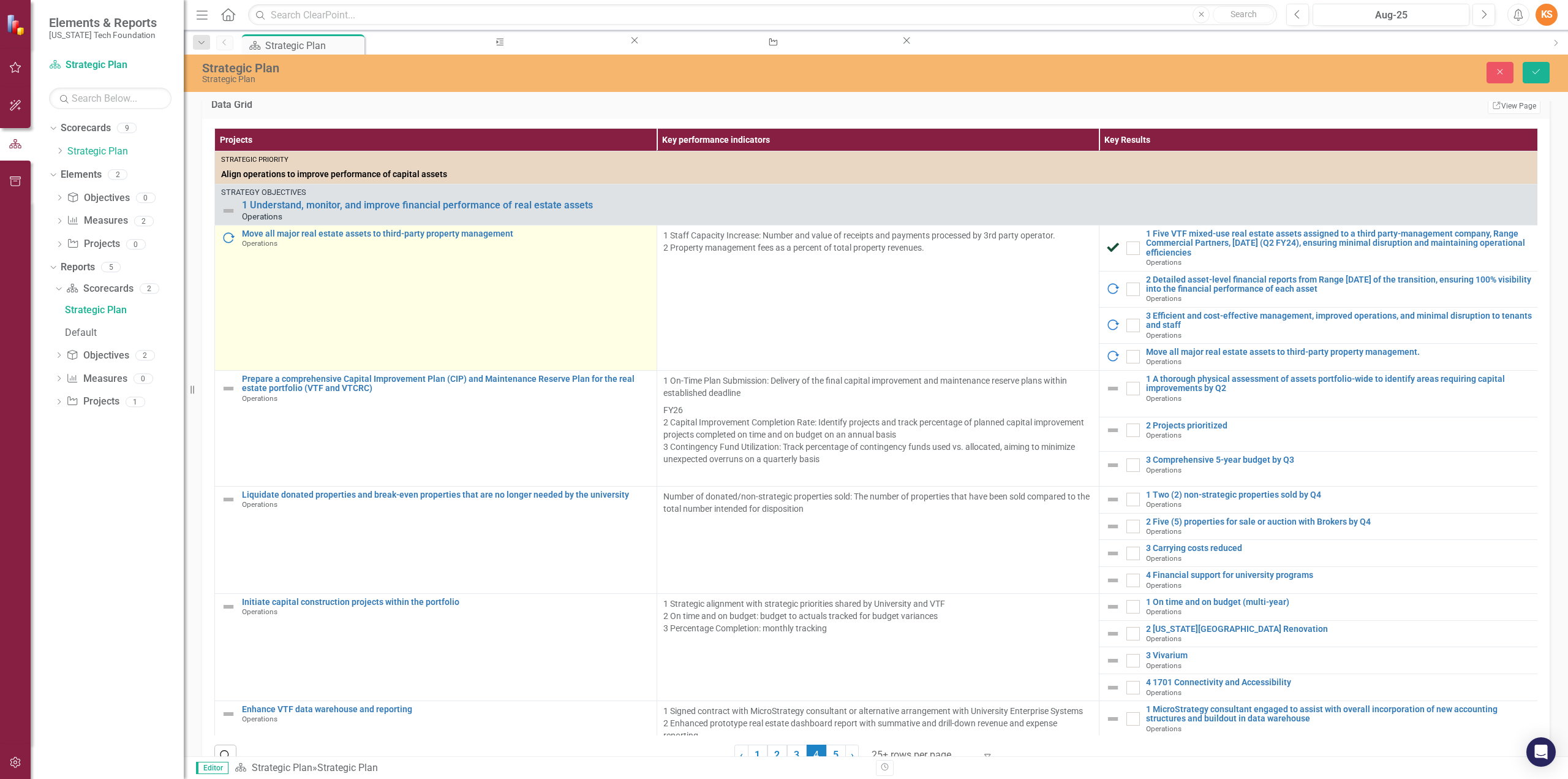
drag, startPoint x: 839, startPoint y: 323, endPoint x: 573, endPoint y: 309, distance: 266.4
click at [573, 309] on td "Move all major real estate assets to third-party property management Operations…" at bounding box center [436, 298] width 442 height 145
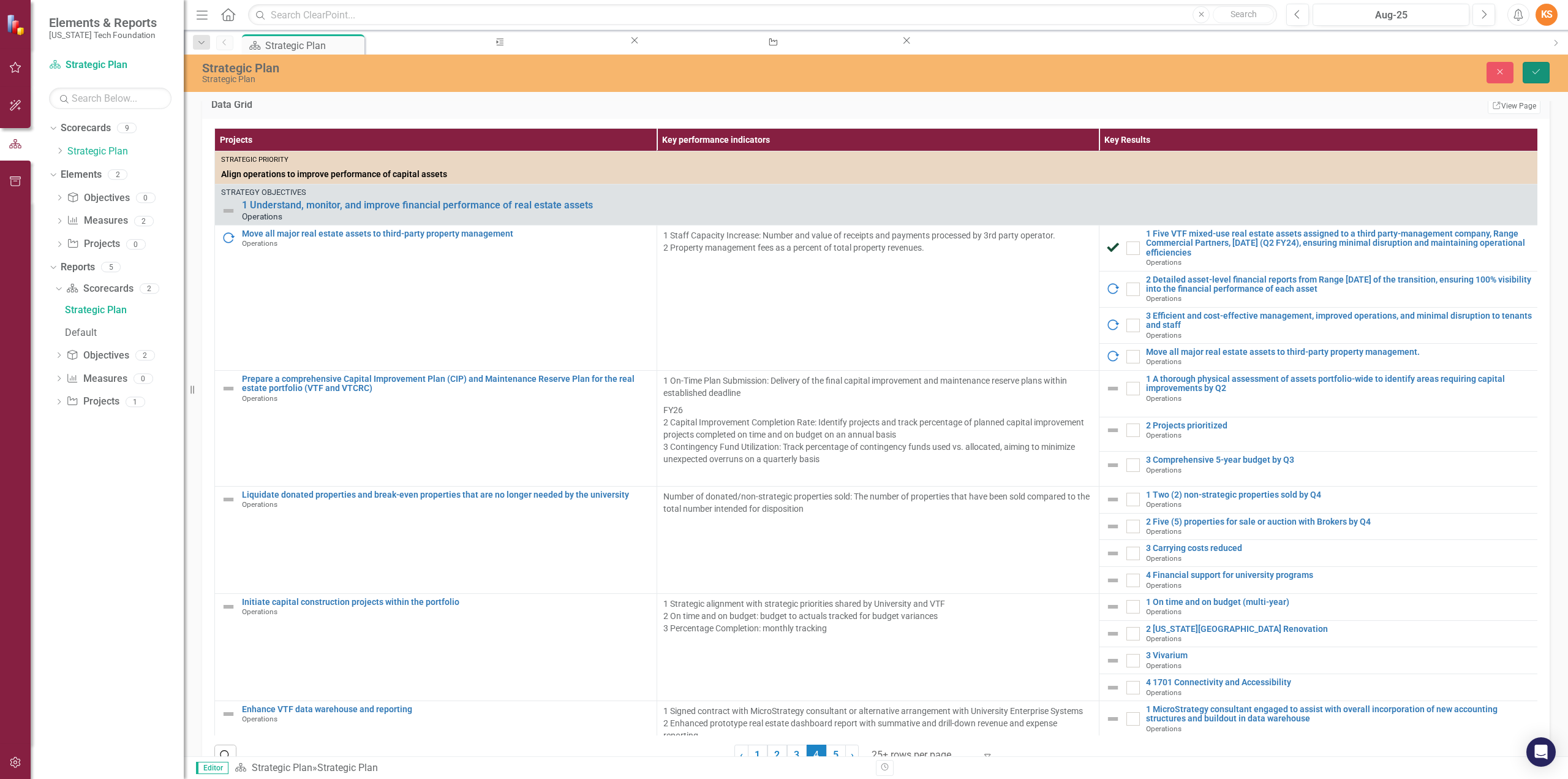
click at [1536, 70] on icon "Save" at bounding box center [1536, 71] width 11 height 8
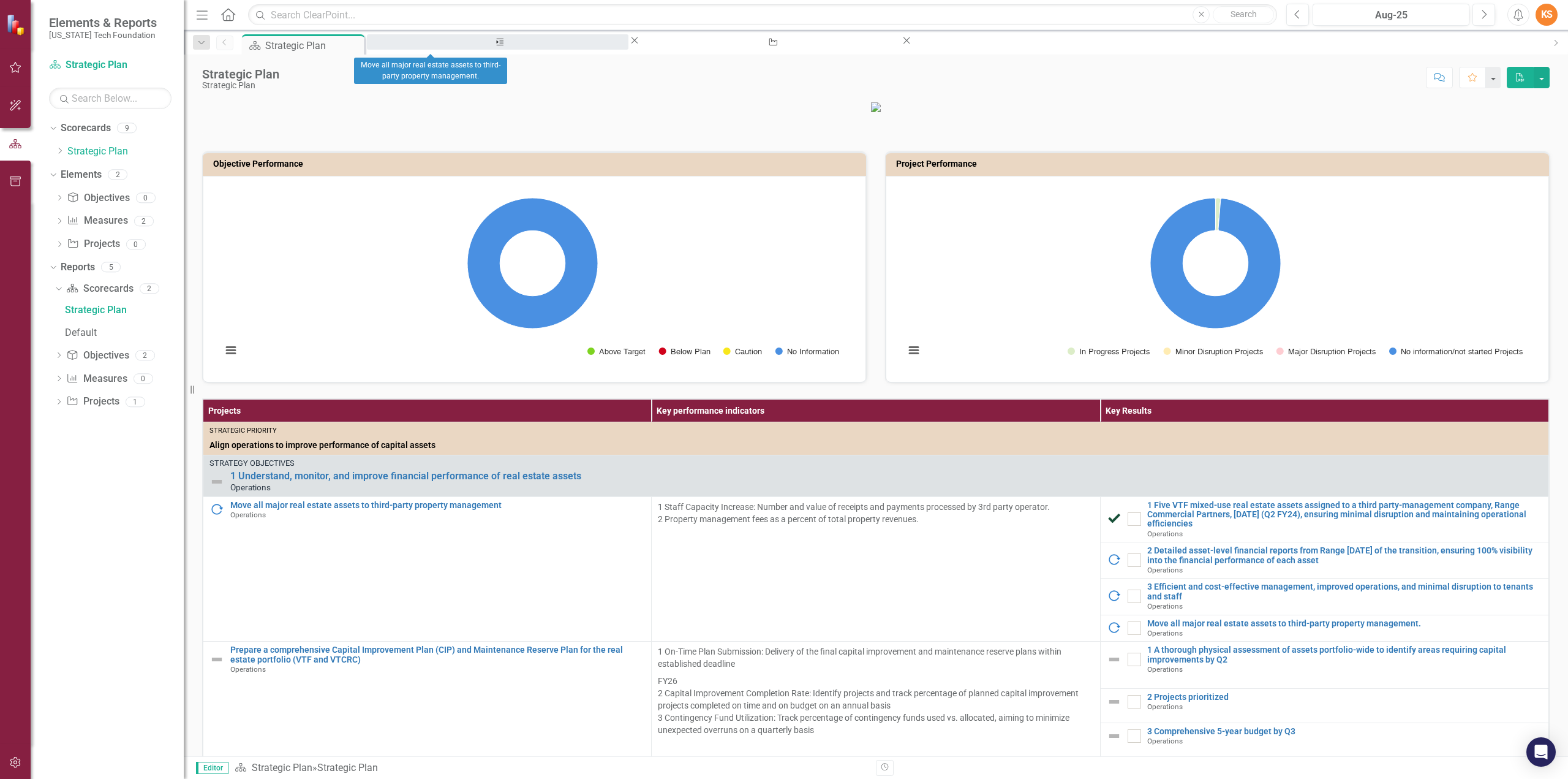
click at [432, 46] on div "Move all major real estate assets to third-party property management." at bounding box center [497, 54] width 239 height 15
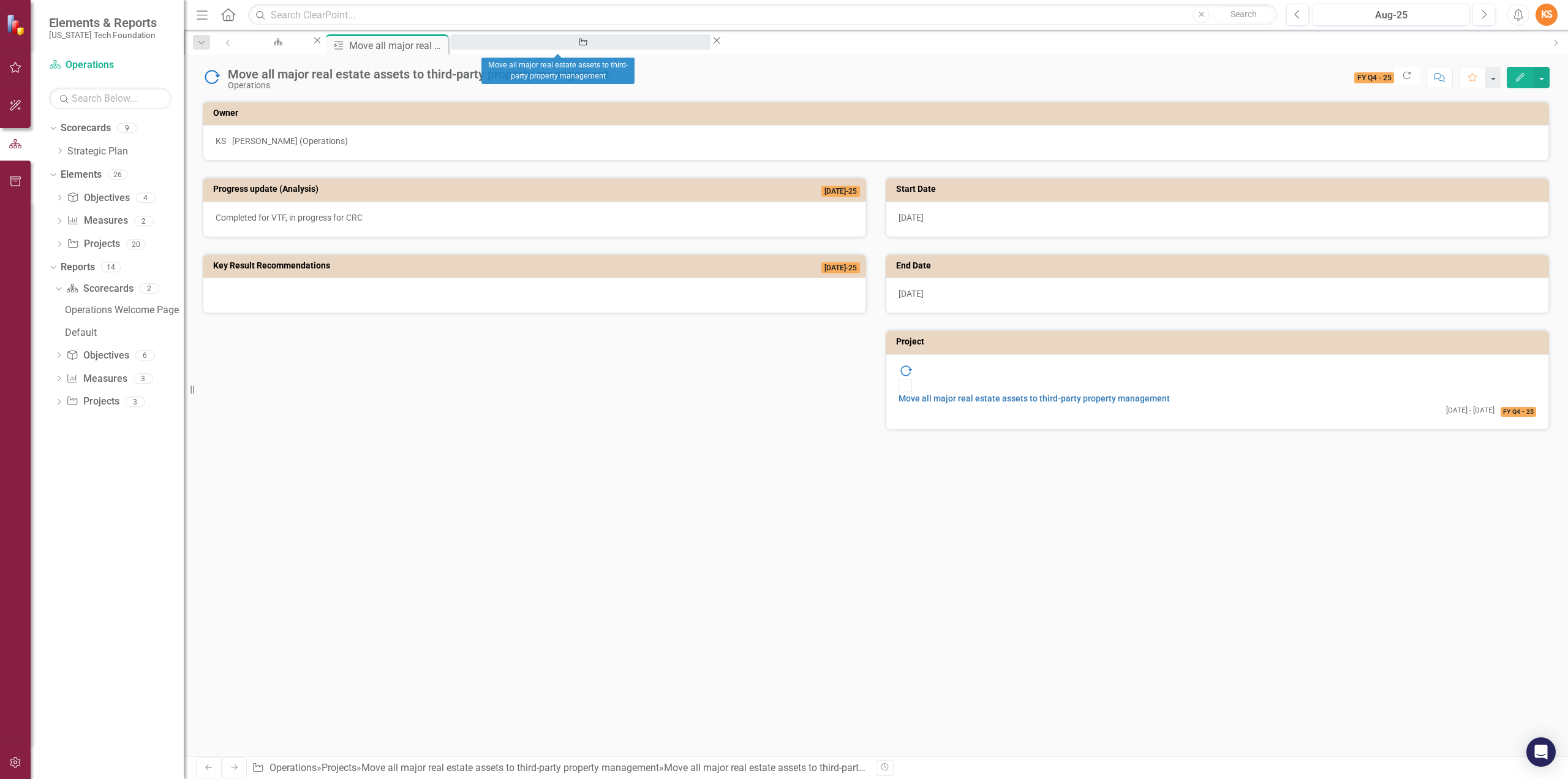
click at [578, 46] on div "Move all major real estate assets to third-party property management" at bounding box center [581, 54] width 237 height 15
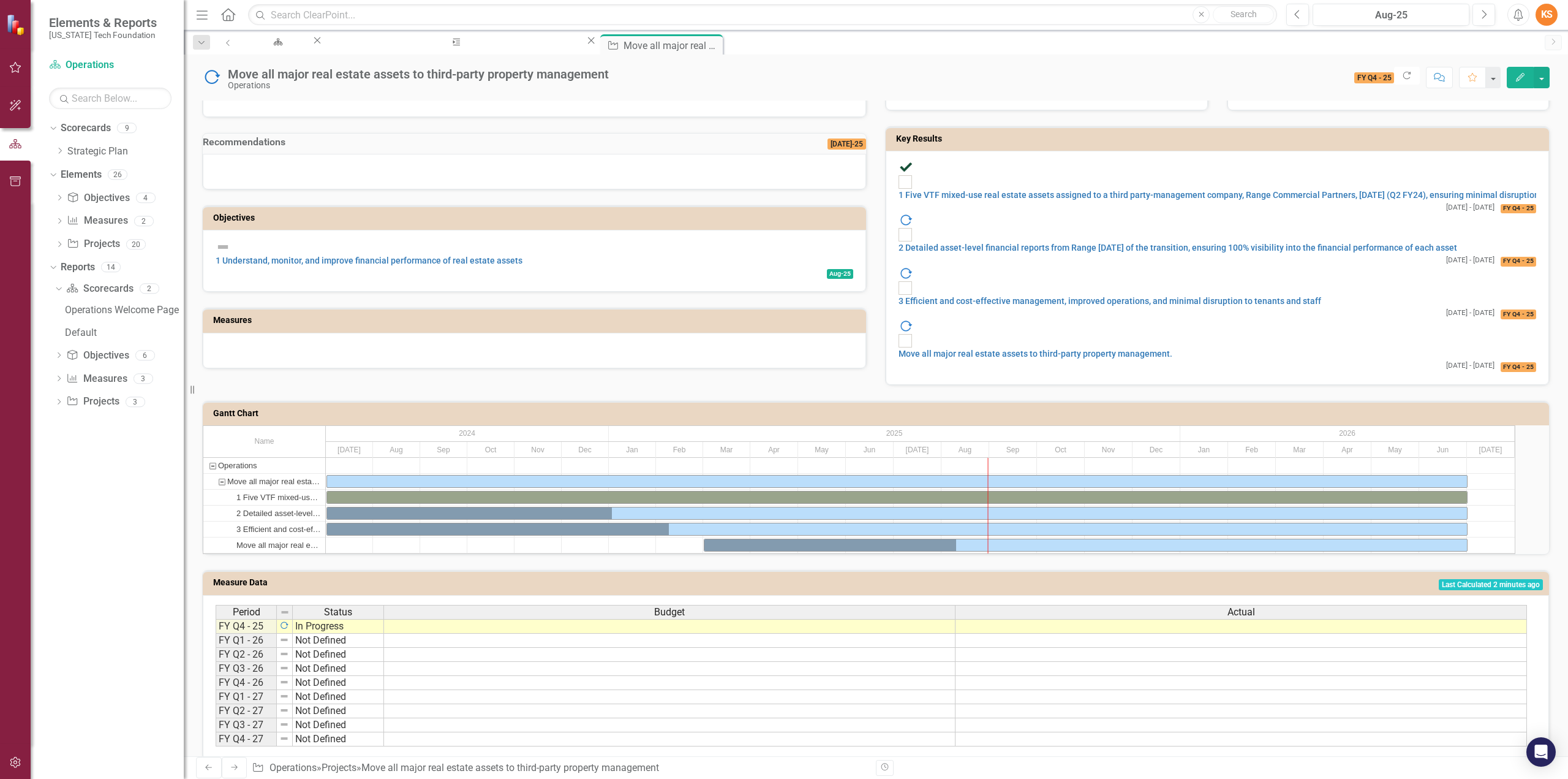
scroll to position [405, 0]
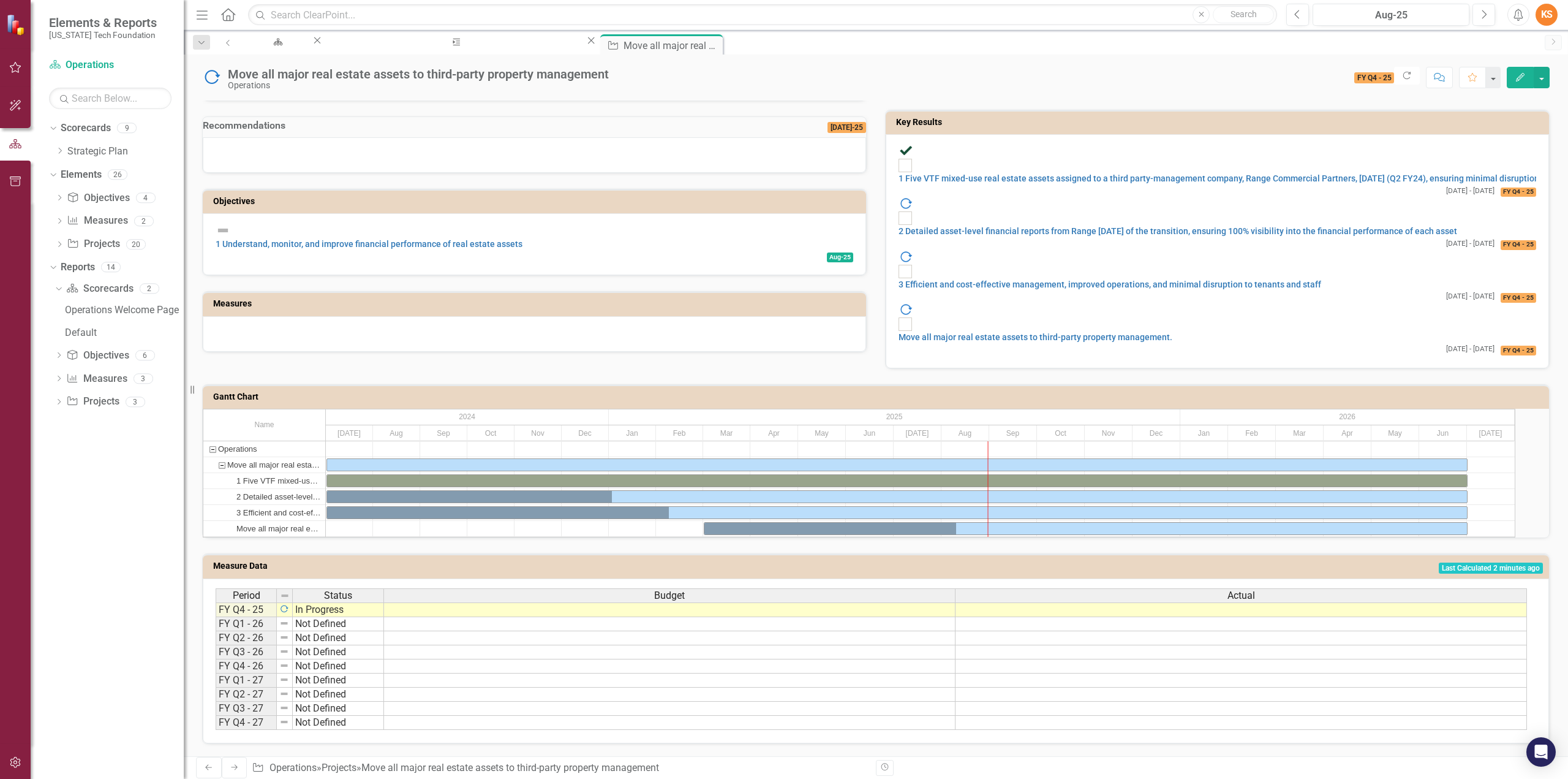
click at [291, 521] on div "Move all major real estate assets to third-party property management." at bounding box center [279, 529] width 85 height 15
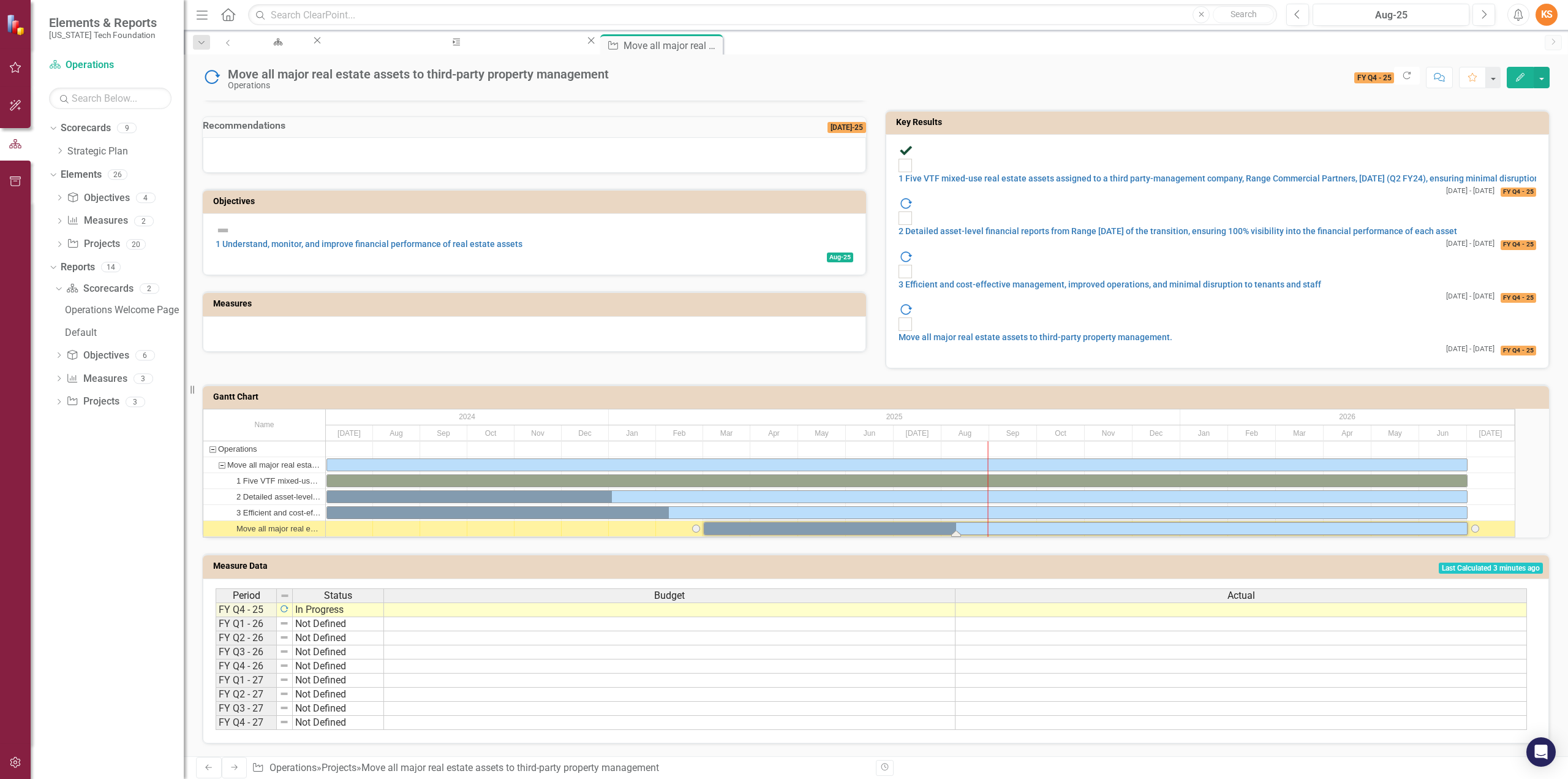
drag, startPoint x: 291, startPoint y: 512, endPoint x: 955, endPoint y: 317, distance: 692.0
click at [955, 316] on div "Key performance indicators 1 Staff Capacity Increase: Number and value of recei…" at bounding box center [876, 155] width 1366 height 428
click at [1524, 73] on icon "button" at bounding box center [1520, 77] width 8 height 8
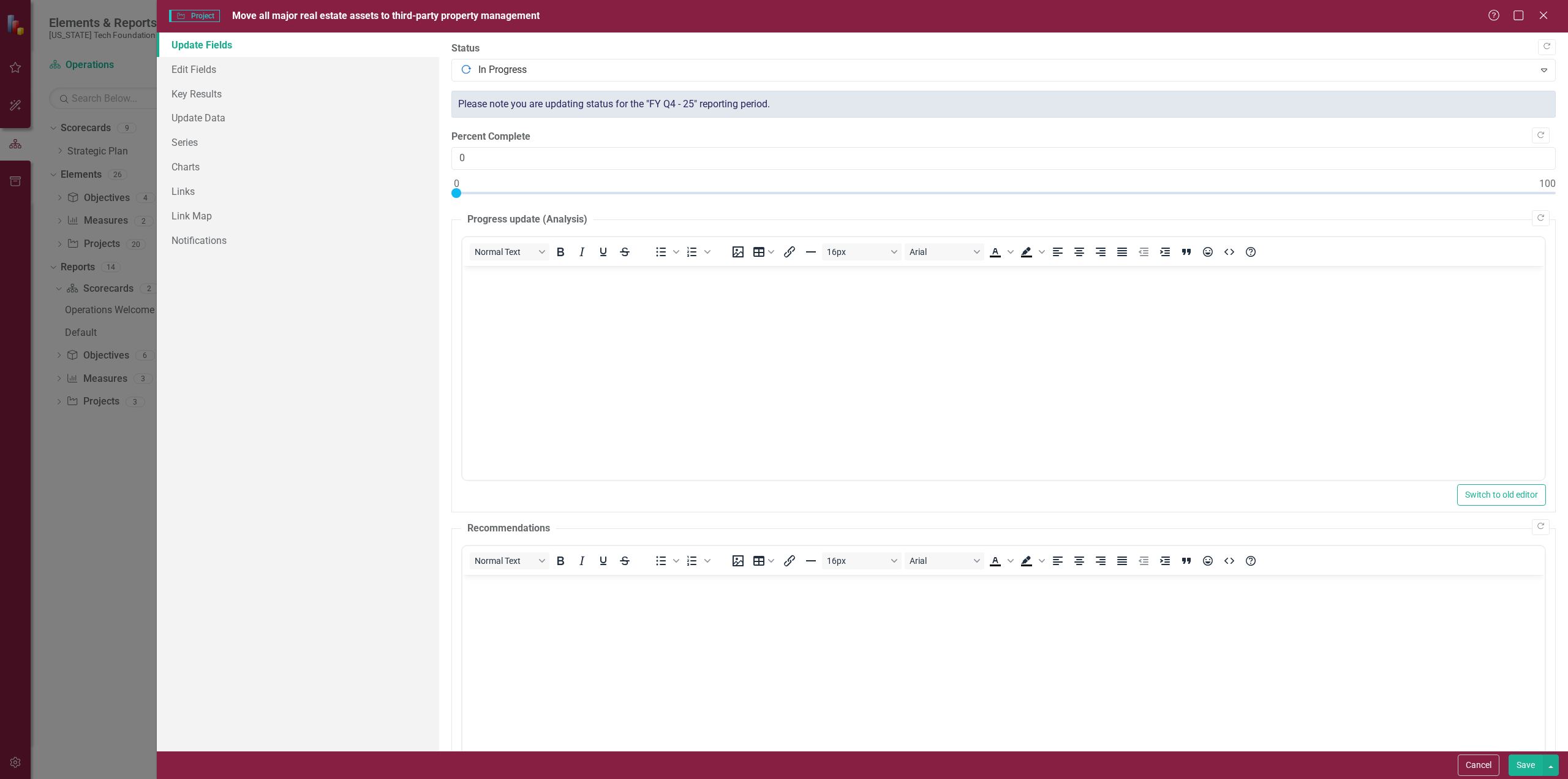
scroll to position [0, 0]
click at [206, 90] on link "Key Results" at bounding box center [298, 94] width 283 height 25
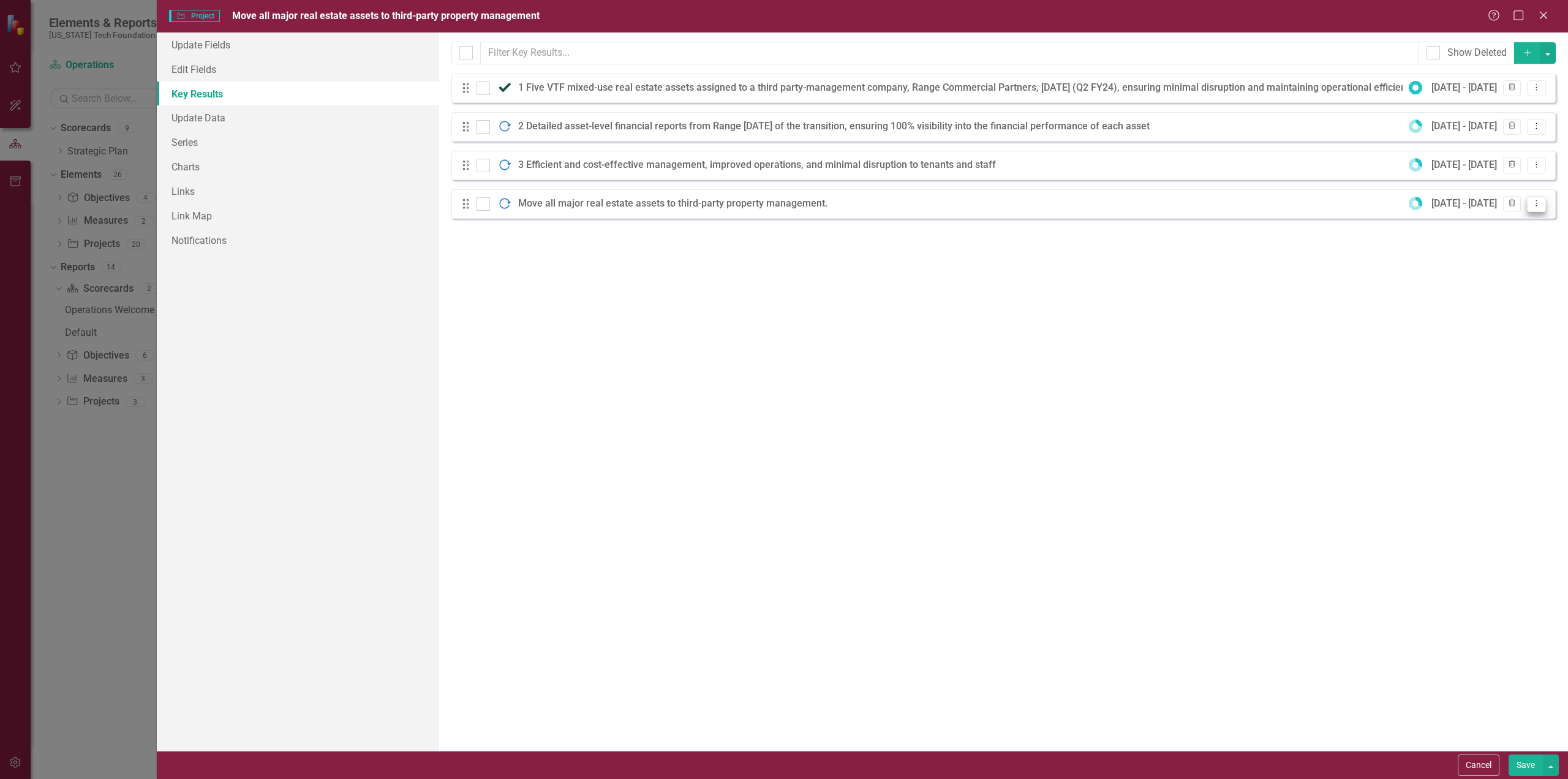
click at [1535, 202] on icon "Dropdown Menu" at bounding box center [1536, 203] width 10 height 8
click at [1474, 225] on link "Edit Edit Key Result" at bounding box center [1487, 224] width 118 height 23
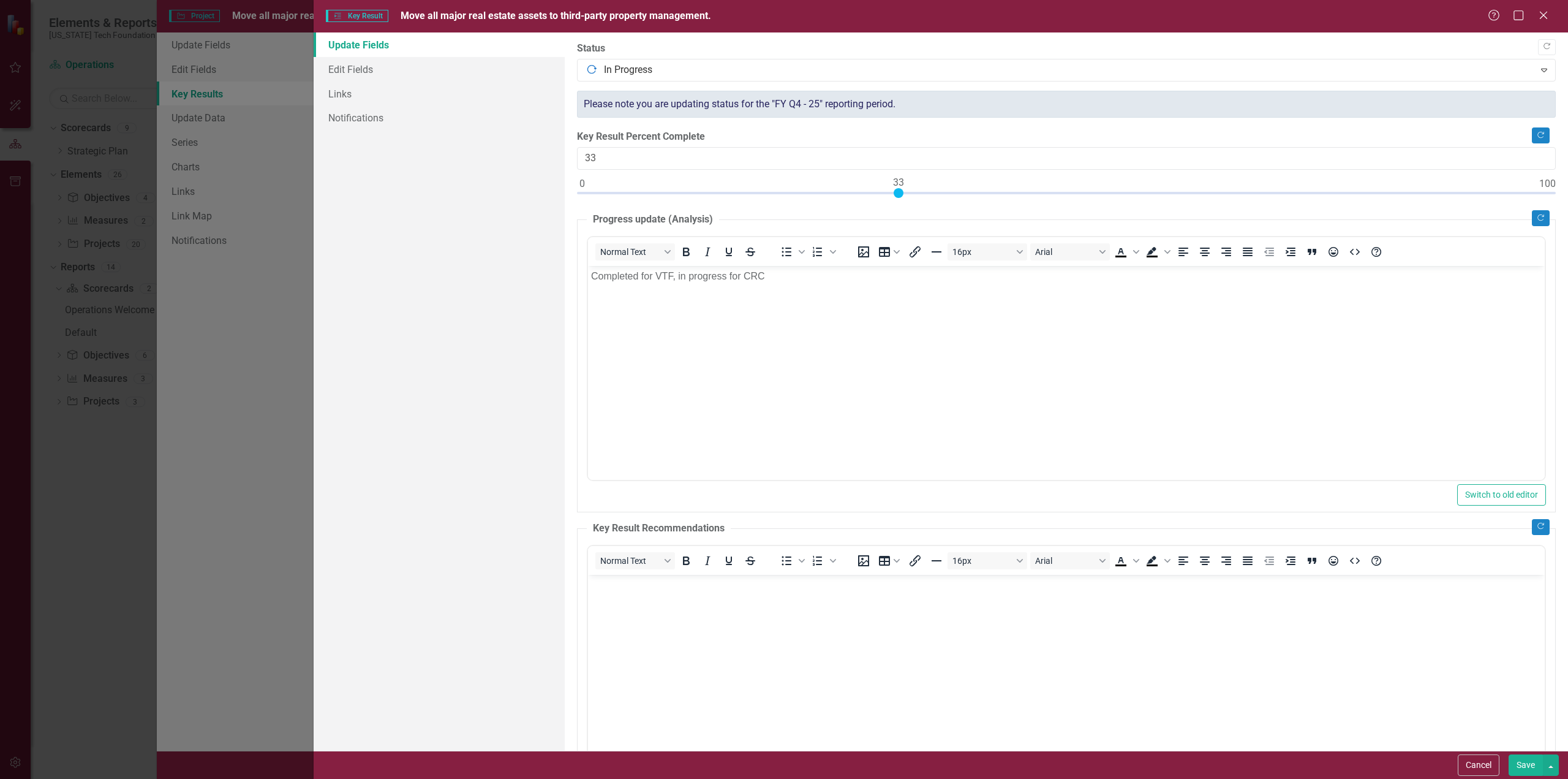
click at [636, 10] on span "Move all major real estate assets to third-party property management." at bounding box center [555, 15] width 310 height 12
click at [660, 16] on span "Move all major real estate assets to third-party property management." at bounding box center [555, 15] width 310 height 12
click at [370, 43] on link "Update Fields" at bounding box center [439, 45] width 251 height 25
click at [1544, 13] on icon "Close" at bounding box center [1543, 15] width 15 height 12
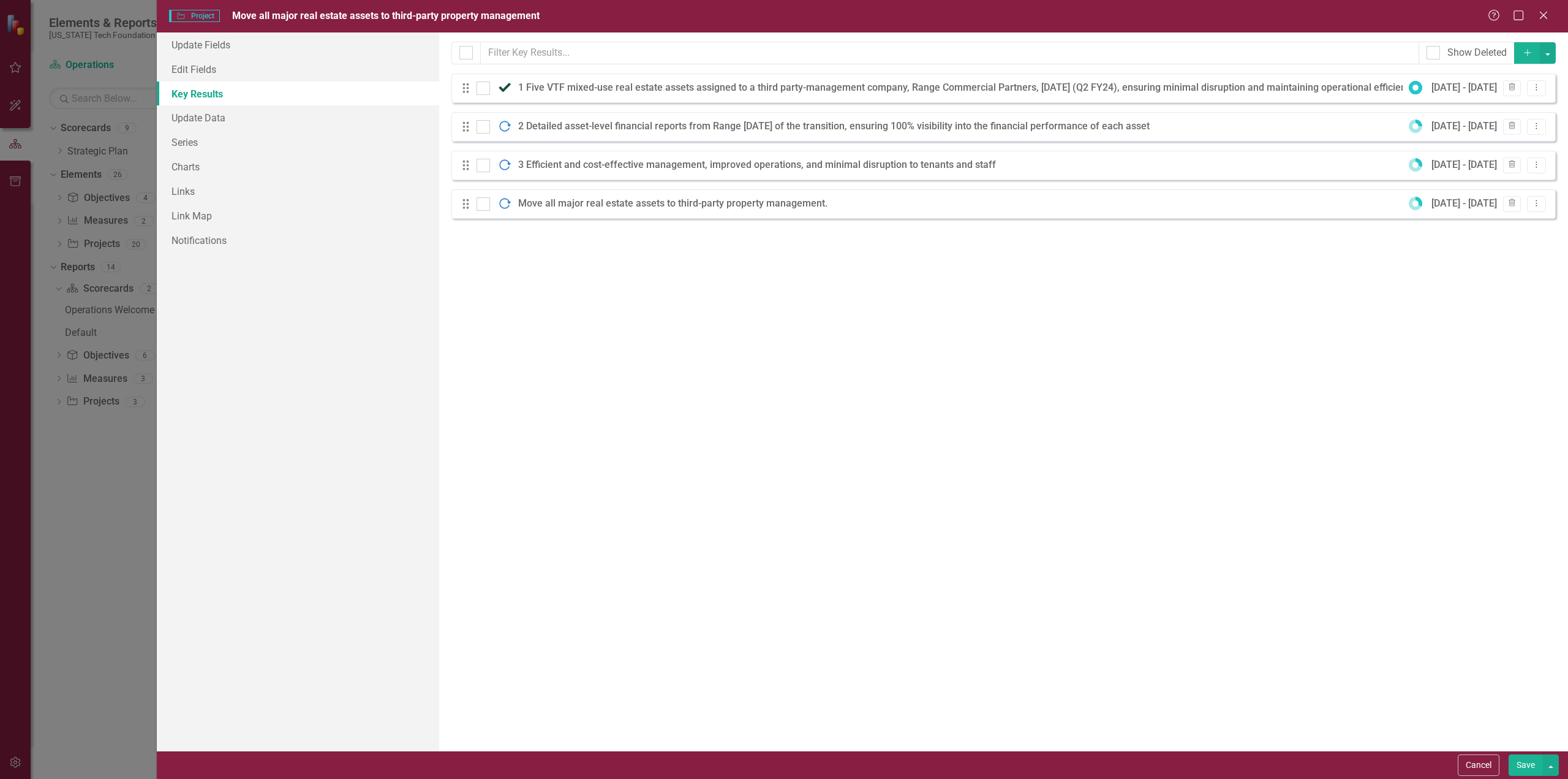
click at [829, 205] on div "Move all major real estate assets to third-party property management." at bounding box center [675, 204] width 315 height 14
click at [464, 208] on icon "Drag" at bounding box center [466, 204] width 16 height 12
click at [630, 203] on div "Move all major real estate assets to third-party property management." at bounding box center [675, 204] width 315 height 14
click at [1538, 203] on icon at bounding box center [1537, 203] width 1 height 6
click at [739, 204] on div "Move all major real estate assets to third-party property management." at bounding box center [675, 204] width 315 height 14
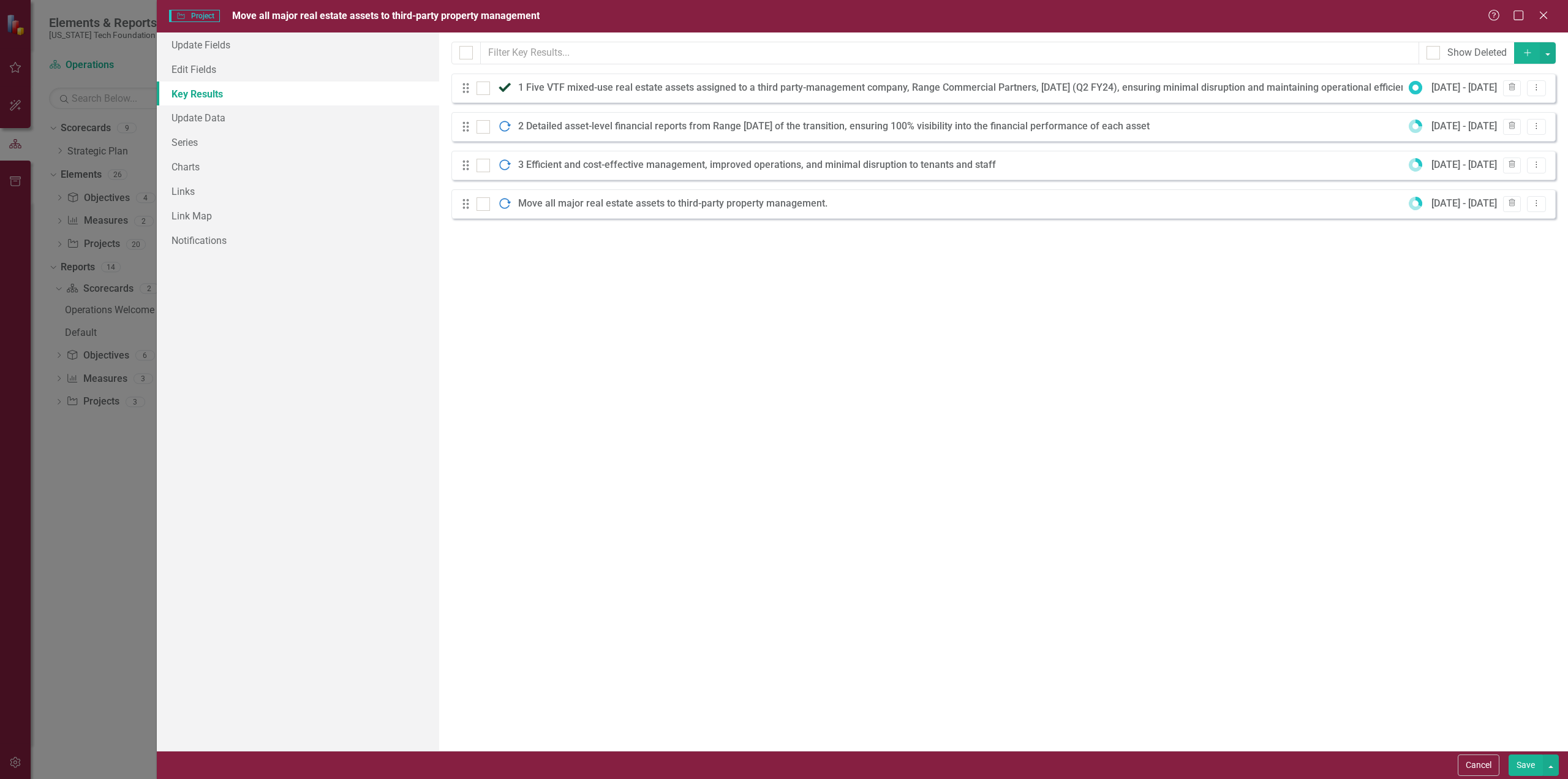
click at [515, 12] on span "Move all major real estate assets to third-party property management" at bounding box center [386, 15] width 308 height 12
click at [186, 19] on icon "Project" at bounding box center [181, 15] width 9 height 7
click at [200, 16] on span "Project Project" at bounding box center [194, 15] width 51 height 12
click at [530, 10] on span "Move all major real estate assets to third-party property management" at bounding box center [386, 15] width 308 height 12
click at [1518, 14] on icon "Maximize" at bounding box center [1519, 15] width 15 height 12
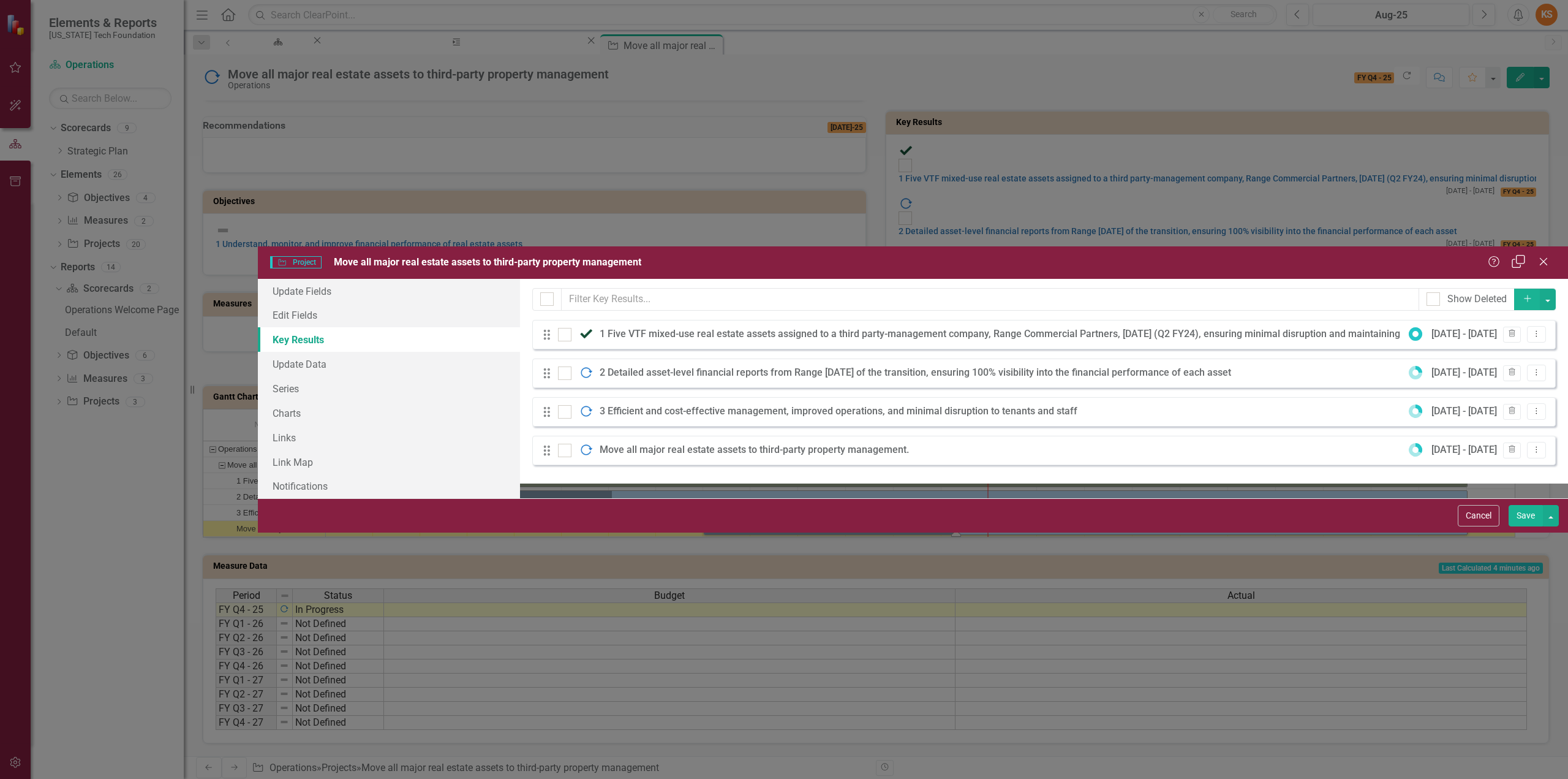
click at [1522, 256] on icon "Restore" at bounding box center [1519, 261] width 15 height 12
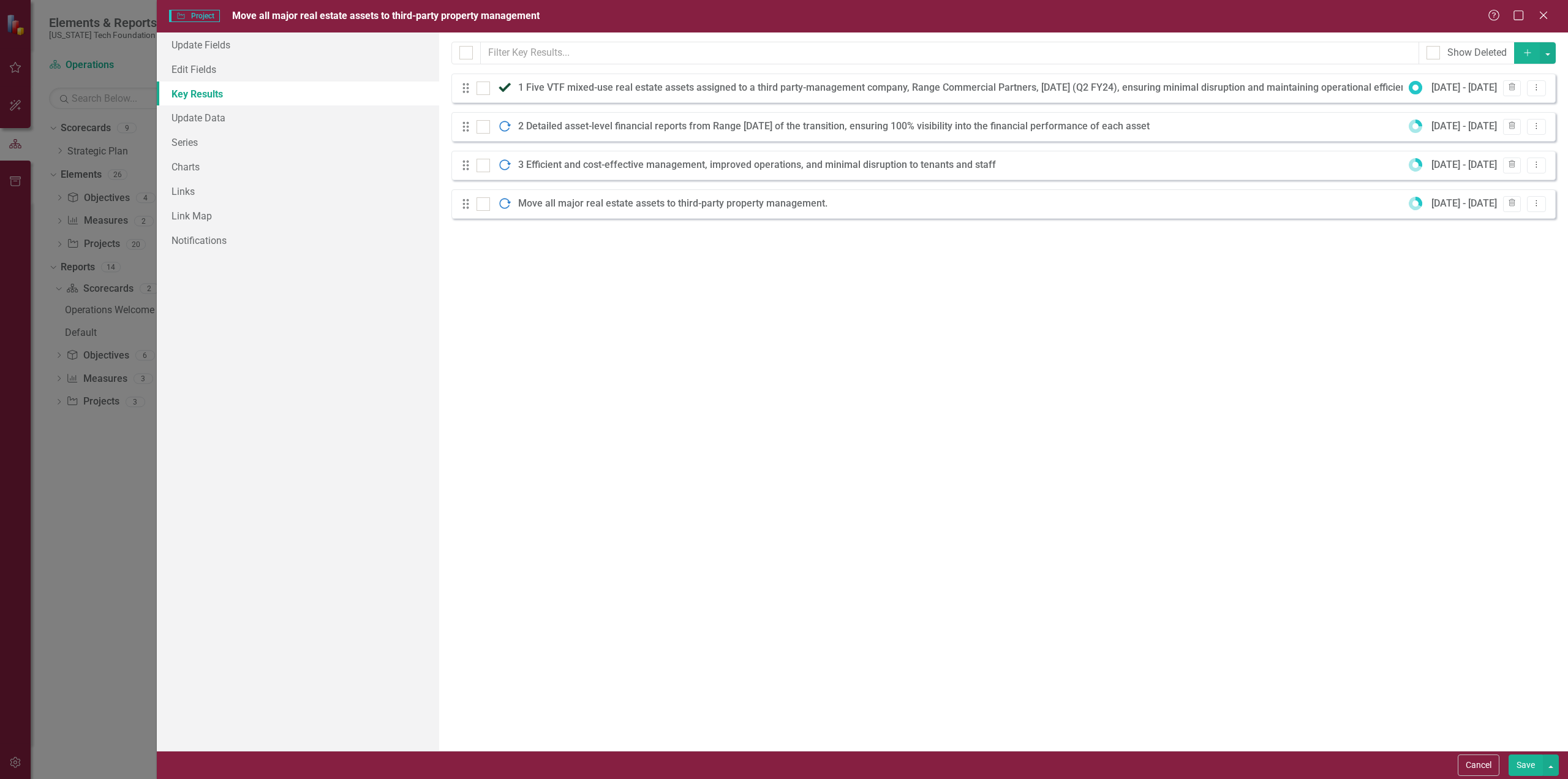
click at [774, 204] on div "Move all major real estate assets to third-party property management." at bounding box center [675, 204] width 315 height 14
click at [1547, 15] on icon "Close" at bounding box center [1543, 15] width 15 height 12
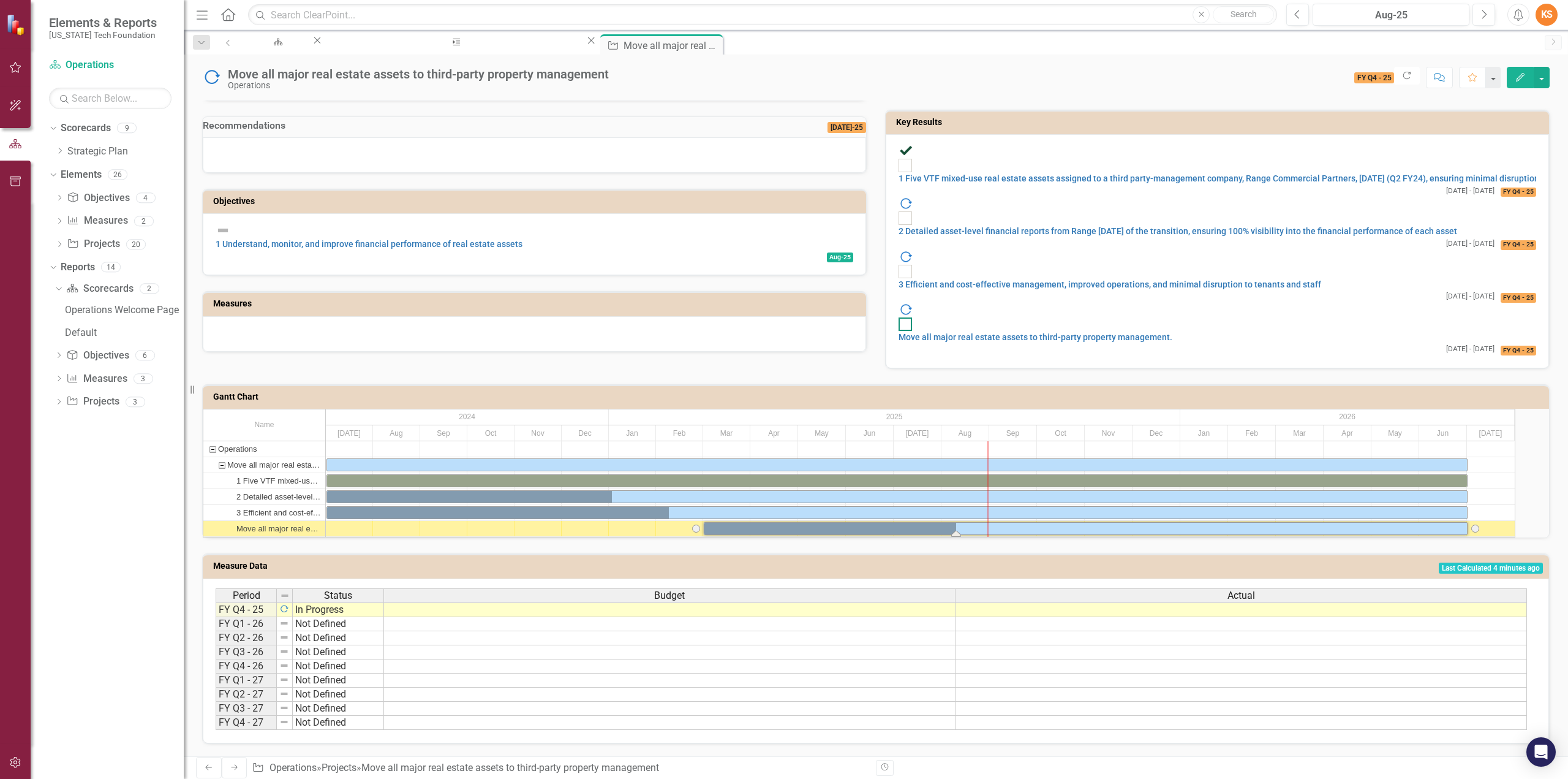
click at [906, 318] on input "checkbox" at bounding box center [902, 321] width 8 height 8
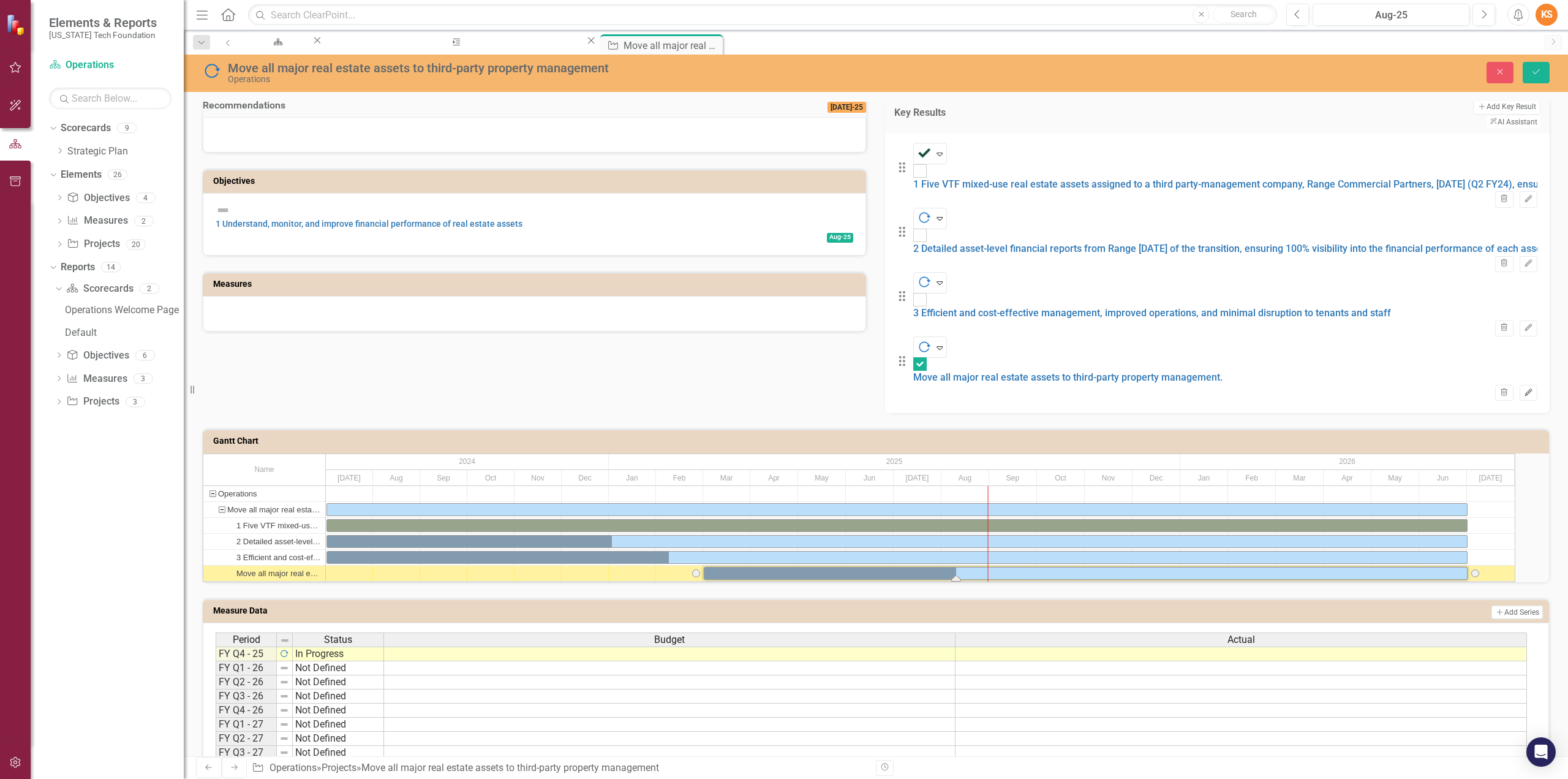
click at [1524, 389] on icon "Edit" at bounding box center [1529, 392] width 9 height 7
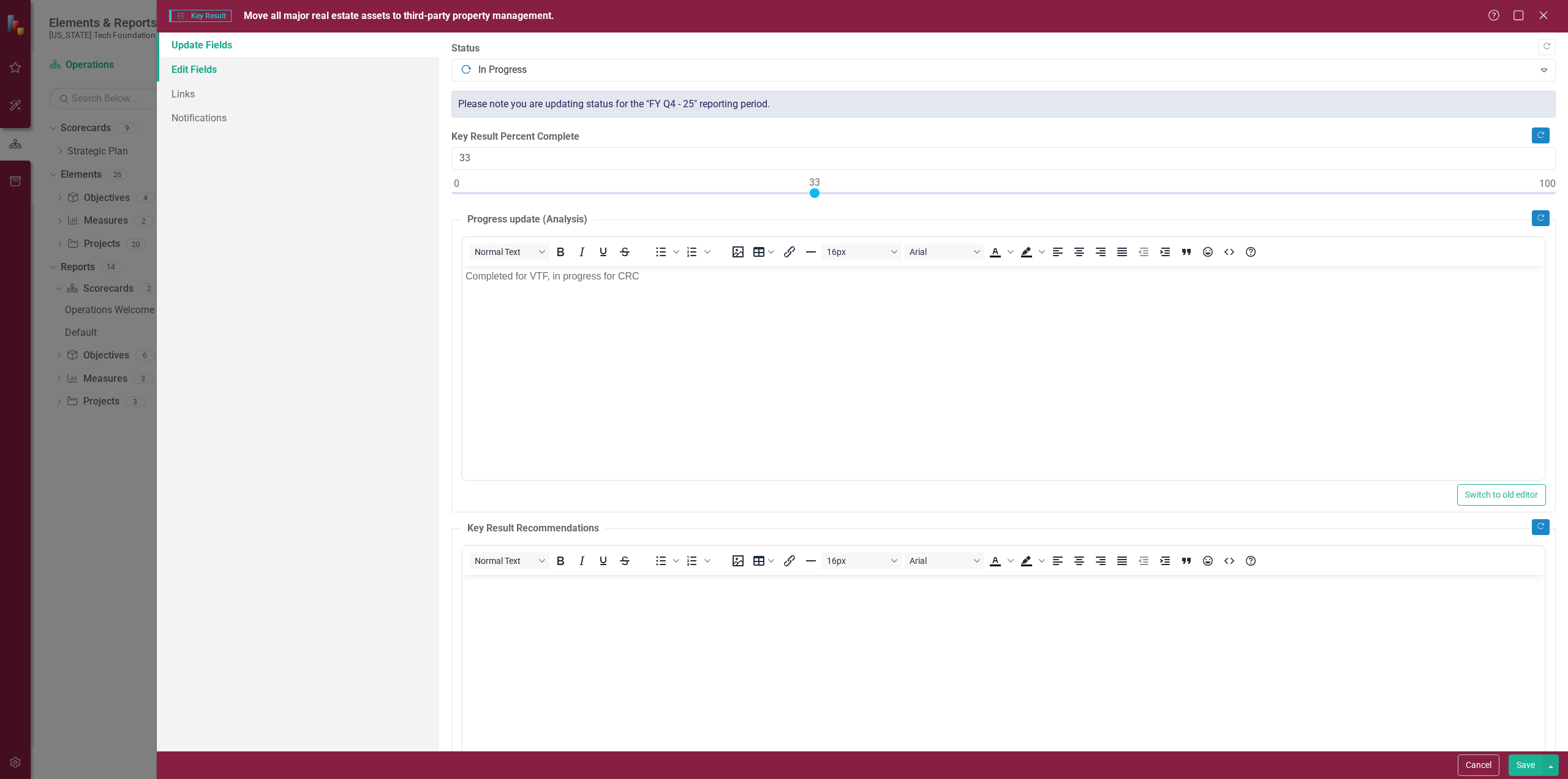
click at [188, 67] on link "Edit Fields" at bounding box center [298, 69] width 283 height 25
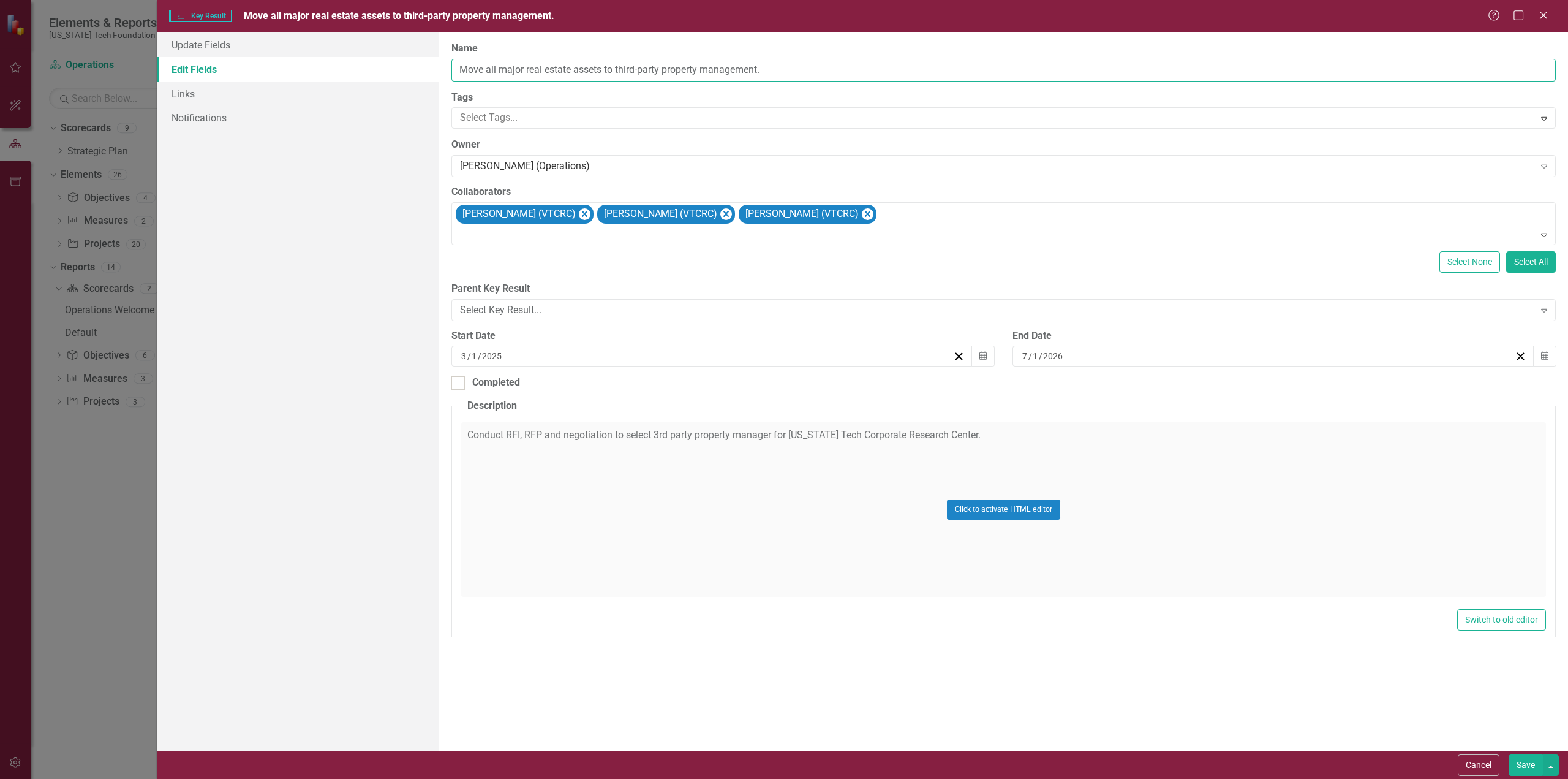
click at [782, 71] on input "Move all major real estate assets to third-party property management." at bounding box center [1004, 70] width 1104 height 23
drag, startPoint x: 486, startPoint y: 69, endPoint x: 827, endPoint y: 69, distance: 341.0
click at [827, 69] on input "Move all major real estate assets to third-party property management." at bounding box center [1004, 70] width 1104 height 23
click at [1545, 309] on icon at bounding box center [1543, 311] width 6 height 4
click at [773, 78] on input "Move all major real estate assets to third-party property management." at bounding box center [1004, 70] width 1104 height 23
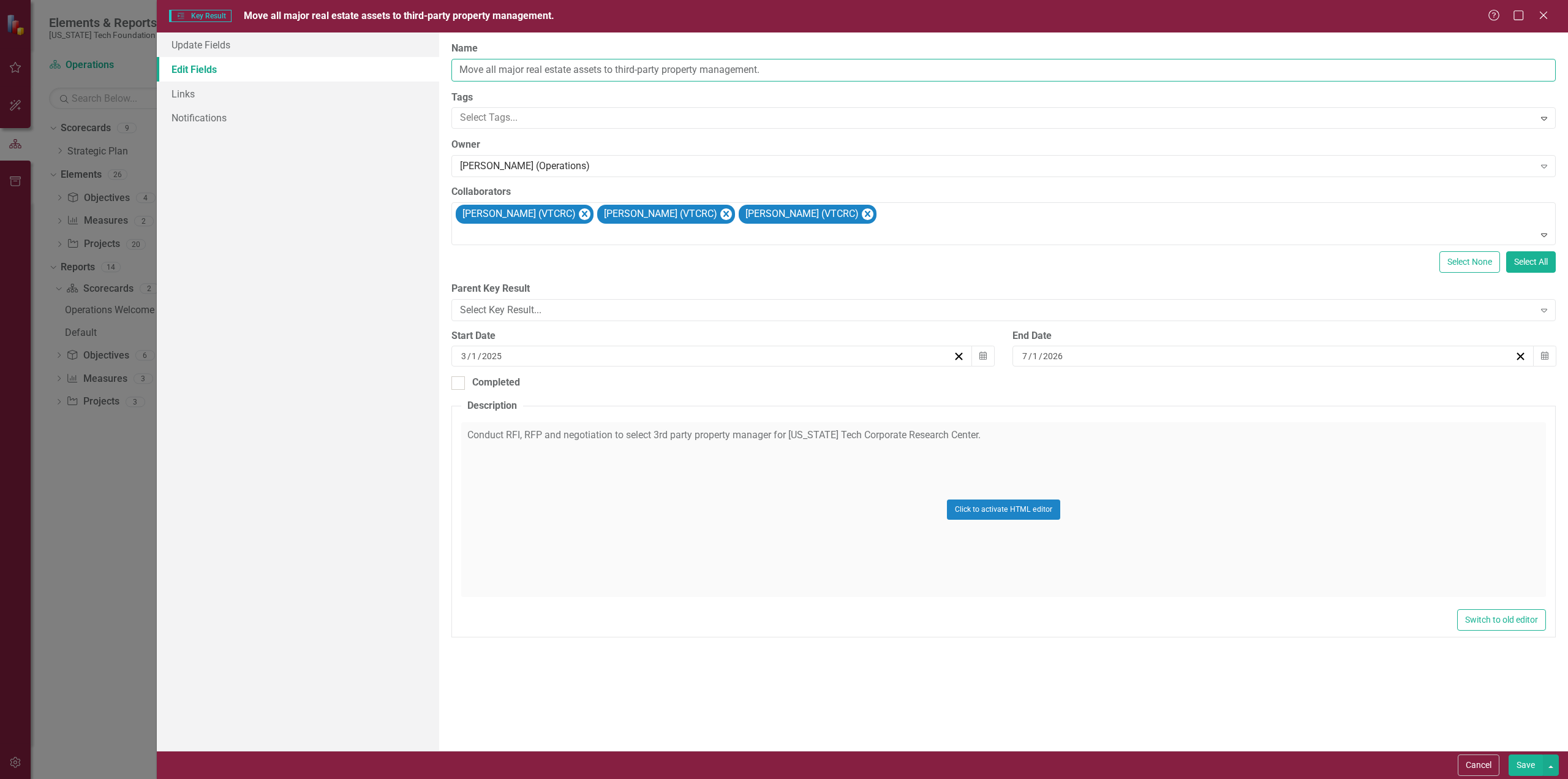
drag, startPoint x: 804, startPoint y: 70, endPoint x: 490, endPoint y: 73, distance: 314.0
click at [490, 73] on input "Move all major real estate assets to third-party property management." at bounding box center [1004, 70] width 1104 height 23
click at [488, 72] on input "Move all major real estate assets to third-party property management." at bounding box center [1004, 70] width 1104 height 23
type input "Move remaining major real estate assets to third-party property management."
click at [1526, 769] on button "Save" at bounding box center [1525, 765] width 34 height 21
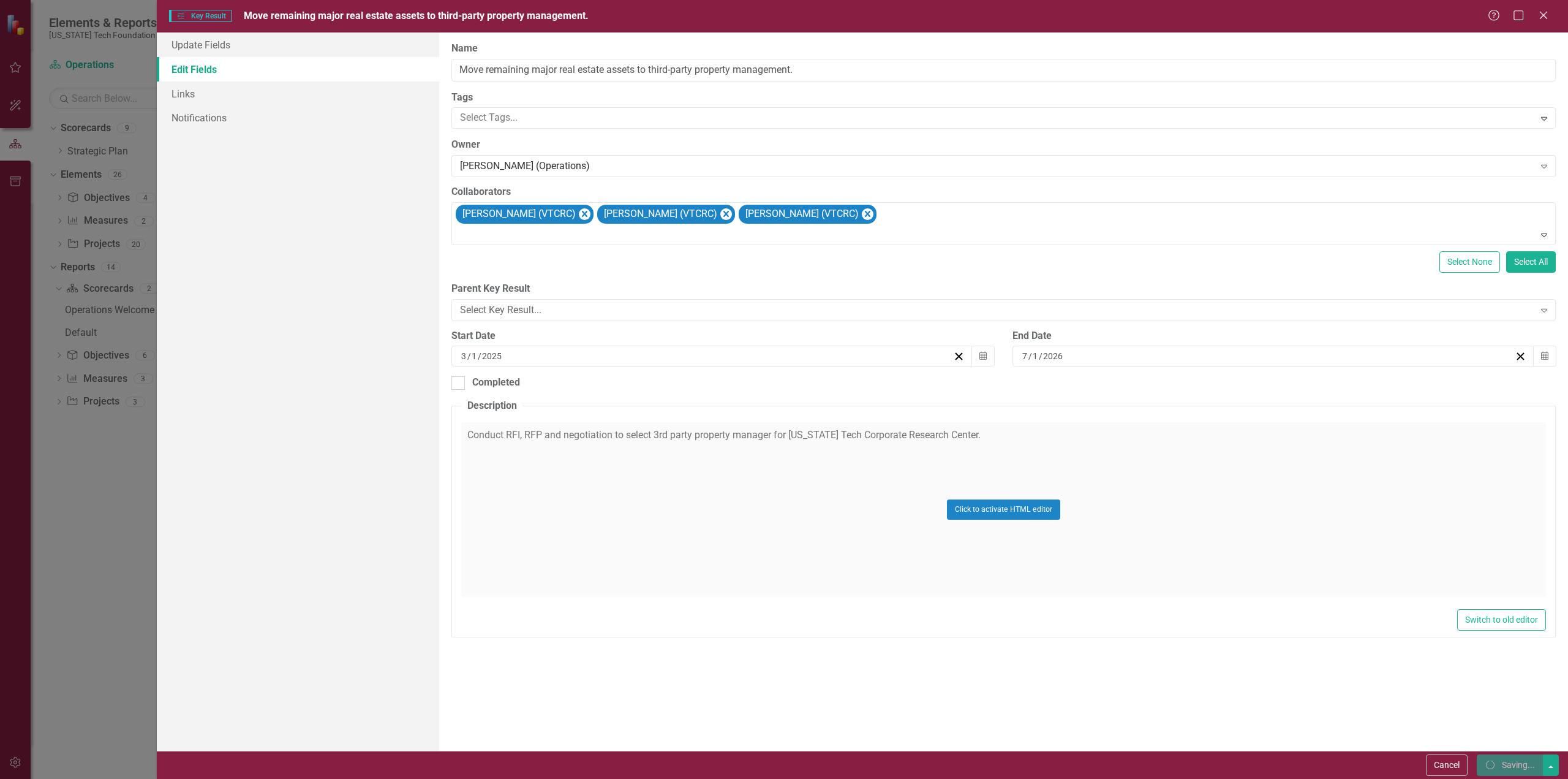
checkbox input "false"
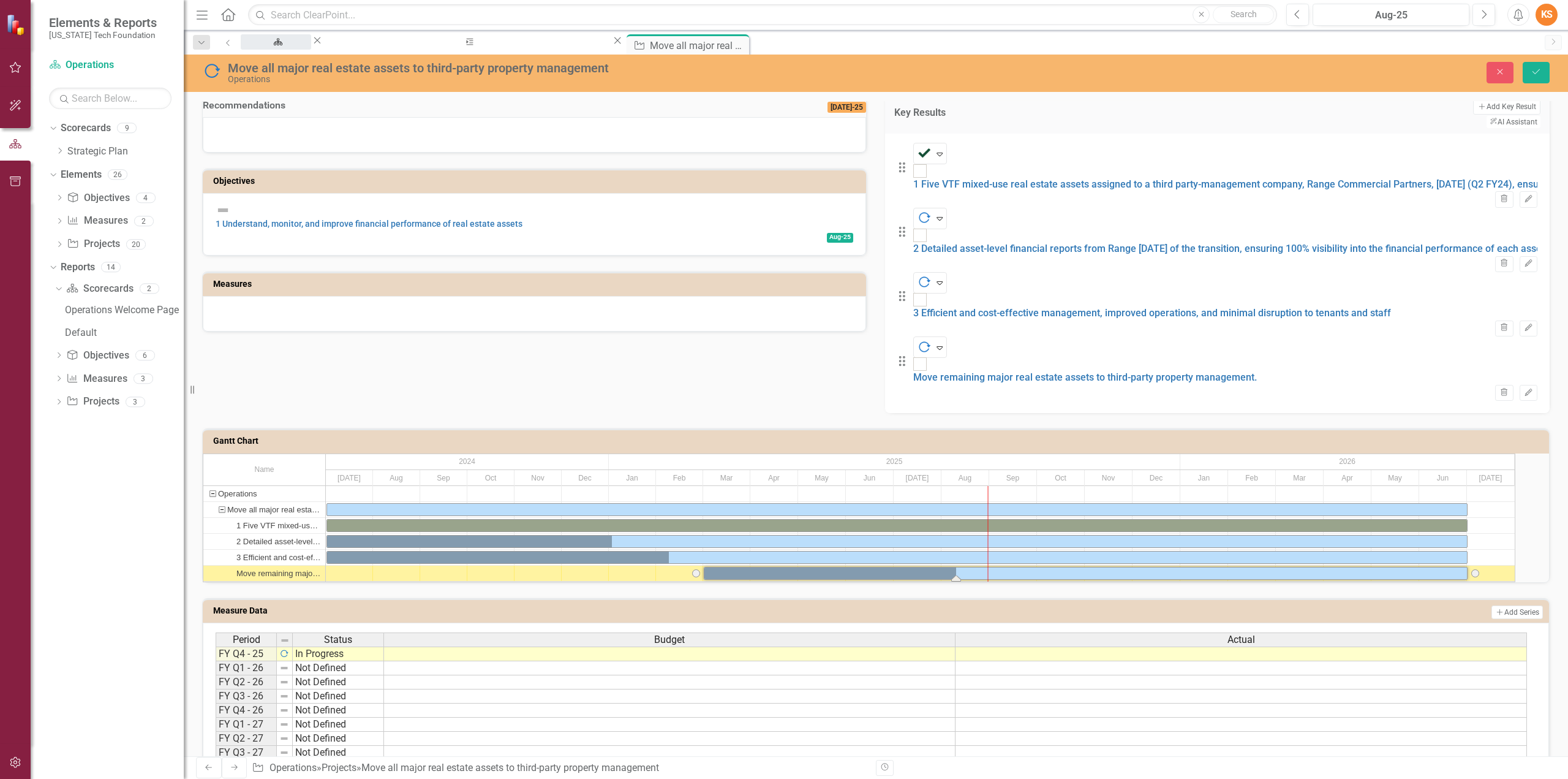
click at [300, 46] on div "Strategic Plan" at bounding box center [275, 54] width 48 height 15
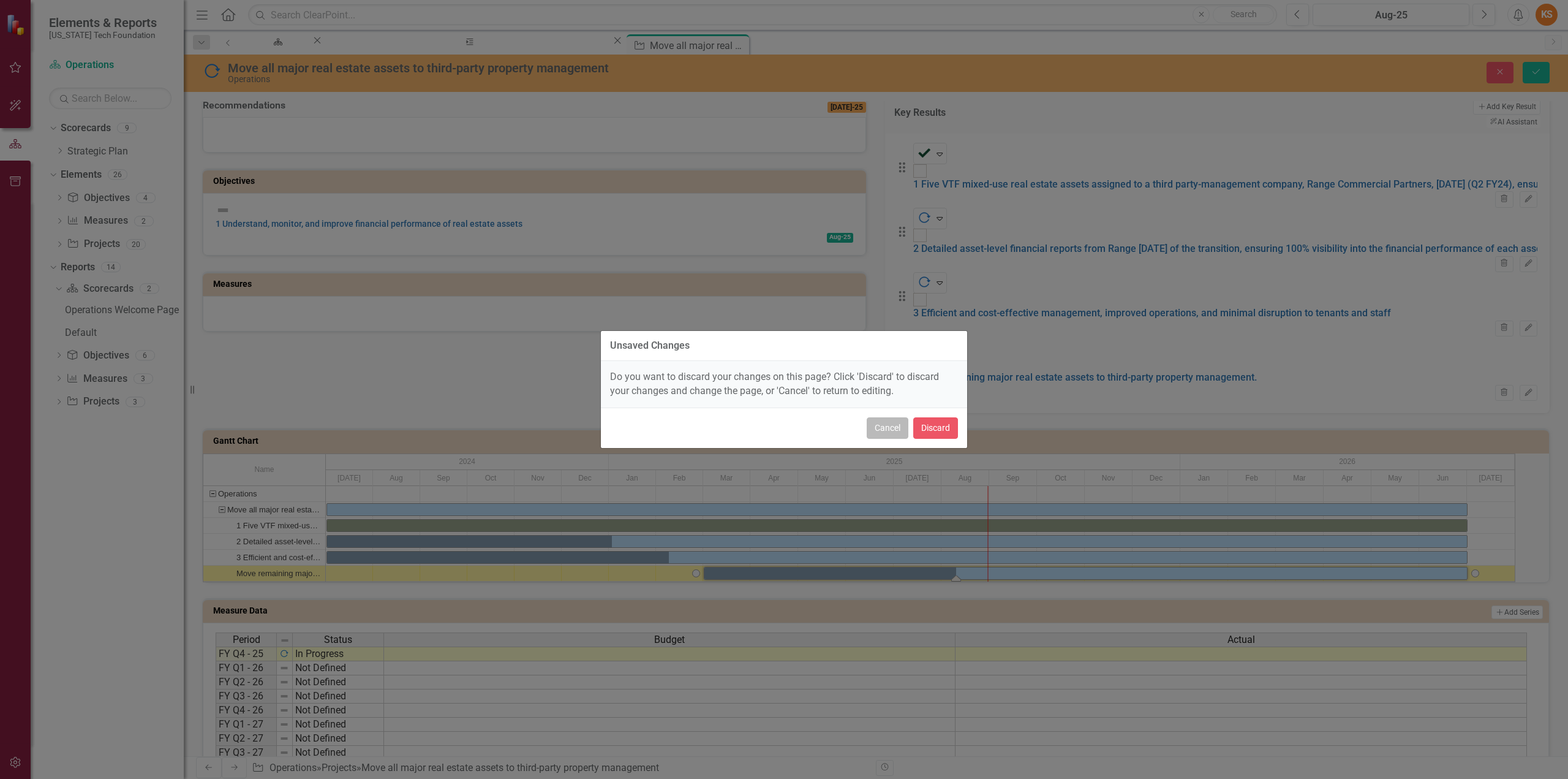
click at [895, 427] on button "Cancel" at bounding box center [888, 428] width 42 height 21
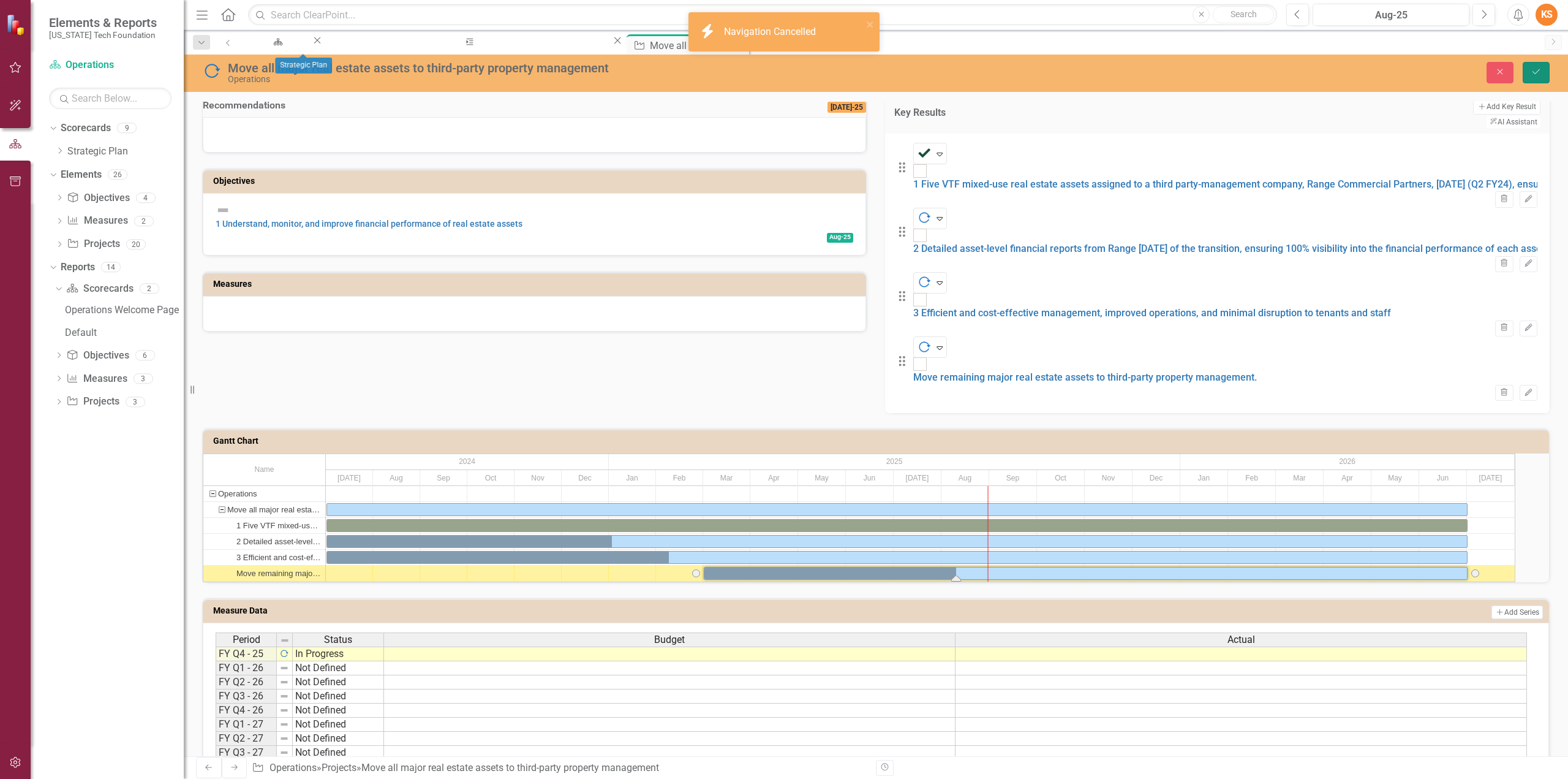
click at [1541, 72] on icon "Save" at bounding box center [1536, 71] width 11 height 8
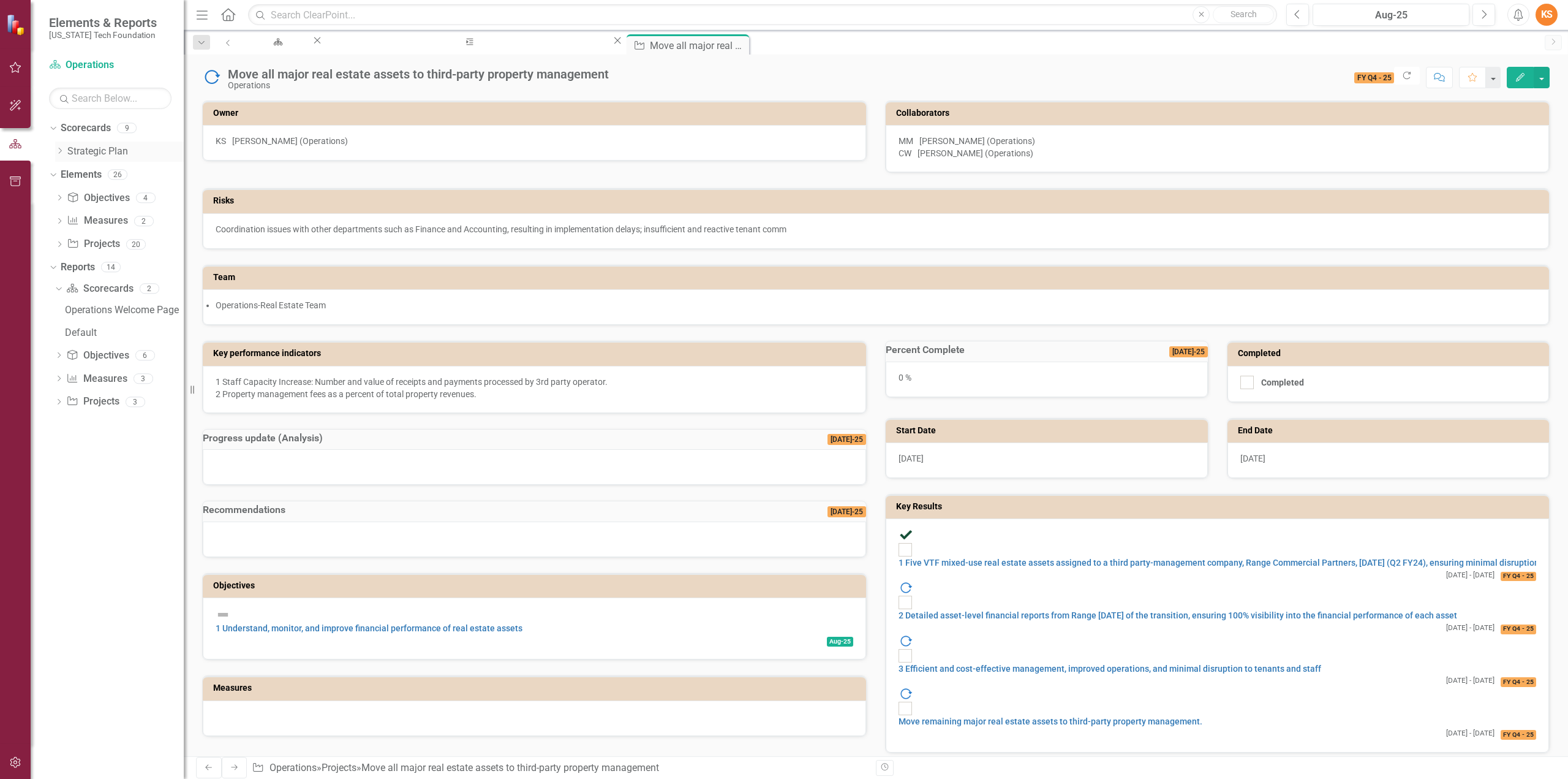
click at [94, 152] on link "Strategic Plan" at bounding box center [125, 152] width 116 height 14
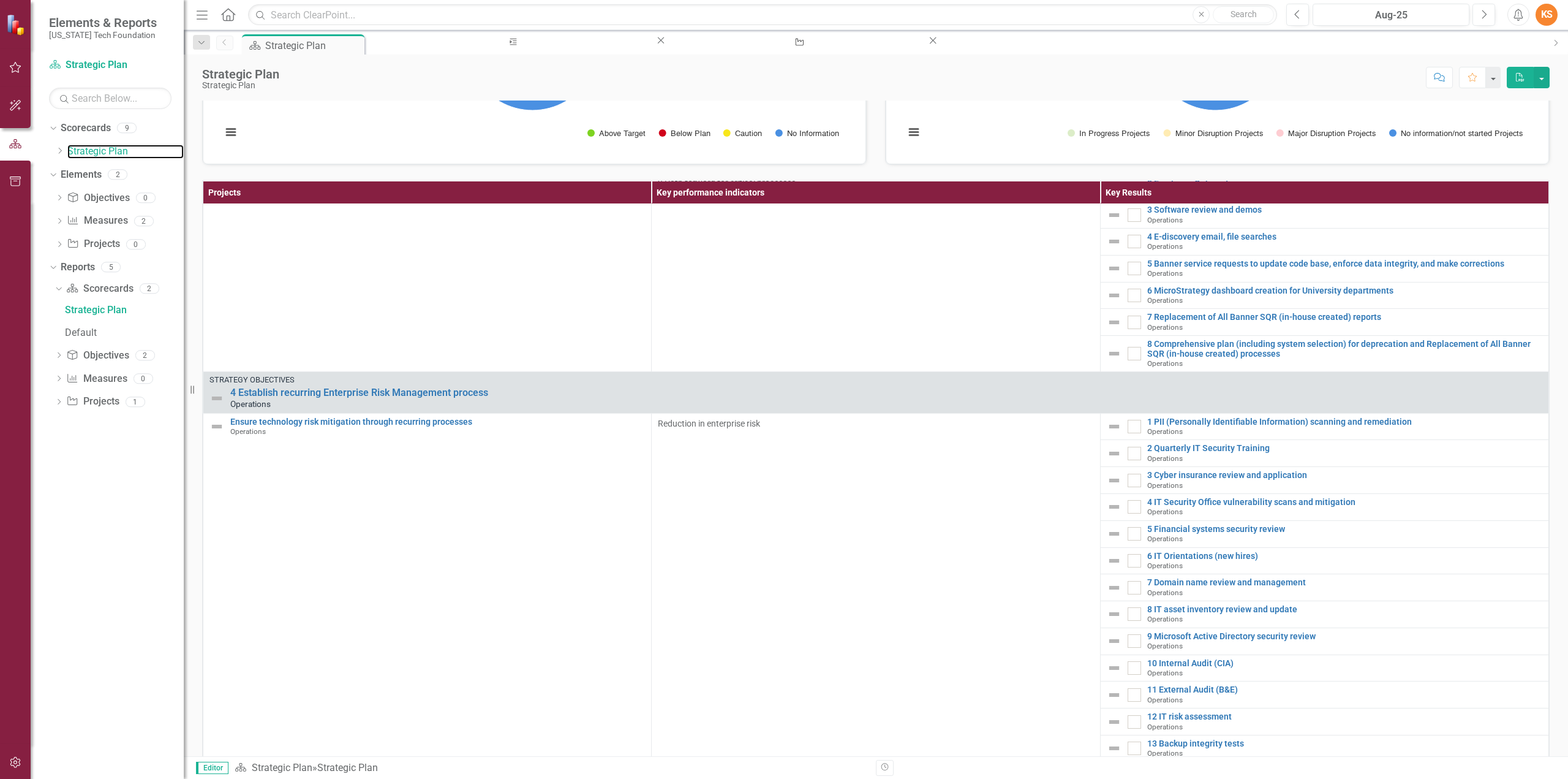
scroll to position [310, 0]
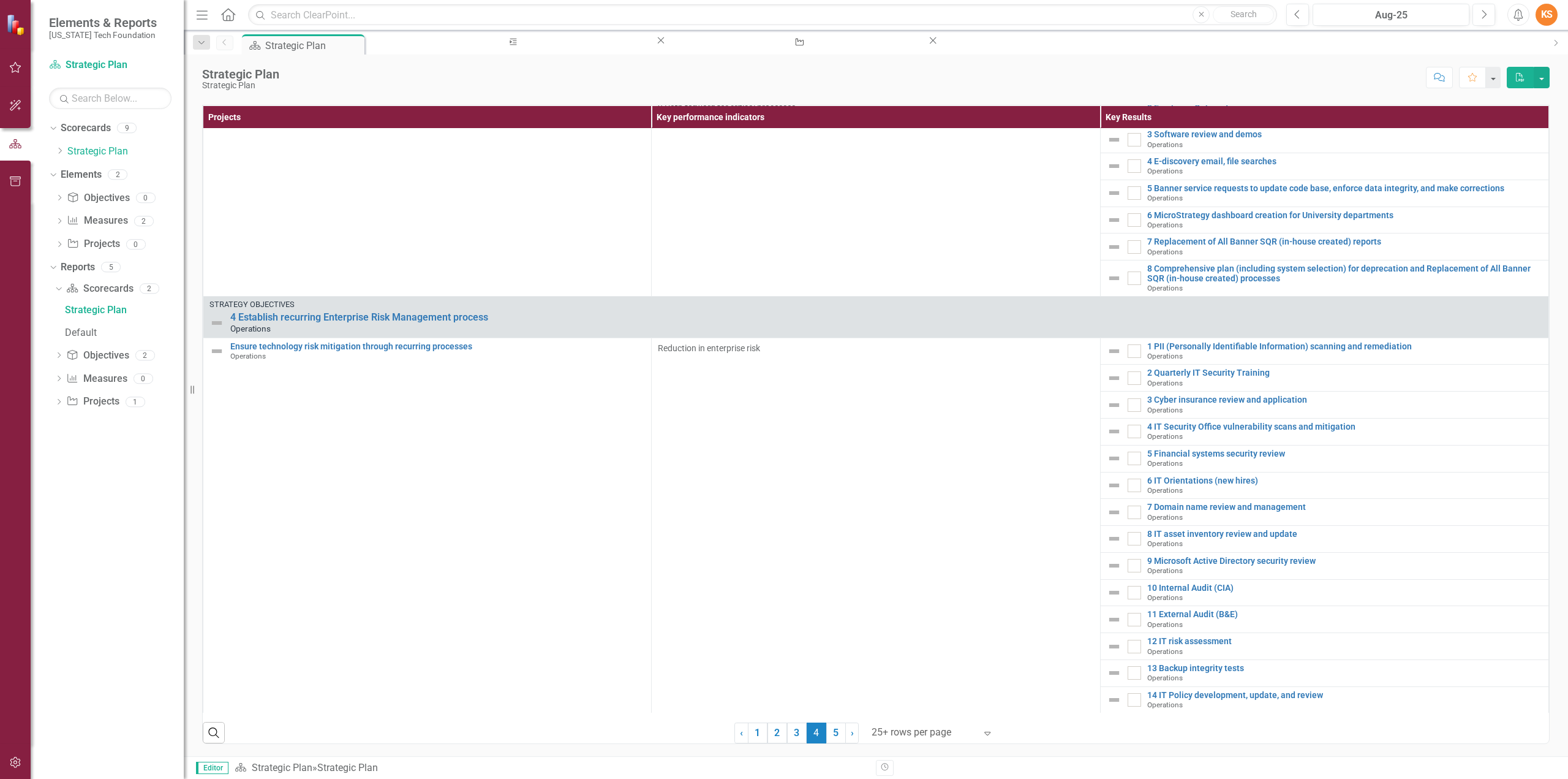
click at [811, 734] on span "4 (current)" at bounding box center [817, 733] width 19 height 21
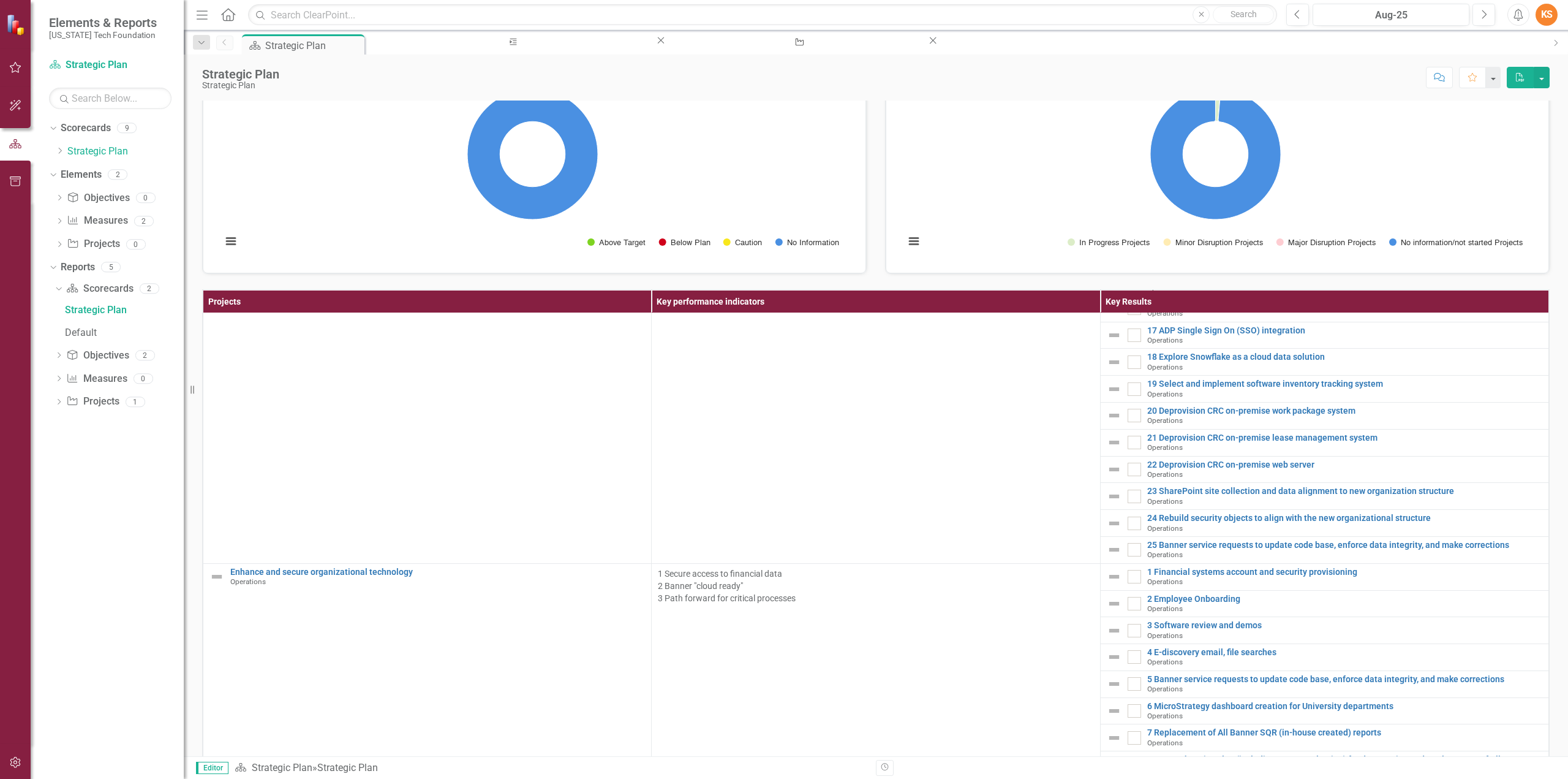
scroll to position [0, 0]
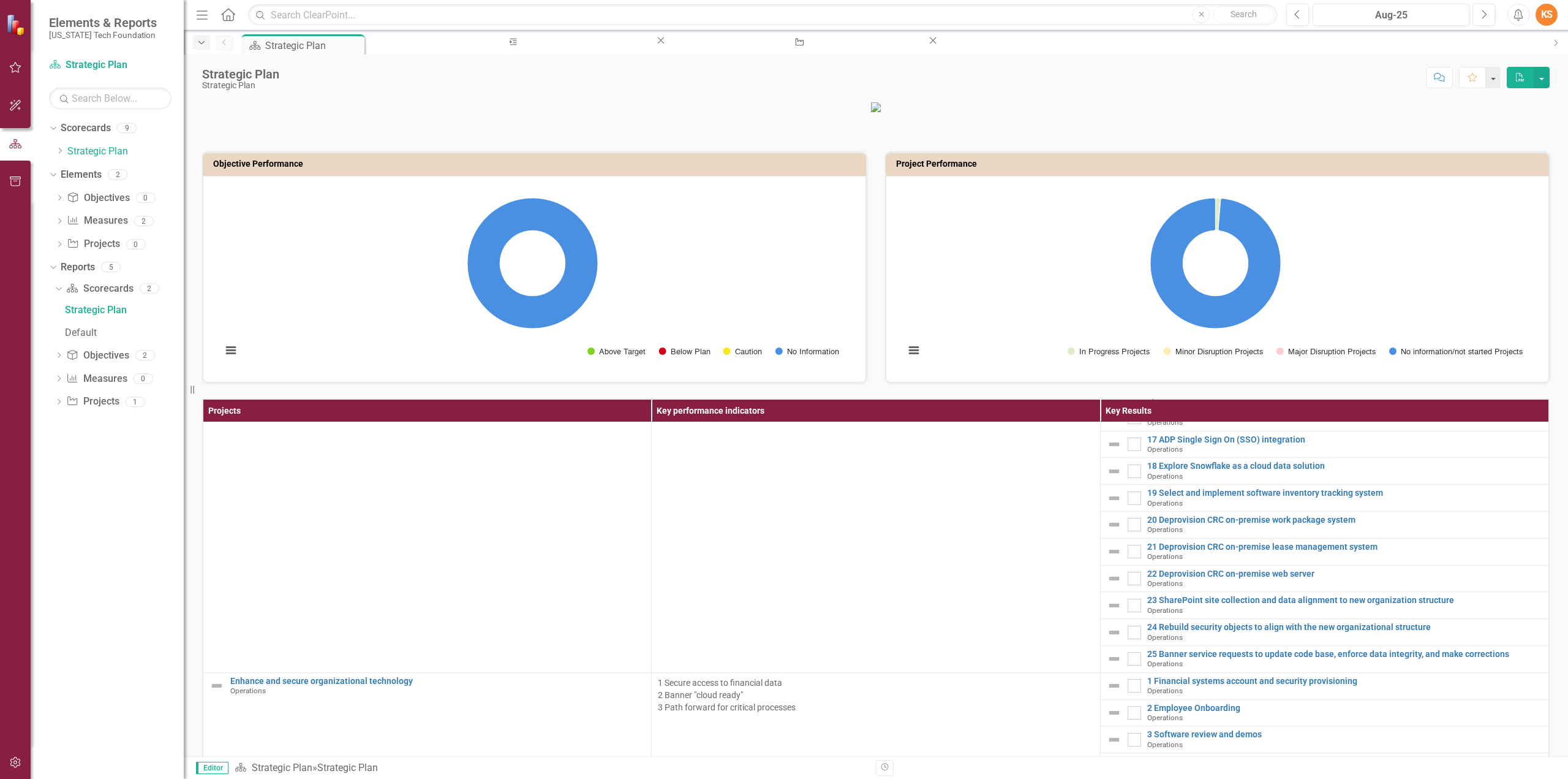
click at [201, 43] on icon "Dropdown" at bounding box center [201, 43] width 11 height 8
click at [240, 94] on div "Strategic Plan" at bounding box center [313, 99] width 187 height 15
click at [104, 63] on link "Scorecard Strategic Plan" at bounding box center [110, 65] width 123 height 14
click at [97, 63] on link "Scorecard Strategic Plan" at bounding box center [110, 65] width 123 height 14
click at [84, 148] on link "Strategic Plan" at bounding box center [125, 152] width 116 height 14
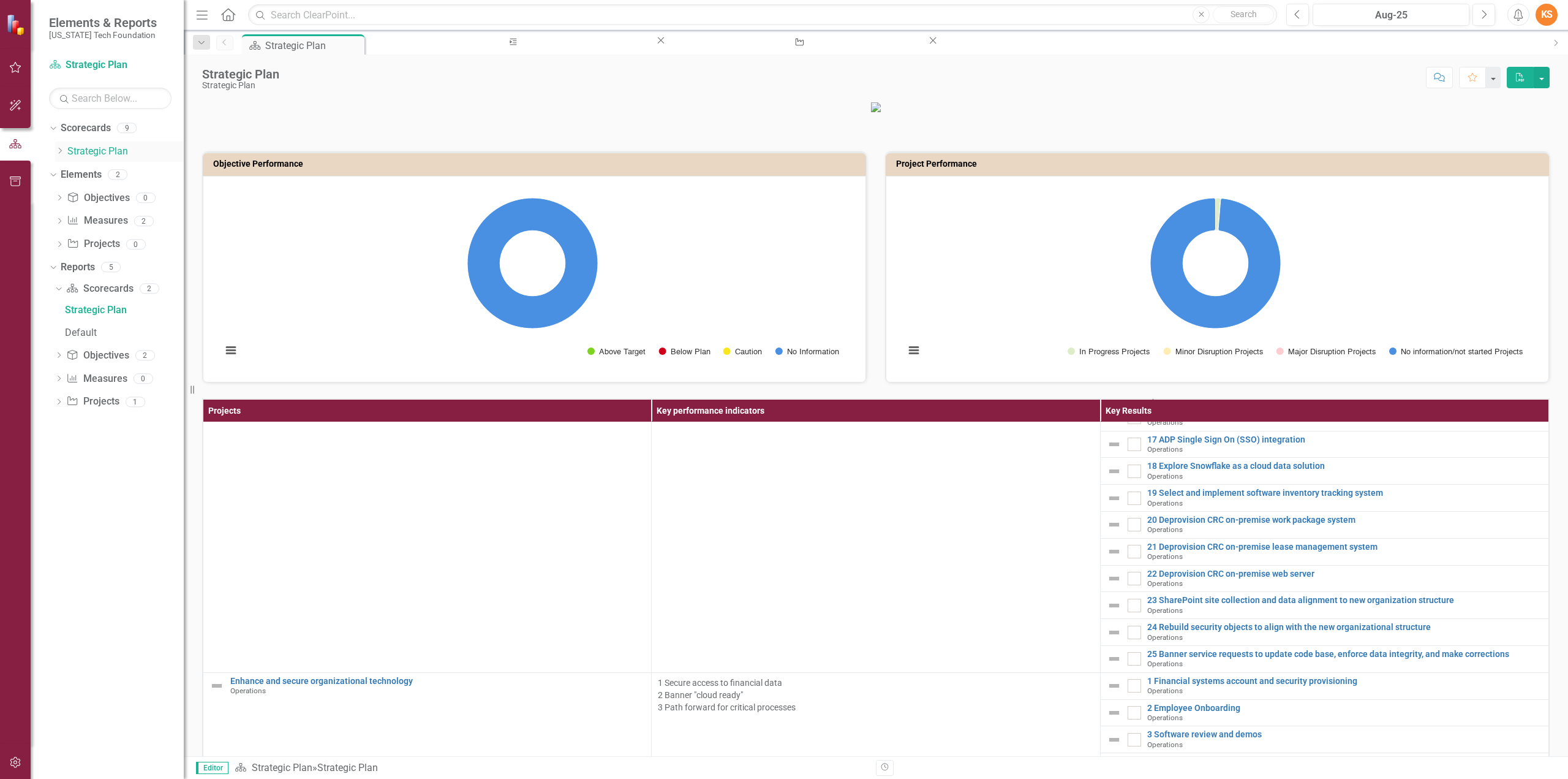
click at [83, 150] on link "Strategic Plan" at bounding box center [125, 152] width 116 height 14
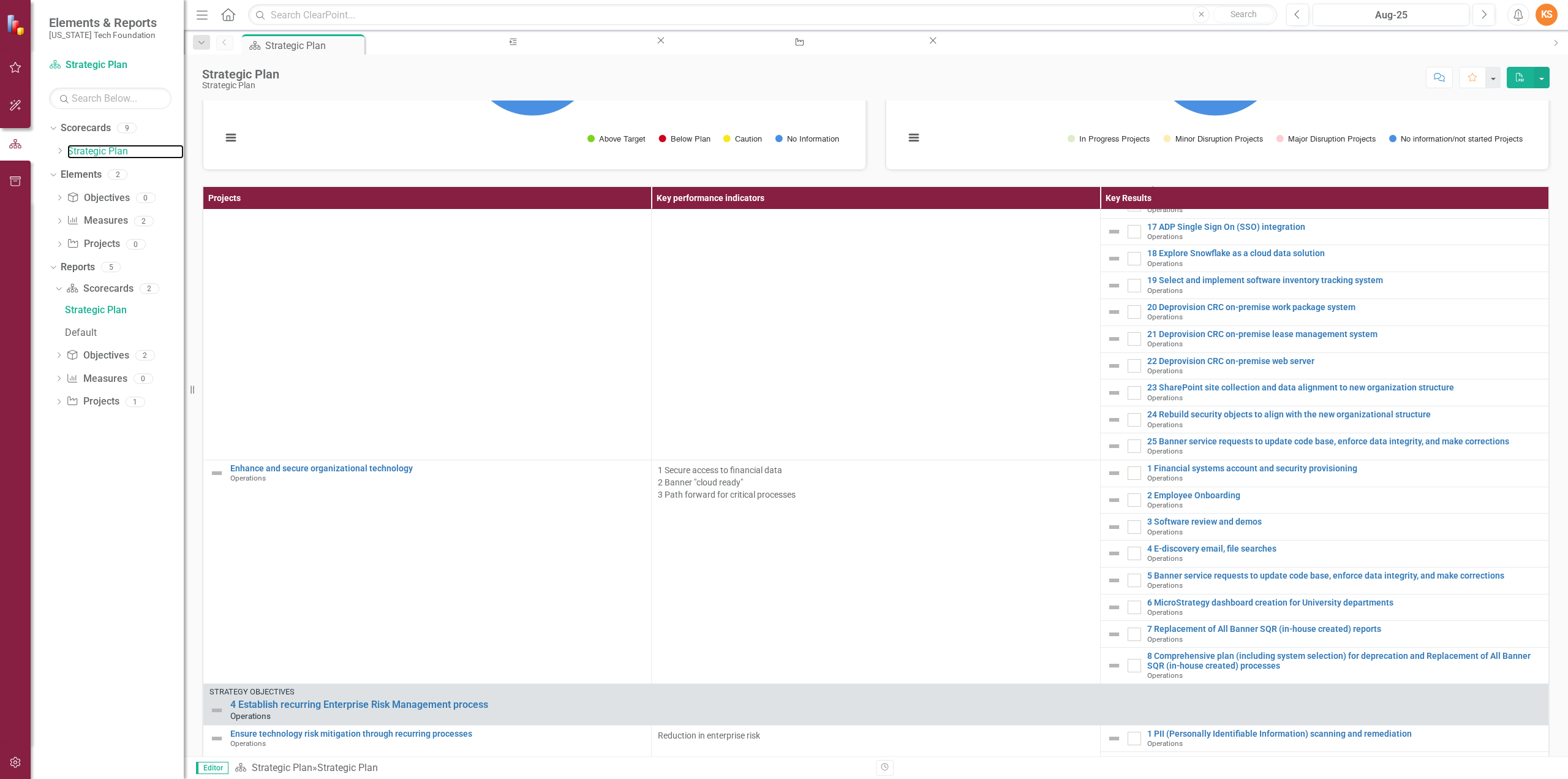
scroll to position [310, 0]
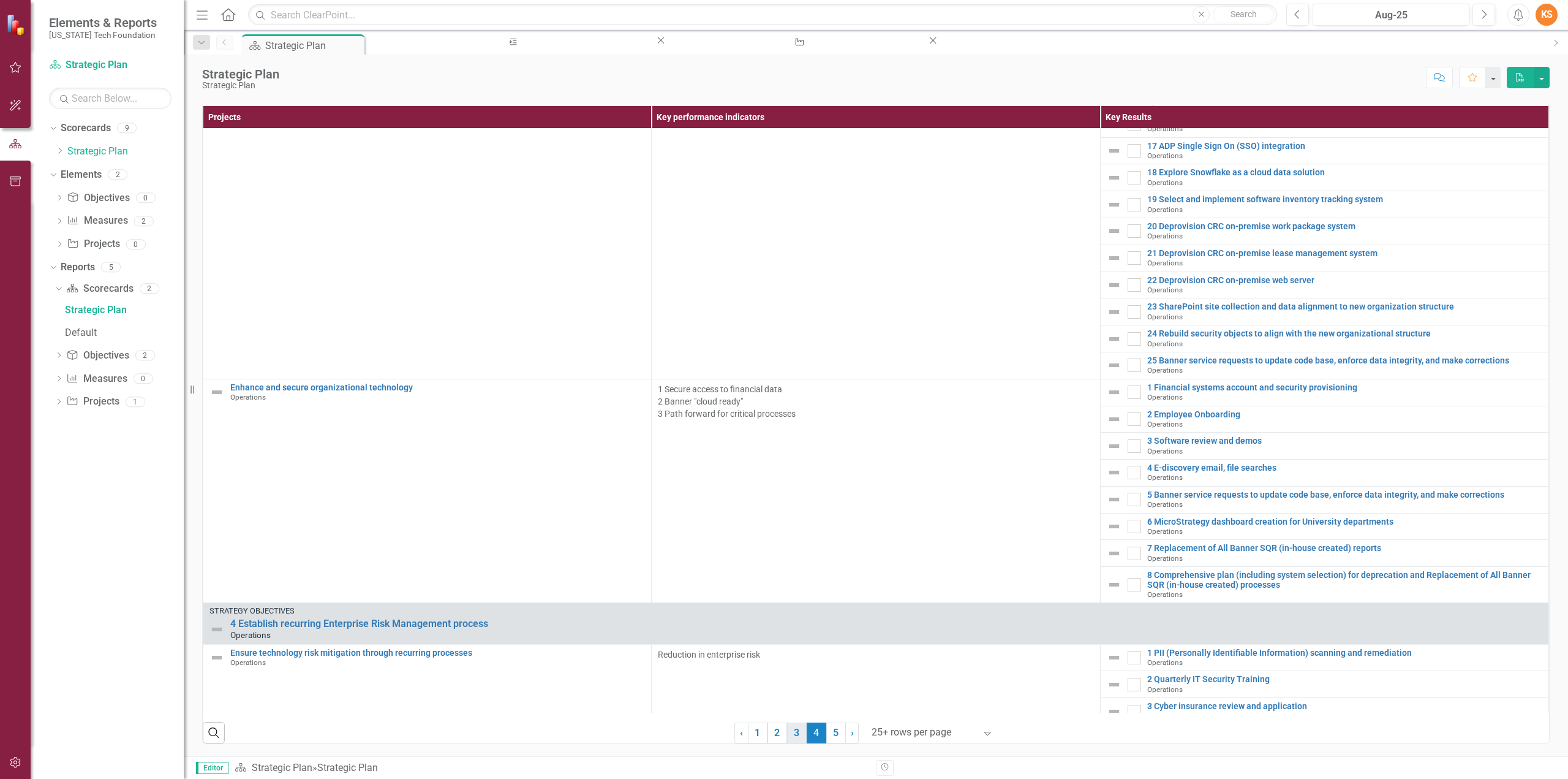
click at [789, 734] on link "3" at bounding box center [797, 733] width 19 height 21
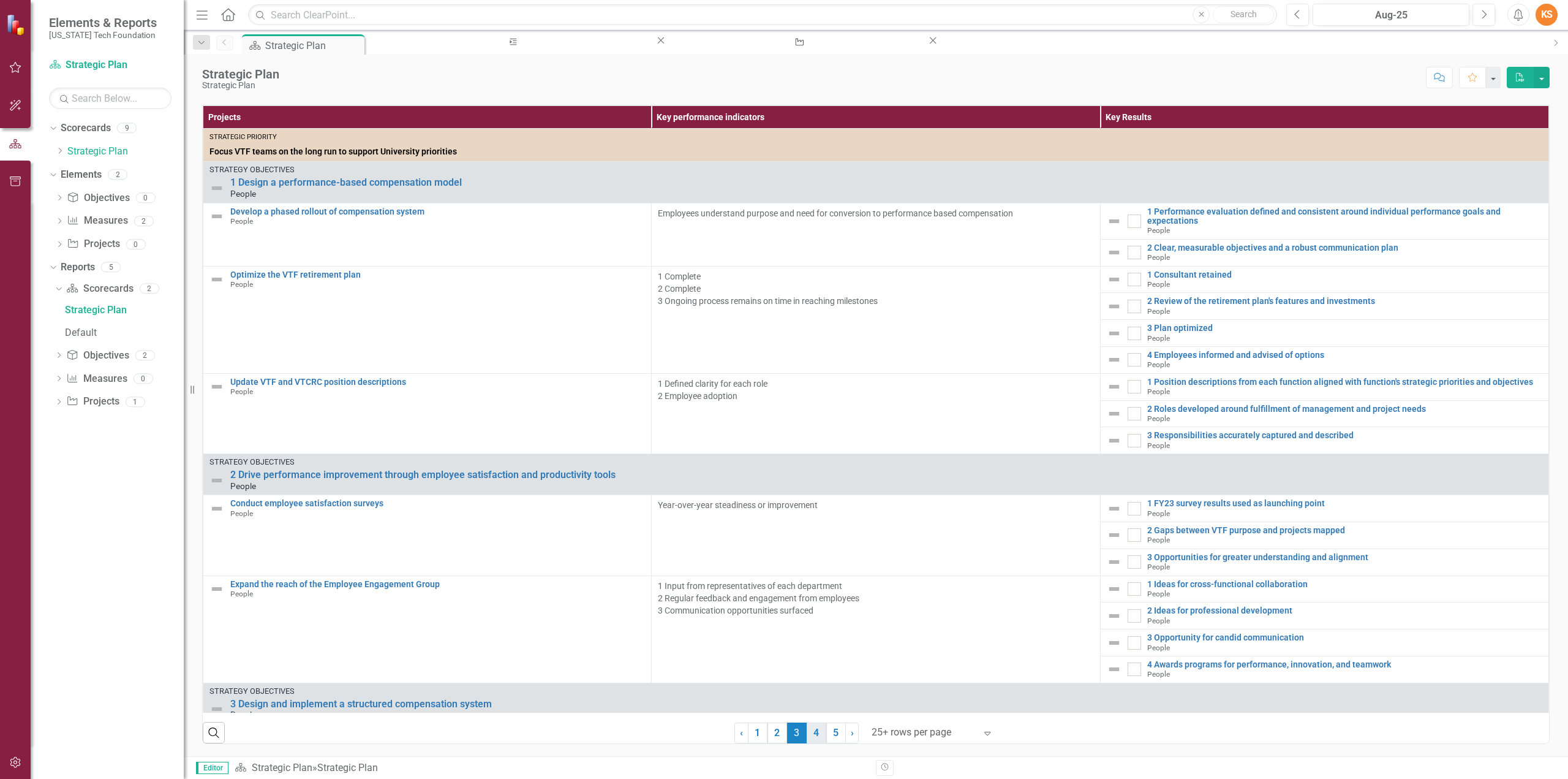
click at [809, 735] on link "4" at bounding box center [817, 733] width 19 height 21
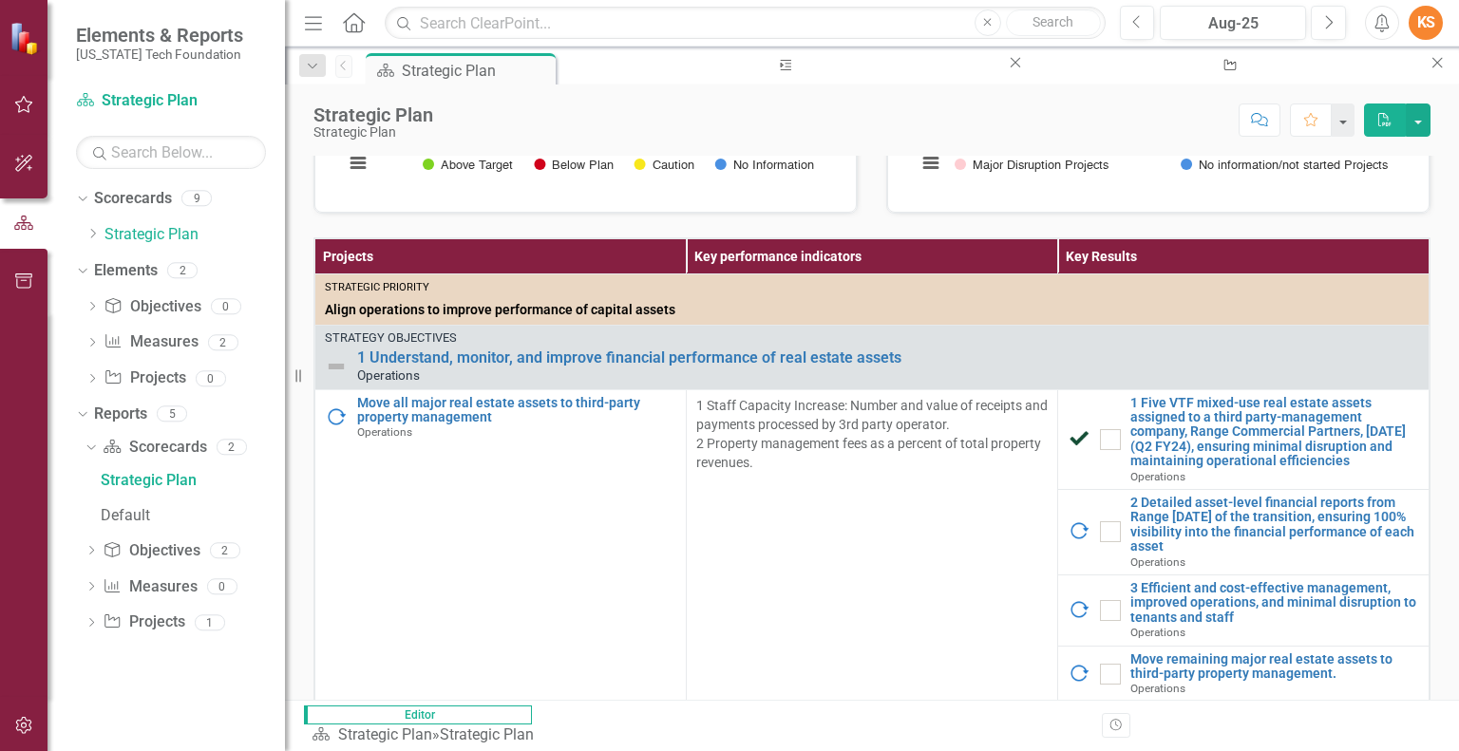
scroll to position [561, 0]
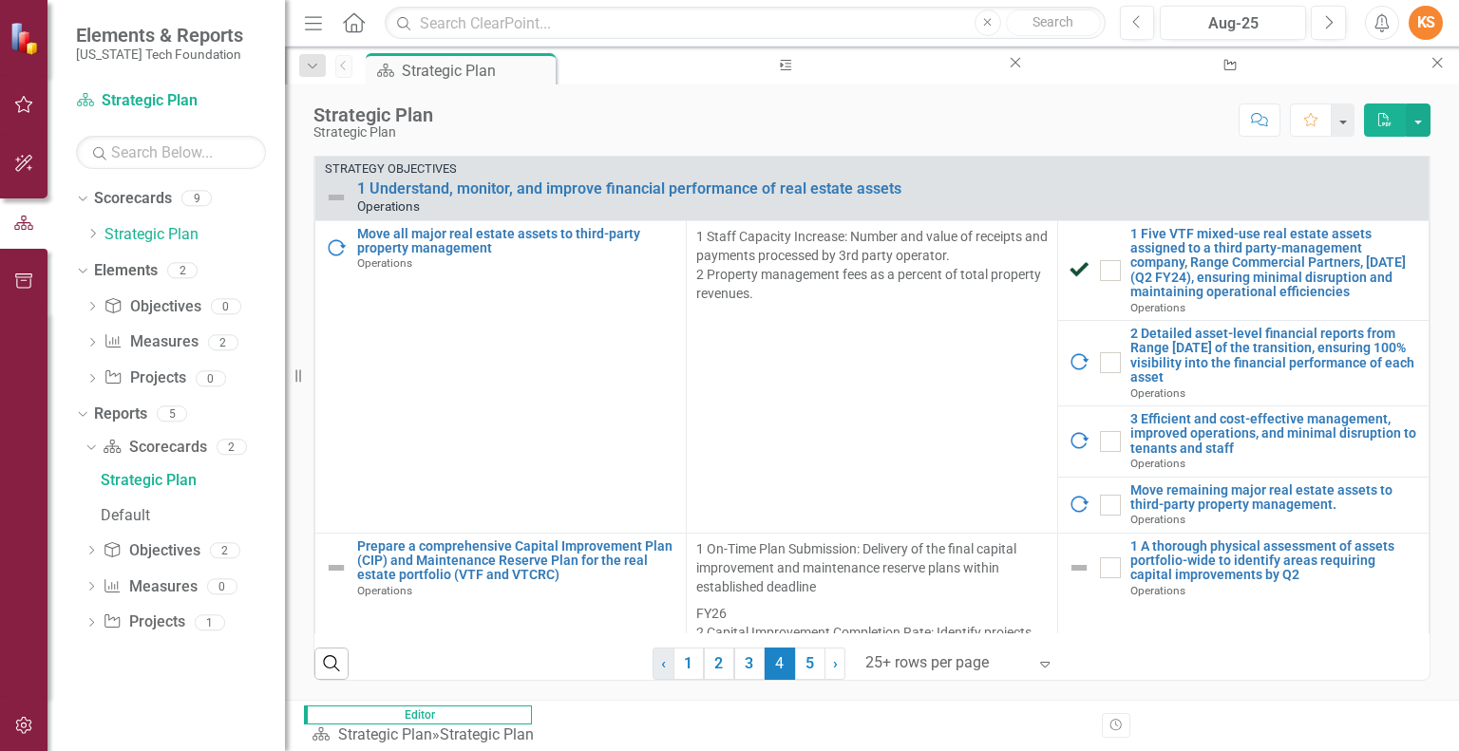
click at [652, 680] on link "‹ Previous" at bounding box center [663, 664] width 22 height 32
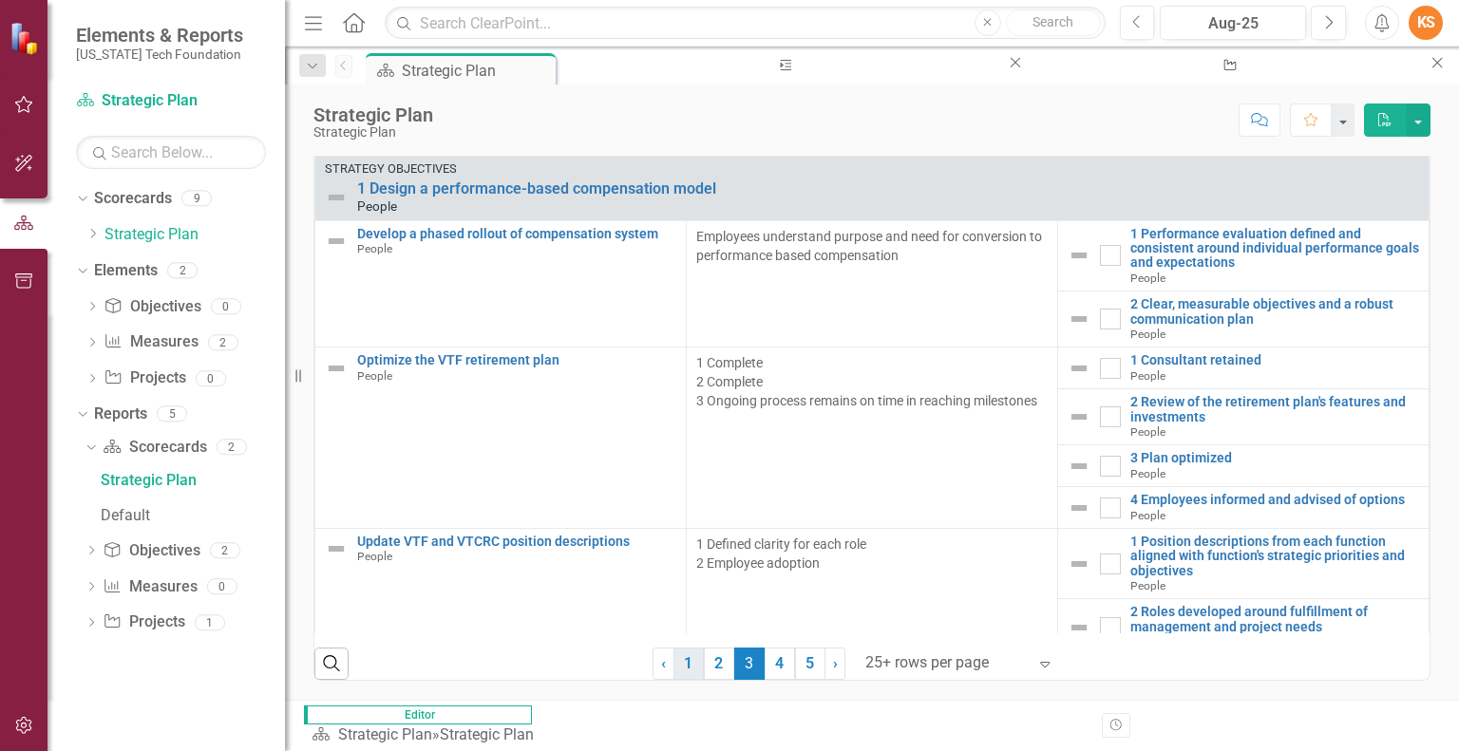
click at [673, 680] on link "1" at bounding box center [688, 664] width 30 height 32
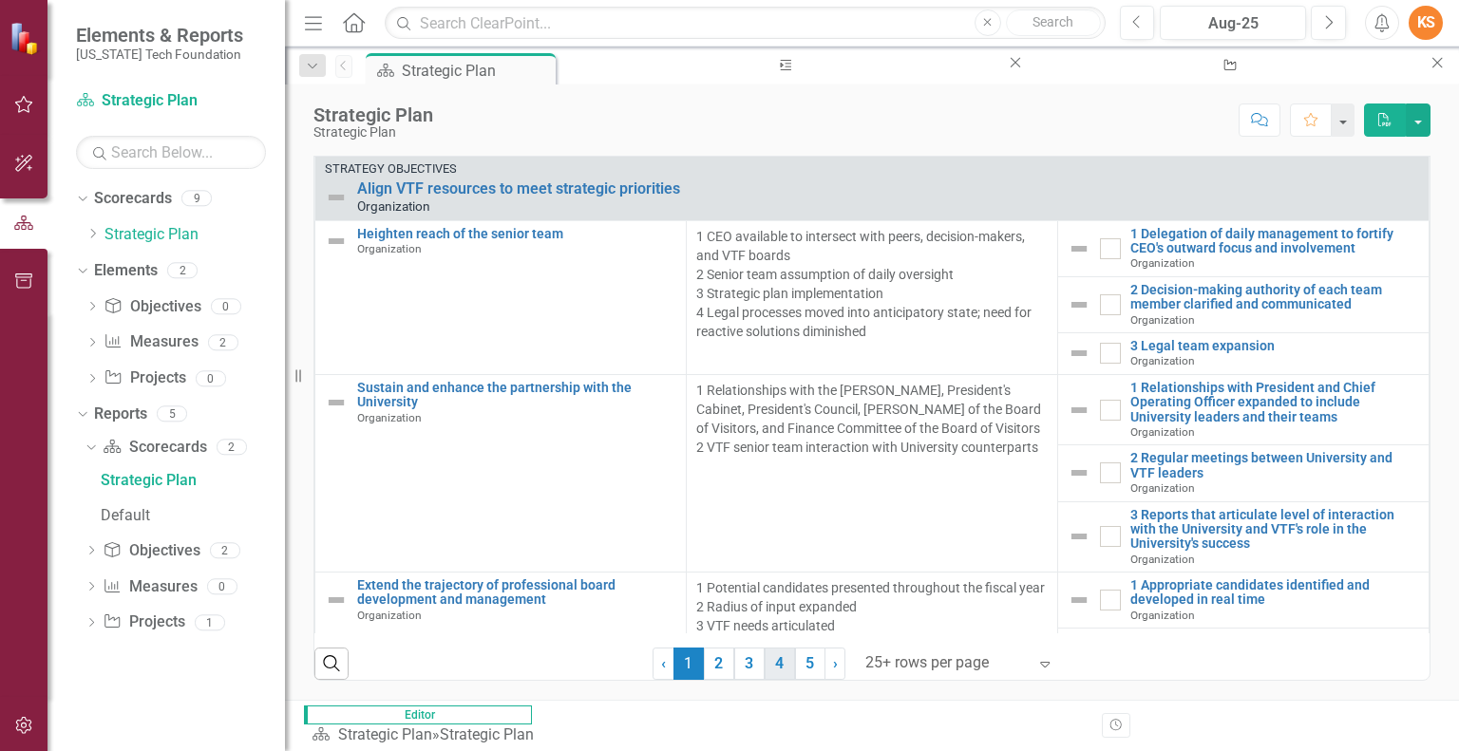
click at [771, 677] on link "4" at bounding box center [779, 664] width 30 height 32
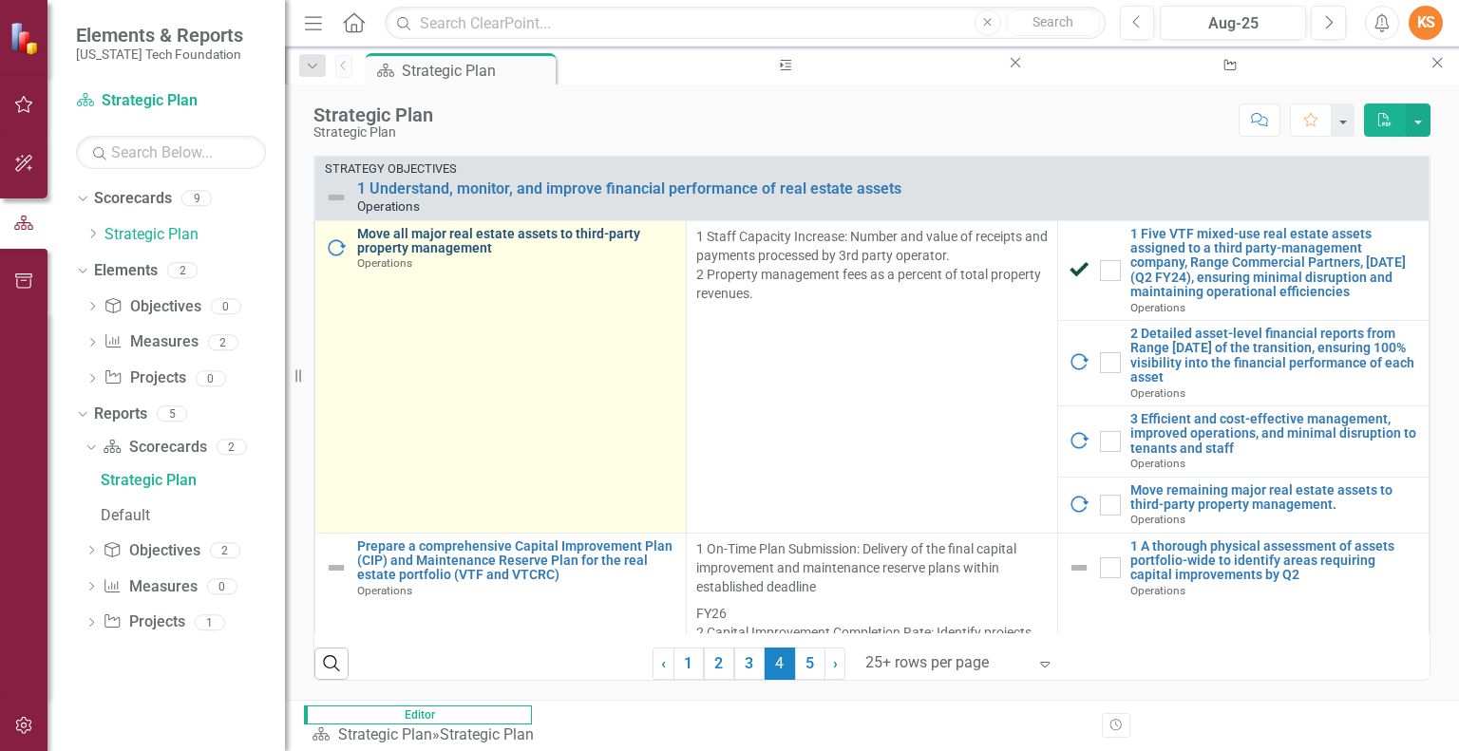
click at [408, 252] on link "Move all major real estate assets to third-party property management" at bounding box center [516, 241] width 319 height 29
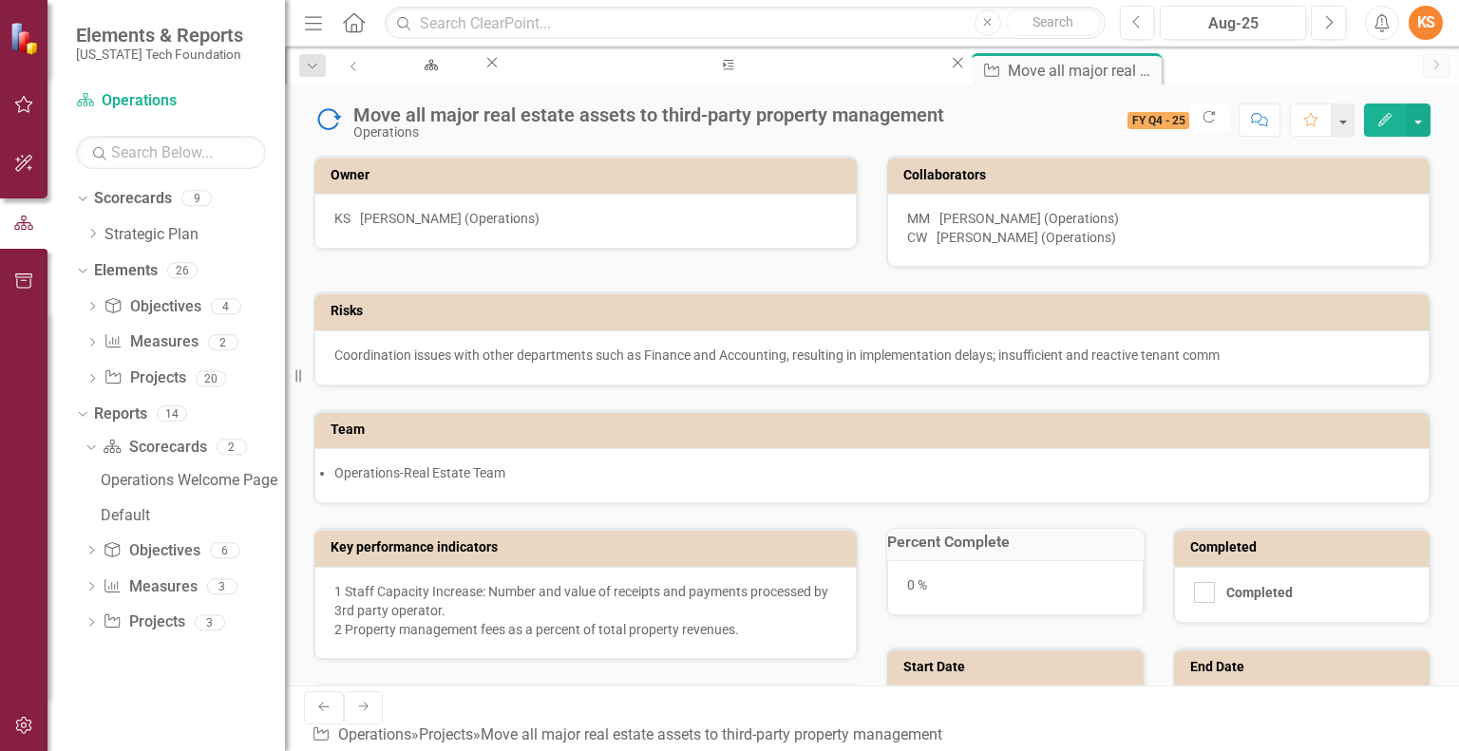
click at [1126, 228] on div "MM Matt Miller (Operations)" at bounding box center [1158, 218] width 502 height 19
click at [1385, 115] on icon "Edit" at bounding box center [1384, 119] width 17 height 13
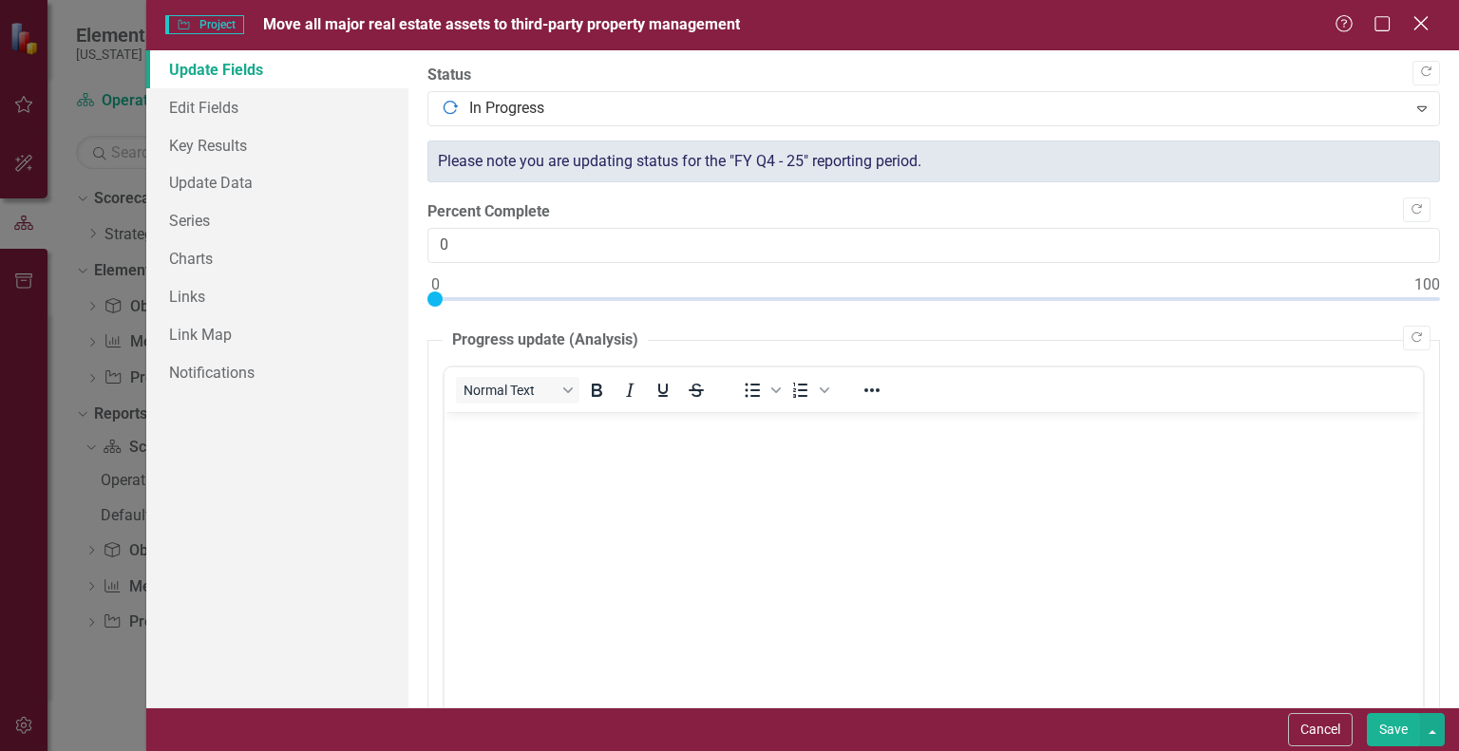
click at [1423, 19] on icon "Close" at bounding box center [1420, 23] width 24 height 18
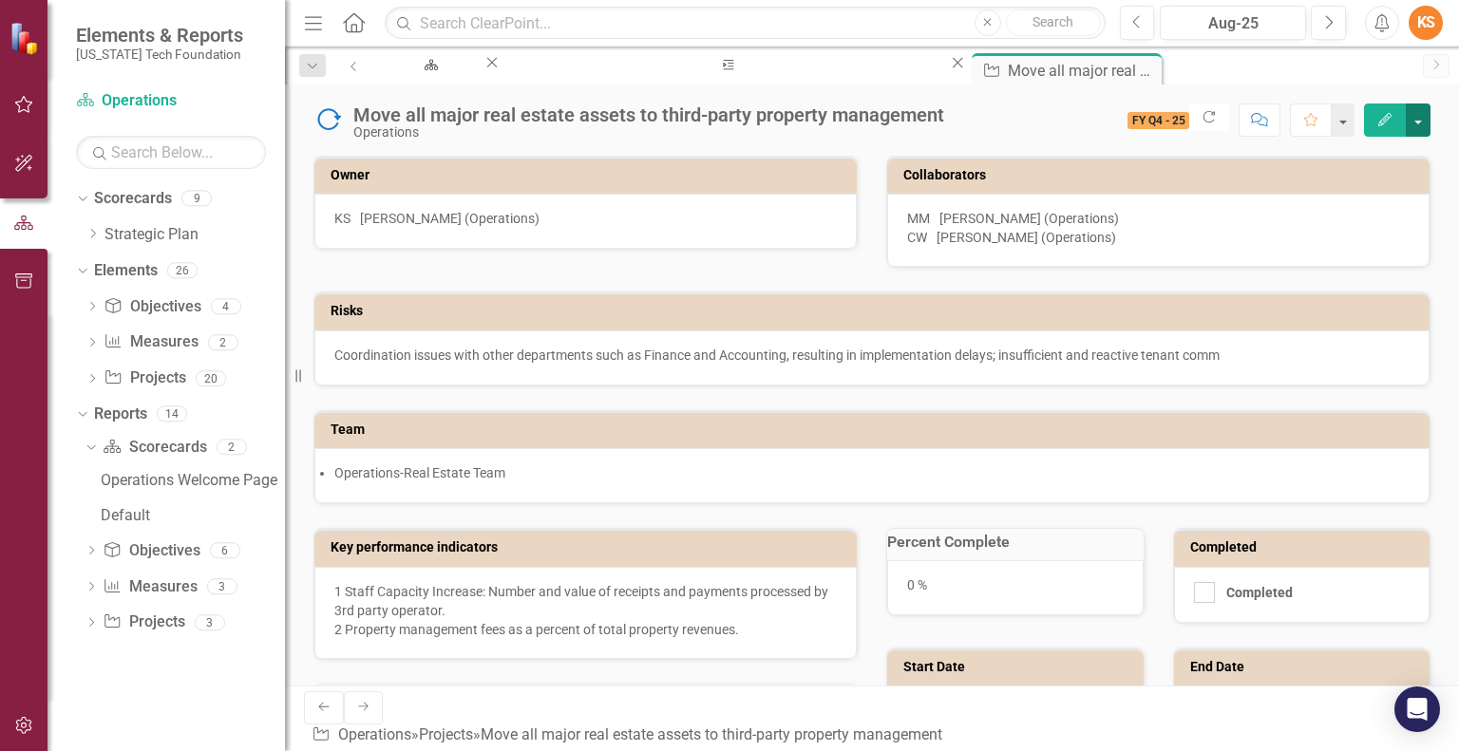
click at [1413, 119] on button "button" at bounding box center [1417, 120] width 25 height 33
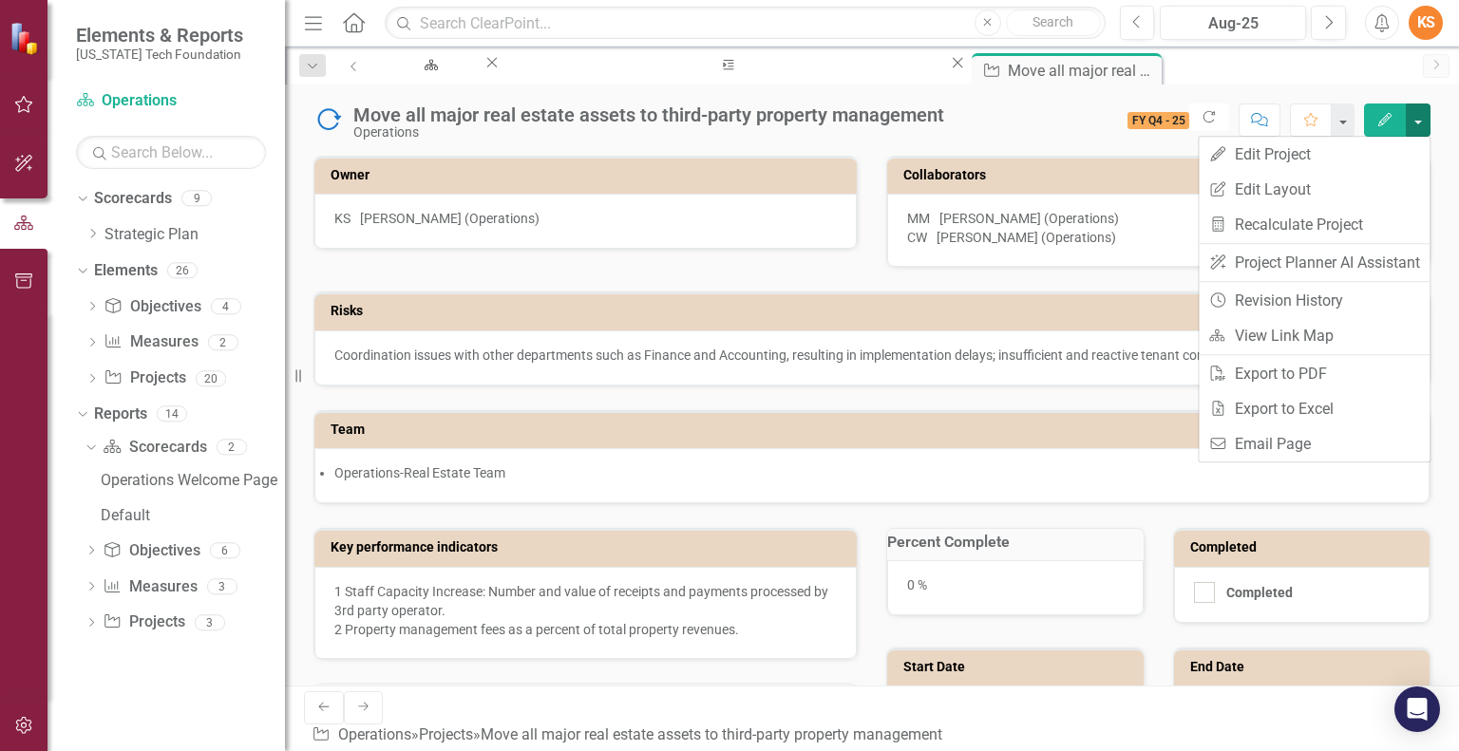
click at [1417, 121] on button "button" at bounding box center [1417, 120] width 25 height 33
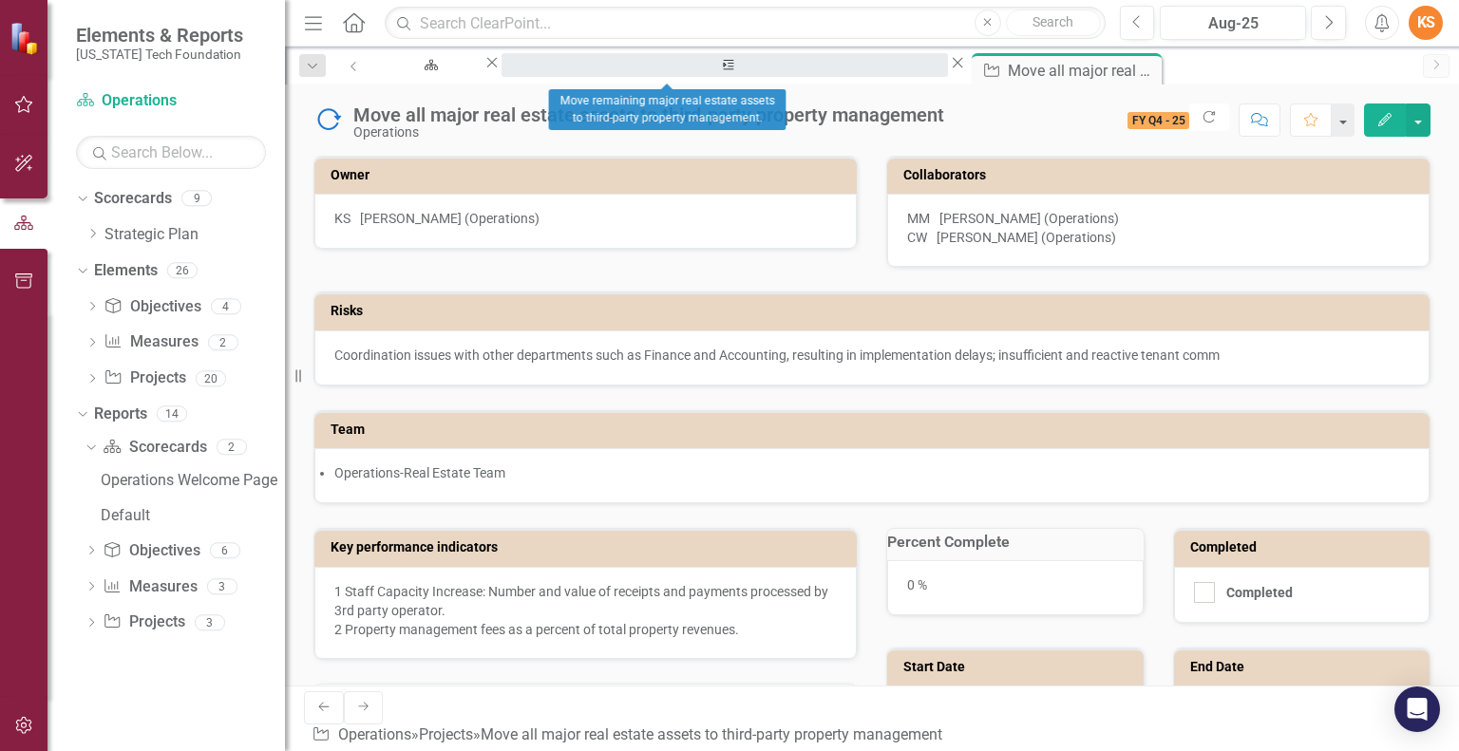
click at [671, 71] on div "Move remaining major real estate assets to third-party property management." at bounding box center [724, 83] width 412 height 24
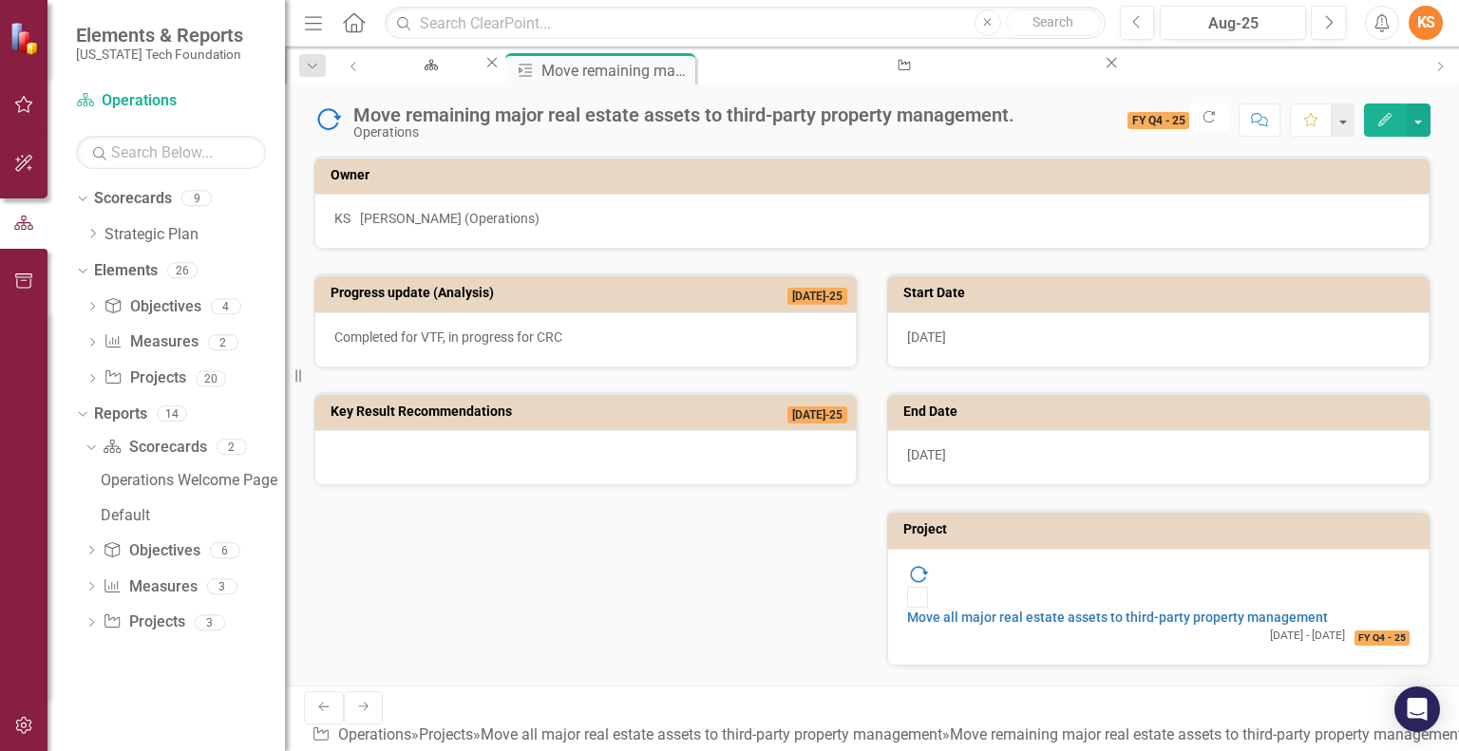
click at [467, 52] on div "Dropdown Search Scorecard Strategic Plan Close Key Result Move remaining major …" at bounding box center [872, 66] width 1174 height 38
click at [459, 71] on div "Strategic Plan" at bounding box center [427, 83] width 75 height 24
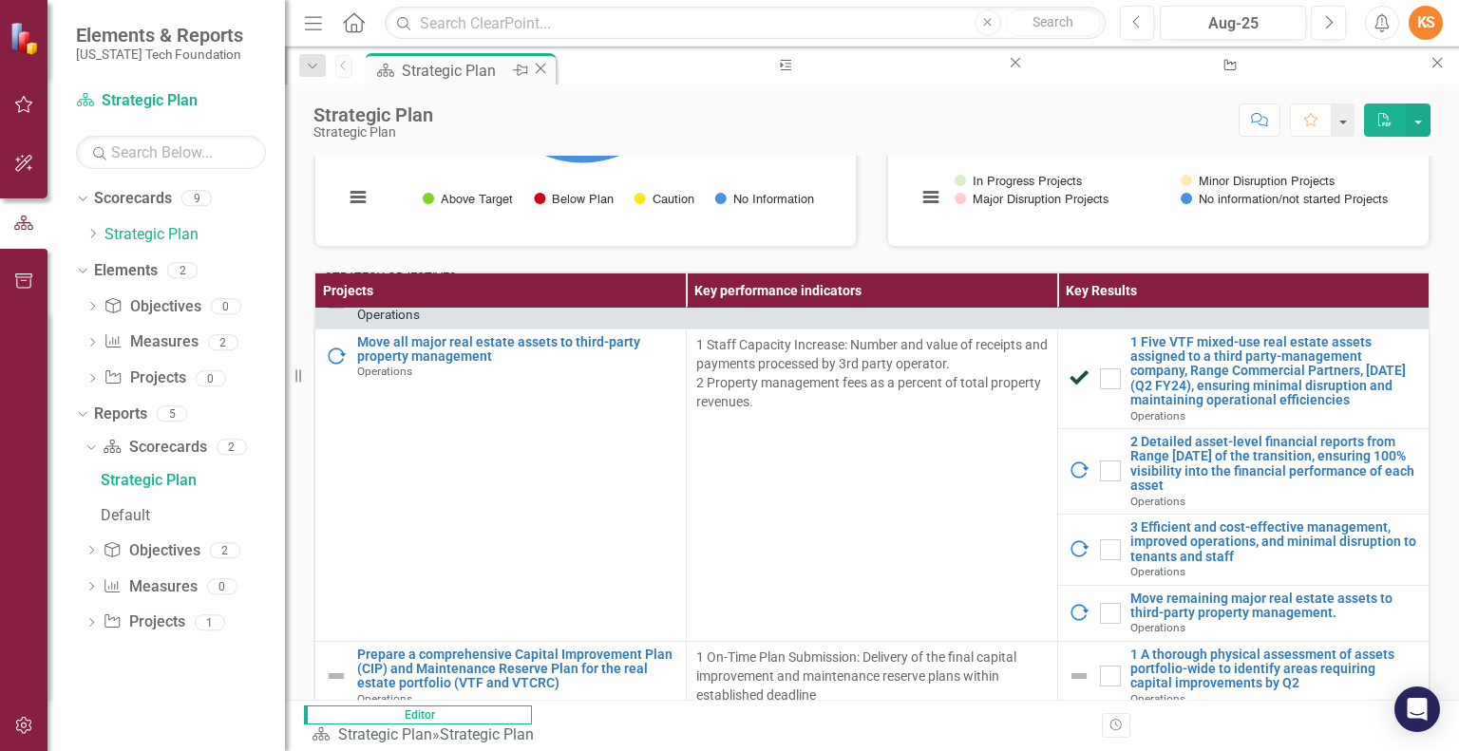
scroll to position [102, 0]
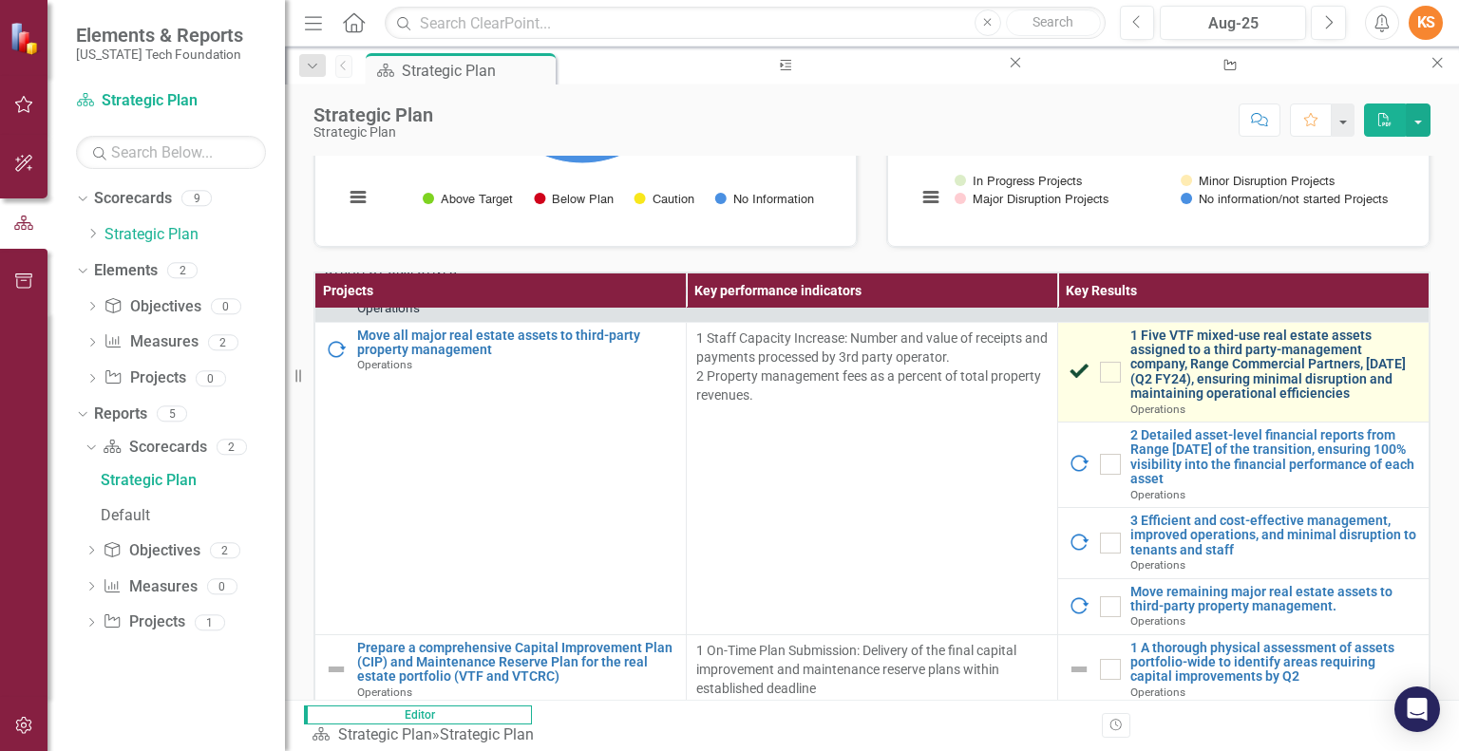
click at [1222, 394] on link "1 Five VTF mixed-use real estate assets assigned to a third party-management co…" at bounding box center [1274, 365] width 289 height 73
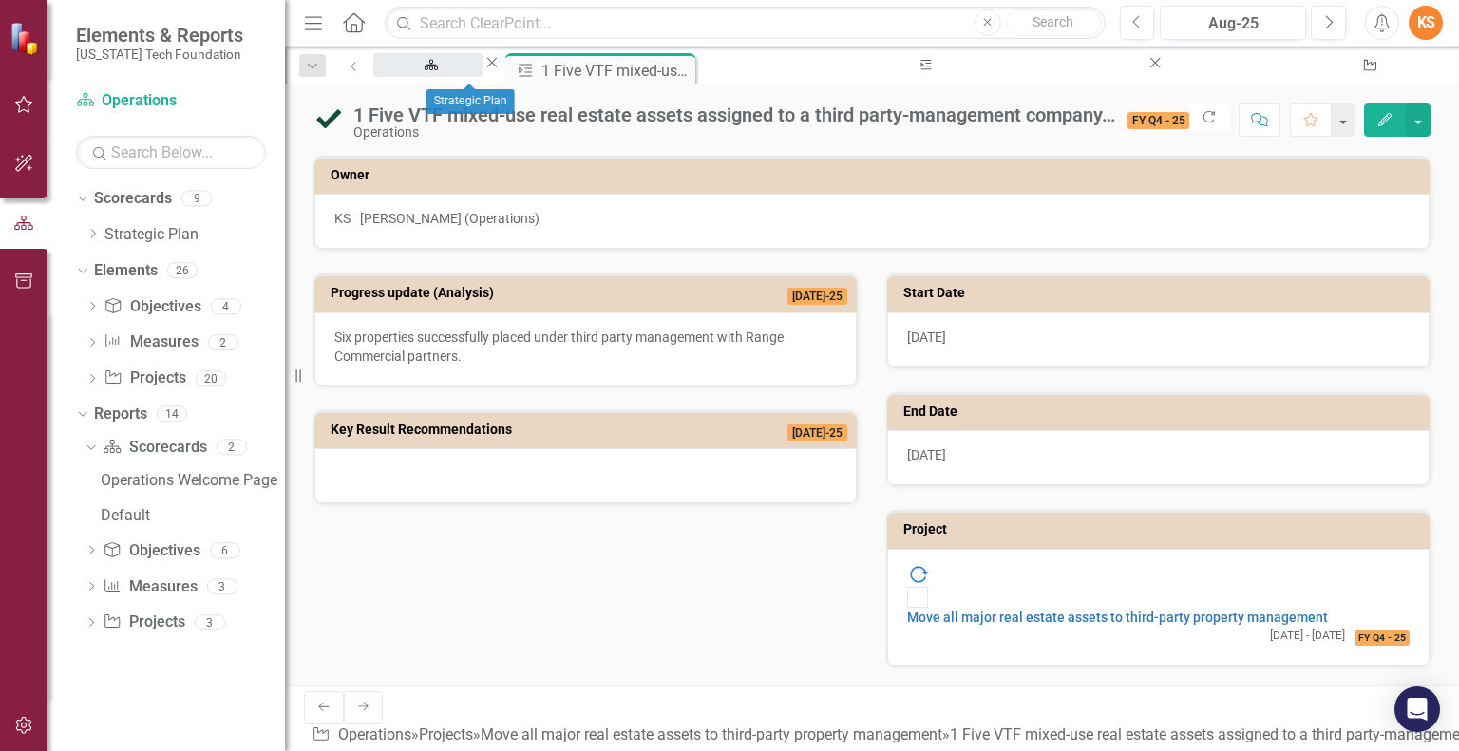
click at [465, 71] on div "Strategic Plan" at bounding box center [427, 83] width 75 height 24
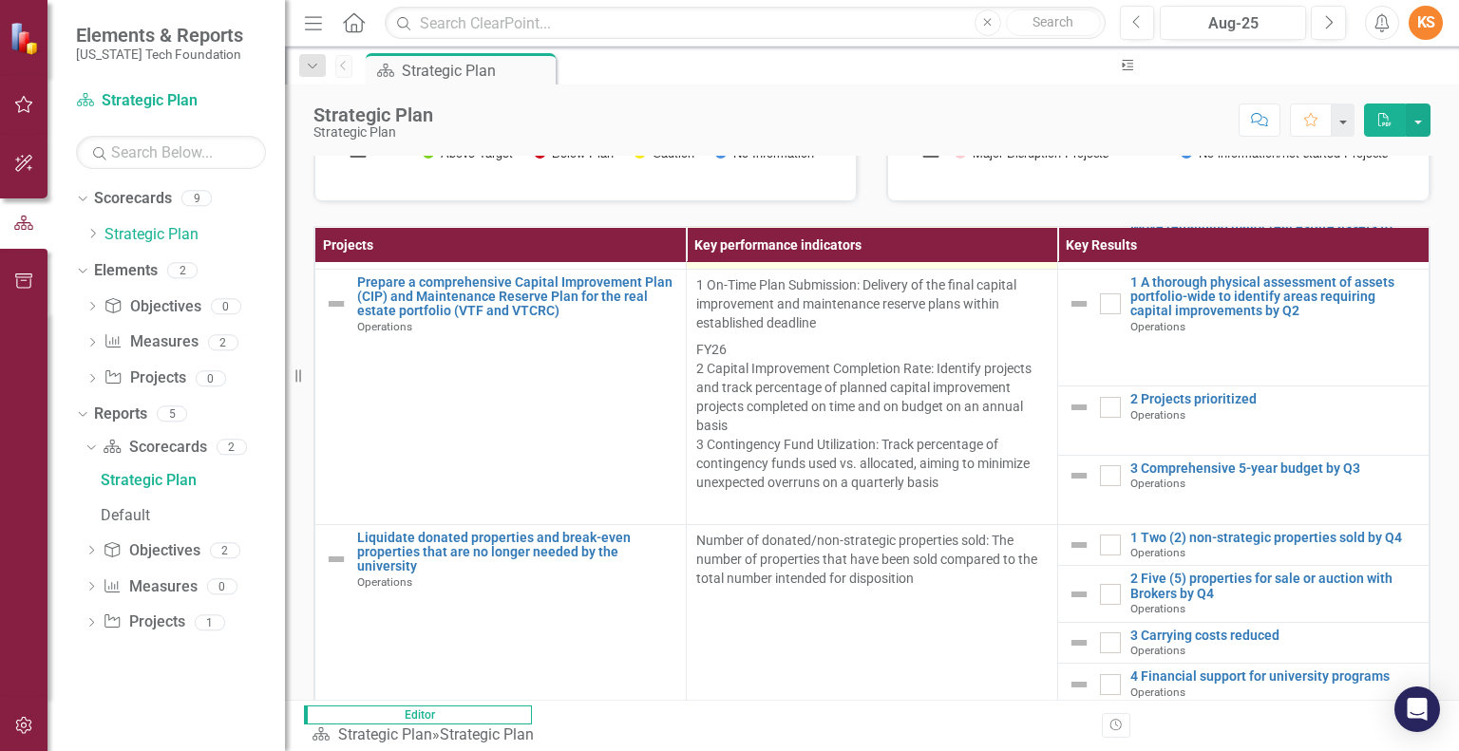
scroll to position [424, 0]
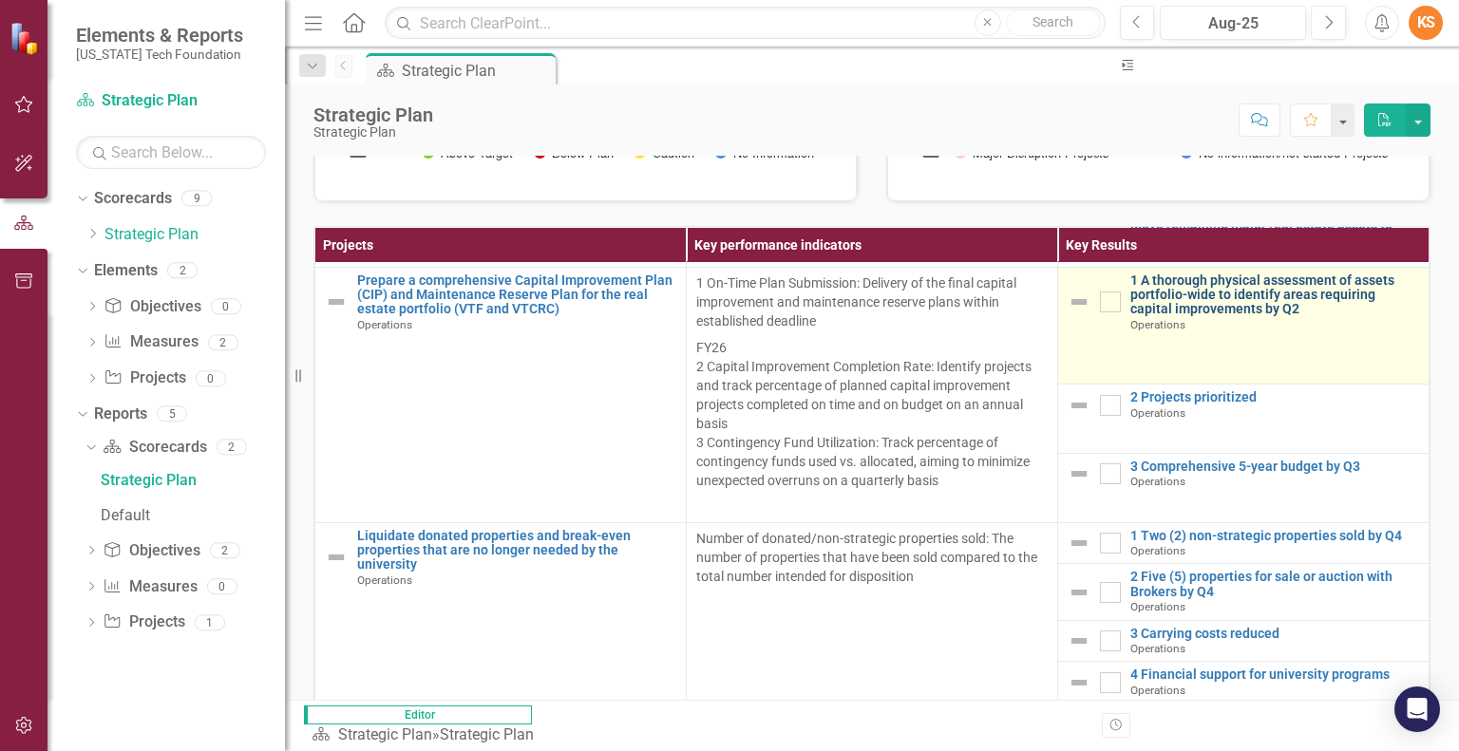
click at [1235, 317] on link "1 A thorough physical assessment of assets portfolio-wide to identify areas req…" at bounding box center [1274, 295] width 289 height 44
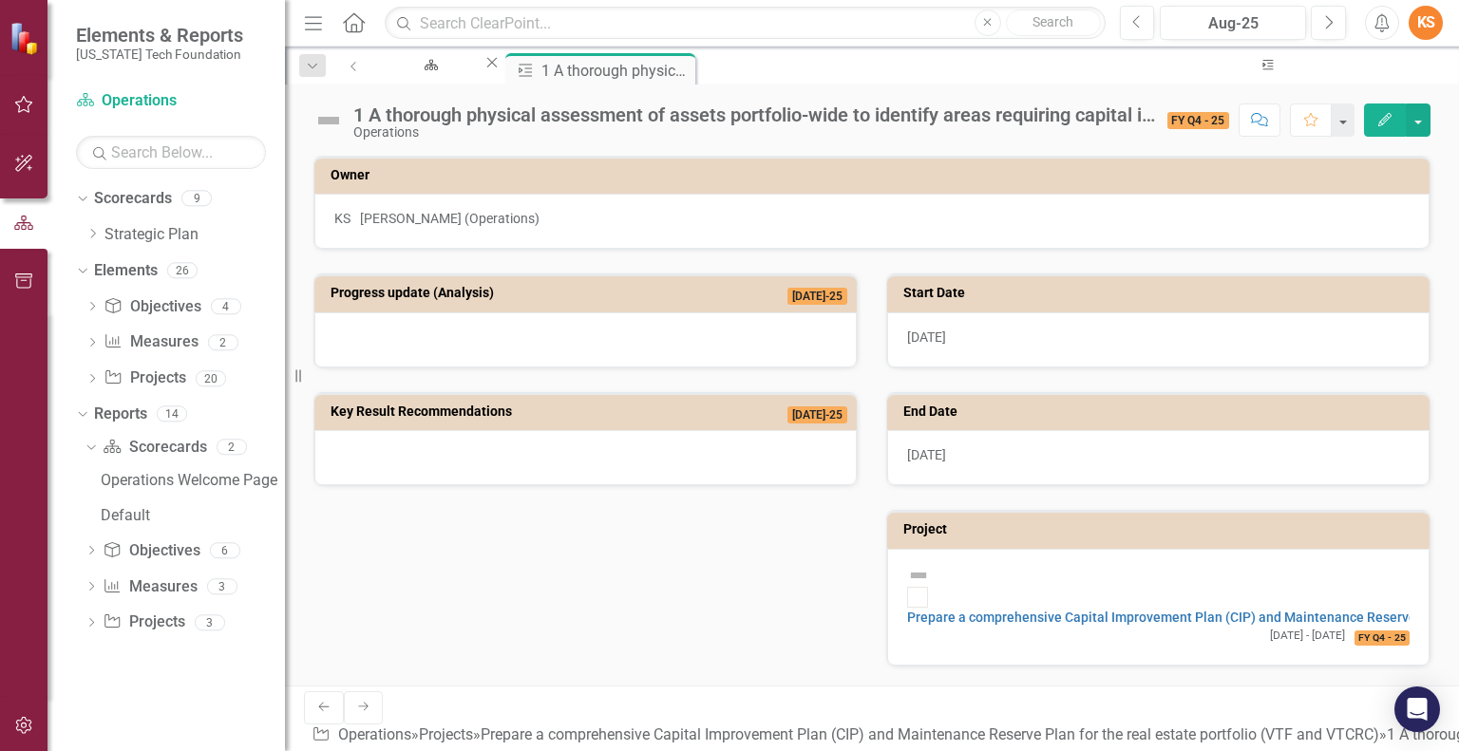
click at [1386, 121] on icon "Edit" at bounding box center [1384, 119] width 17 height 13
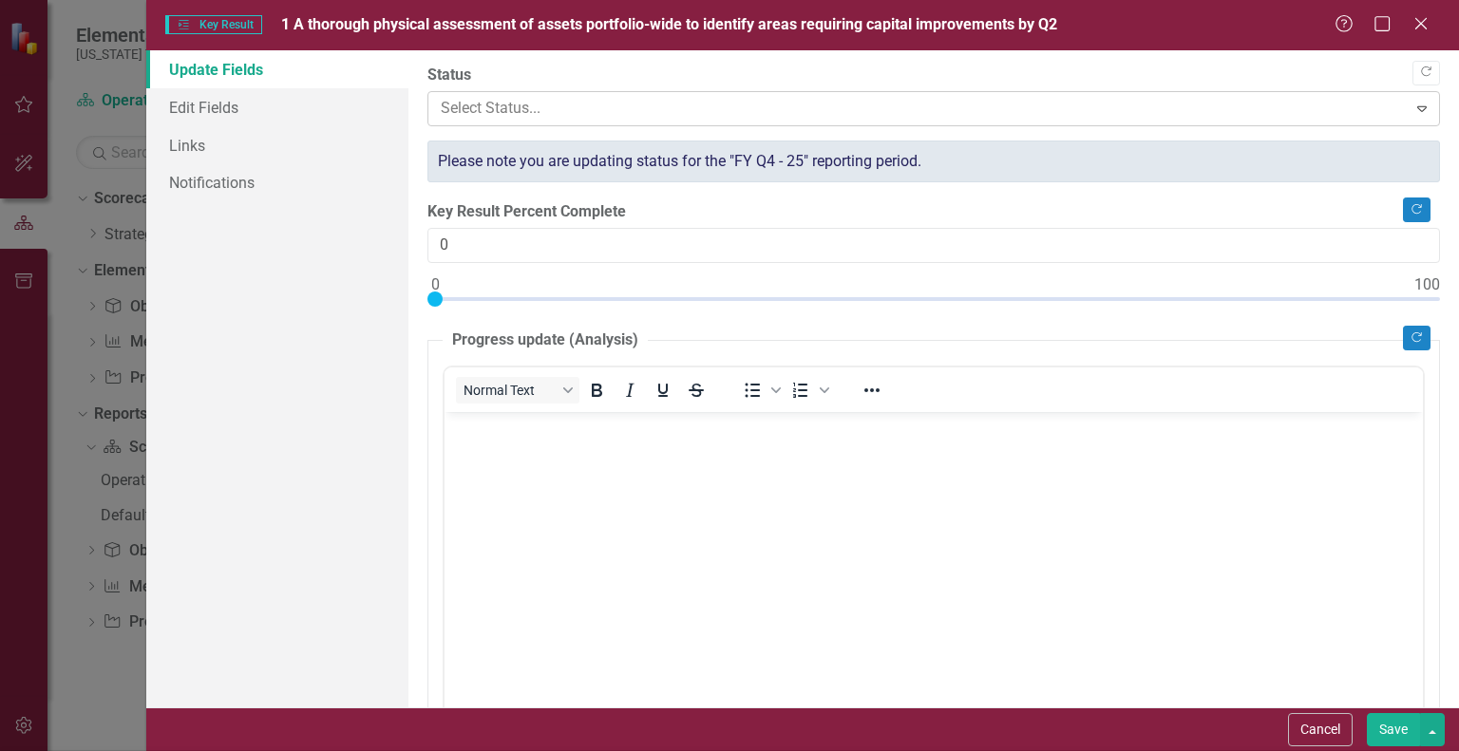
click at [1412, 109] on icon "Expand" at bounding box center [1421, 108] width 19 height 15
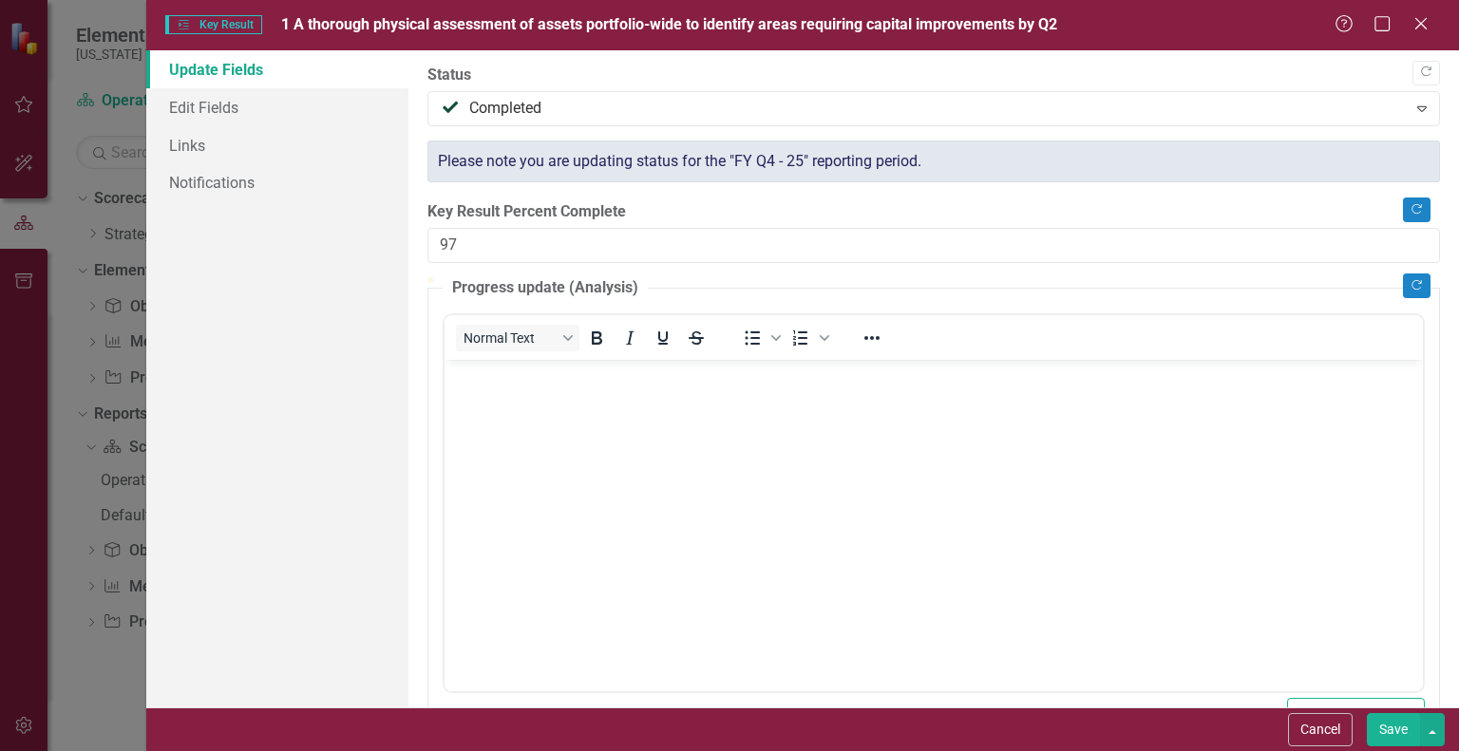
type input "100"
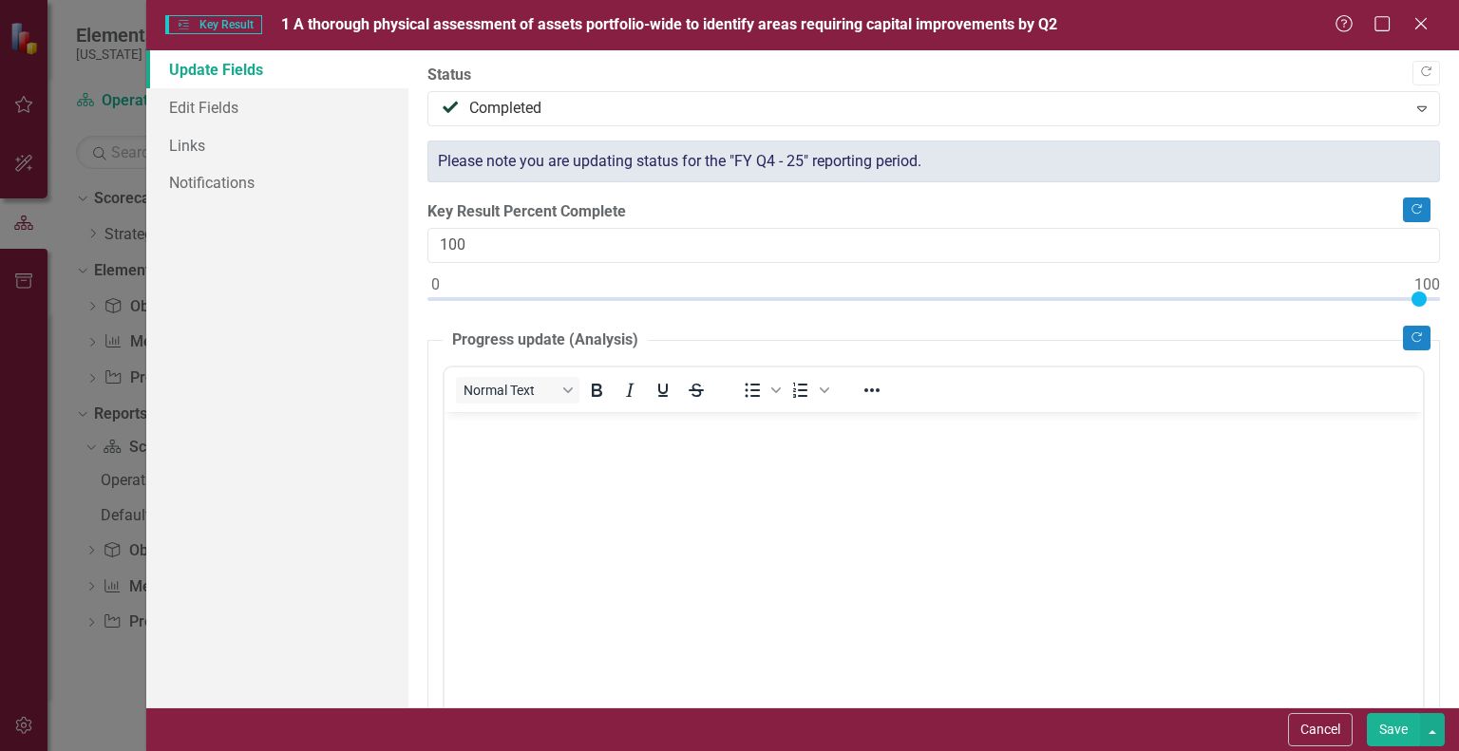
drag, startPoint x: 431, startPoint y: 296, endPoint x: 1447, endPoint y: 305, distance: 1016.1
click at [1447, 305] on div ""Update" fields in ClearPoint are the fields that change from reporting period …" at bounding box center [933, 378] width 1050 height 657
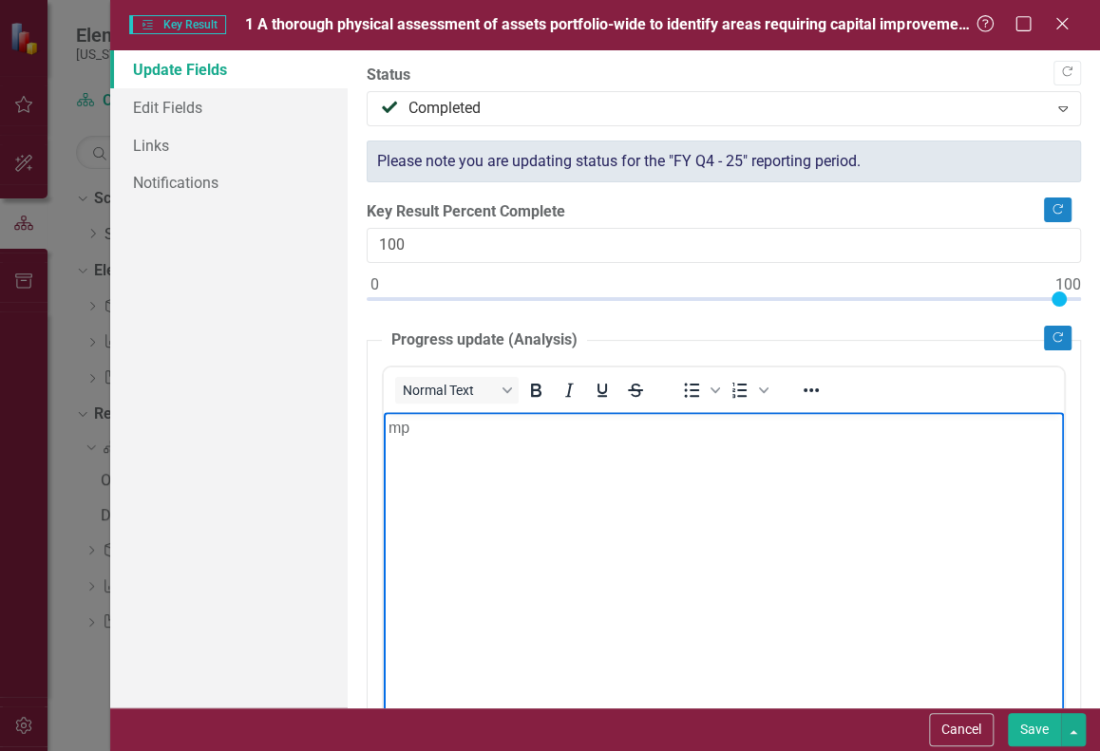
click at [415, 428] on p "mp" at bounding box center [722, 428] width 670 height 23
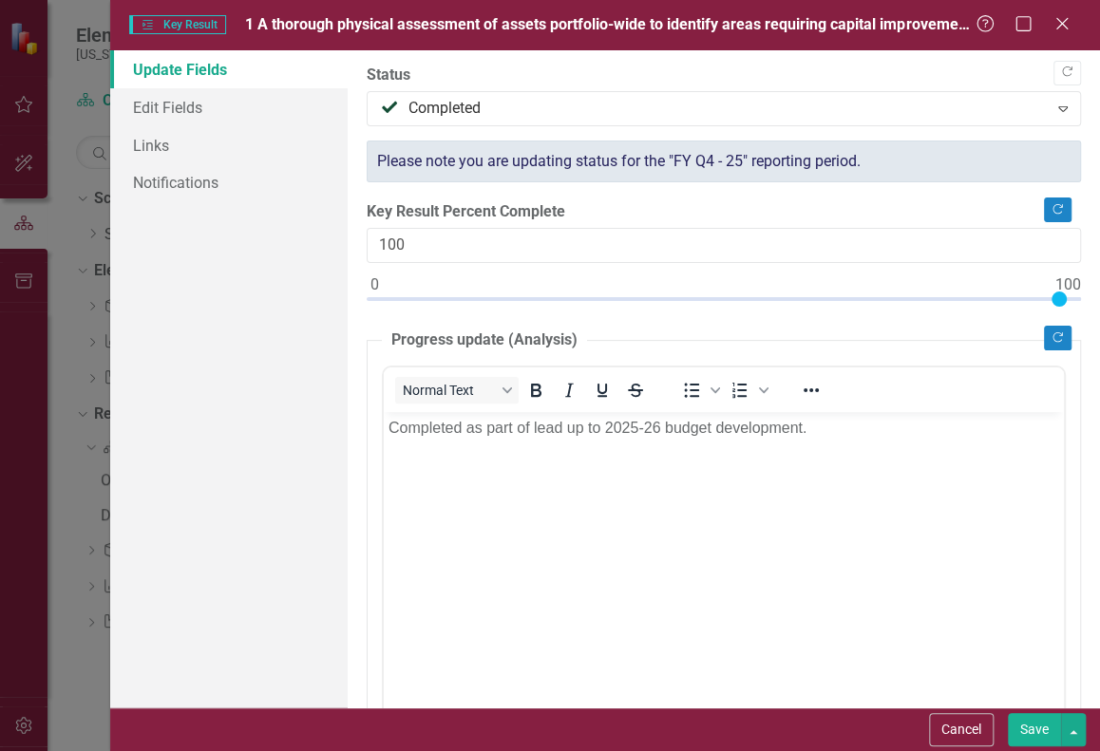
click at [1037, 724] on button "Save" at bounding box center [1034, 729] width 53 height 33
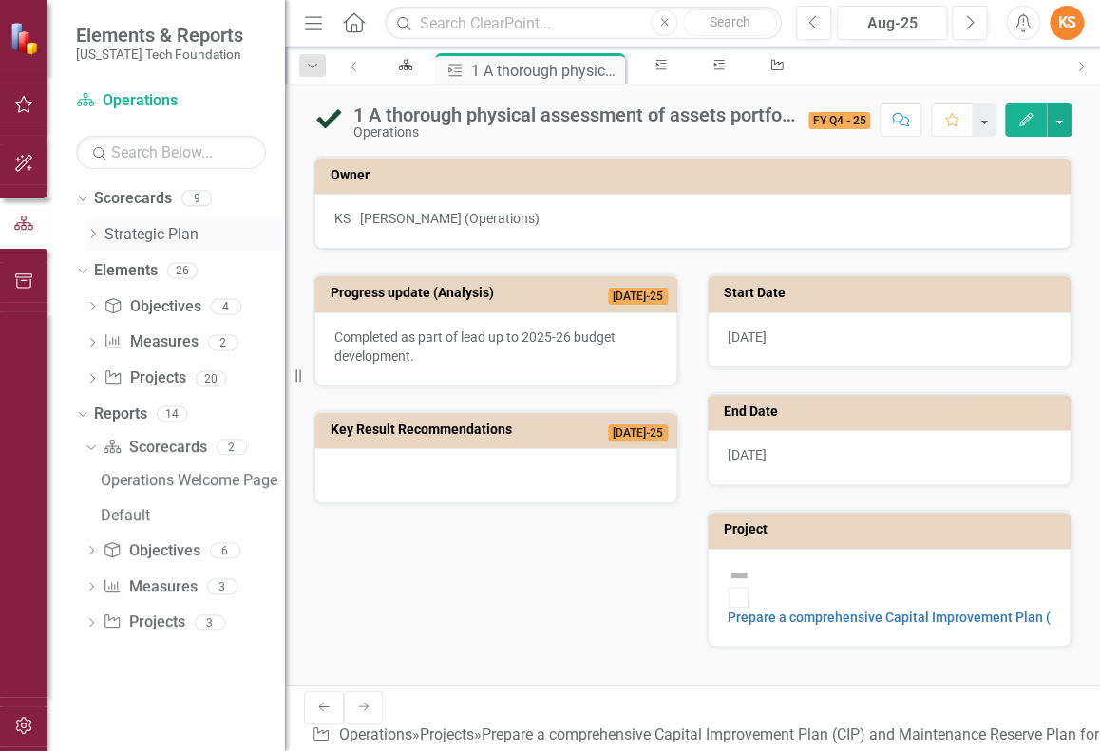
click at [151, 228] on link "Strategic Plan" at bounding box center [194, 235] width 180 height 22
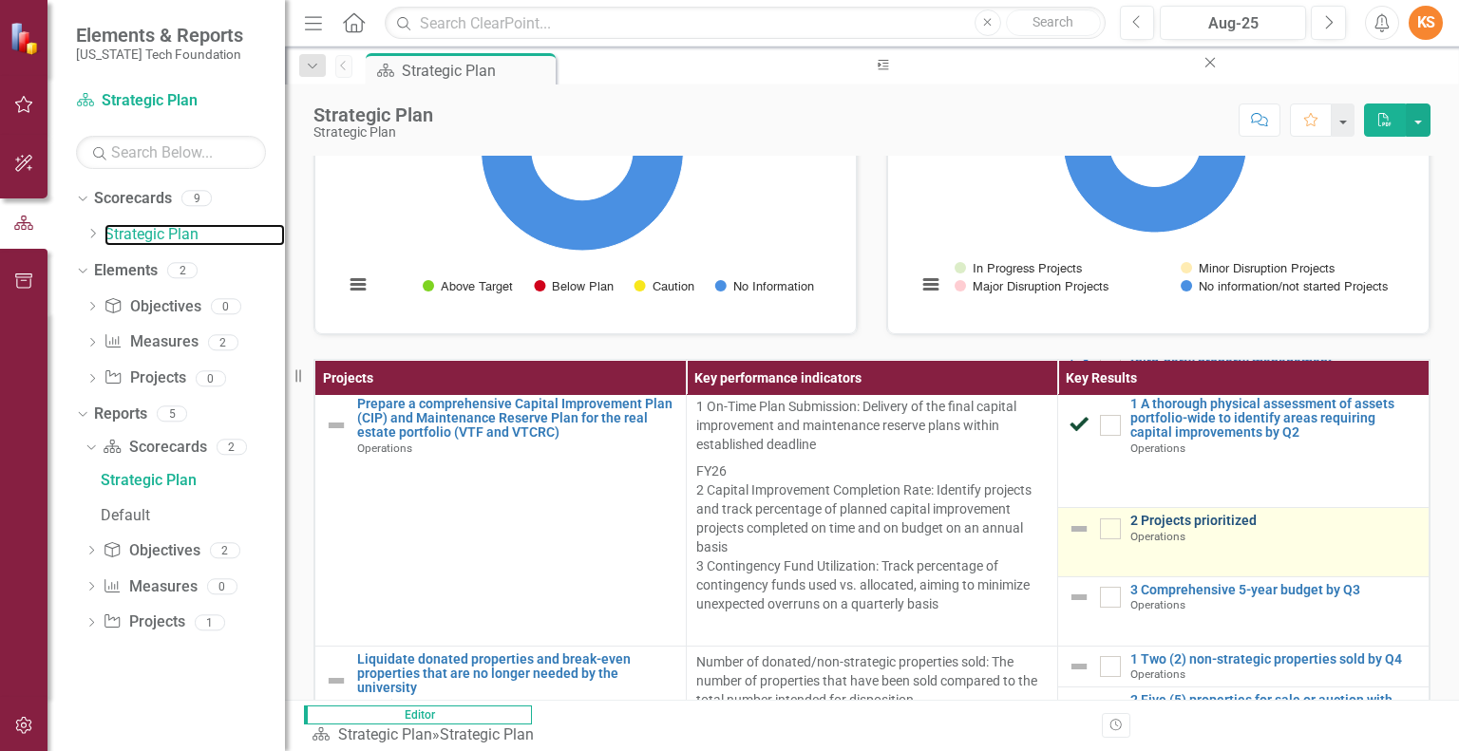
scroll to position [432, 0]
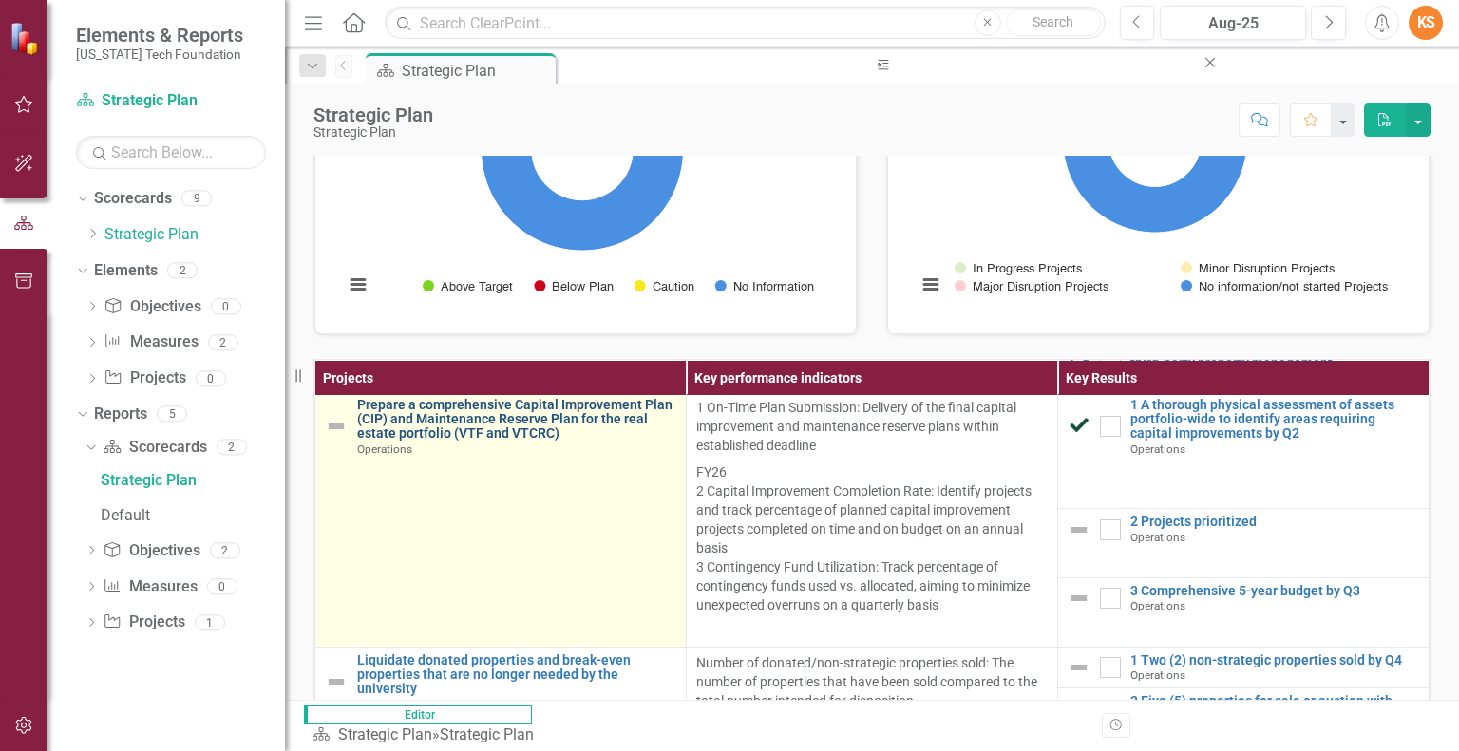
click at [472, 442] on link "Prepare a comprehensive Capital Improvement Plan (CIP) and Maintenance Reserve …" at bounding box center [516, 420] width 319 height 44
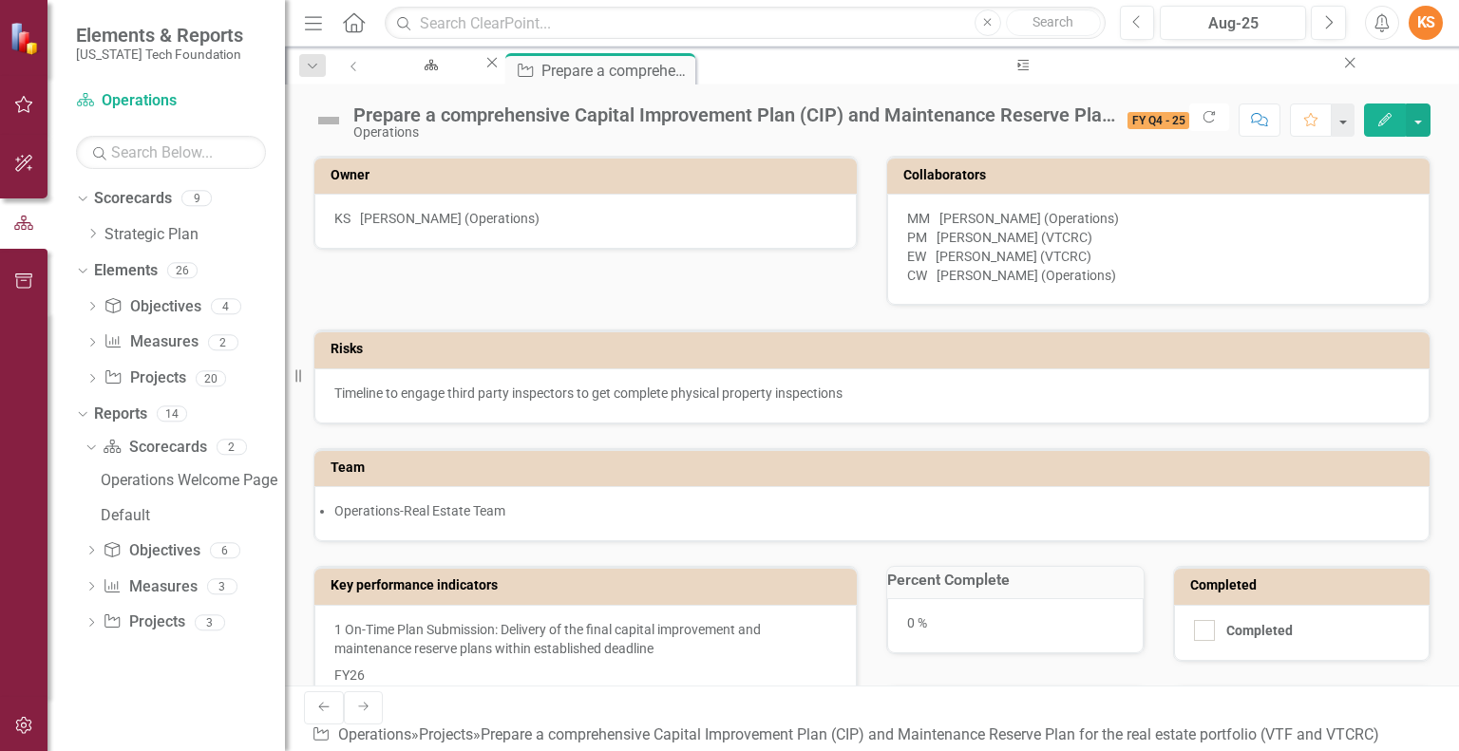
click at [1389, 117] on icon "Edit" at bounding box center [1384, 119] width 17 height 13
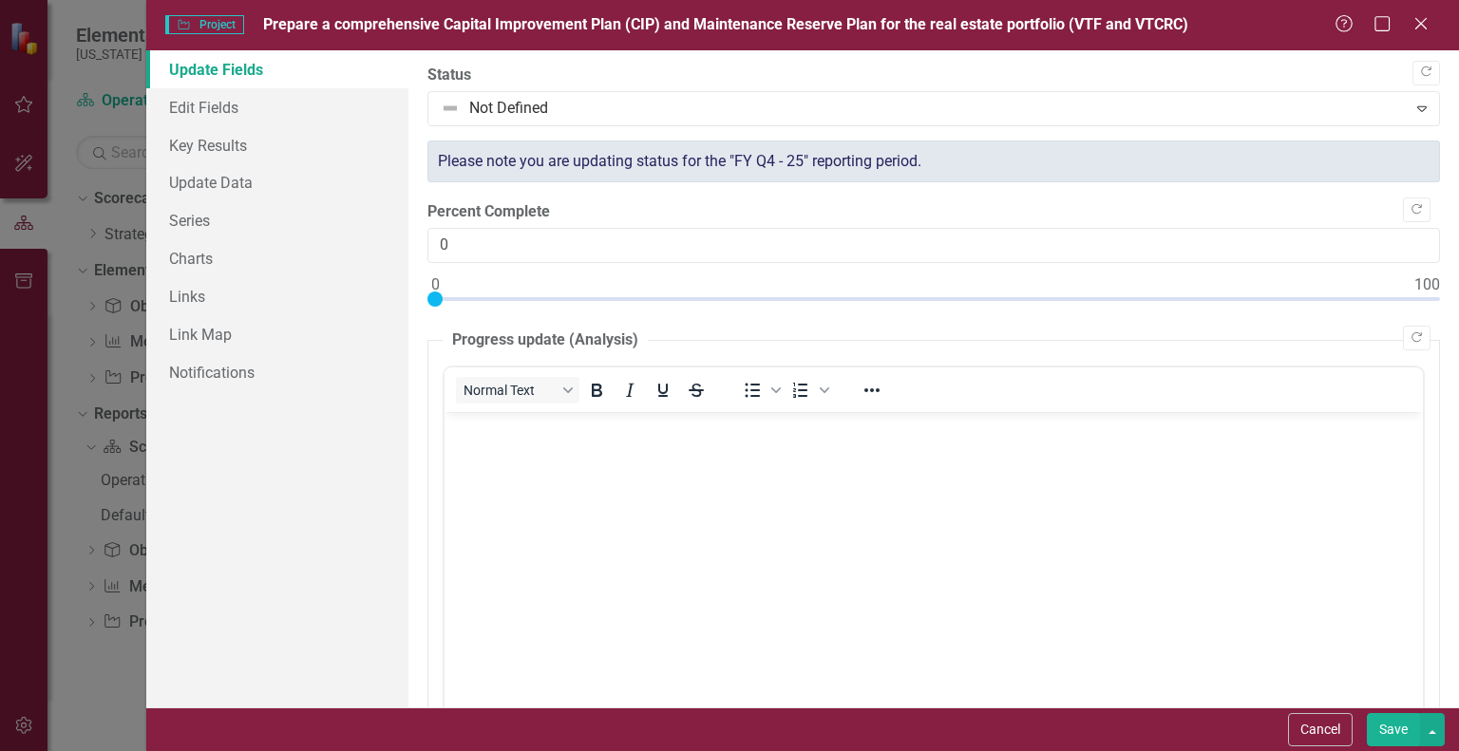
click at [935, 25] on span "Prepare a comprehensive Capital Improvement Plan (CIP) and Maintenance Reserve …" at bounding box center [725, 24] width 925 height 18
click at [1417, 25] on icon "Close" at bounding box center [1420, 23] width 24 height 18
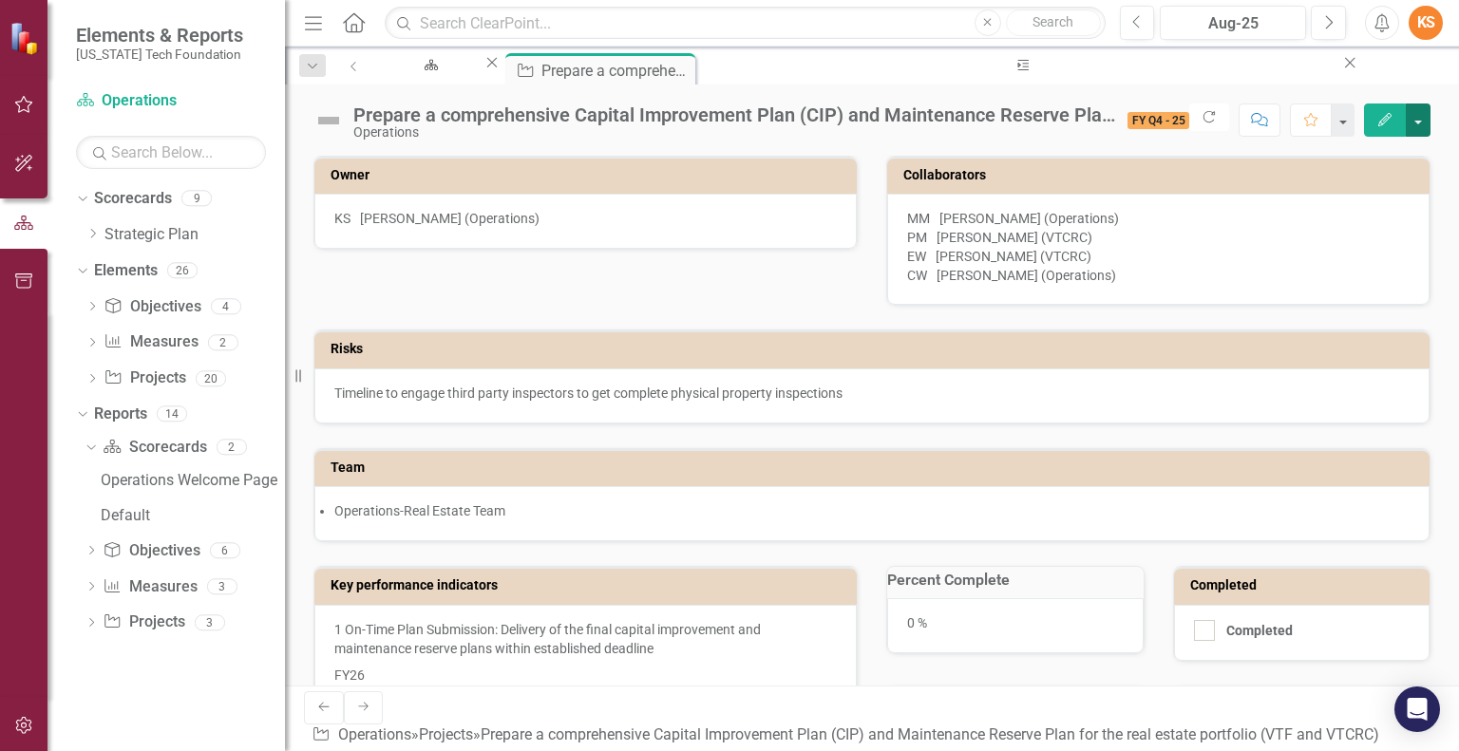
click at [1424, 115] on button "button" at bounding box center [1417, 120] width 25 height 33
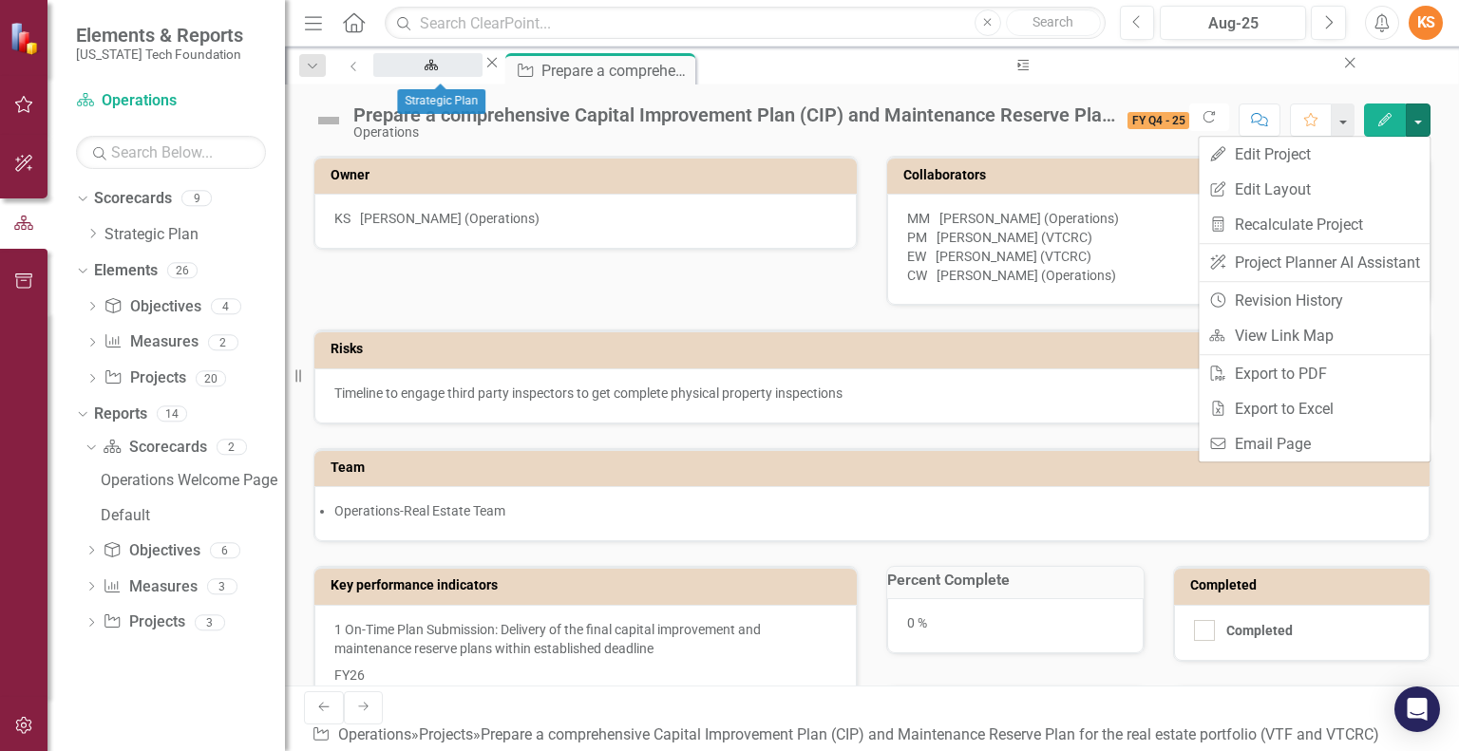
click at [425, 71] on div "Strategic Plan" at bounding box center [427, 83] width 75 height 24
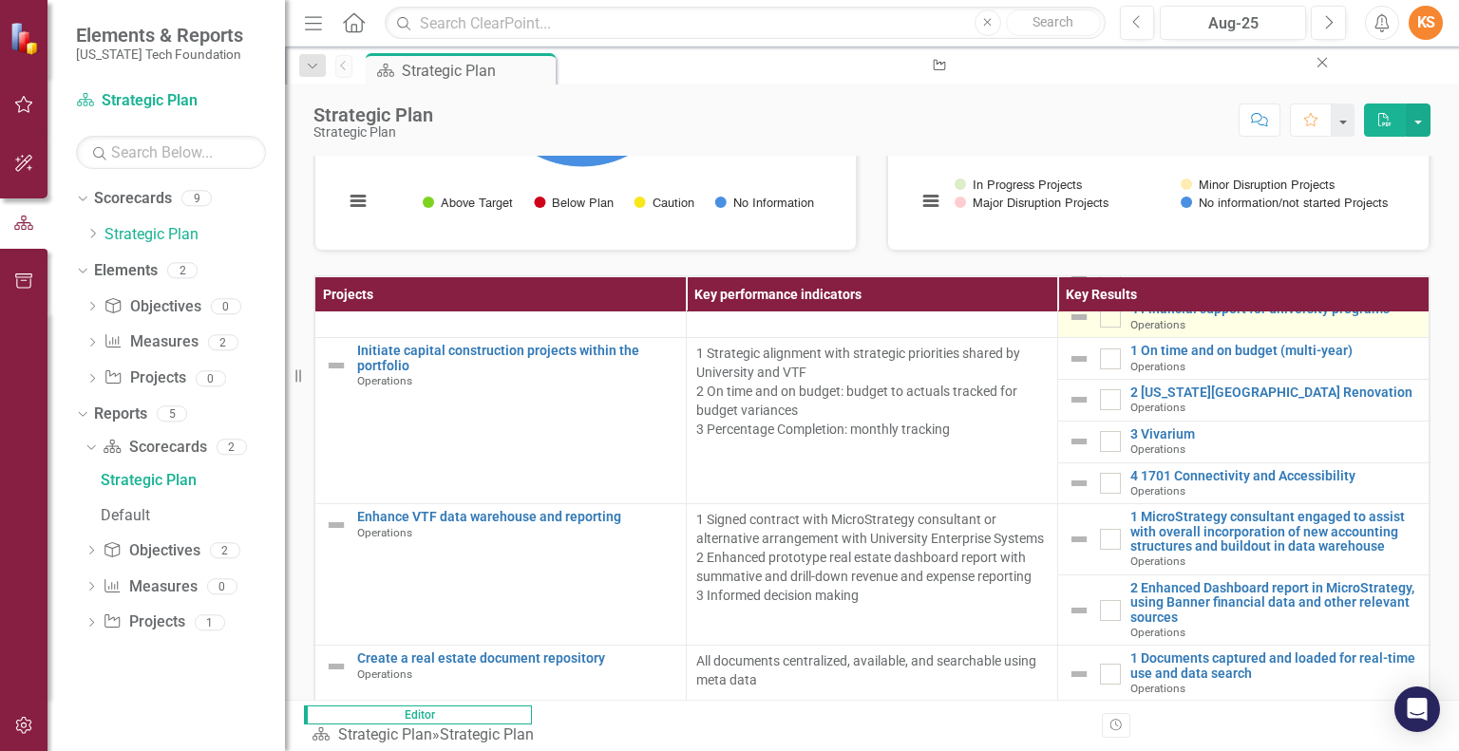
scroll to position [839, 0]
drag, startPoint x: 1413, startPoint y: 367, endPoint x: 1428, endPoint y: 462, distance: 96.2
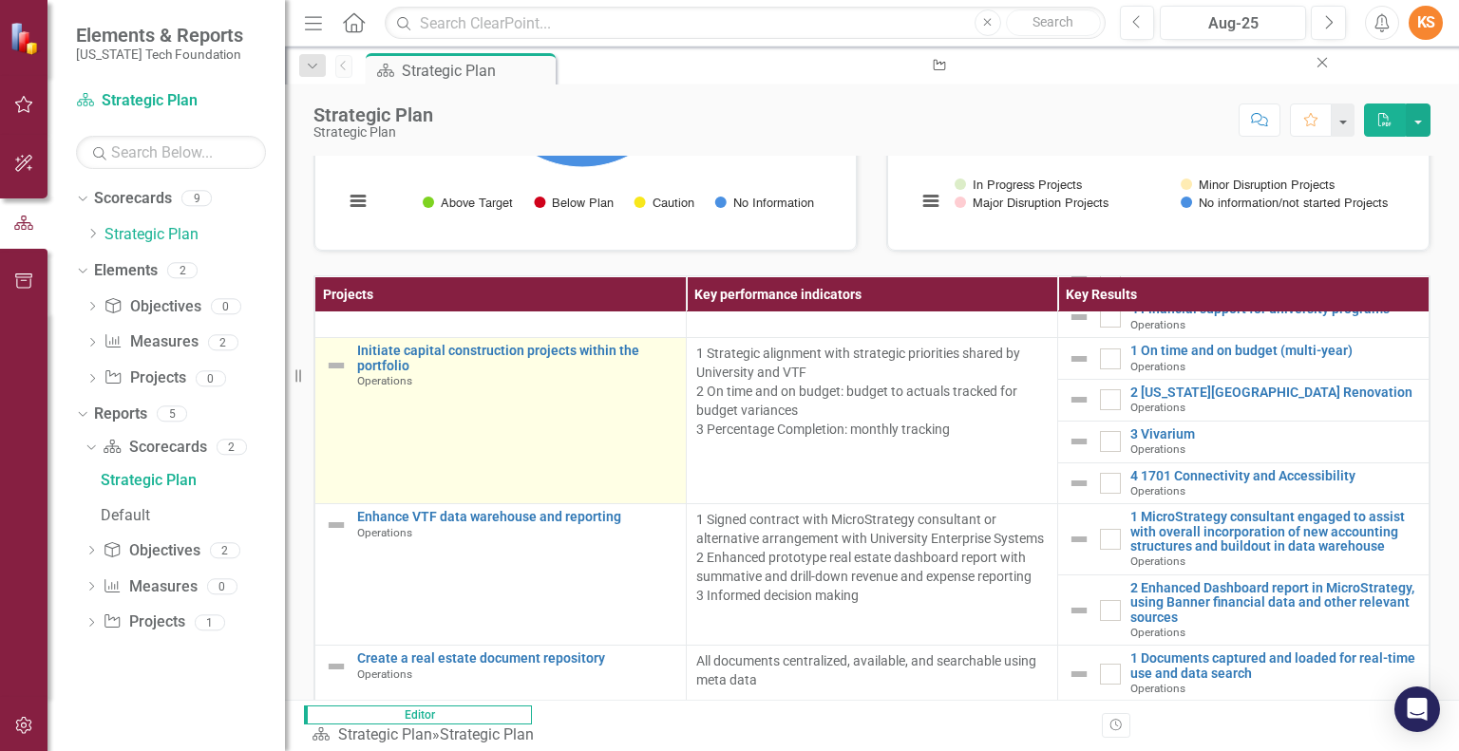
drag, startPoint x: 1428, startPoint y: 462, endPoint x: 562, endPoint y: 493, distance: 866.6
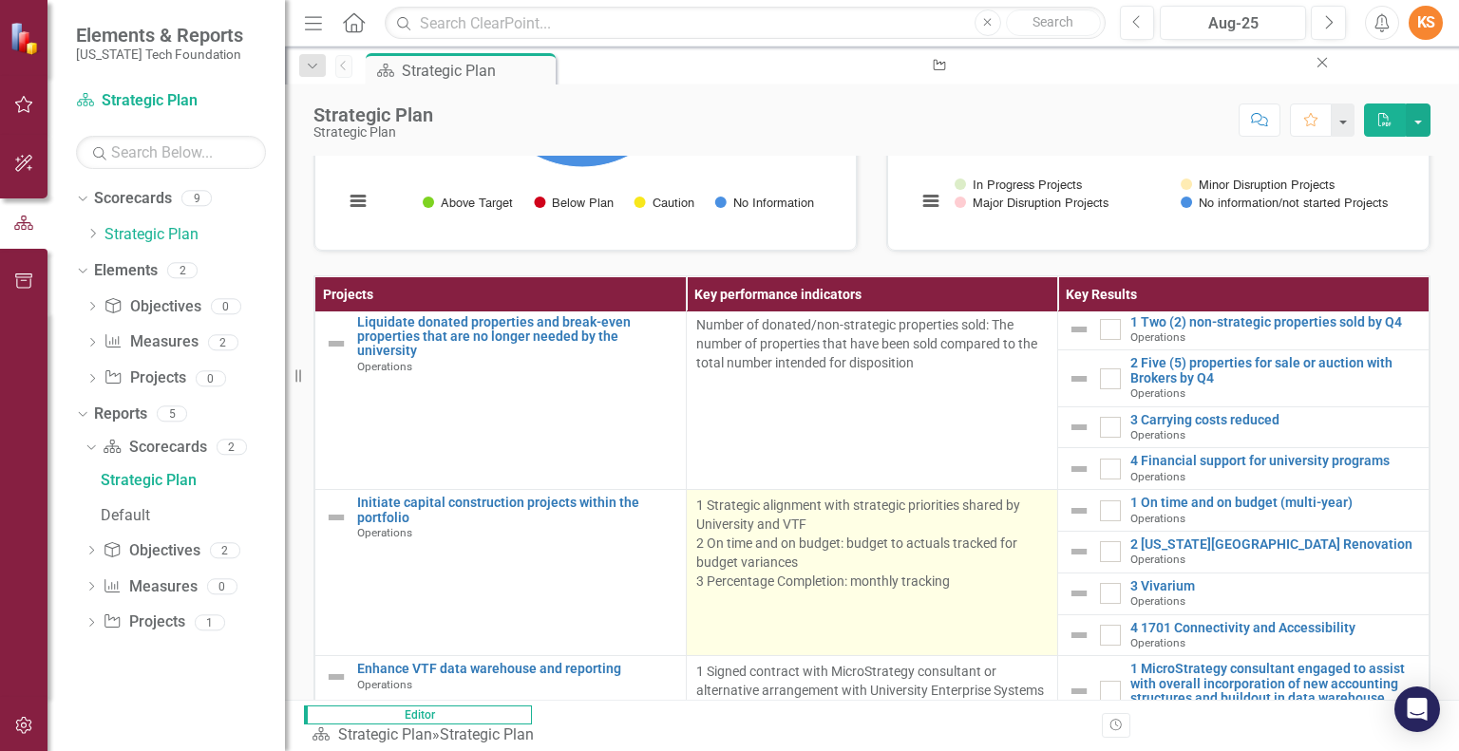
scroll to position [725, 0]
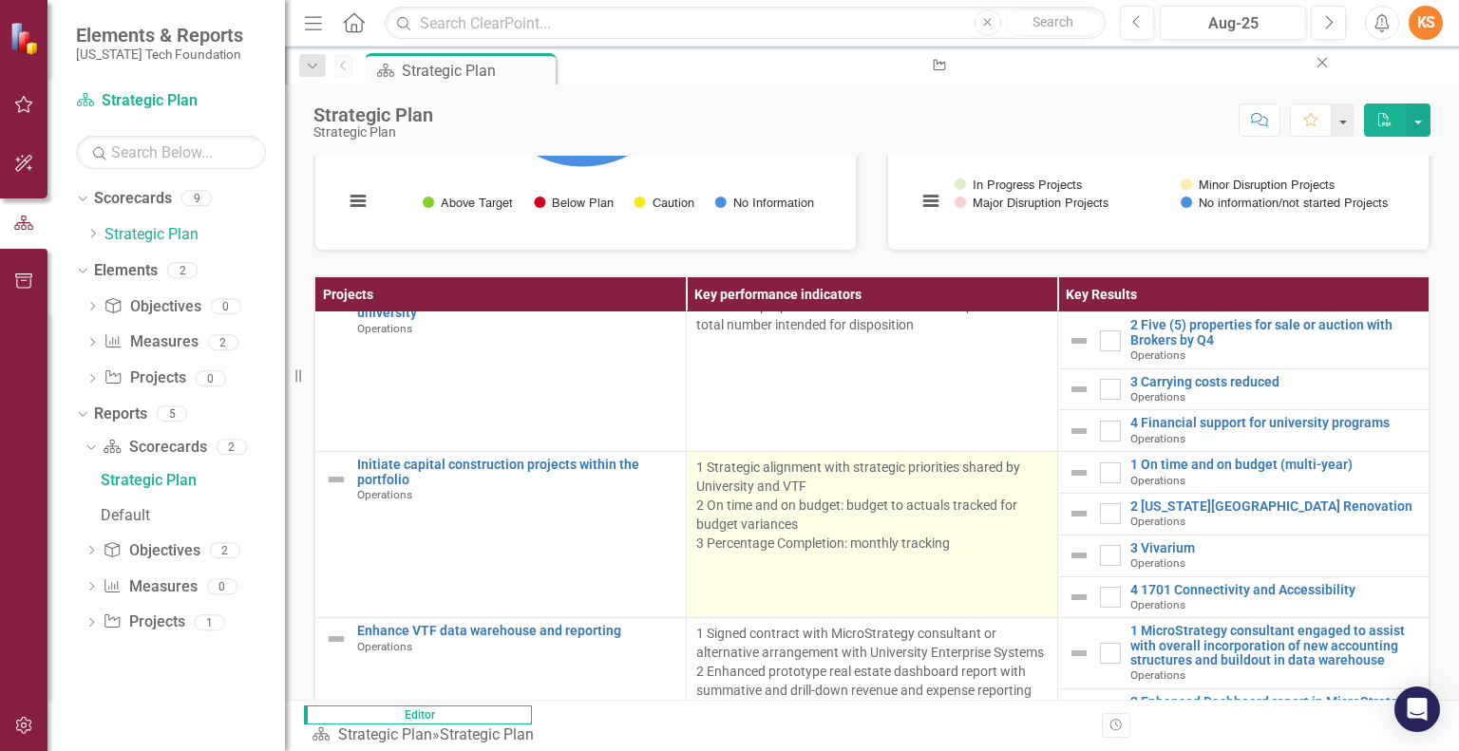
click at [871, 553] on p "1 Strategic alignment with strategic priorities shared by University and VTF 2 …" at bounding box center [871, 505] width 351 height 95
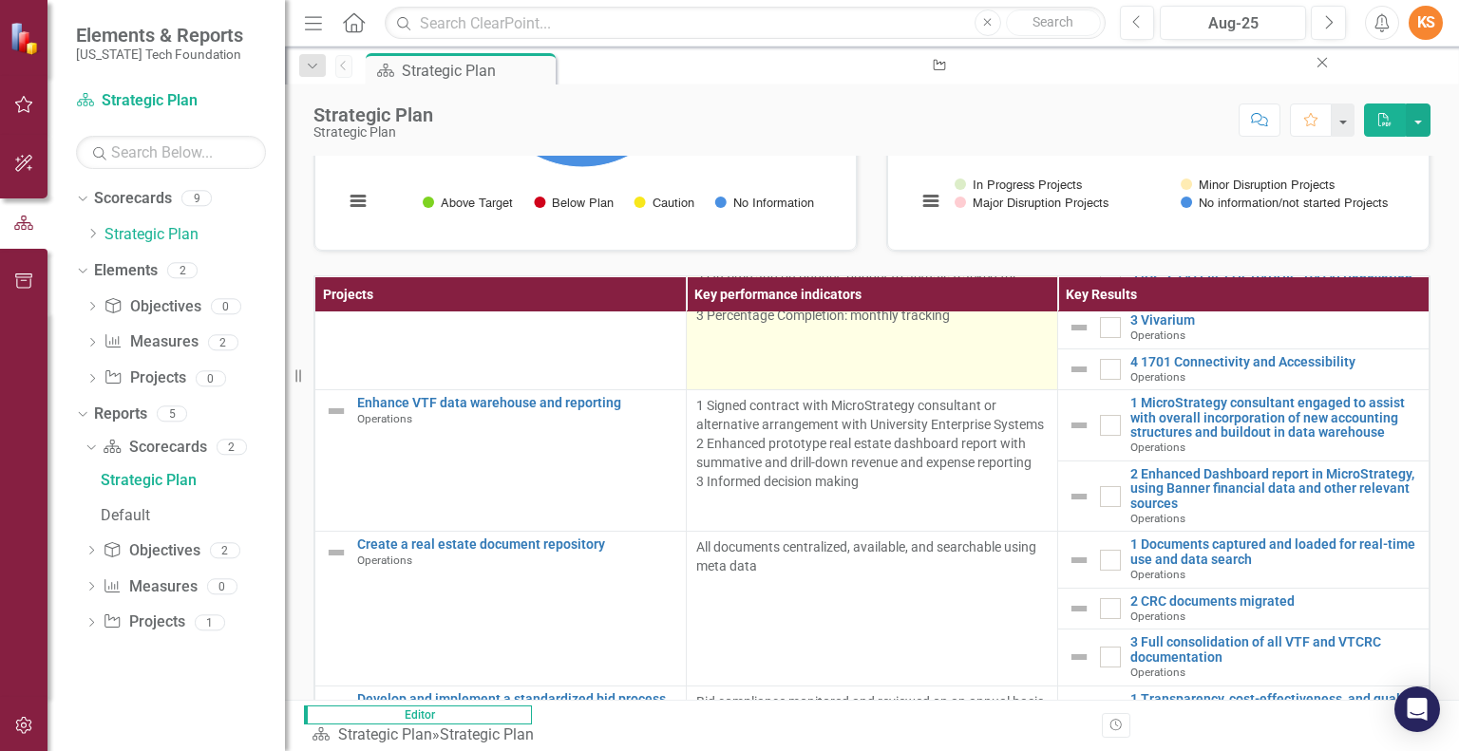
scroll to position [990, 0]
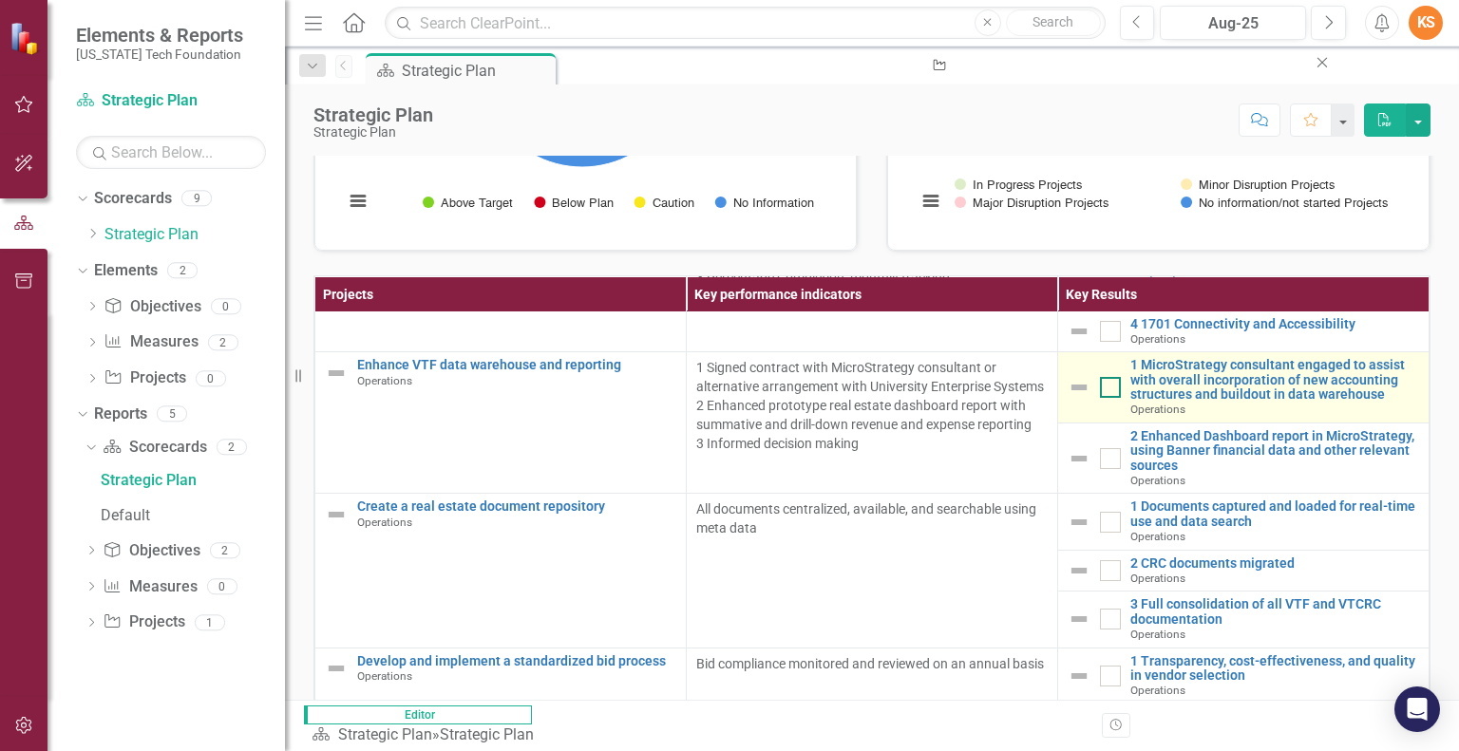
click at [1100, 389] on input "checkbox" at bounding box center [1106, 383] width 12 height 12
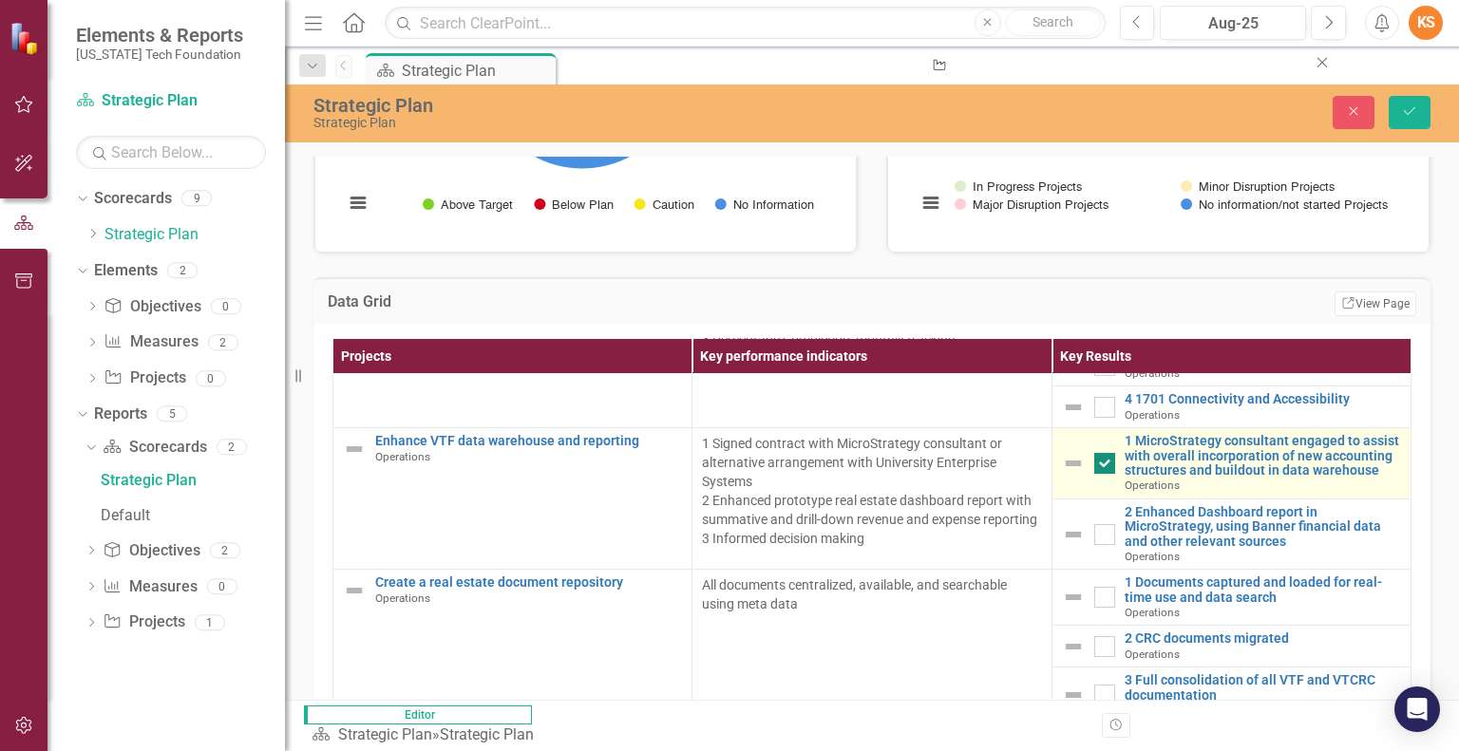
click at [1107, 474] on div at bounding box center [1104, 463] width 21 height 21
click at [1106, 465] on input "checkbox" at bounding box center [1100, 459] width 12 height 12
checkbox input "false"
click at [1216, 478] on link "1 MicroStrategy consultant engaged to assist with overall incorporation of new …" at bounding box center [1262, 456] width 276 height 44
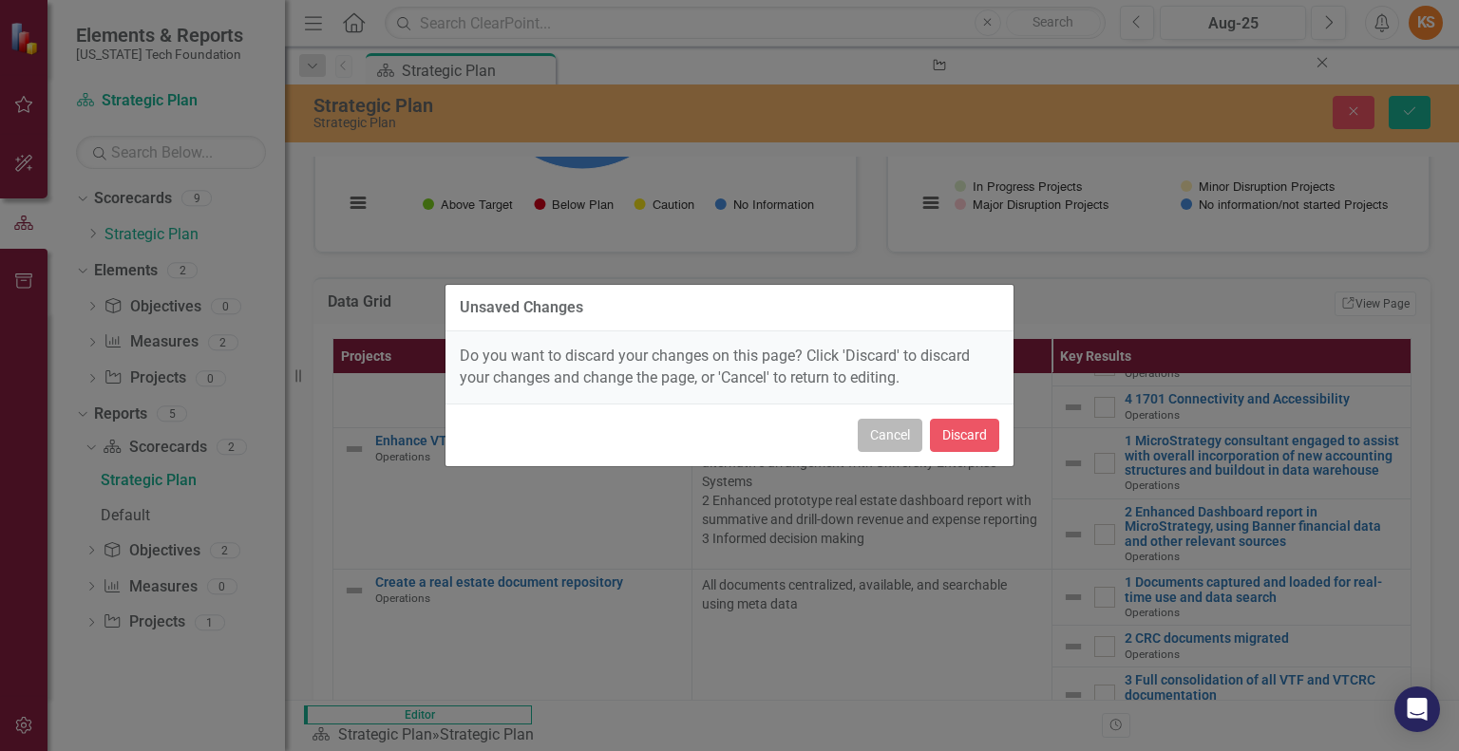
click at [895, 436] on button "Cancel" at bounding box center [890, 435] width 65 height 33
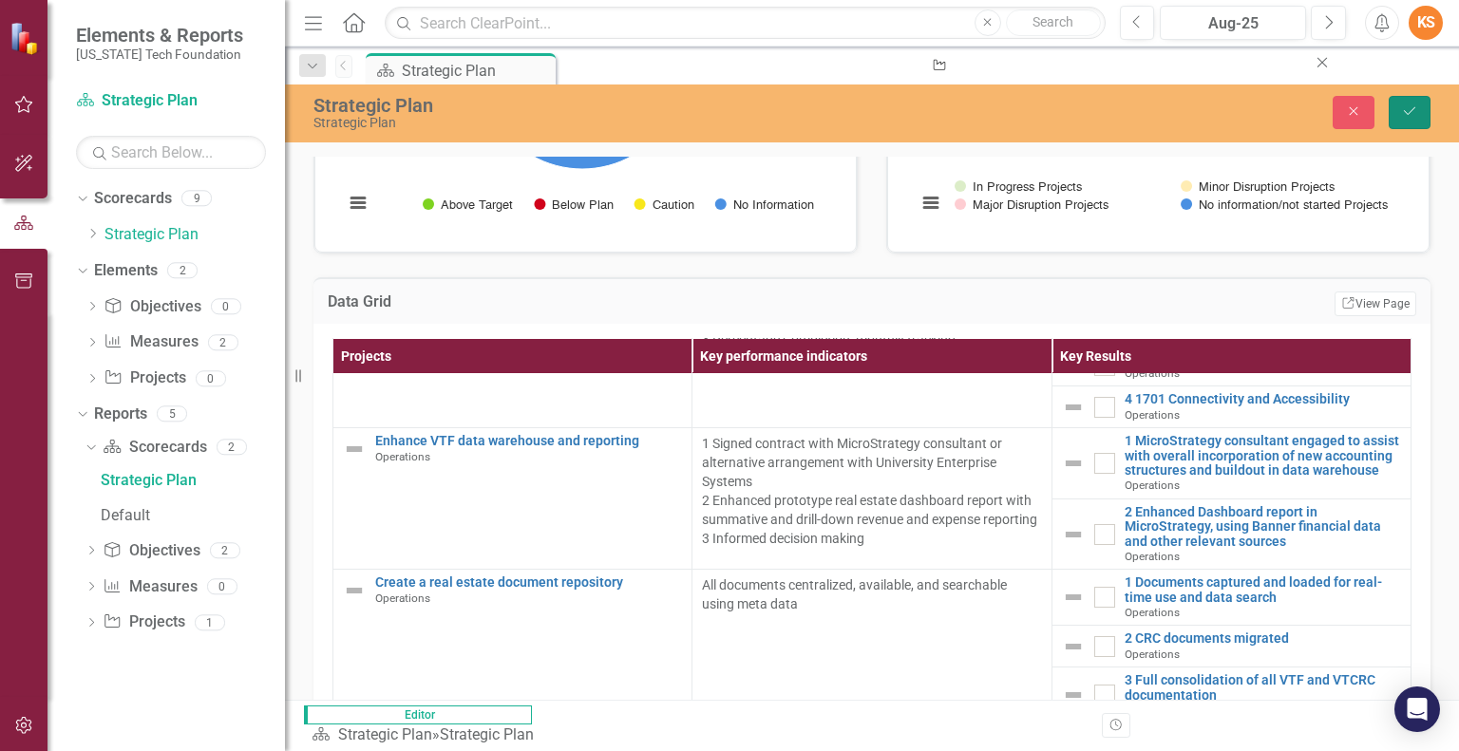
click at [1412, 105] on icon "Save" at bounding box center [1409, 110] width 17 height 13
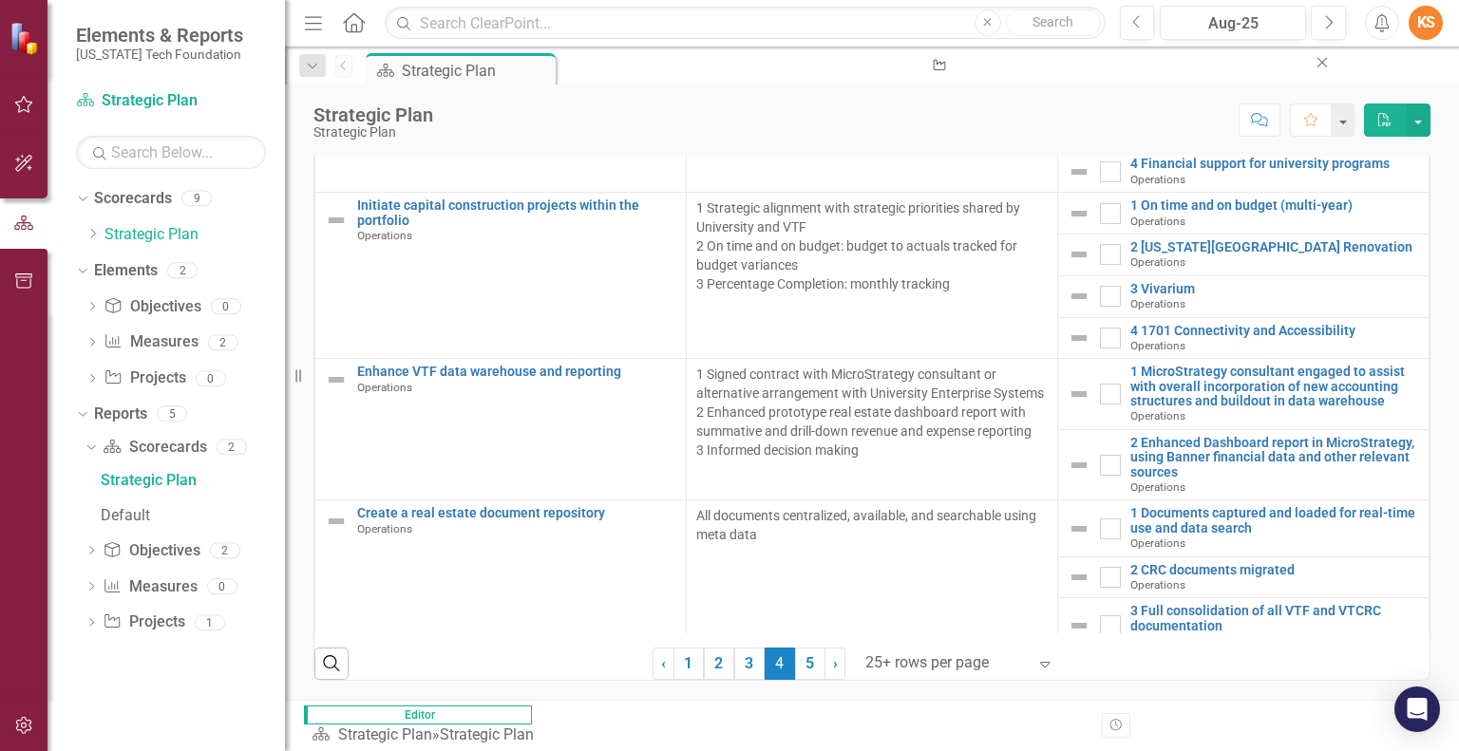
scroll to position [807, 0]
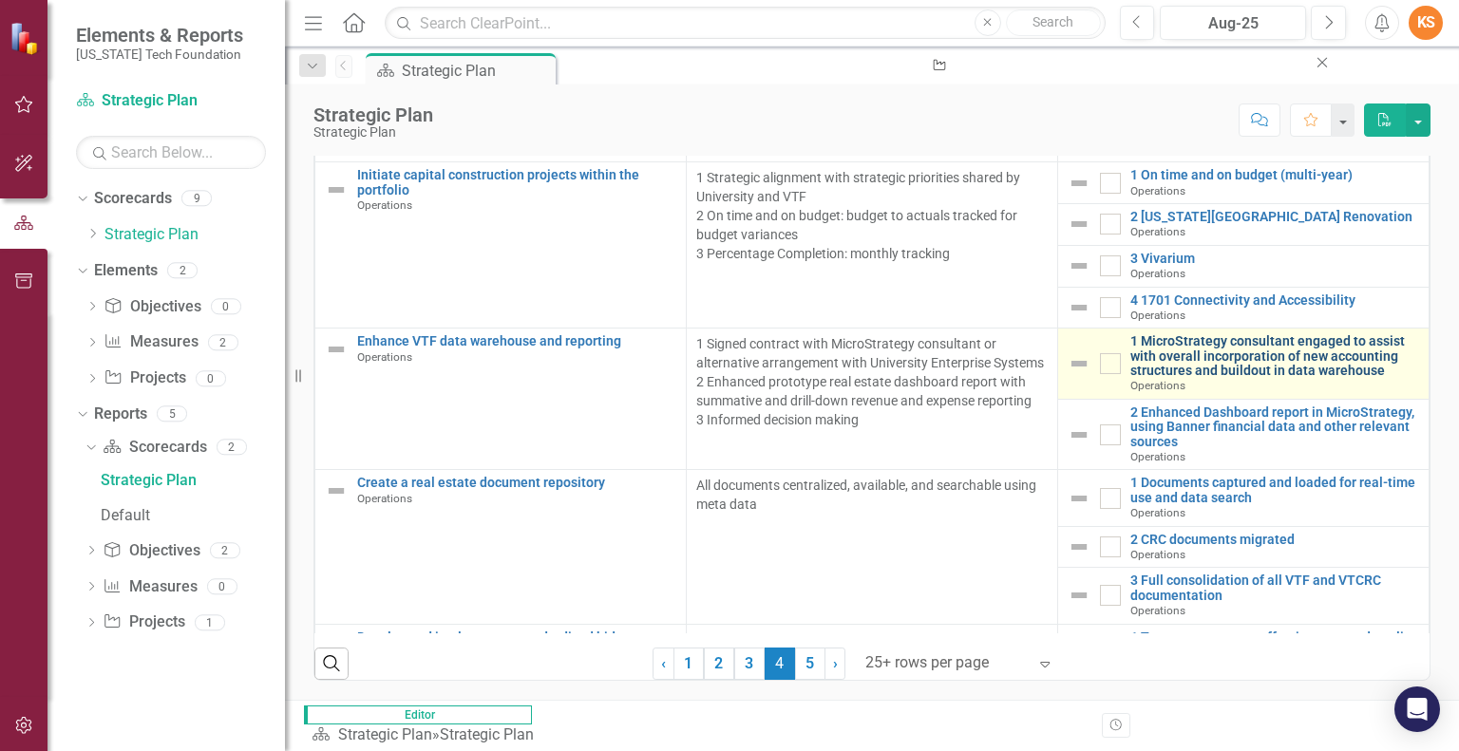
click at [1197, 378] on link "1 MicroStrategy consultant engaged to assist with overall incorporation of new …" at bounding box center [1274, 356] width 289 height 44
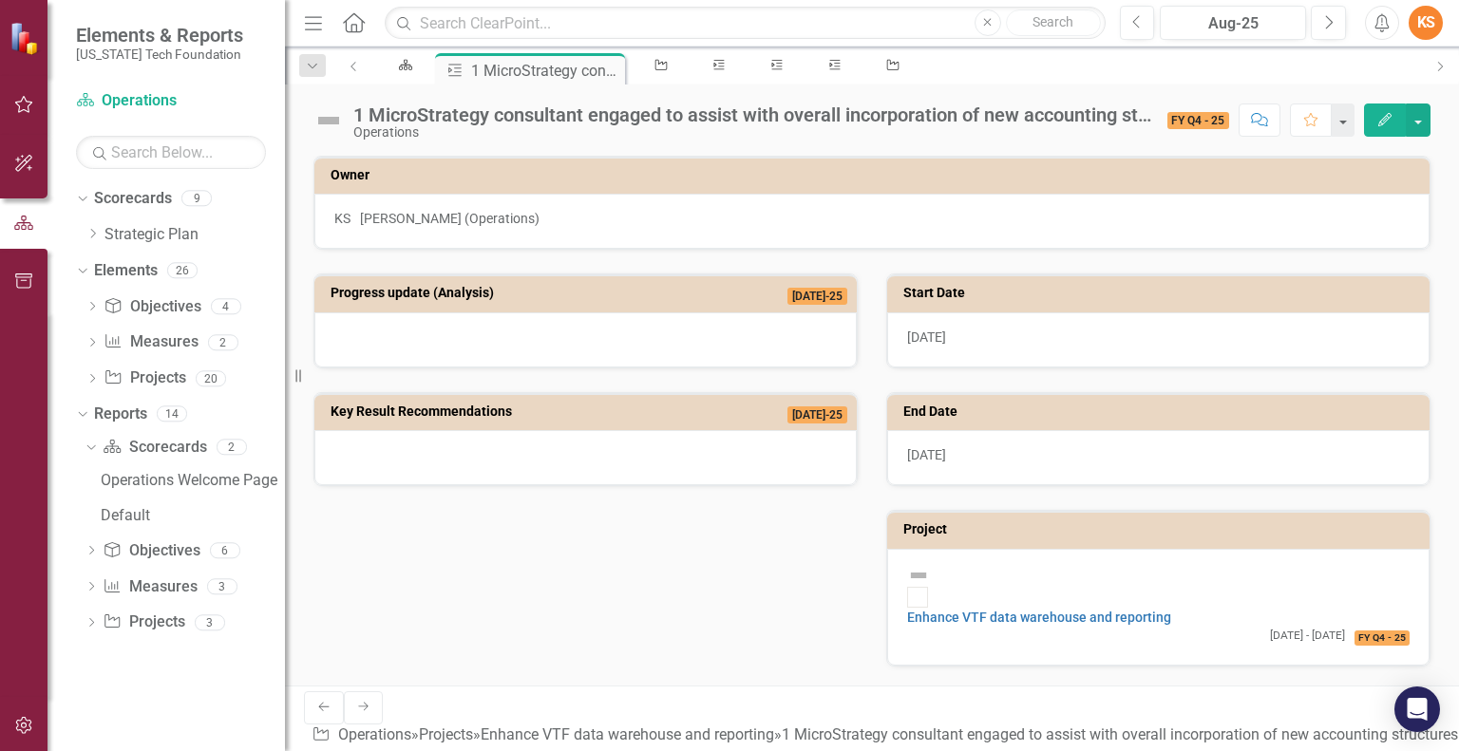
click at [1385, 117] on icon "Edit" at bounding box center [1384, 119] width 17 height 13
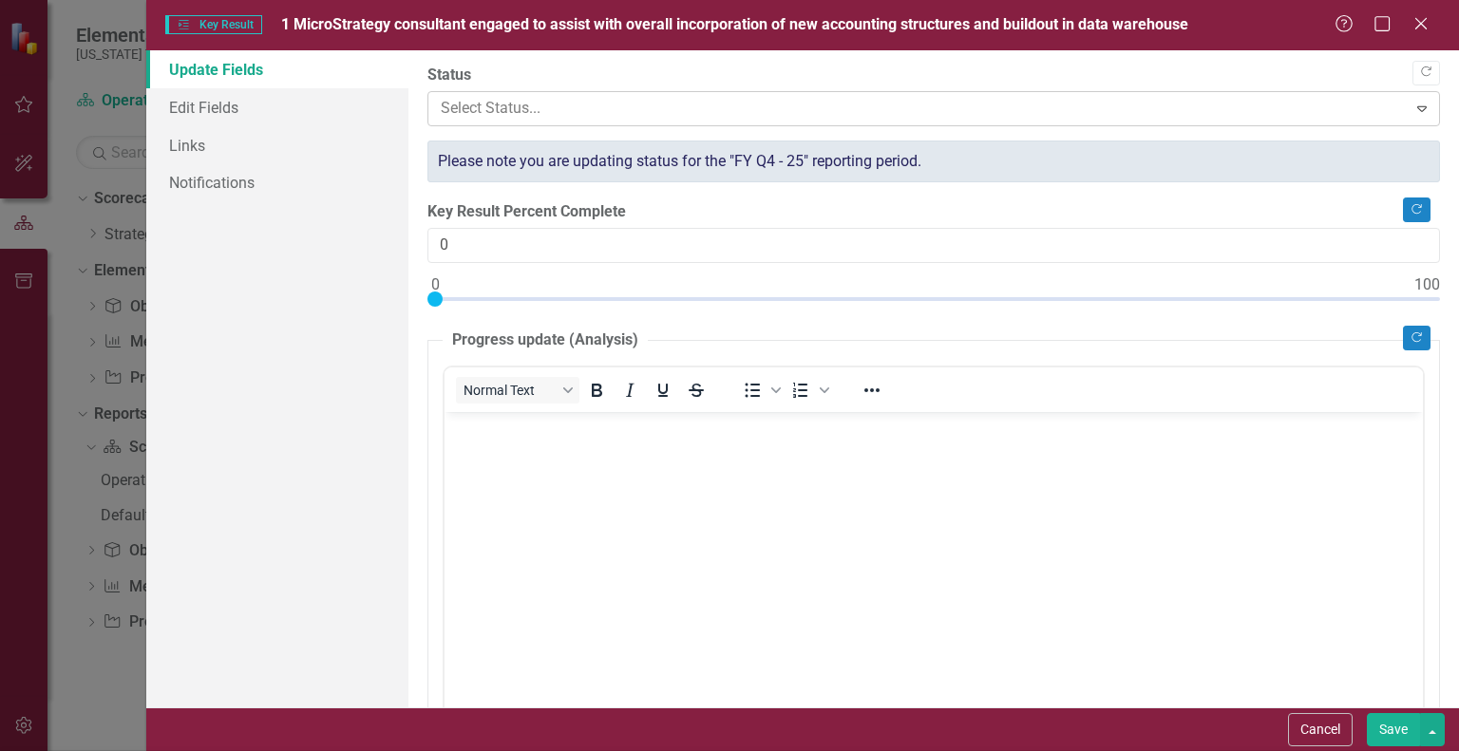
click at [448, 104] on div at bounding box center [917, 109] width 953 height 26
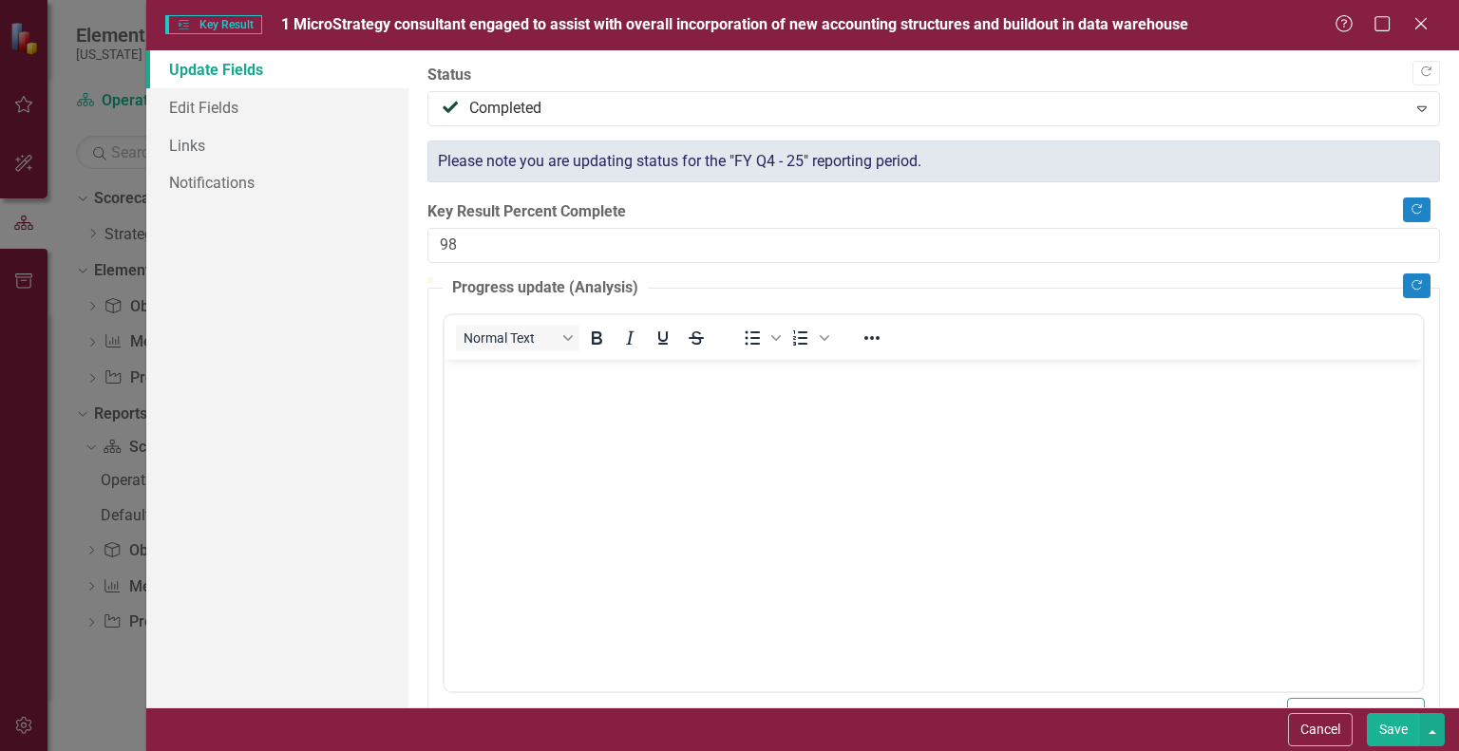
type input "100"
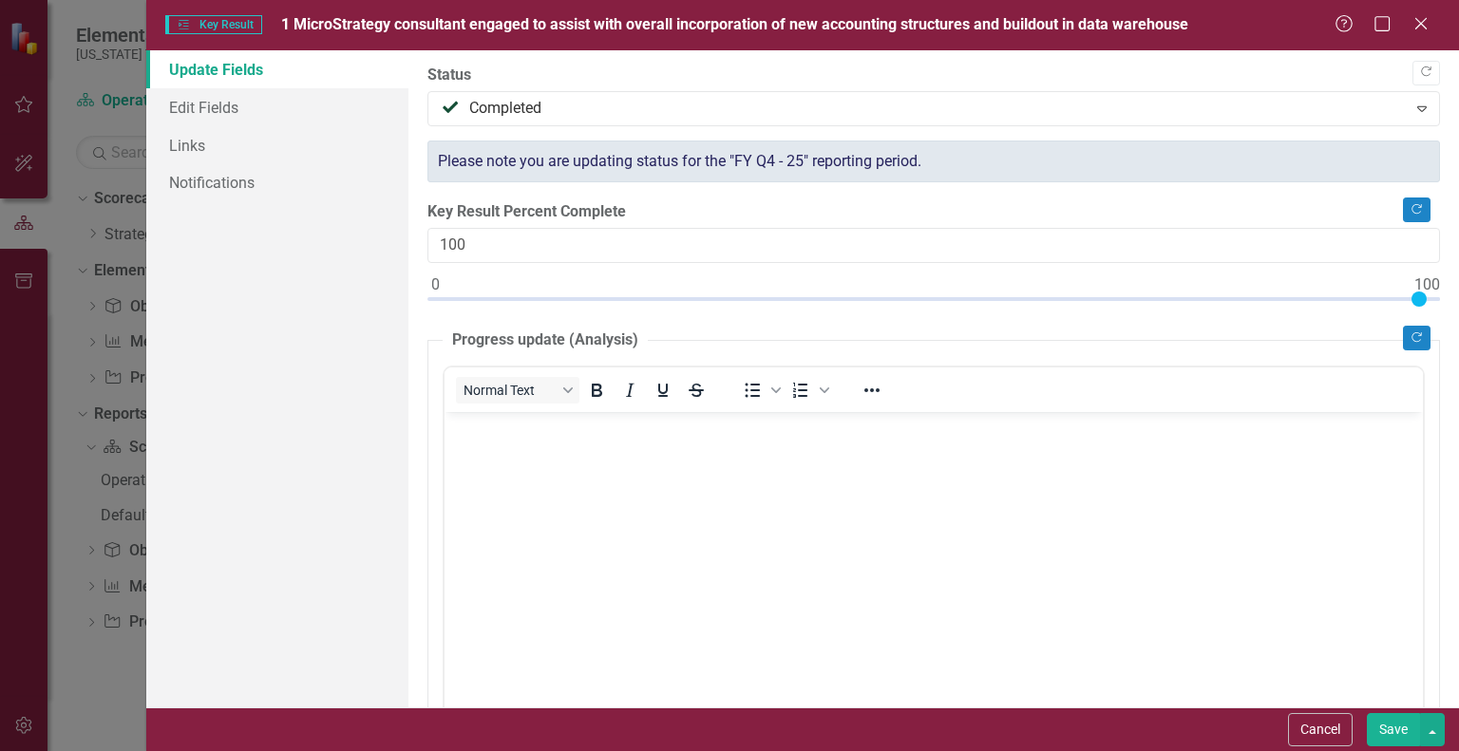
drag, startPoint x: 439, startPoint y: 295, endPoint x: 1458, endPoint y: 269, distance: 1019.3
click at [1458, 269] on div ""Update" fields in ClearPoint are the fields that change from reporting period …" at bounding box center [933, 378] width 1050 height 657
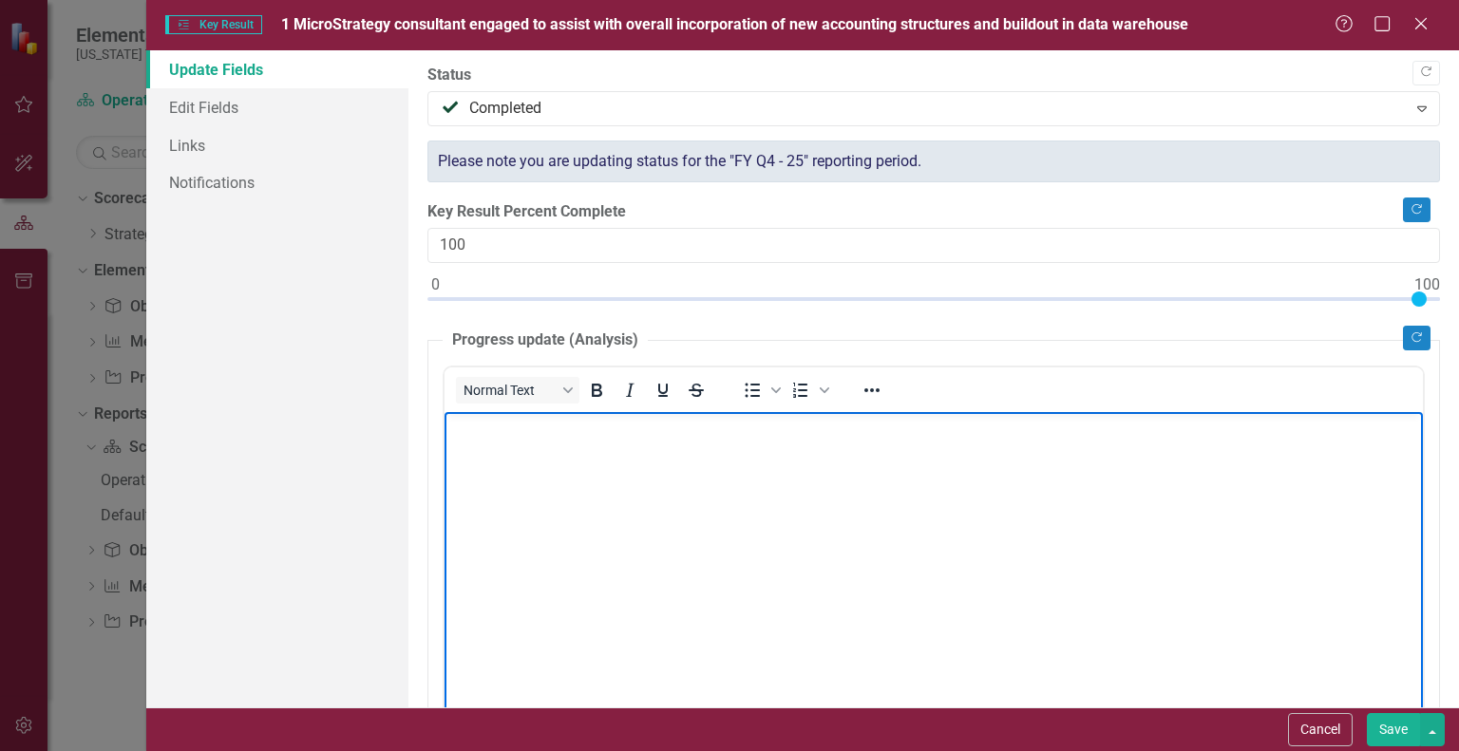
click at [476, 431] on p "Rich Text Area. Press ALT-0 for help." at bounding box center [933, 427] width 969 height 23
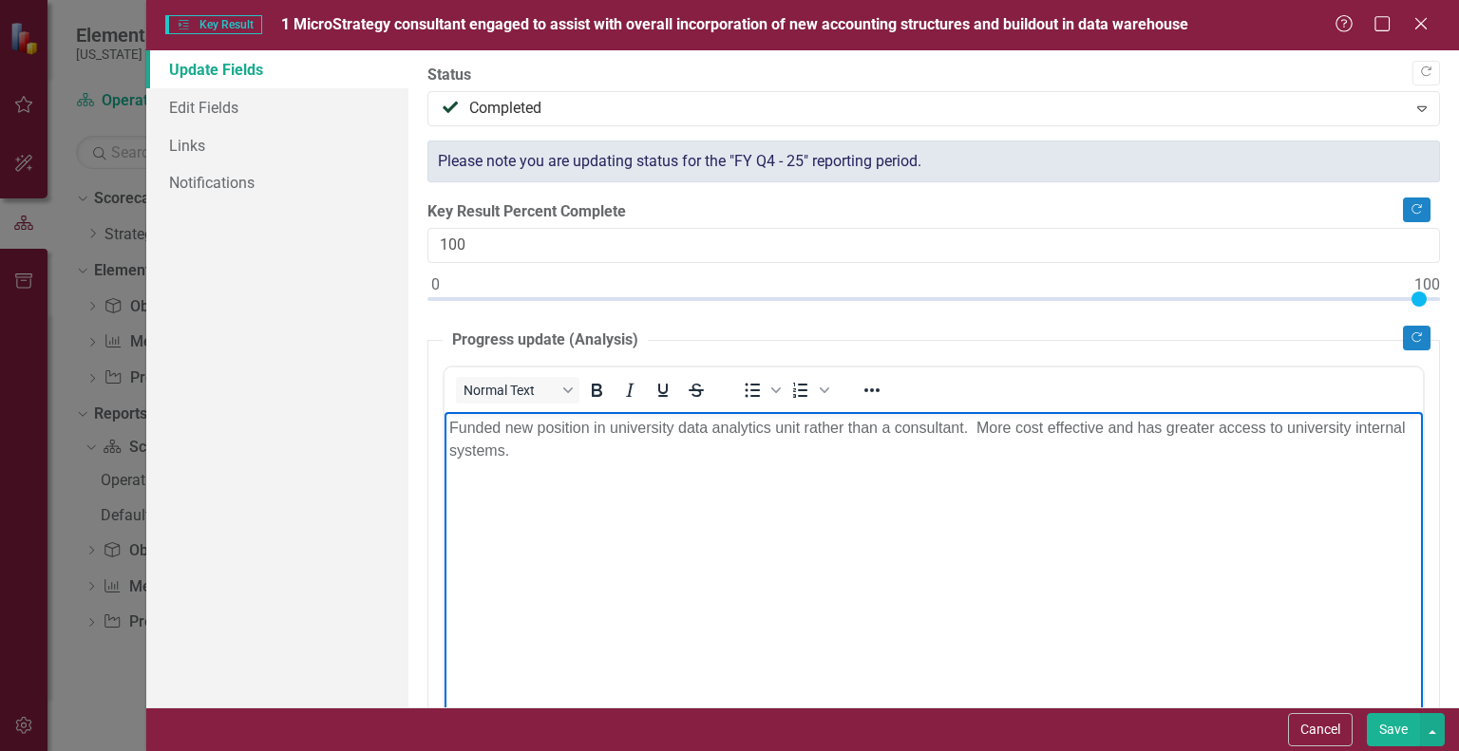
click at [1404, 734] on button "Save" at bounding box center [1392, 729] width 53 height 33
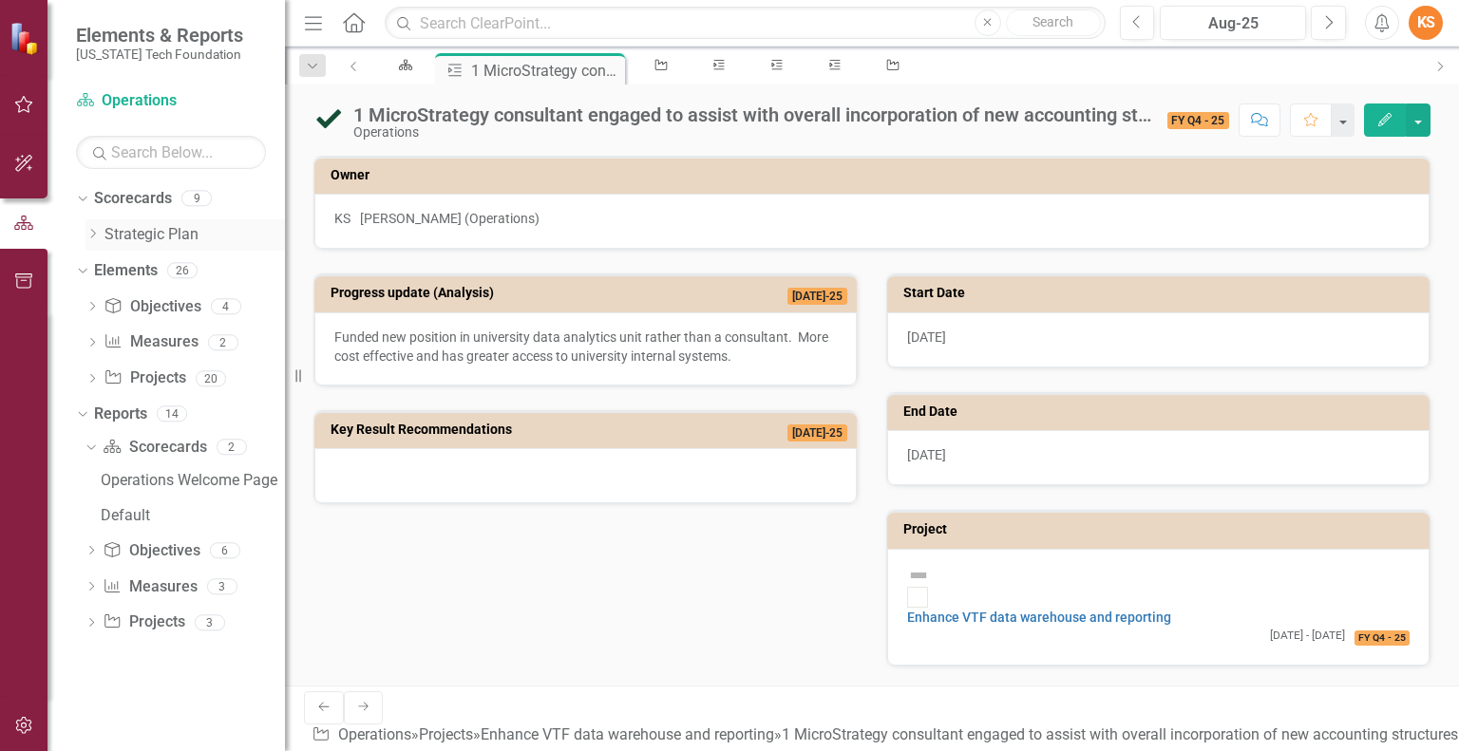
click at [147, 231] on link "Strategic Plan" at bounding box center [194, 235] width 180 height 22
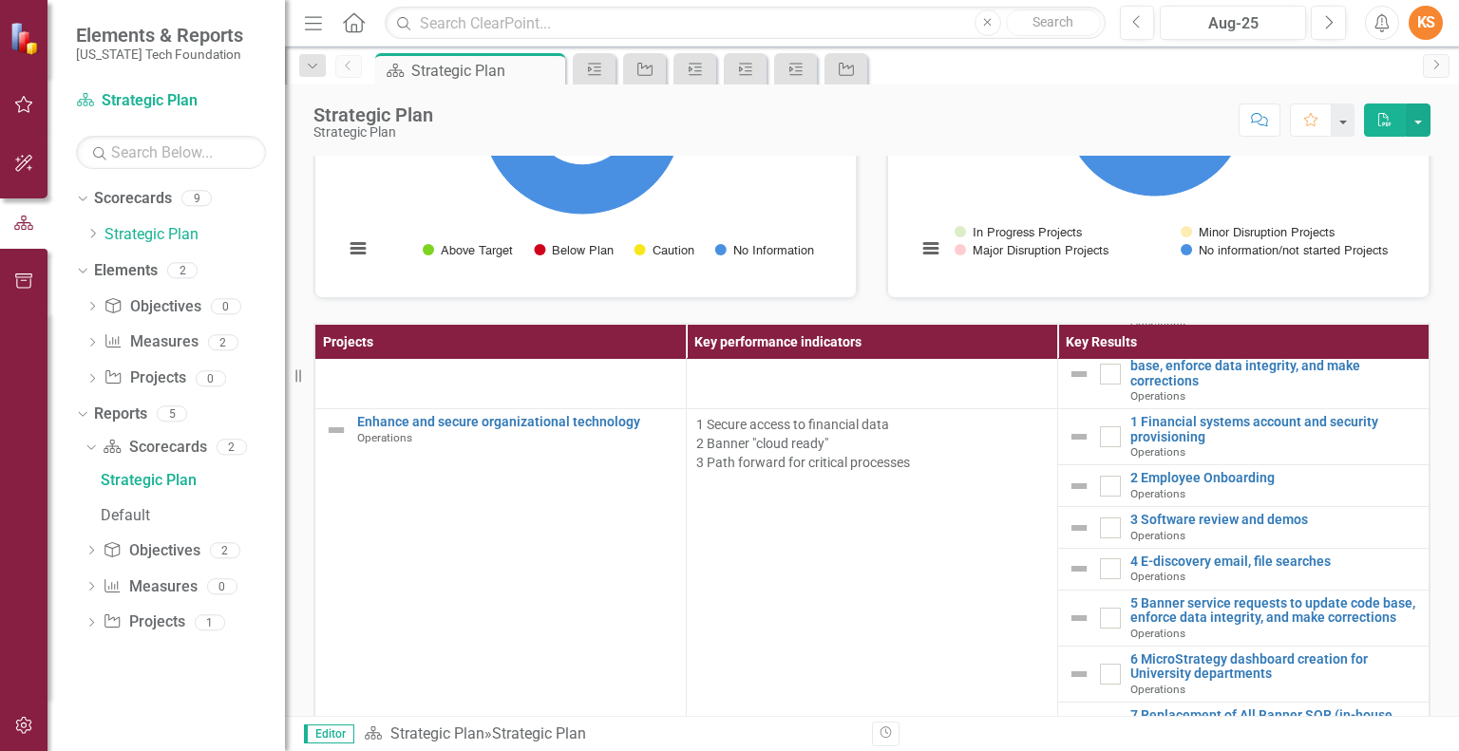
scroll to position [6031, 0]
